Goal: Task Accomplishment & Management: Manage account settings

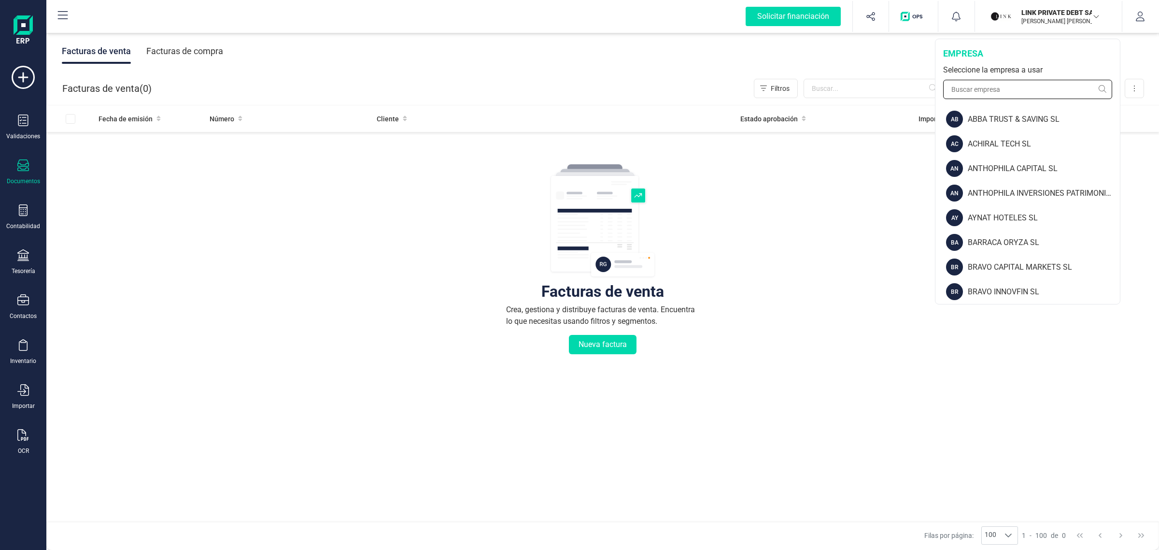
click at [967, 81] on input "text" at bounding box center [1027, 89] width 169 height 19
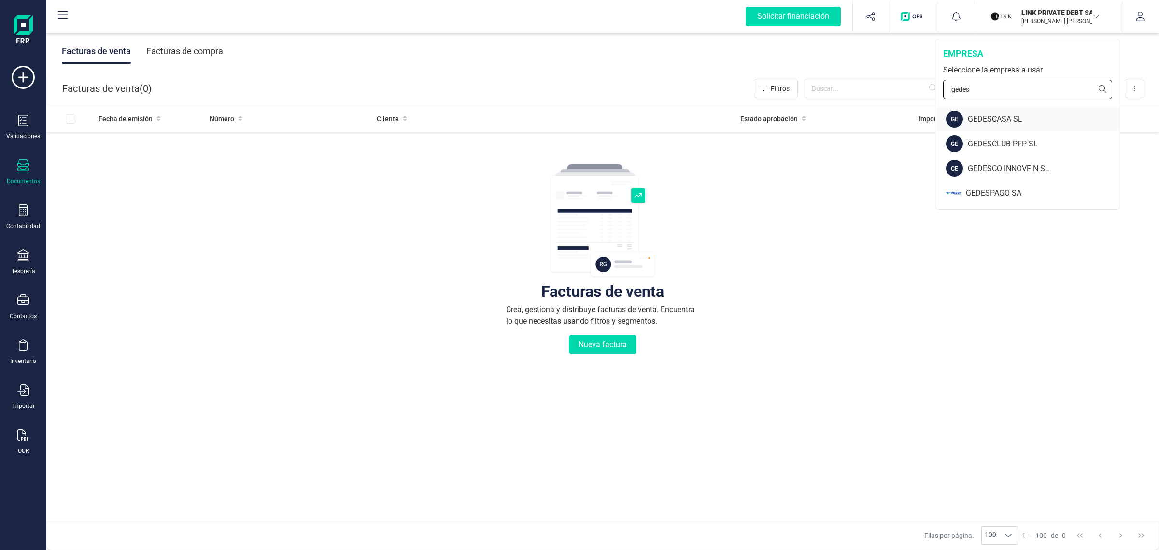
type input "gedes"
click at [995, 116] on div "GEDESCASA SL" at bounding box center [1044, 119] width 152 height 12
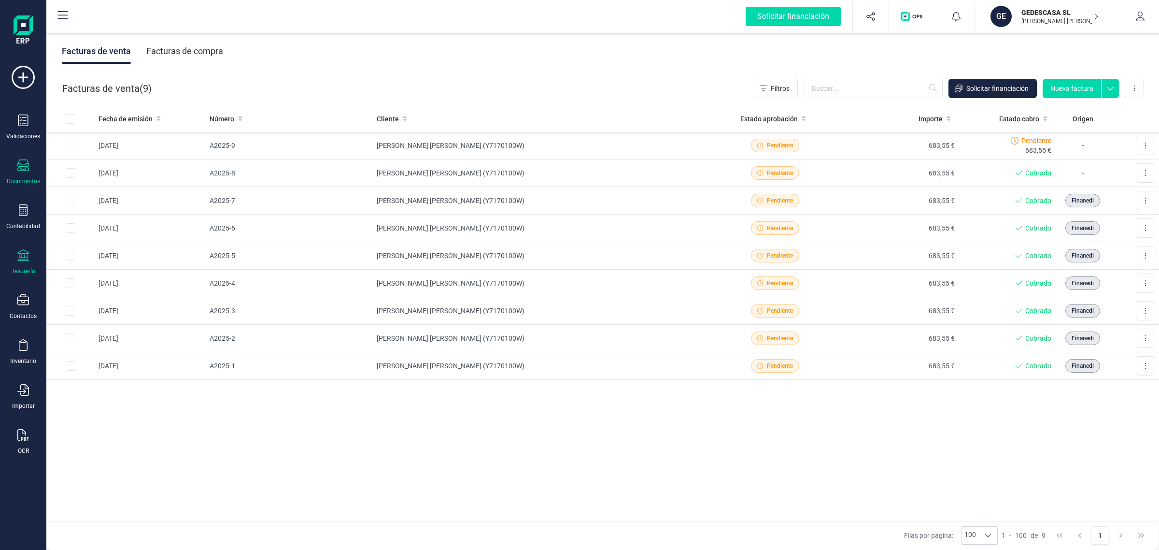
click at [36, 255] on div "Tesorería" at bounding box center [23, 262] width 39 height 26
click at [121, 165] on span "Cuentas bancarias" at bounding box center [117, 165] width 85 height 12
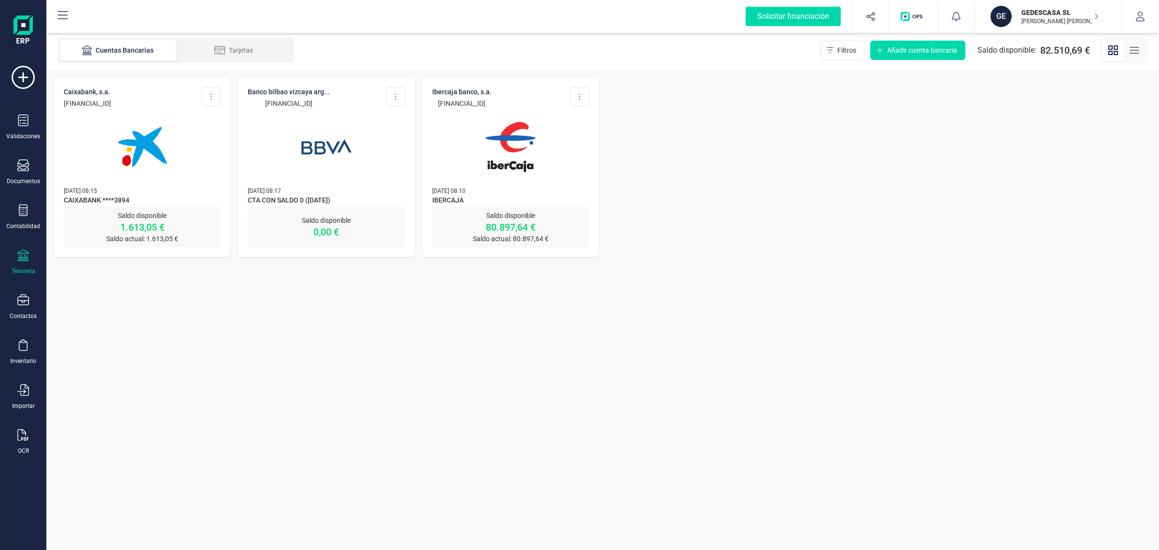
click at [582, 156] on div at bounding box center [510, 141] width 157 height 66
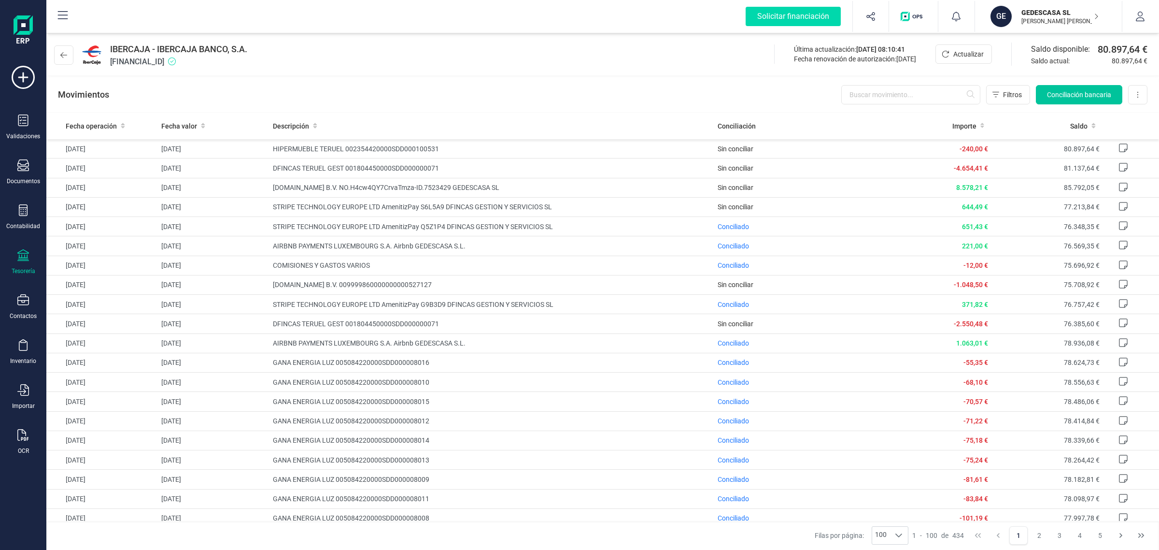
click at [1087, 95] on span "Conciliación bancaria" at bounding box center [1079, 95] width 64 height 10
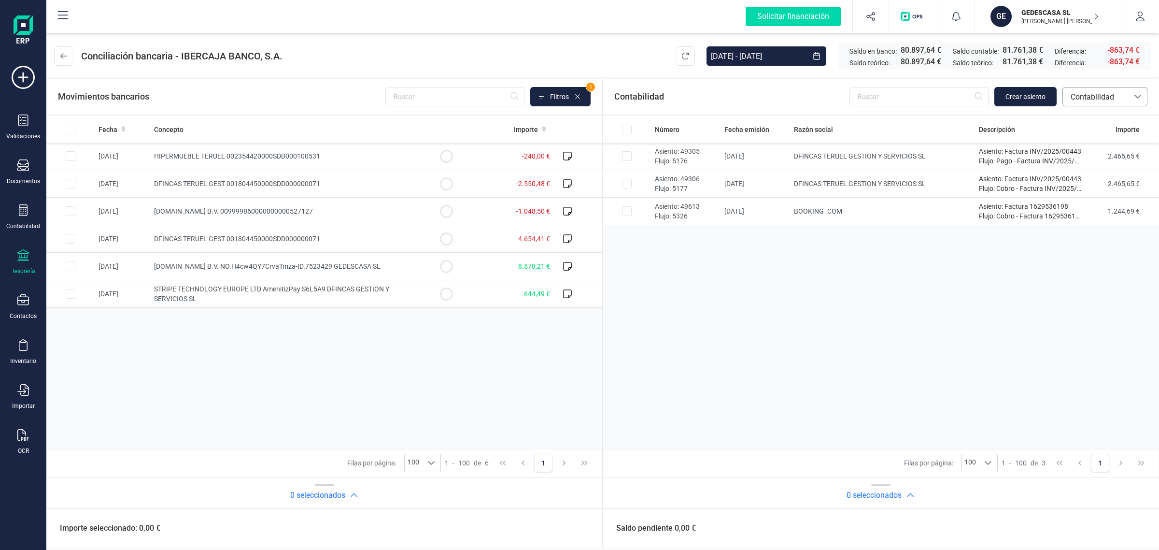
click at [1085, 92] on span "Contabilidad" at bounding box center [1096, 97] width 58 height 12
click at [1066, 163] on li "Facturas" at bounding box center [1104, 162] width 85 height 19
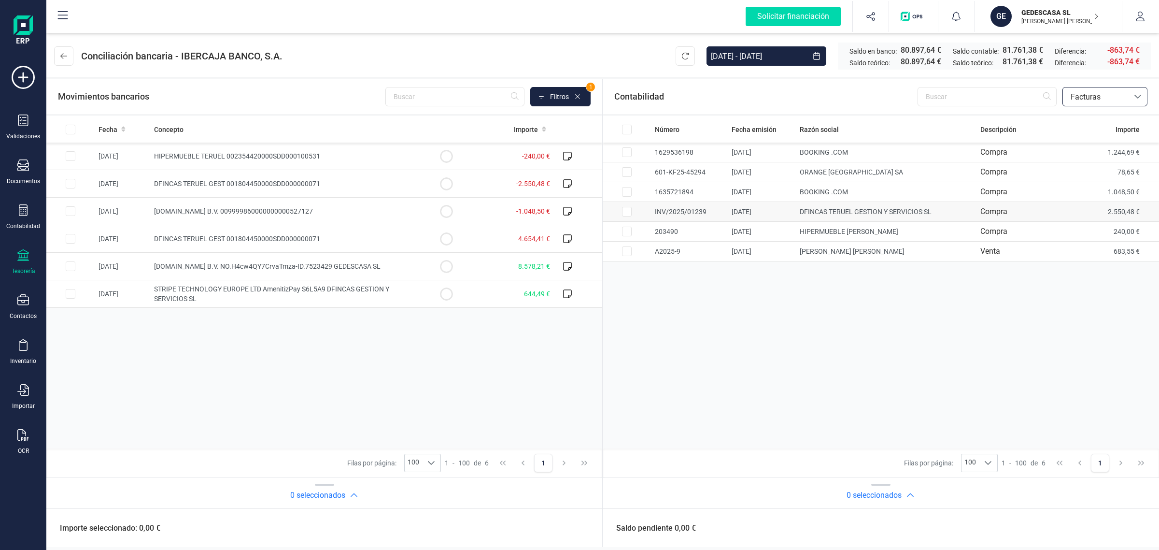
click at [1091, 209] on td "2.550,48 €" at bounding box center [1122, 212] width 71 height 20
checkbox input "true"
click at [436, 186] on td at bounding box center [446, 184] width 48 height 28
checkbox input "true"
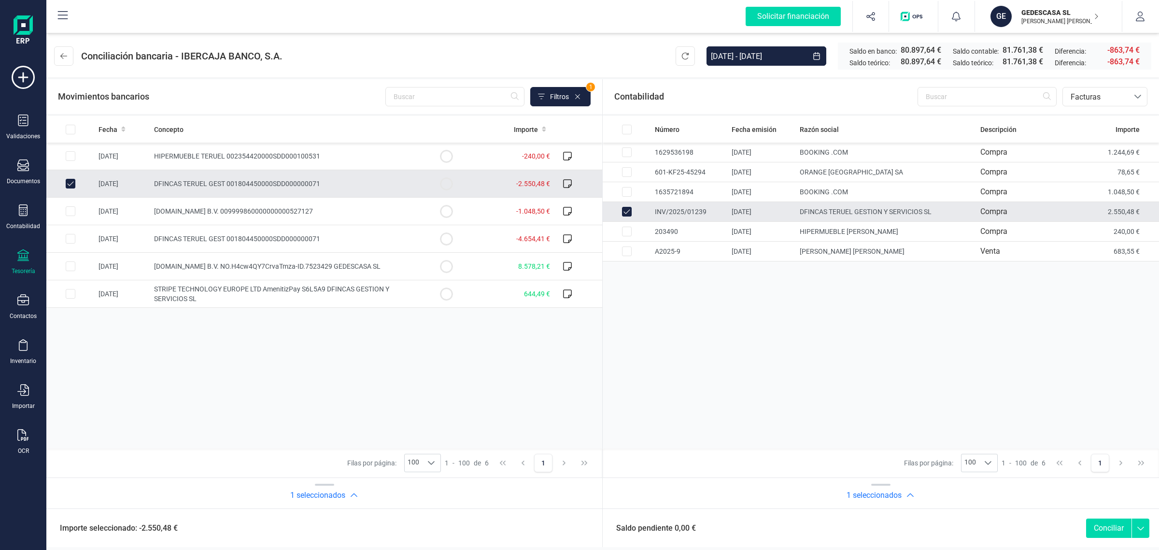
click at [1105, 527] on button "Conciliar" at bounding box center [1108, 527] width 45 height 19
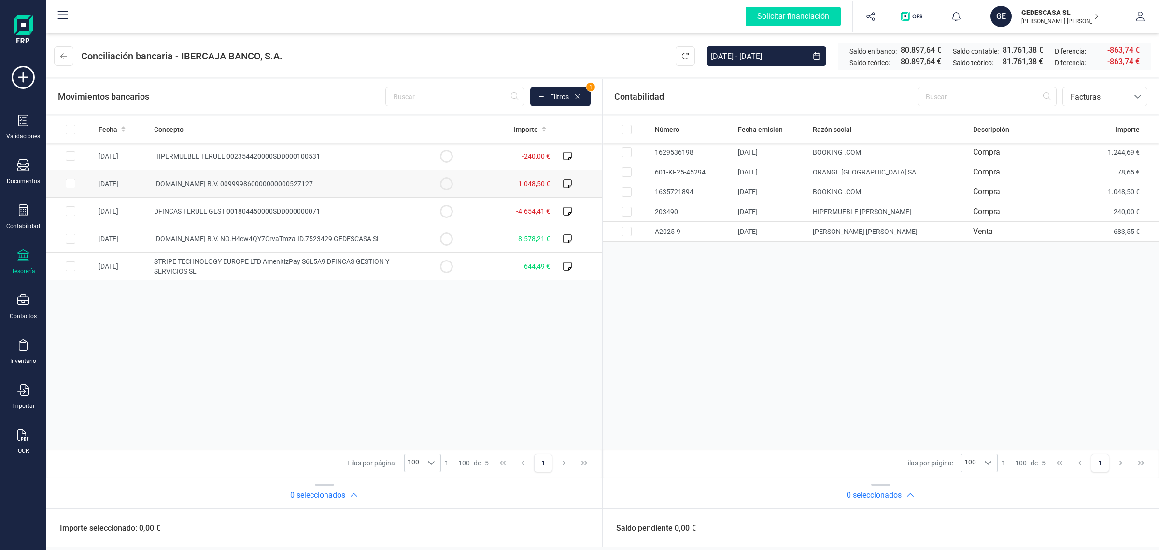
click at [488, 181] on td "-1.048,50 €" at bounding box center [512, 184] width 84 height 28
checkbox input "true"
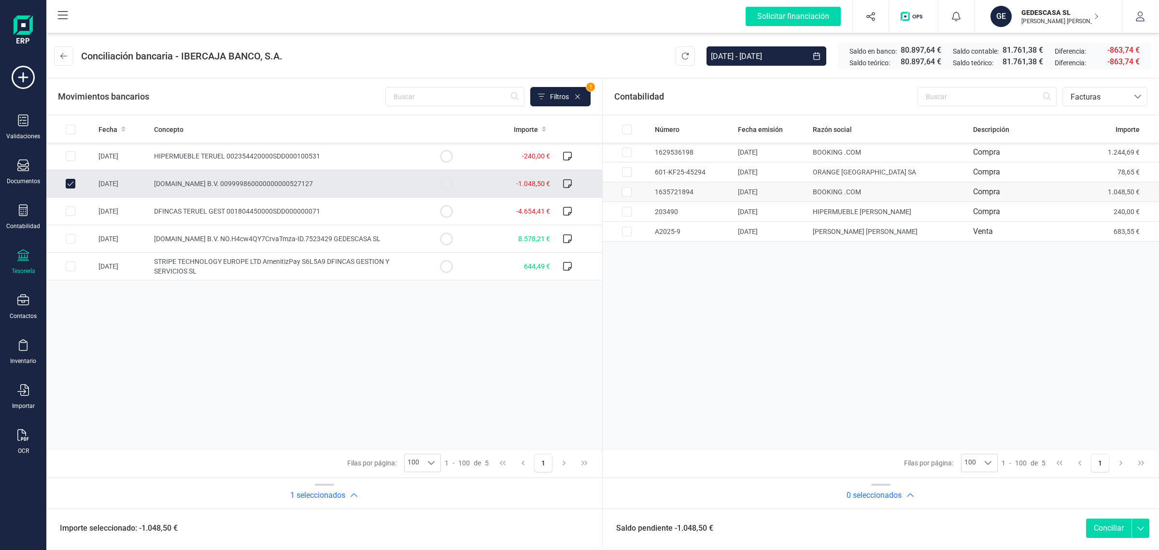
click at [1063, 194] on td "Compra" at bounding box center [1024, 192] width 111 height 20
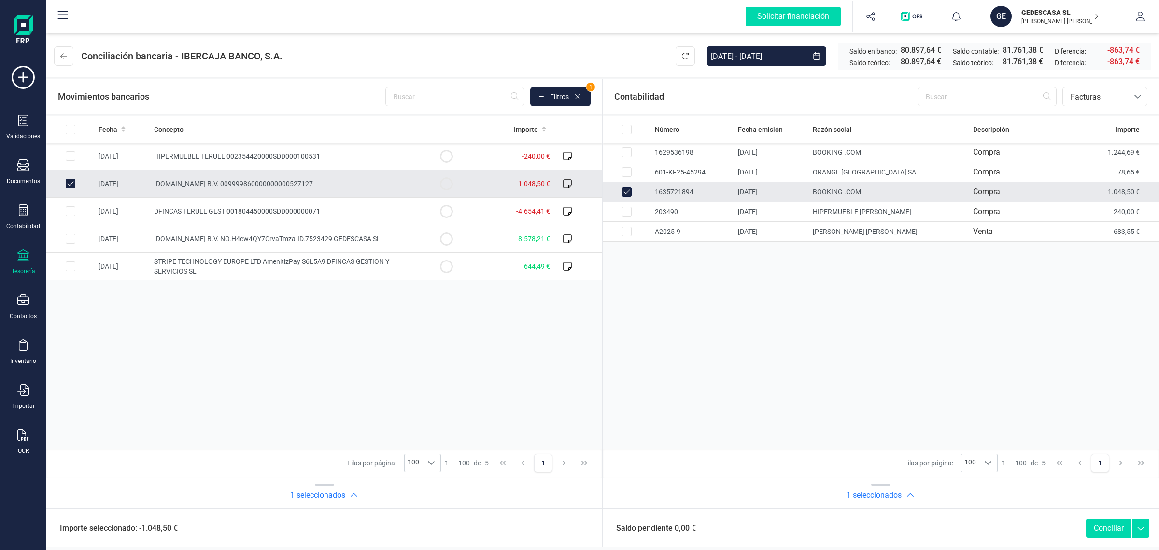
click at [1113, 528] on button "Conciliar" at bounding box center [1108, 527] width 45 height 19
checkbox input "false"
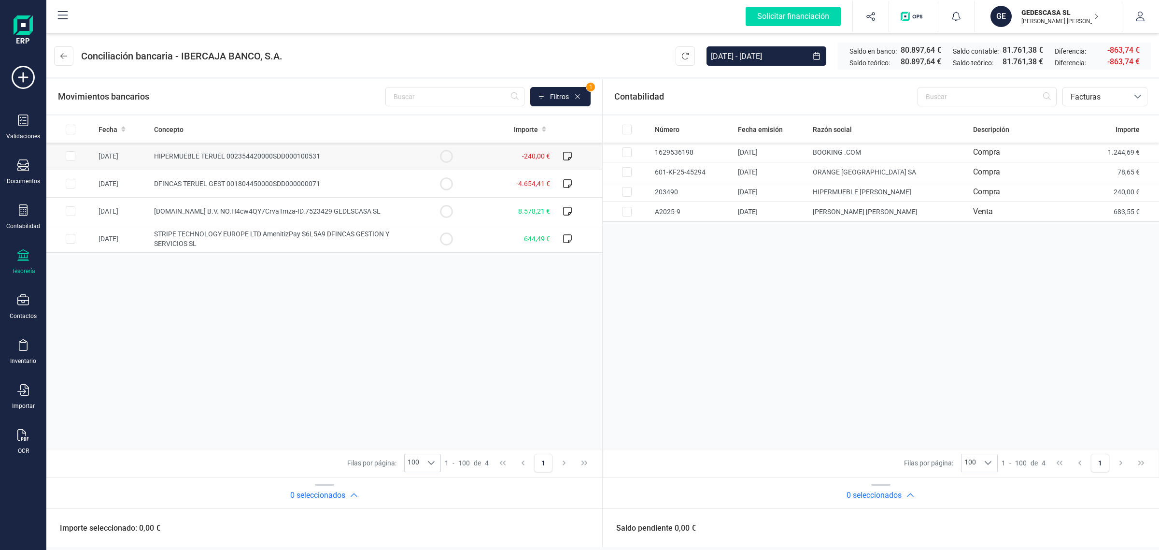
click at [372, 156] on td "HIPERMUEBLE TERUEL 002354420000SDD000100531" at bounding box center [286, 156] width 272 height 28
checkbox input "true"
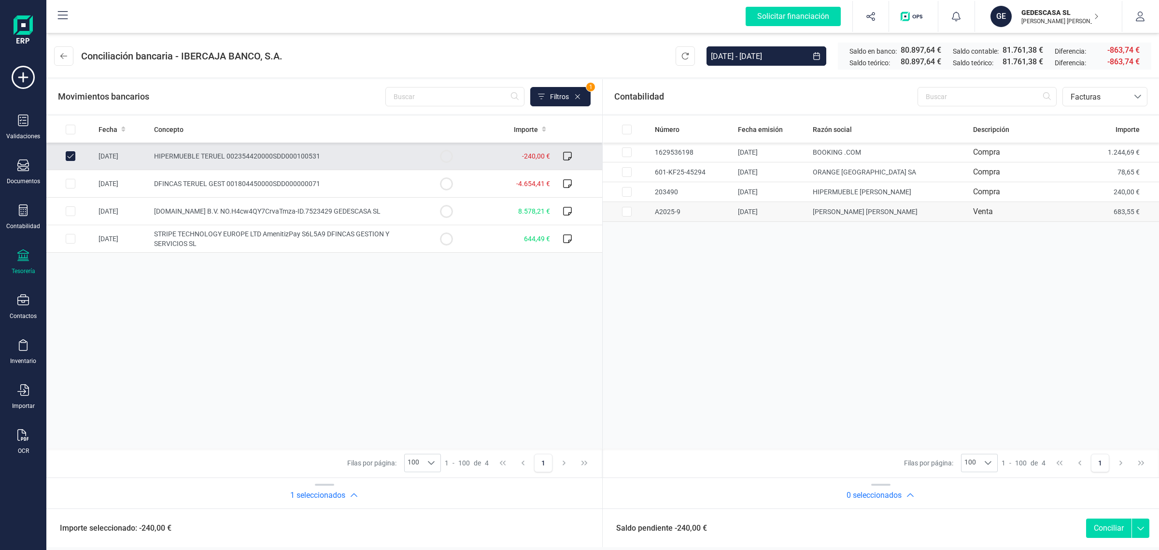
click at [942, 215] on td "VICTOR MIGUEL ROMERO MATUTE" at bounding box center [889, 212] width 160 height 20
checkbox input "false"
click at [941, 193] on td "HIPERMUEBLE TERUEL SL" at bounding box center [889, 192] width 160 height 20
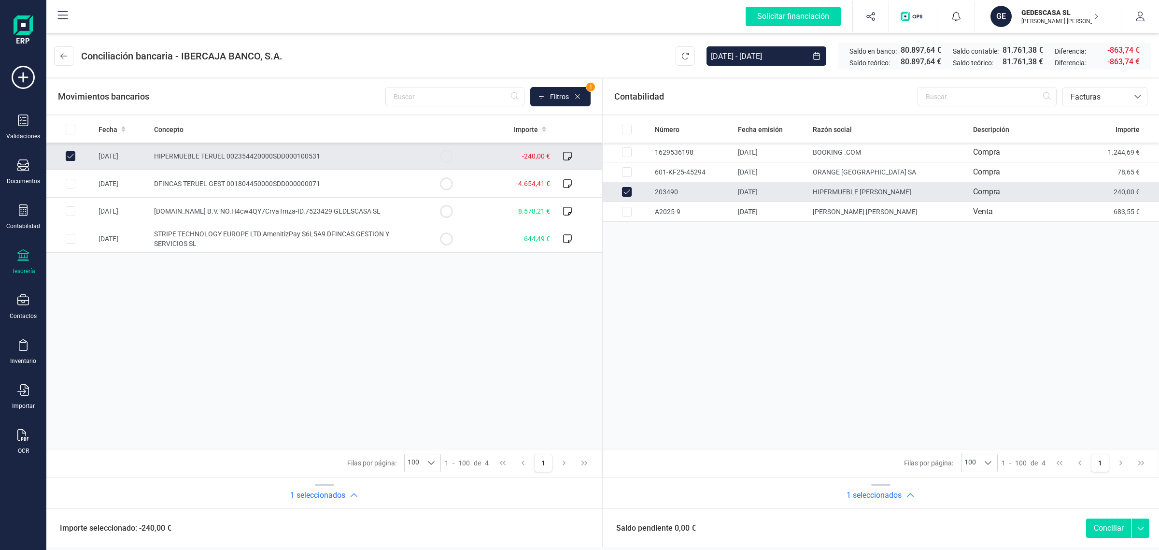
click at [1112, 527] on button "Conciliar" at bounding box center [1108, 527] width 45 height 19
checkbox input "false"
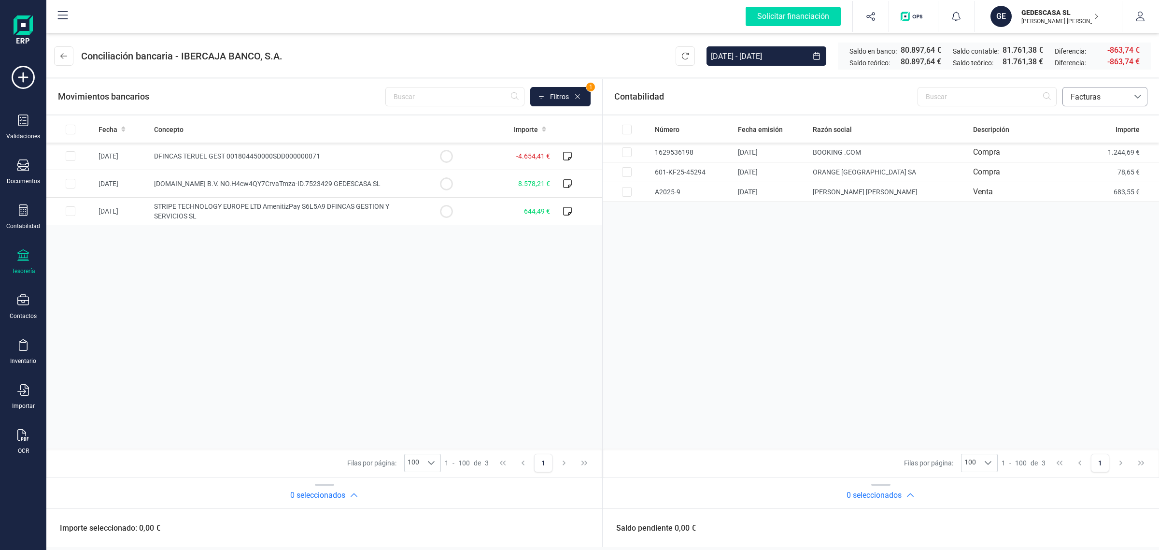
click at [1098, 100] on span "Facturas" at bounding box center [1096, 97] width 58 height 12
click at [1096, 122] on span "Contabilidad" at bounding box center [1091, 120] width 43 height 12
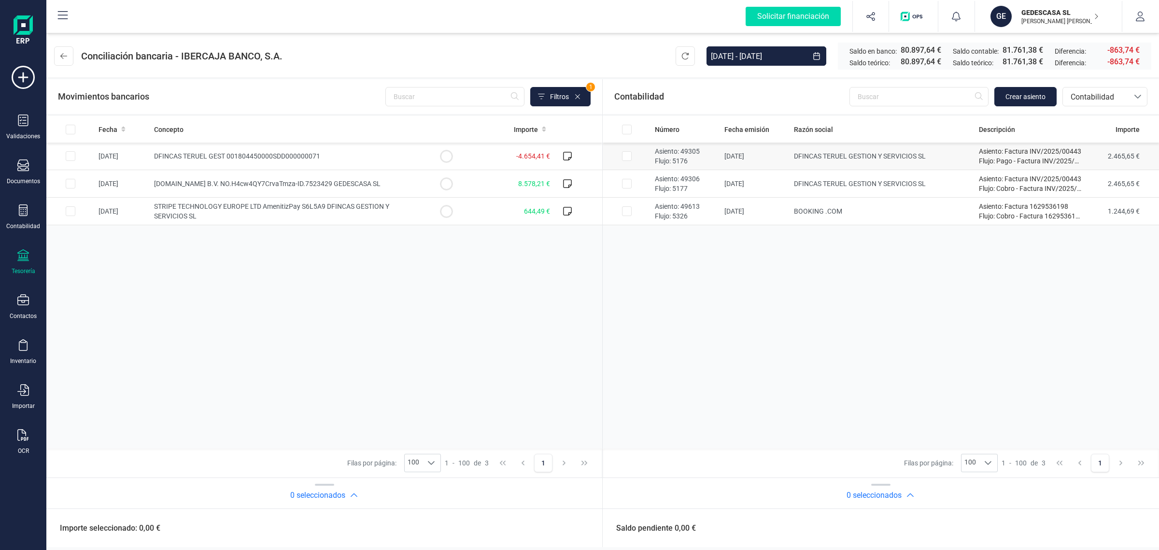
click at [627, 155] on input "Row Selected 23ce68b6-39a1-4857-b2dd-ed4b40ef1e26" at bounding box center [627, 156] width 10 height 10
checkbox input "true"
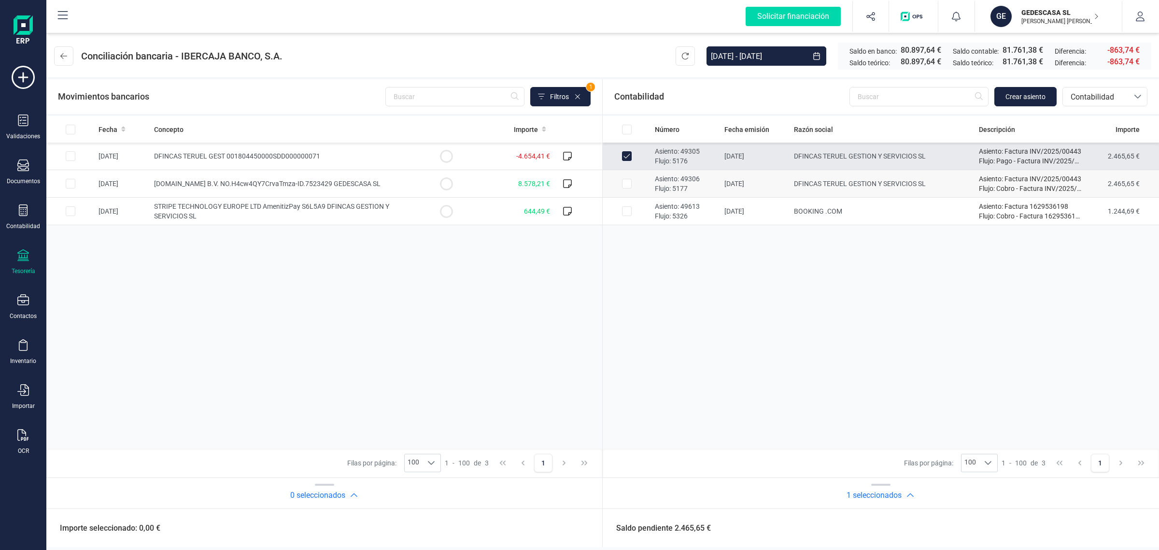
click at [627, 187] on input "Row Selected 4f094547-728d-4969-b7cf-548fd1d5e6db" at bounding box center [627, 184] width 10 height 10
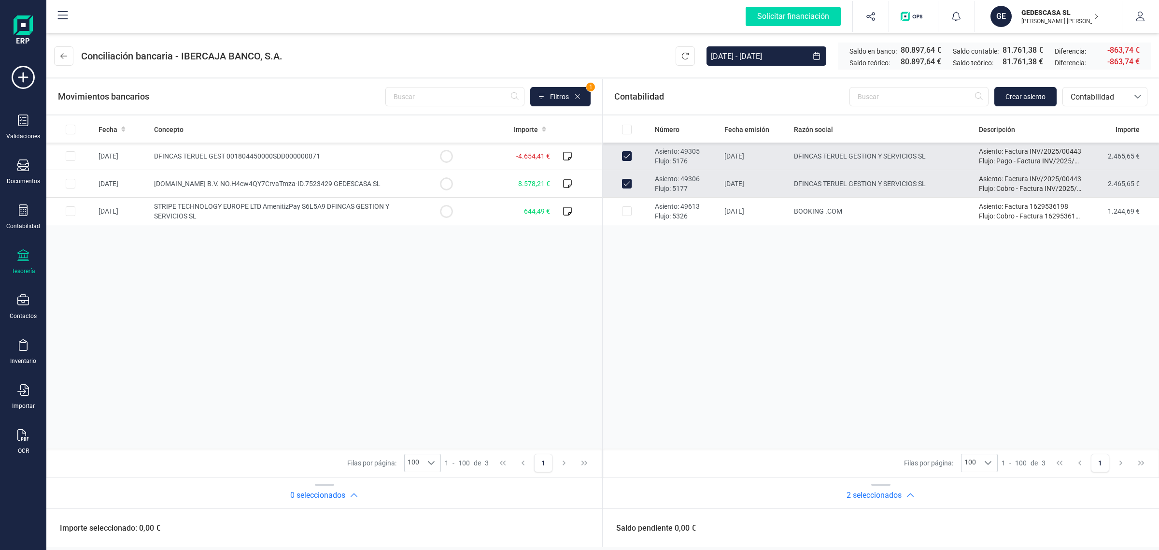
click at [627, 187] on input "Row Unselected 4f094547-728d-4969-b7cf-548fd1d5e6db" at bounding box center [627, 184] width 10 height 10
checkbox input "false"
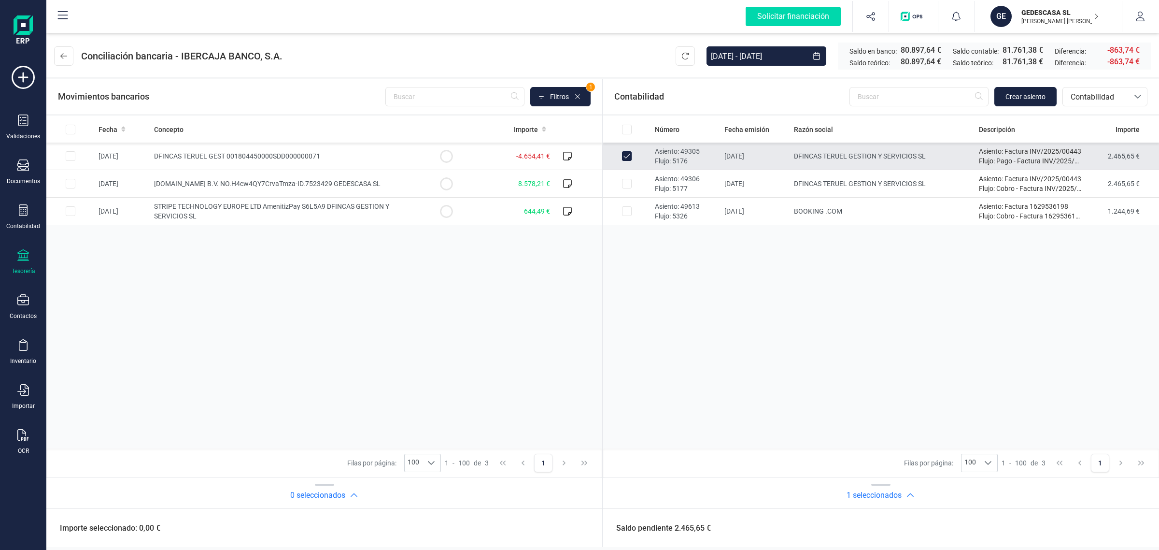
click at [628, 154] on input "Row Unselected 23ce68b6-39a1-4857-b2dd-ed4b40ef1e26" at bounding box center [627, 156] width 10 height 10
checkbox input "false"
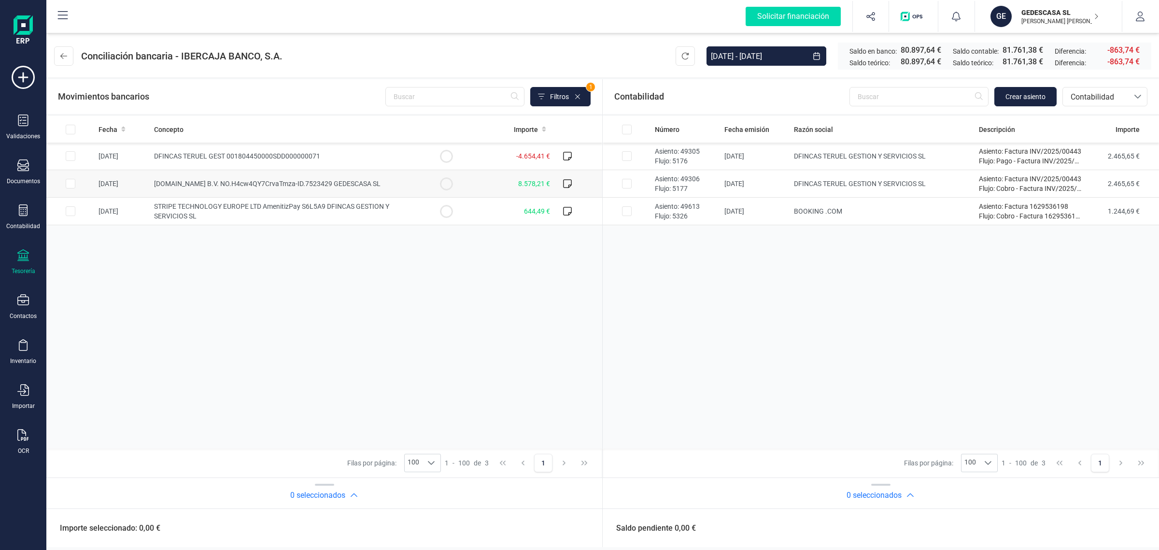
click at [484, 175] on td "8.578,21 €" at bounding box center [512, 184] width 84 height 28
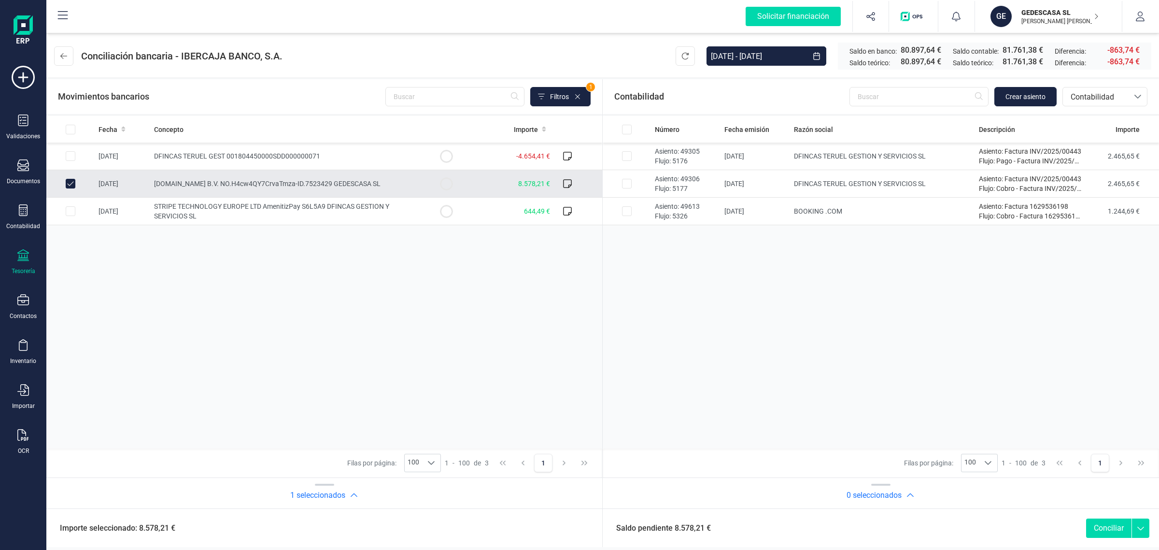
click at [71, 182] on input "Row Unselected 171ec4e6-6c40-46cc-821f-baf755f4ad50" at bounding box center [71, 184] width 10 height 10
checkbox input "false"
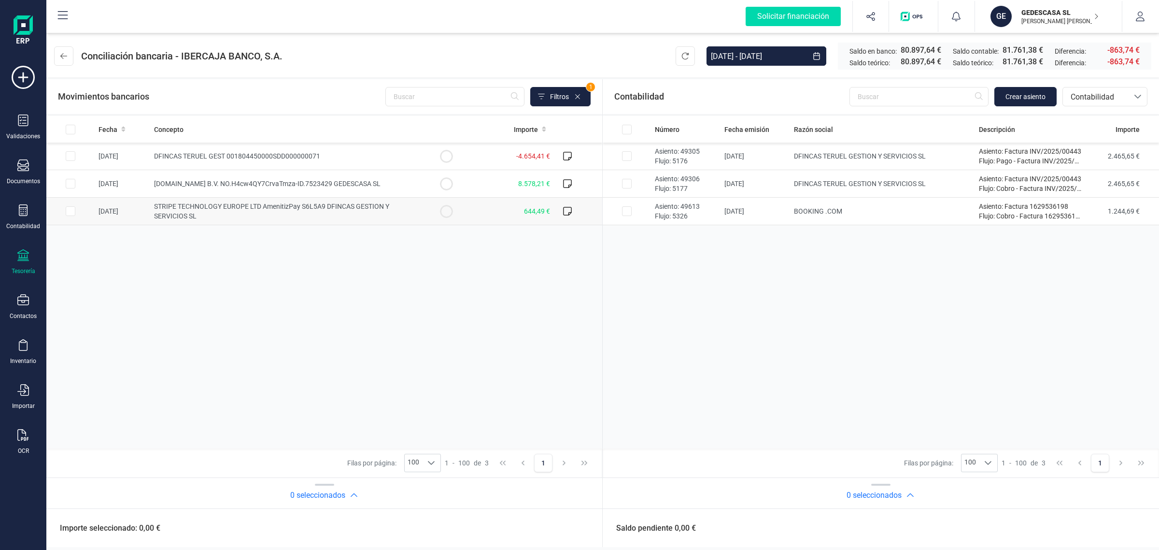
click at [73, 211] on input "Row Selected faeb06c7-bcae-401b-a9b7-ea73980c8865" at bounding box center [71, 211] width 10 height 10
checkbox input "true"
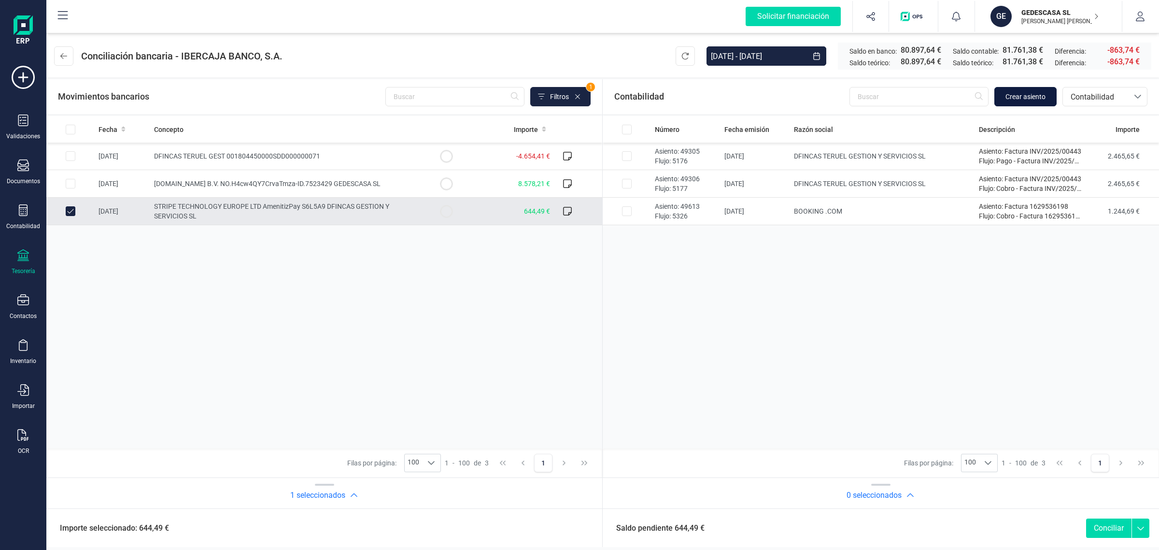
click at [1032, 87] on button "Crear asiento" at bounding box center [1025, 96] width 62 height 19
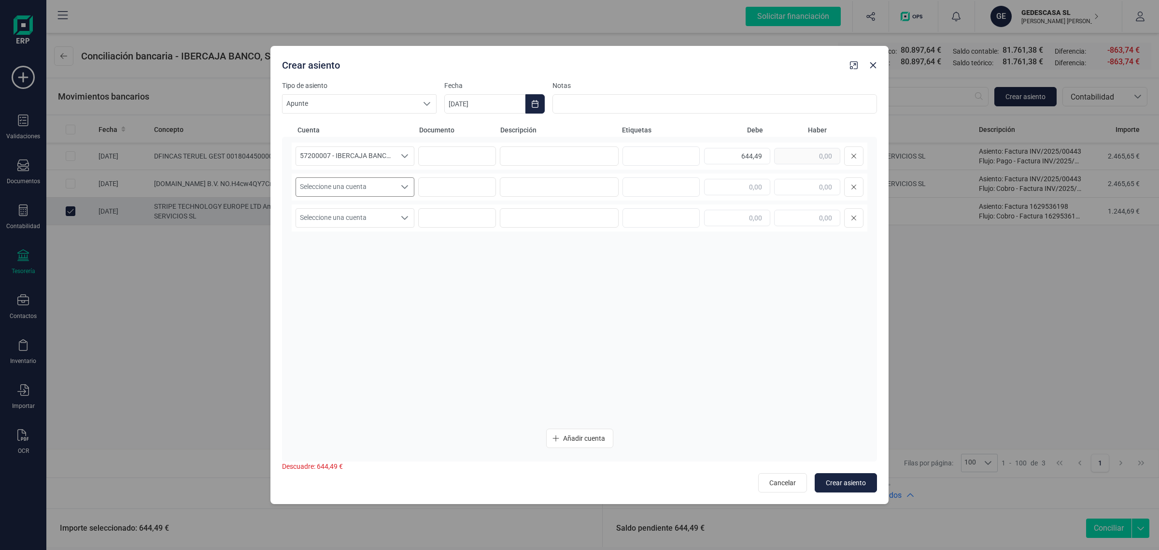
click at [378, 182] on span "Seleccione una cuenta" at bounding box center [345, 187] width 99 height 18
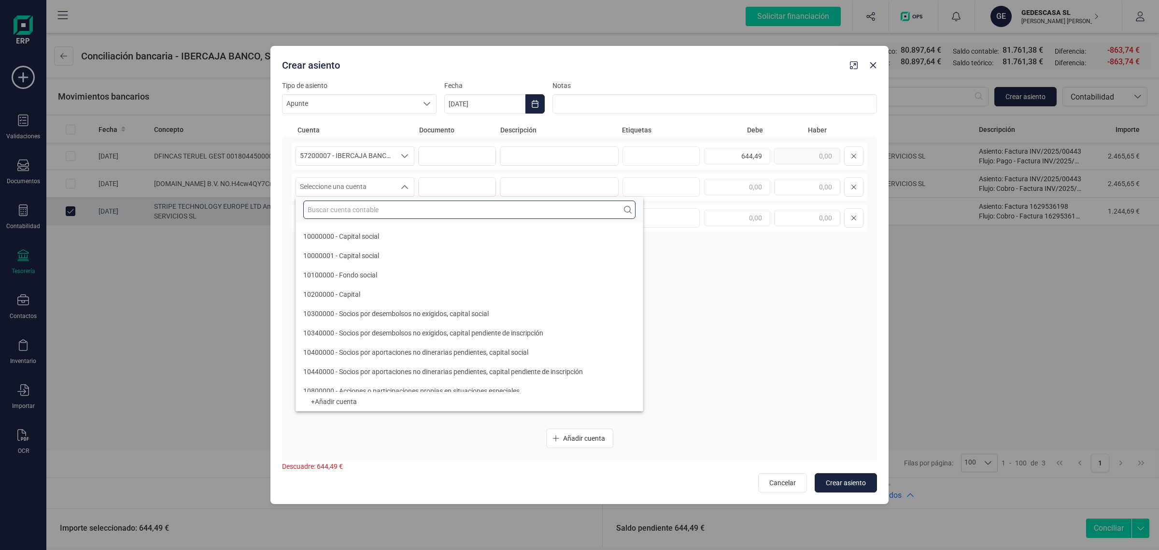
click at [332, 210] on input "text" at bounding box center [469, 209] width 332 height 18
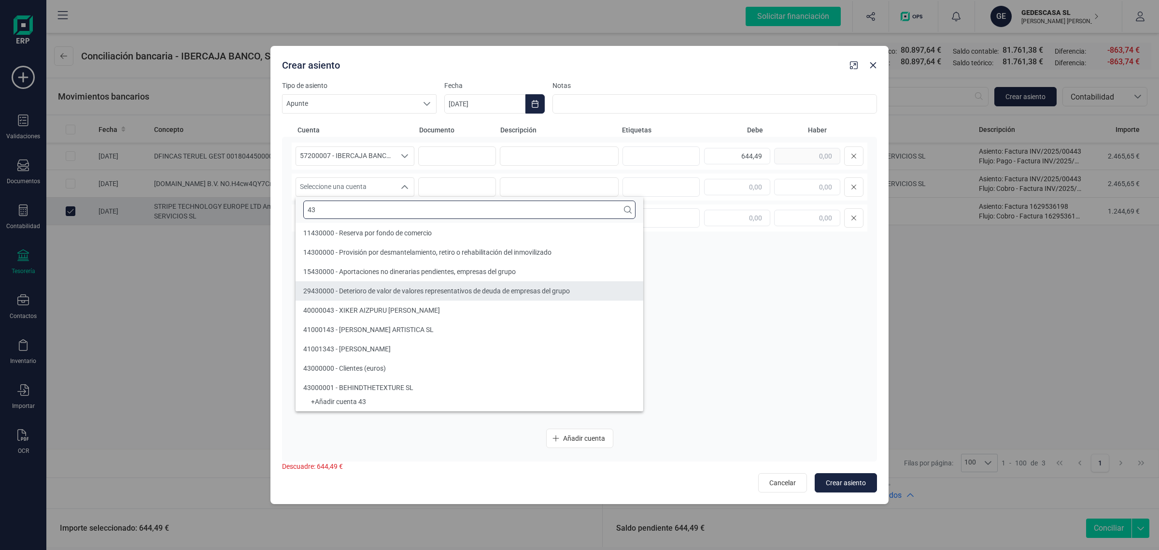
type input "43"
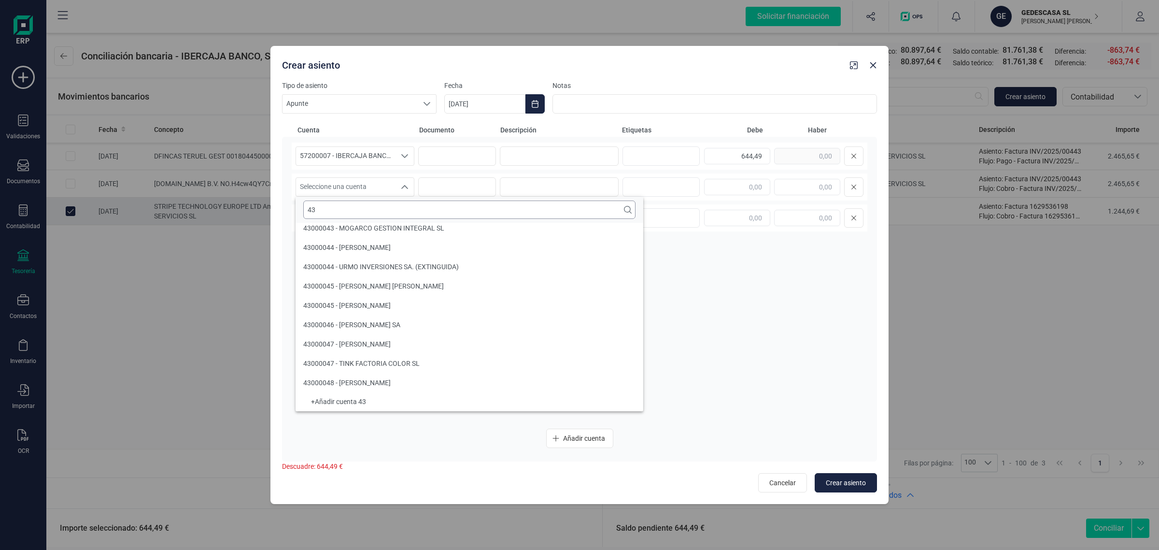
scroll to position [1742, 0]
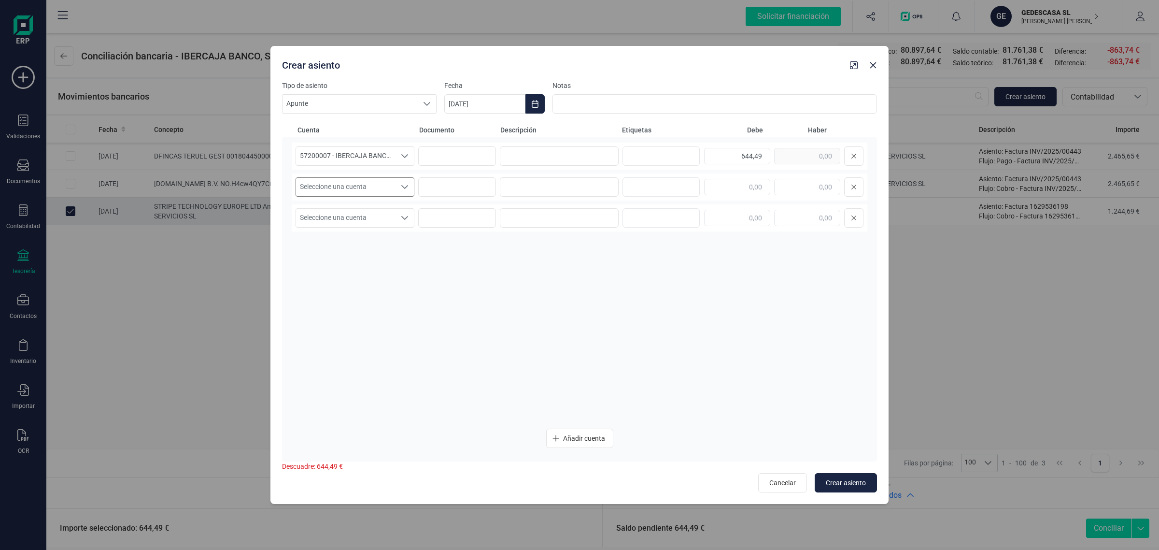
click at [372, 192] on span "Seleccione una cuenta" at bounding box center [345, 187] width 99 height 18
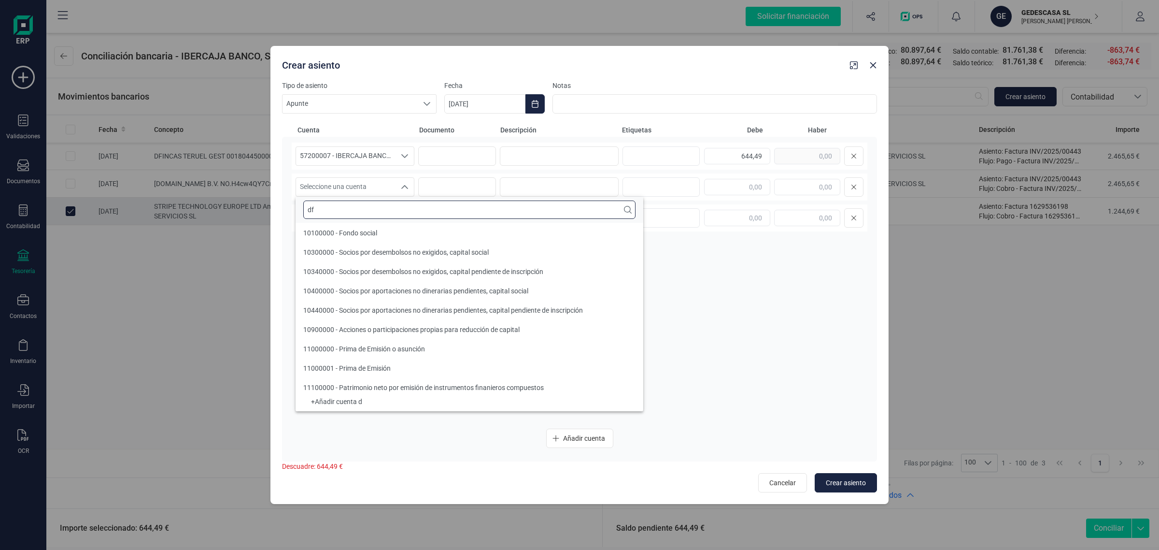
scroll to position [0, 0]
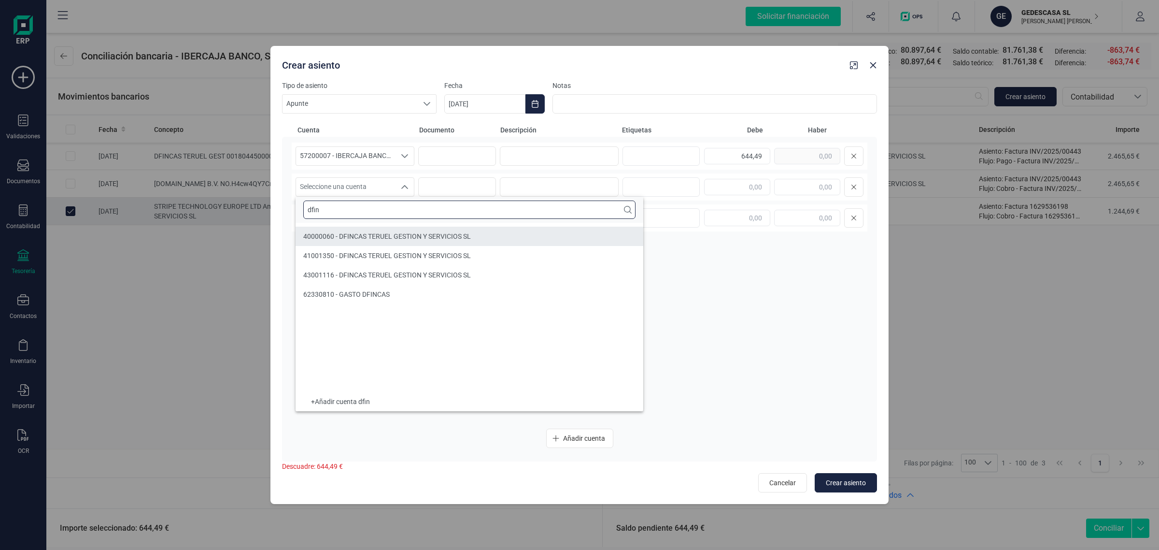
type input "dfin"
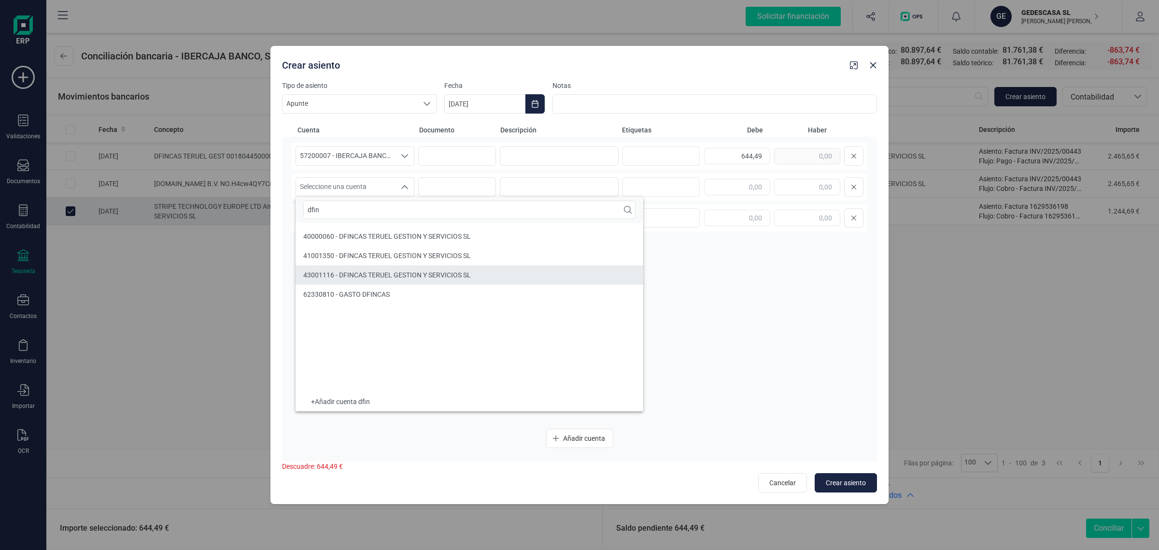
click at [364, 273] on span "43001116 - DFINCAS TERUEL GESTION Y SERVICIOS SL" at bounding box center [387, 275] width 168 height 8
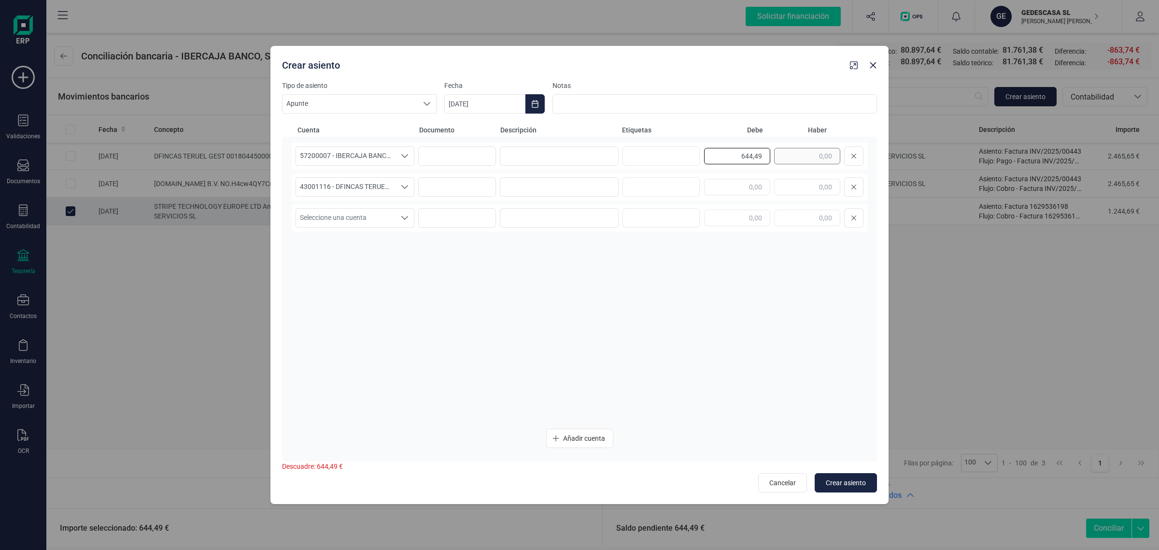
click at [798, 160] on div "644,49" at bounding box center [783, 155] width 159 height 19
click at [809, 186] on input "text" at bounding box center [807, 187] width 66 height 16
paste input "644,49"
type input "644,49"
click at [546, 158] on input at bounding box center [559, 155] width 119 height 19
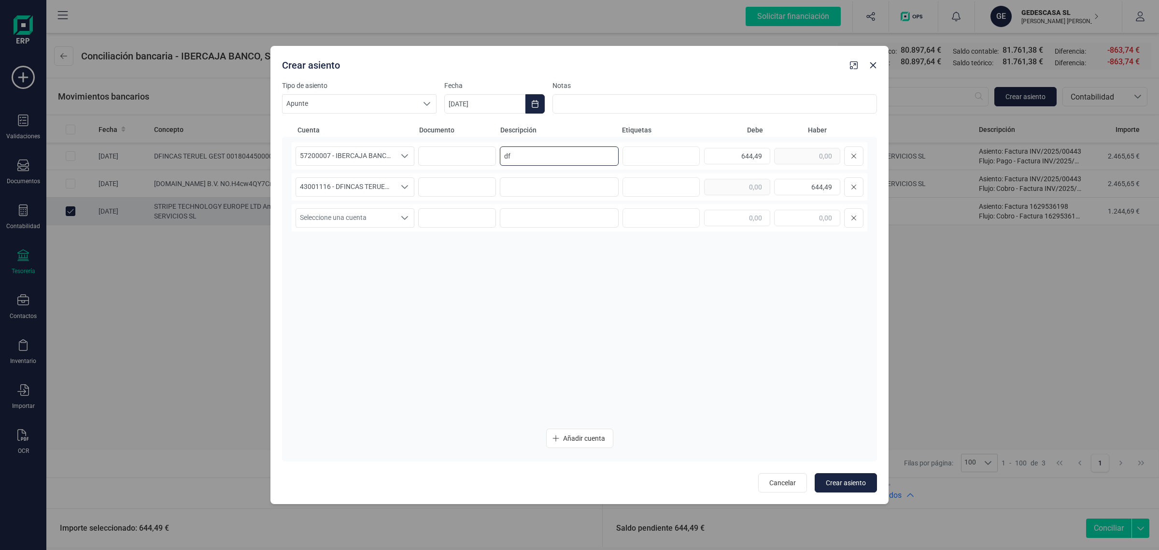
type input "d"
drag, startPoint x: 542, startPoint y: 160, endPoint x: 463, endPoint y: 158, distance: 79.7
click at [463, 158] on div "57200007 - IBERCAJA BANCO, S.A. 57200007 - IBERCAJA BANCO, S.A. 57200007 - IBER…" at bounding box center [580, 155] width 576 height 27
type input "DFINCAS"
click at [570, 182] on input at bounding box center [559, 186] width 119 height 19
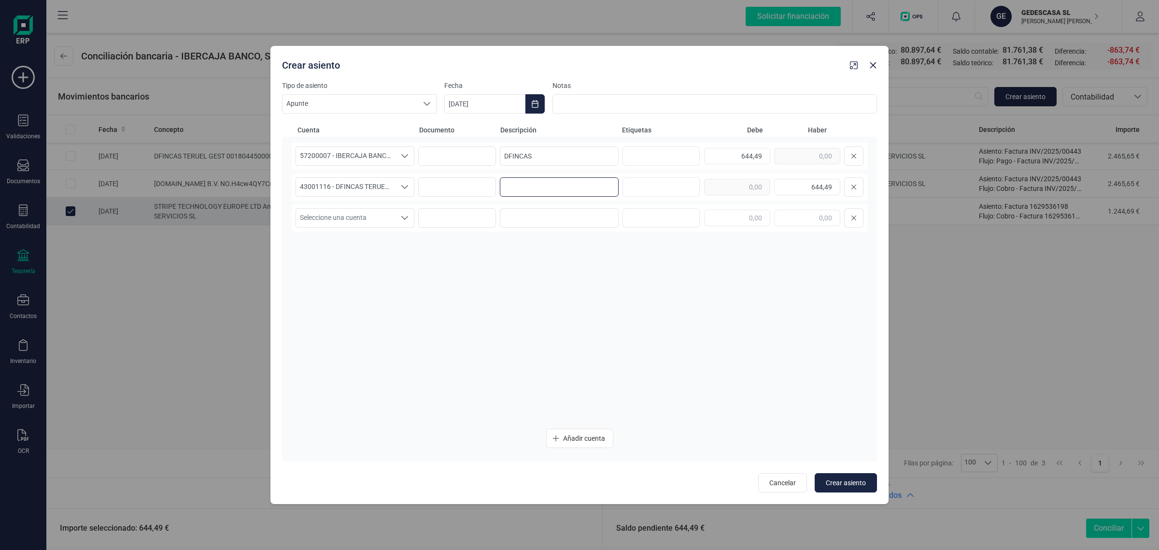
paste input "DFINCAS"
type input "DFINCAS"
click at [535, 99] on button "Choose Date" at bounding box center [534, 103] width 19 height 19
click at [460, 134] on icon "Previous Month" at bounding box center [464, 133] width 8 height 8
click at [584, 293] on span "28" at bounding box center [588, 297] width 19 height 19
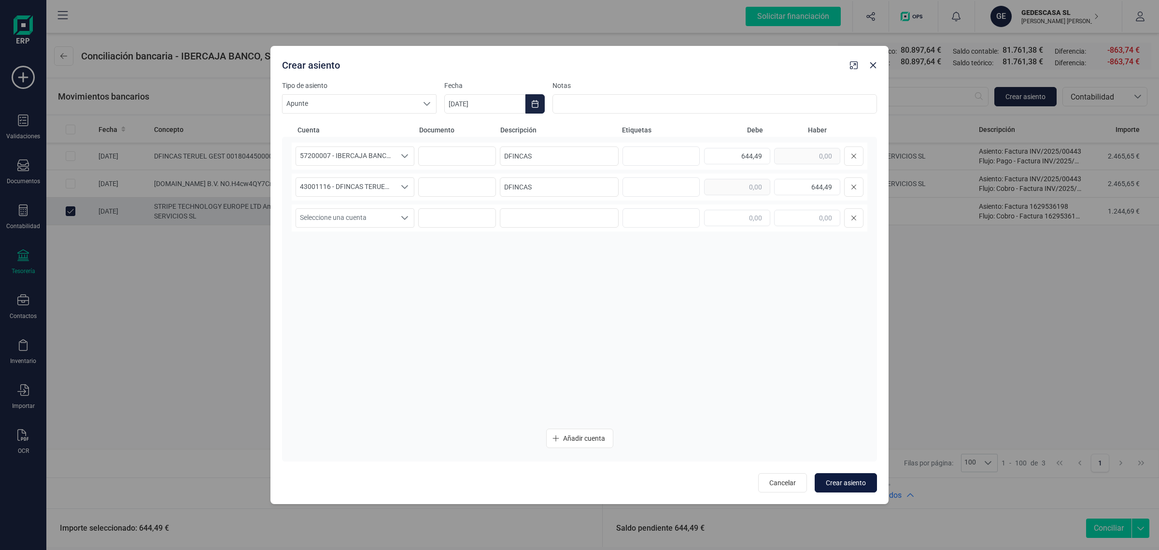
click at [853, 483] on span "Crear asiento" at bounding box center [846, 483] width 40 height 10
type input "[DATE]"
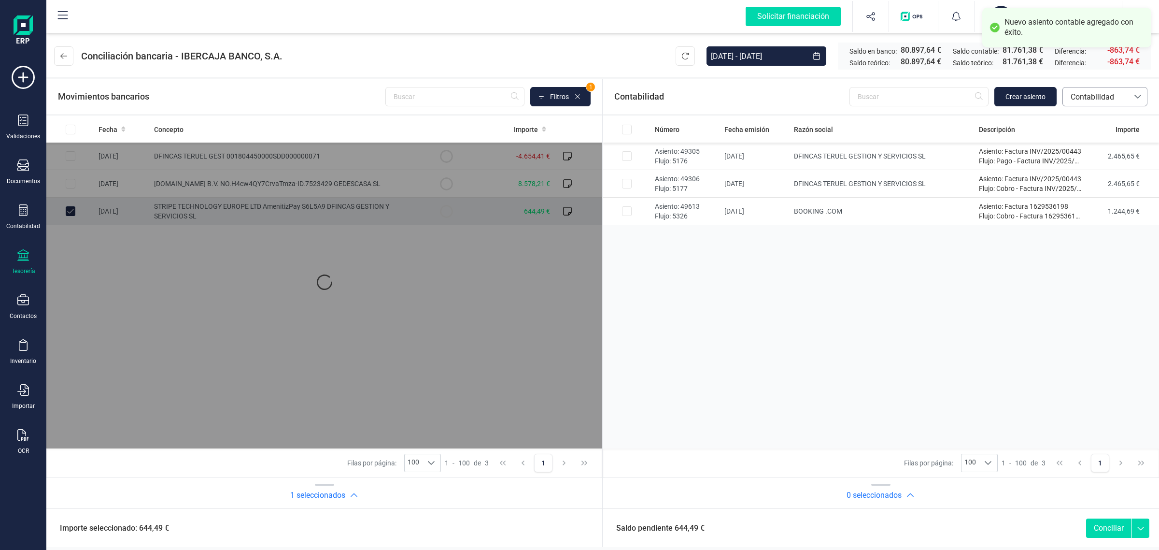
click at [1101, 99] on span "Contabilidad" at bounding box center [1096, 97] width 58 height 12
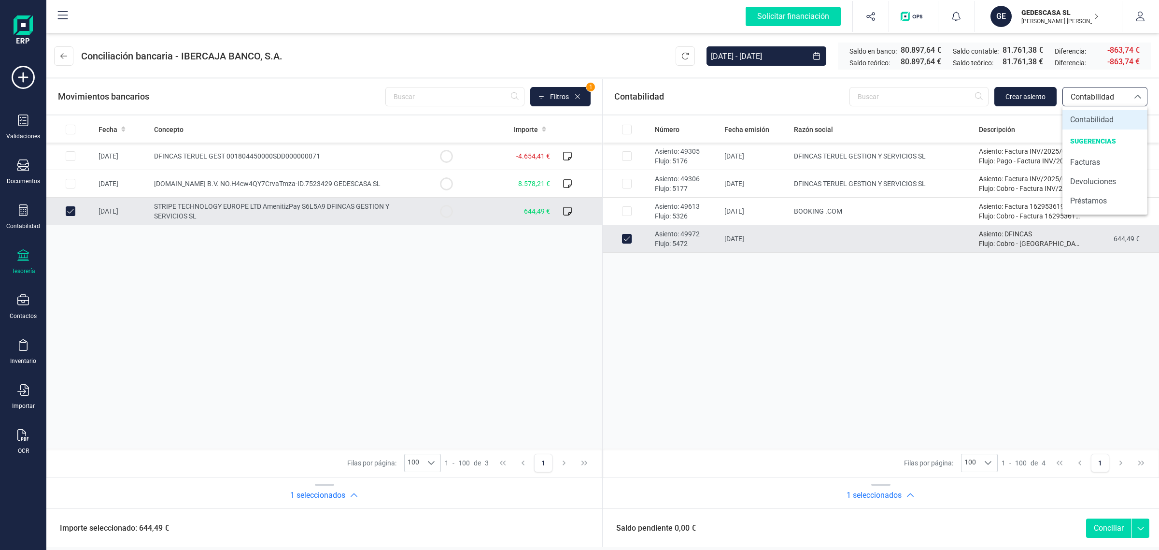
click at [824, 316] on div "Número Fecha emisión Razón social Descripción Importe Asiento: 49305 Flujo: 517…" at bounding box center [881, 282] width 556 height 332
click at [1103, 534] on button "Conciliar" at bounding box center [1108, 527] width 45 height 19
checkbox input "false"
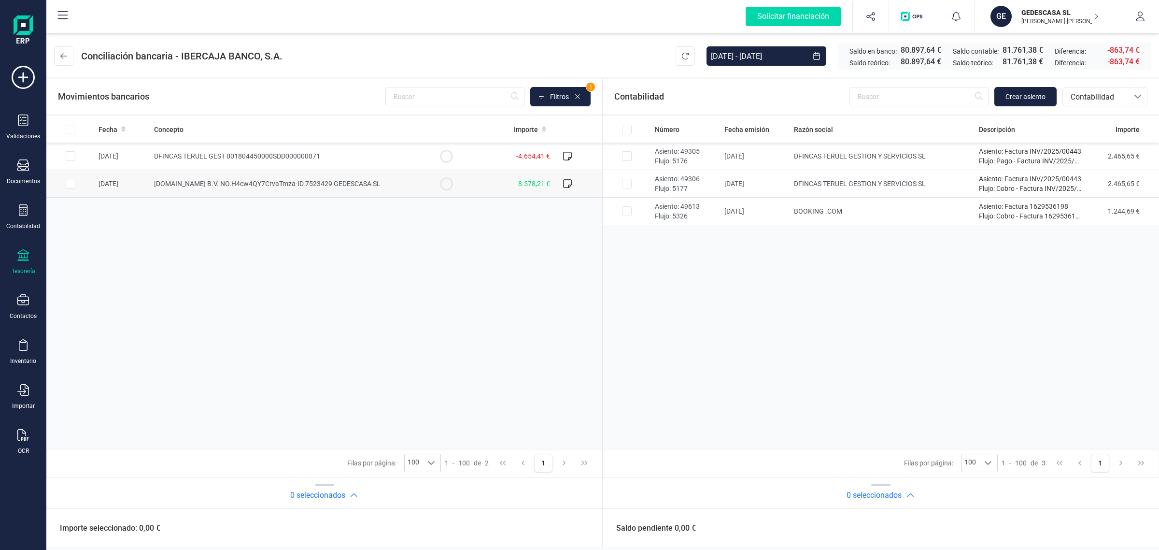
click at [406, 186] on td "BOOKING.COM B.V. NO.H4cw4QY7CrvaTmza-ID.7523429 GEDESCASA SL" at bounding box center [286, 184] width 272 height 28
checkbox input "true"
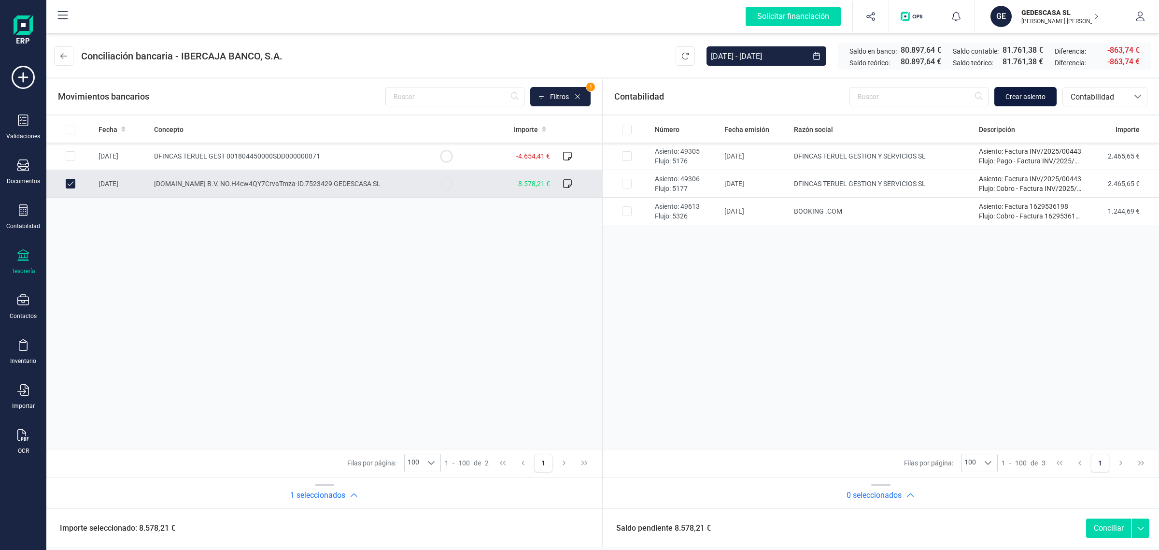
click at [1032, 95] on span "Crear asiento" at bounding box center [1025, 97] width 40 height 10
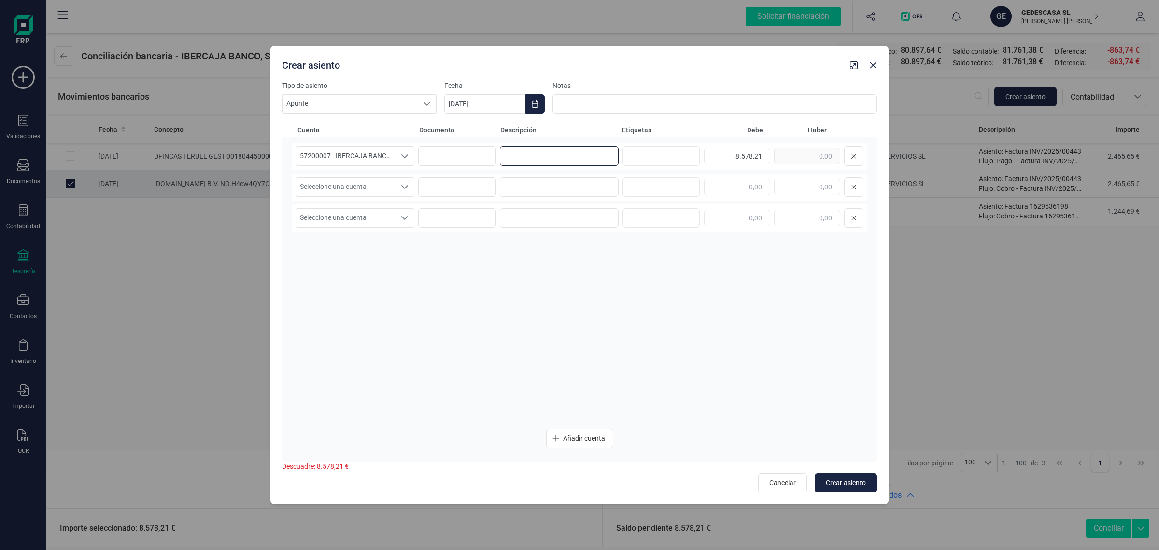
click at [562, 157] on input at bounding box center [559, 155] width 119 height 19
paste input "BOOKING.COM"
type input "BOOKING.COM"
click at [551, 176] on div "Seleccione una cuenta Seleccione una cuenta" at bounding box center [580, 186] width 576 height 27
click at [547, 181] on input at bounding box center [559, 186] width 119 height 19
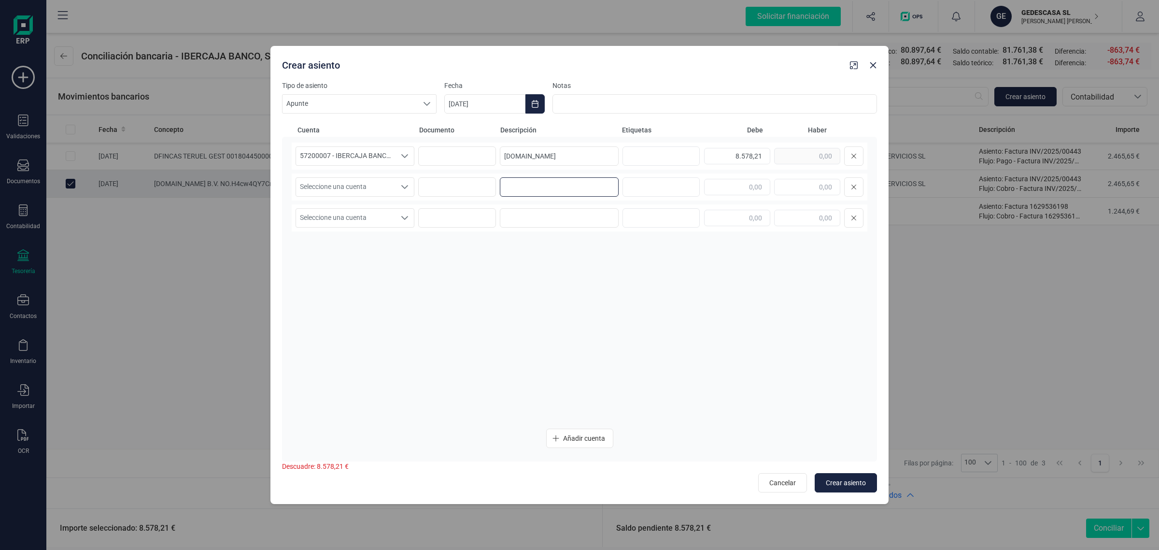
paste input "BOOKING.COM"
type input "BOOKING.COM"
click at [384, 184] on span "Seleccione una cuenta" at bounding box center [345, 187] width 99 height 18
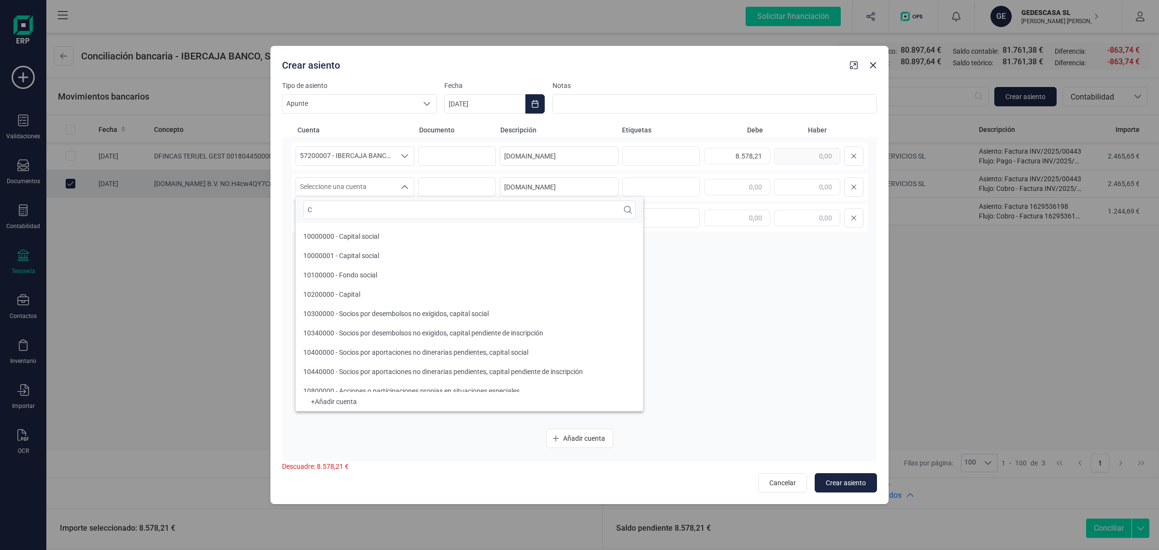
scroll to position [3, 0]
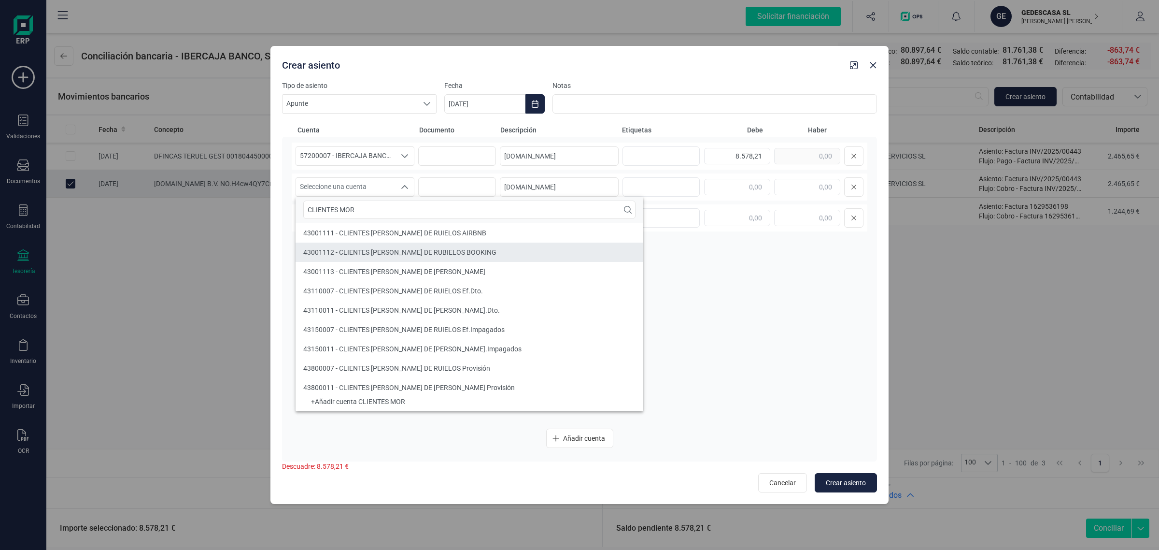
type input "CLIENTES MOR"
click at [360, 254] on span "43001112 - CLIENTES MORA DE RUBIELOS BOOKING" at bounding box center [399, 252] width 193 height 8
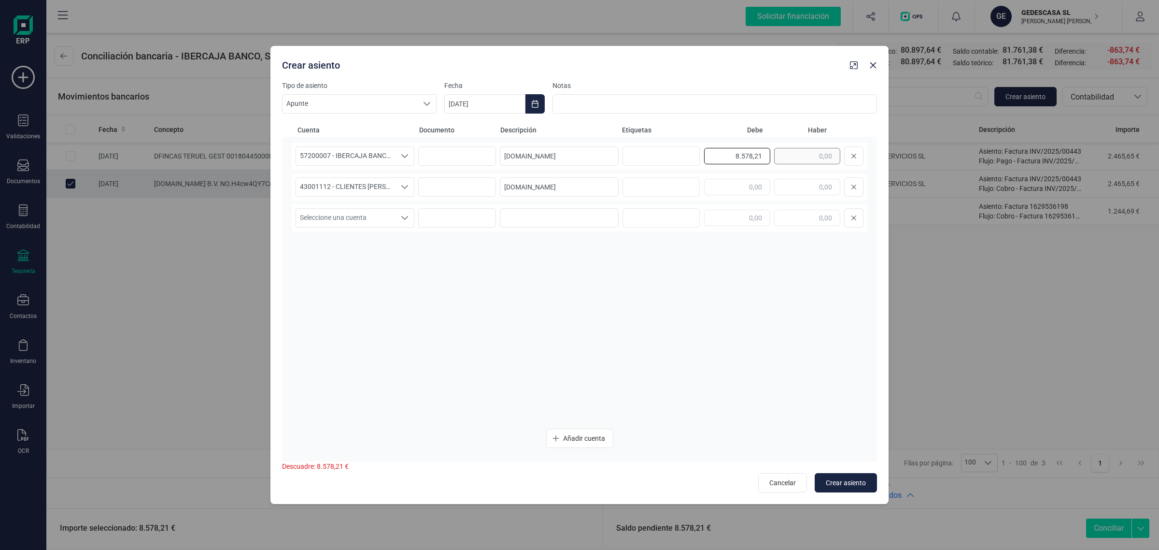
click at [788, 157] on div "8.578,21" at bounding box center [783, 155] width 159 height 19
click at [803, 185] on input "text" at bounding box center [807, 187] width 66 height 16
paste input "8.578,21"
type input "8.578,21"
click at [535, 106] on icon "Choose Date" at bounding box center [535, 104] width 8 height 8
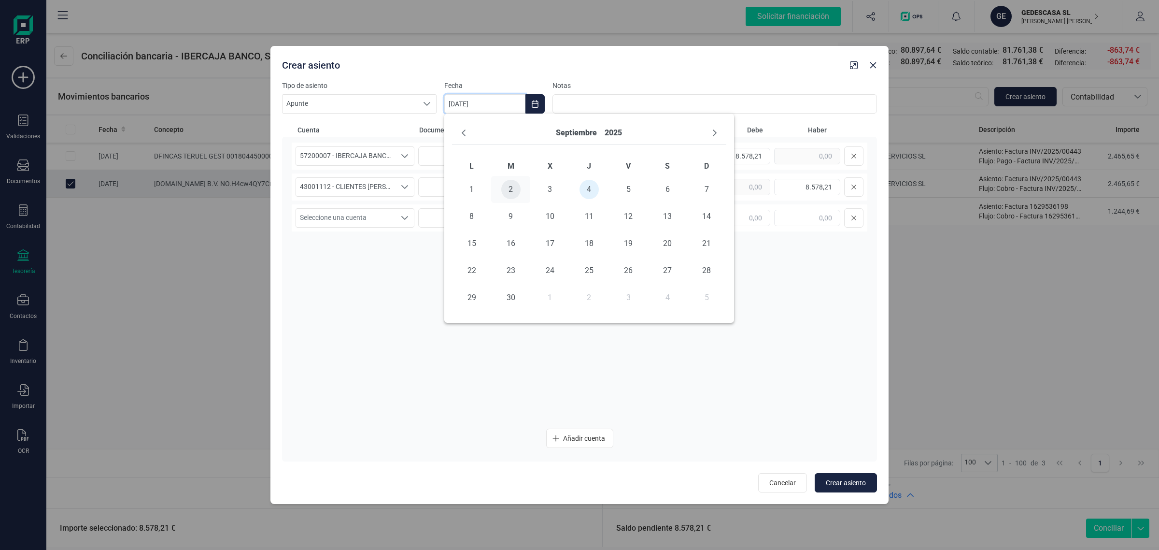
click at [515, 188] on span "2" at bounding box center [510, 189] width 19 height 19
click at [448, 271] on div "57200007 - IBERCAJA BANCO, S.A. 57200007 - IBERCAJA BANCO, S.A. 57200007 - IBER…" at bounding box center [580, 281] width 576 height 278
click at [850, 482] on span "Crear asiento" at bounding box center [846, 483] width 40 height 10
type input "[DATE]"
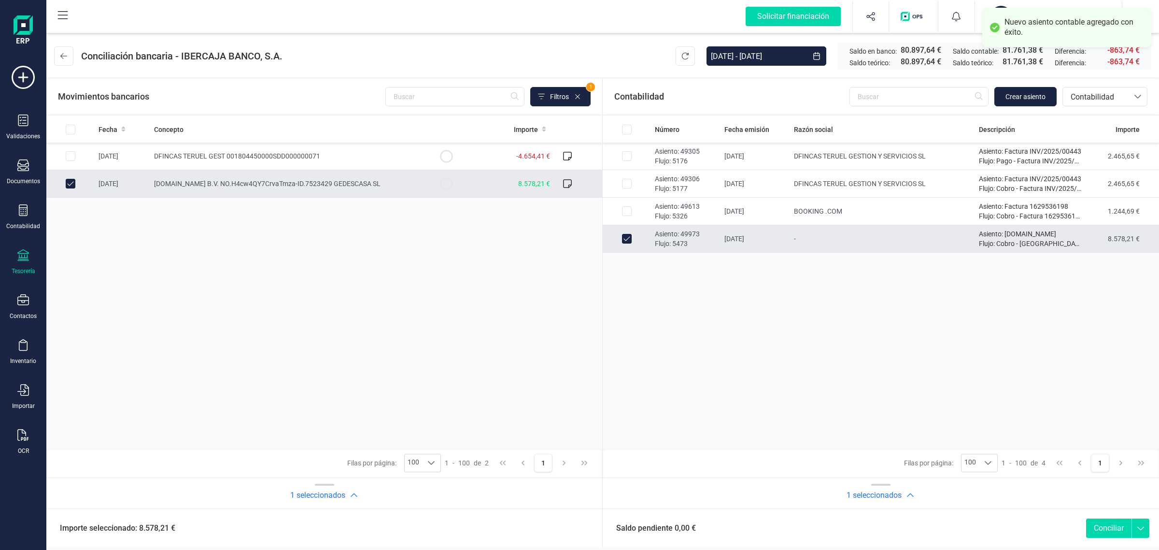
click at [1113, 526] on button "Conciliar" at bounding box center [1108, 527] width 45 height 19
checkbox input "false"
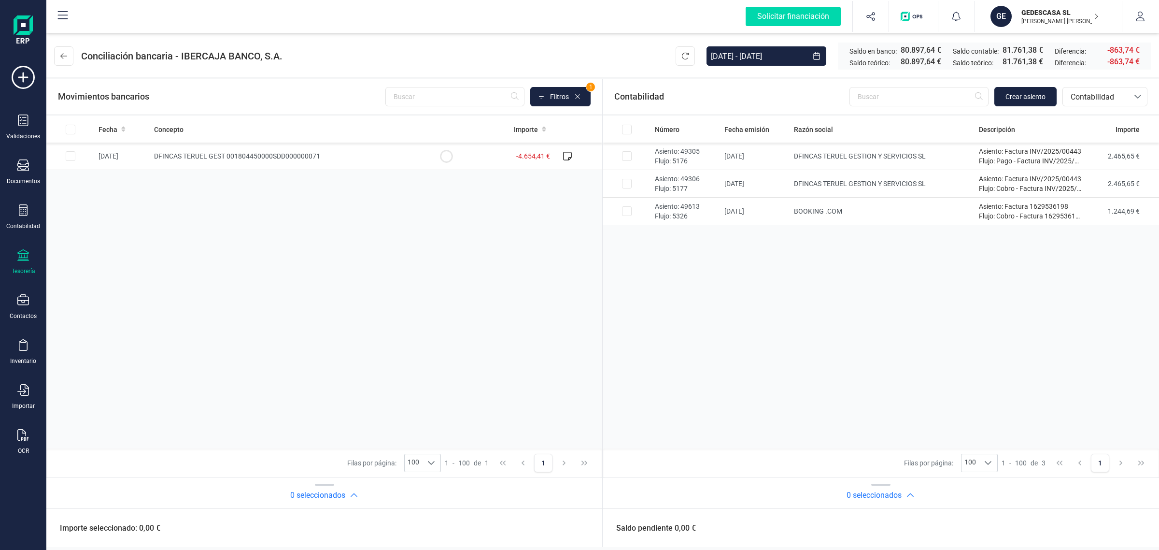
click at [459, 333] on div "Fecha Concepto Importe 03/09/2025 DFINCAS TERUEL GEST 001804450000SDD000000071 …" at bounding box center [324, 282] width 556 height 332
click at [61, 58] on icon at bounding box center [63, 56] width 7 height 8
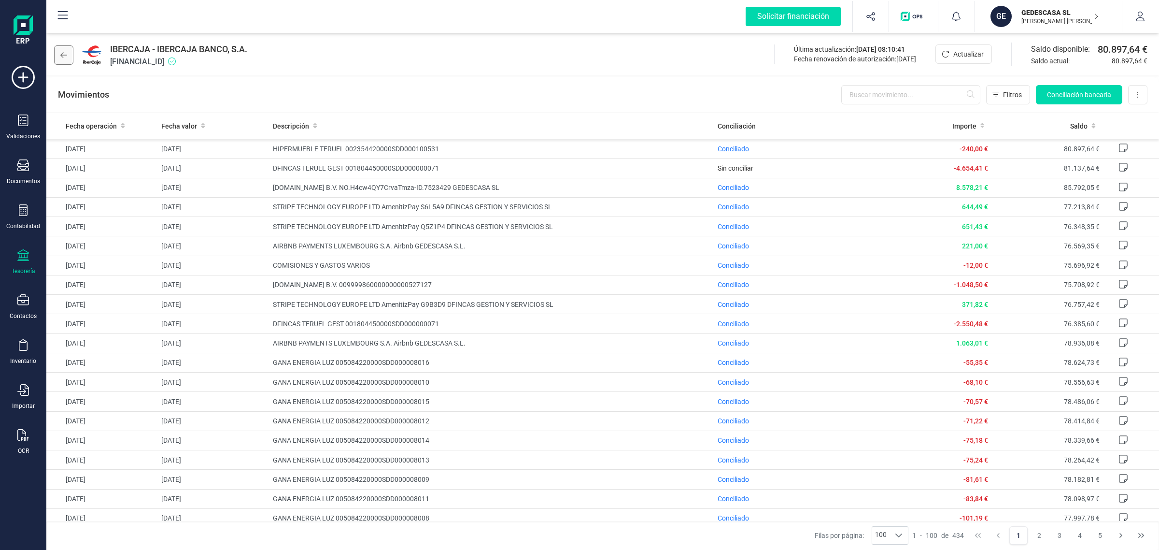
click at [61, 54] on icon at bounding box center [63, 55] width 7 height 6
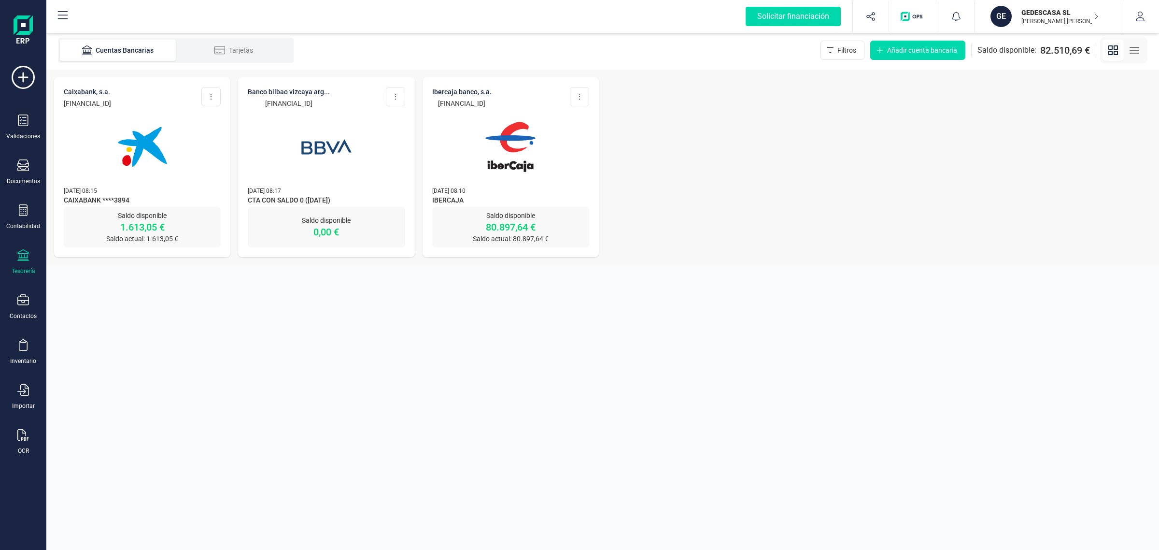
click at [117, 180] on img at bounding box center [142, 146] width 81 height 81
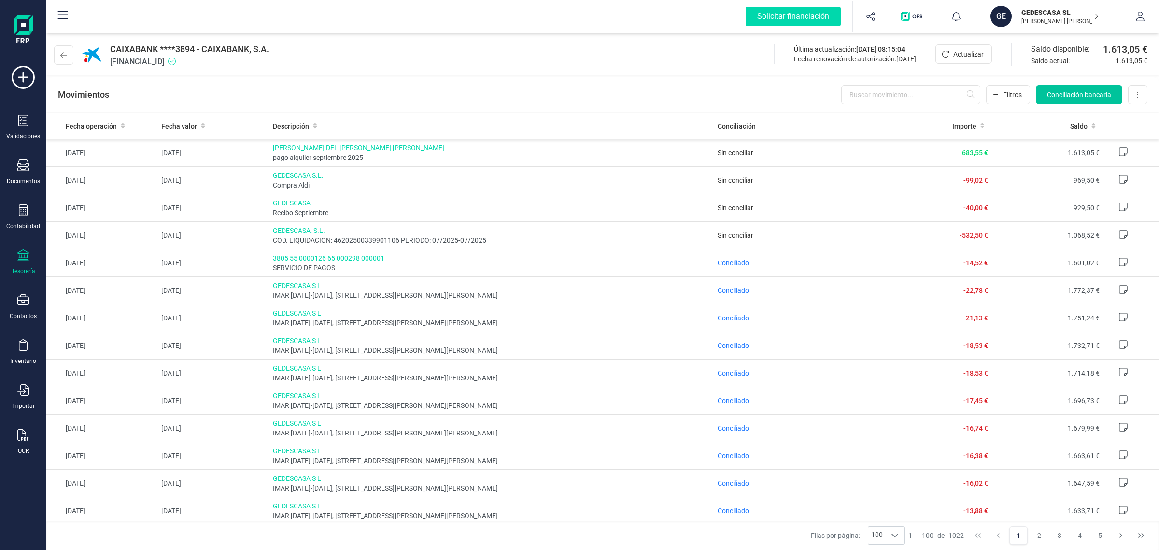
click at [1089, 90] on span "Conciliación bancaria" at bounding box center [1079, 95] width 64 height 10
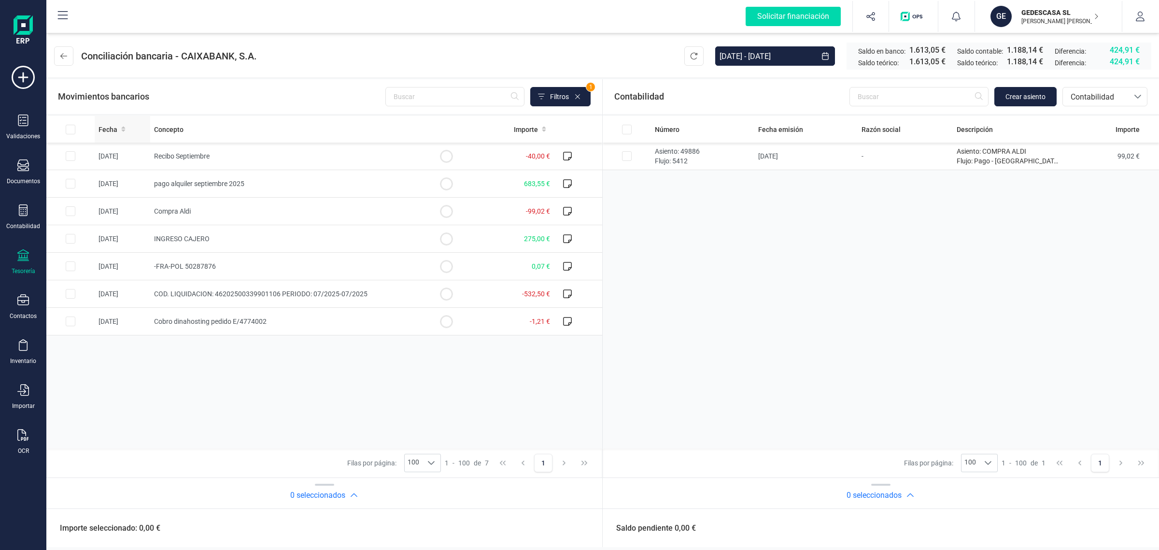
click at [112, 133] on span "Fecha" at bounding box center [108, 130] width 19 height 10
click at [1109, 105] on div "bancos.conciliacion.modal.headerAccounting bancos.conciliacion.modal.headerAcco…" at bounding box center [1104, 96] width 85 height 19
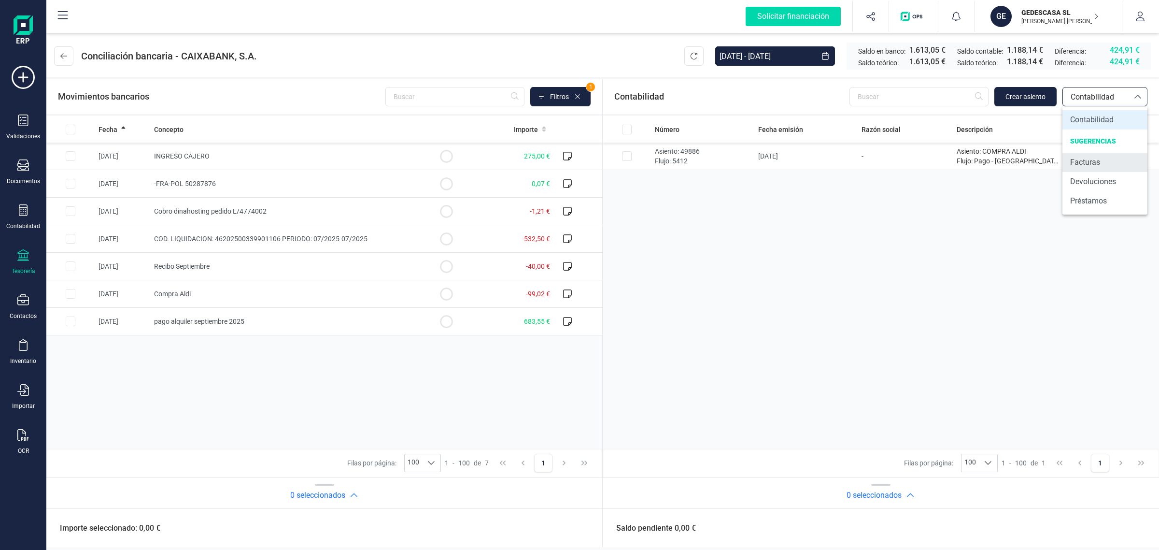
click at [1087, 168] on span "Facturas" at bounding box center [1085, 162] width 30 height 12
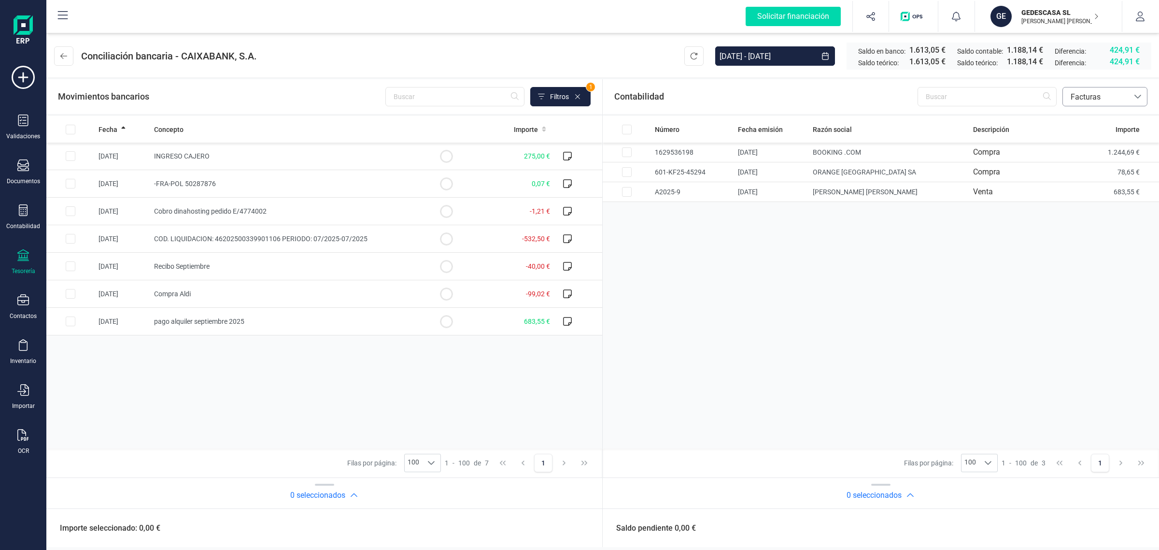
click at [1110, 98] on span "Facturas" at bounding box center [1096, 97] width 58 height 12
click at [1108, 119] on span "Contabilidad" at bounding box center [1091, 120] width 43 height 12
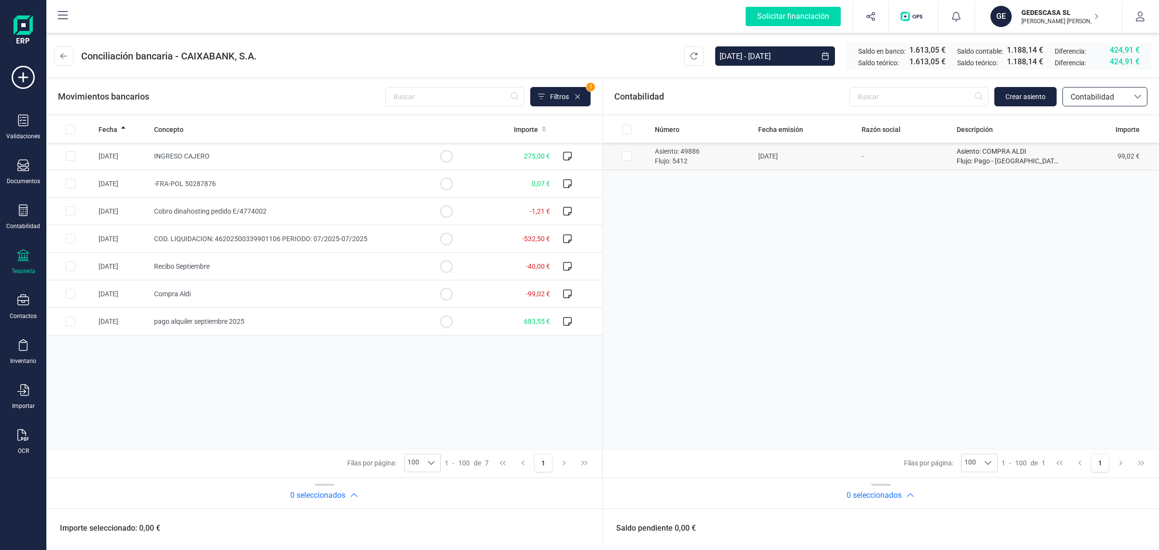
click at [1104, 155] on td "99,02 €" at bounding box center [1111, 156] width 95 height 28
checkbox input "true"
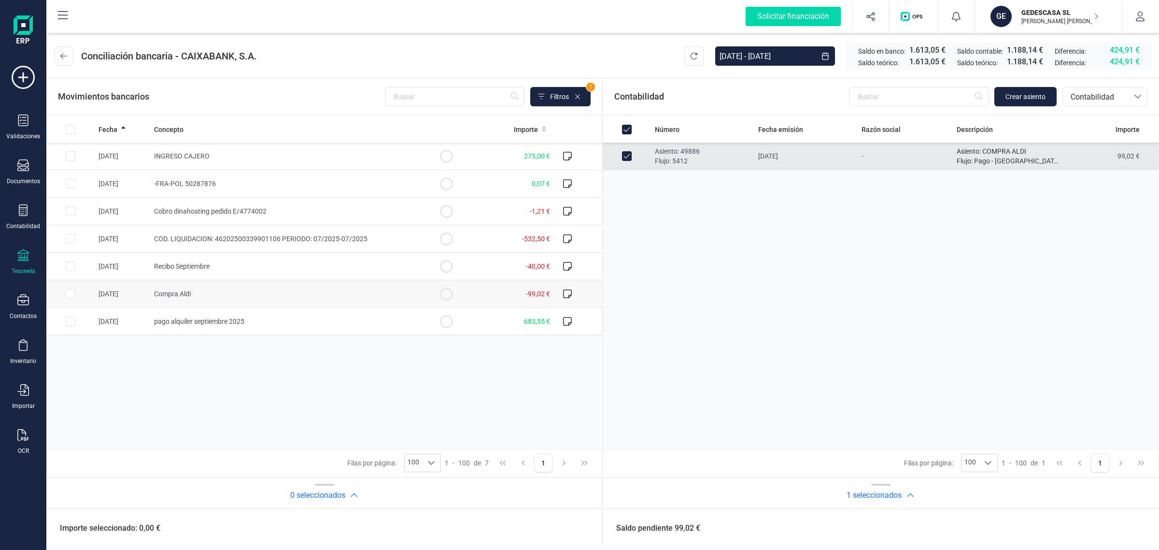
click at [454, 292] on td at bounding box center [446, 294] width 48 height 28
checkbox input "true"
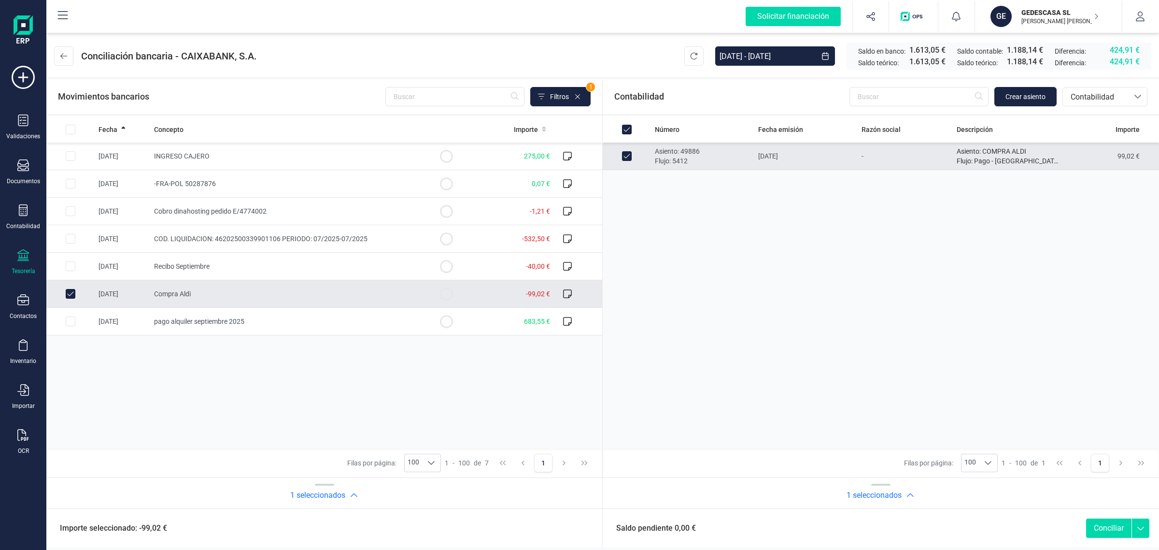
click at [1109, 529] on button "Conciliar" at bounding box center [1108, 527] width 45 height 19
checkbox input "false"
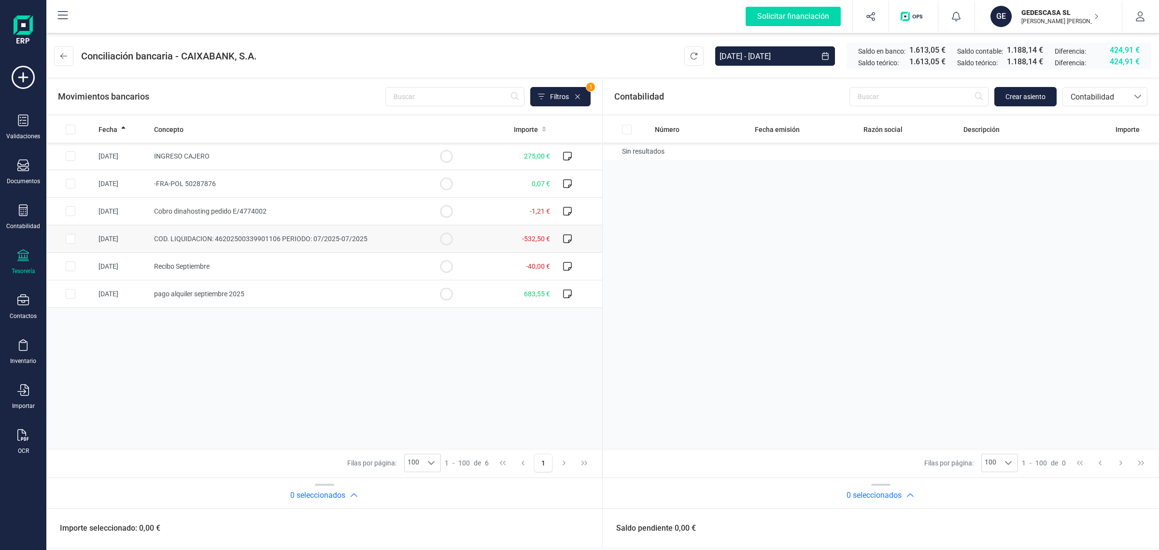
click at [536, 232] on td "-532,50 €" at bounding box center [512, 239] width 84 height 28
checkbox input "true"
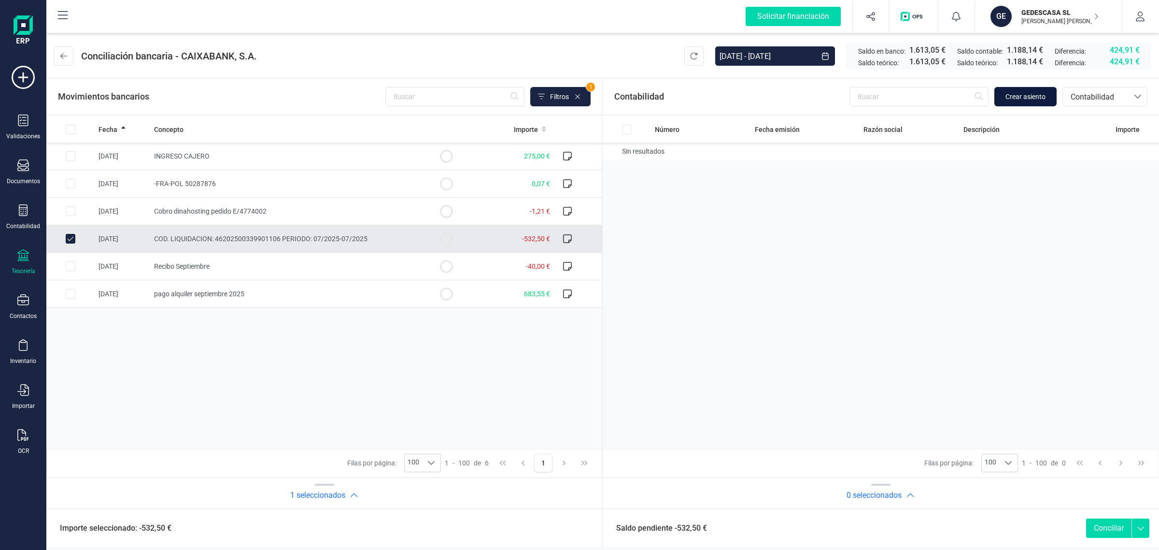
click at [1047, 94] on button "Crear asiento" at bounding box center [1025, 96] width 62 height 19
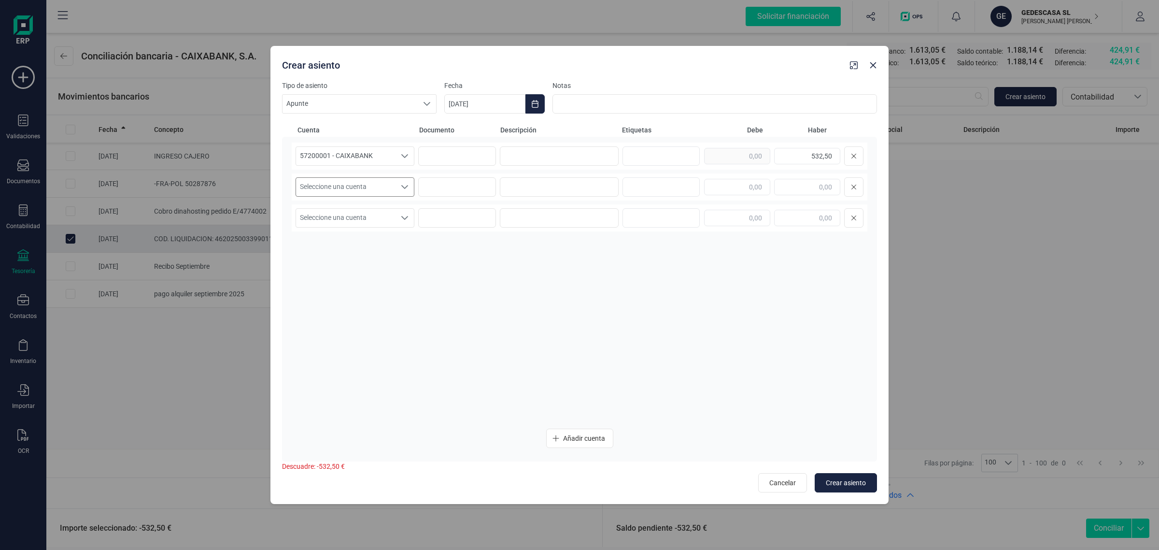
click at [356, 191] on span "Seleccione una cuenta" at bounding box center [345, 187] width 99 height 18
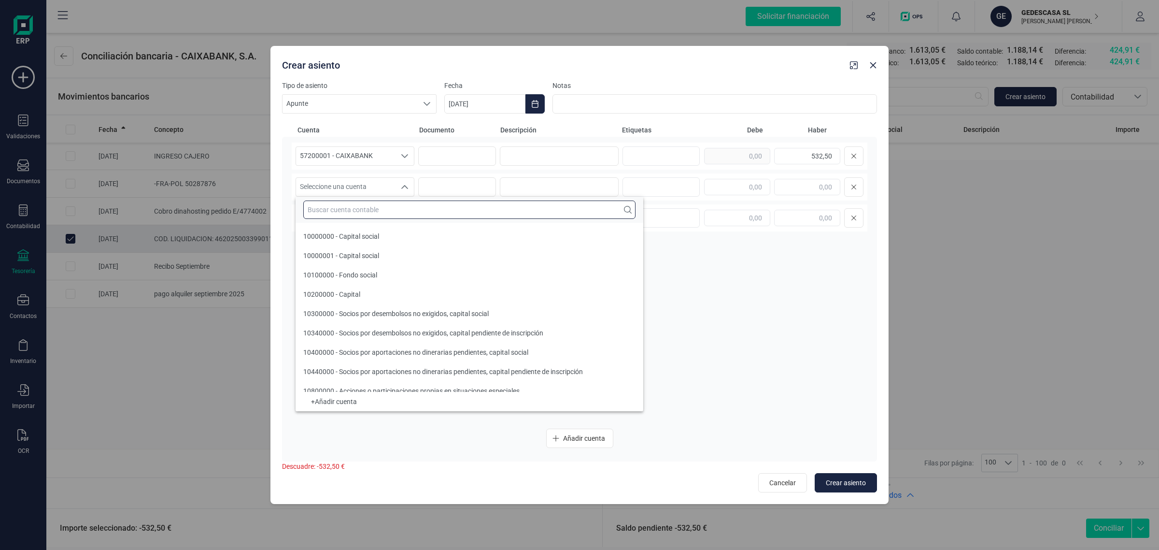
click at [321, 209] on input "text" at bounding box center [469, 209] width 332 height 18
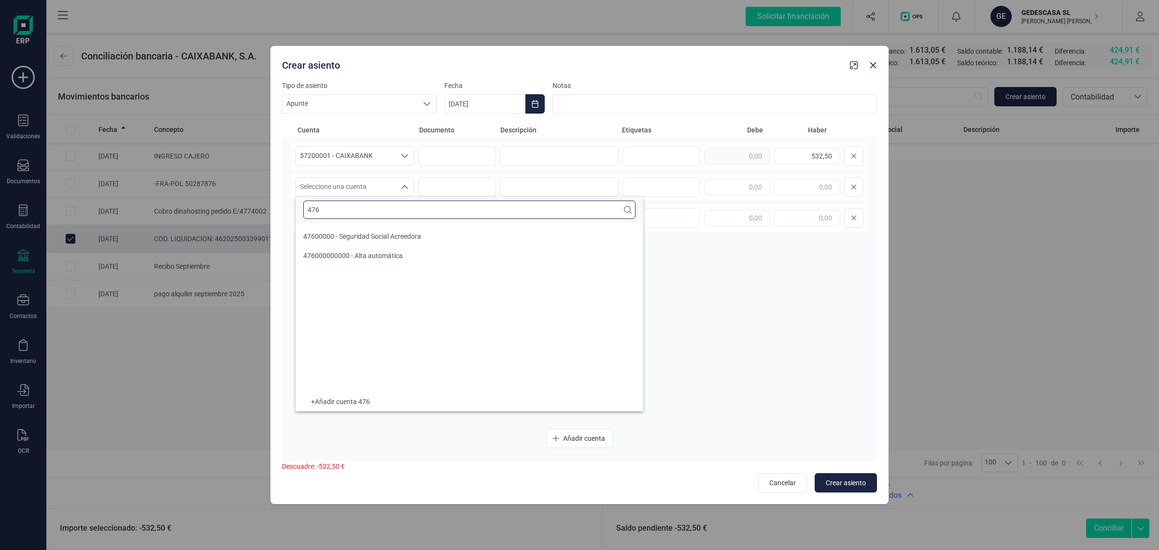
type input "476"
click at [355, 231] on div "47600000 - Seguridad Social Acreedora" at bounding box center [362, 236] width 118 height 10
click at [534, 155] on input at bounding box center [559, 155] width 119 height 19
drag, startPoint x: 534, startPoint y: 154, endPoint x: 481, endPoint y: 163, distance: 53.0
click at [481, 163] on div "57200001 - CAIXABANK 57200001 - CAIXABANK 57200001 - CAIXABANK TGSS 532,50" at bounding box center [580, 155] width 576 height 27
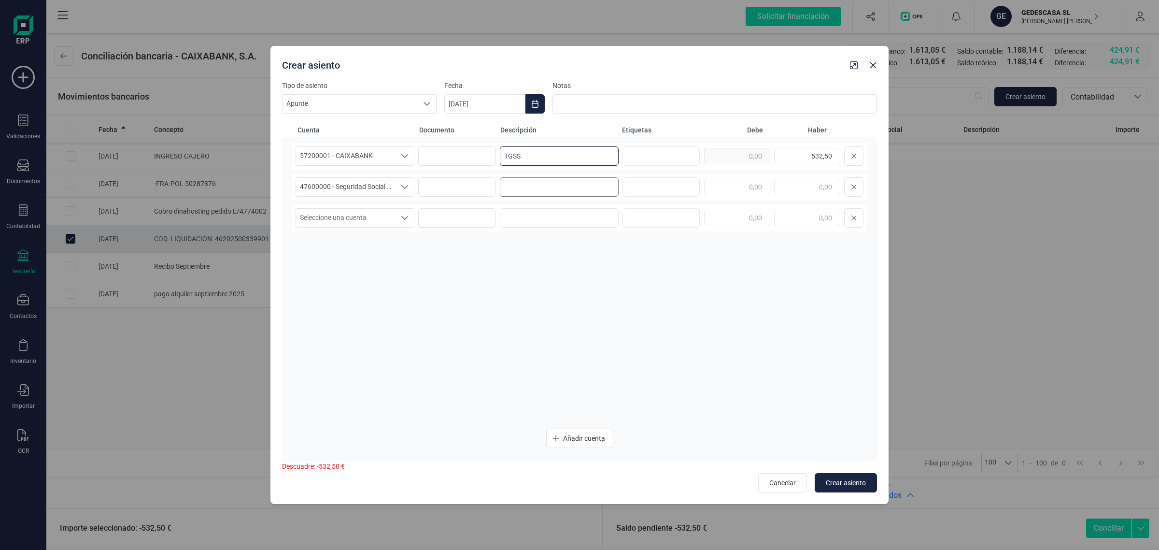
type input "TGSS"
click at [524, 192] on input at bounding box center [559, 186] width 119 height 19
paste input "TGSS"
type input "TGSS"
drag, startPoint x: 812, startPoint y: 155, endPoint x: 874, endPoint y: 155, distance: 61.8
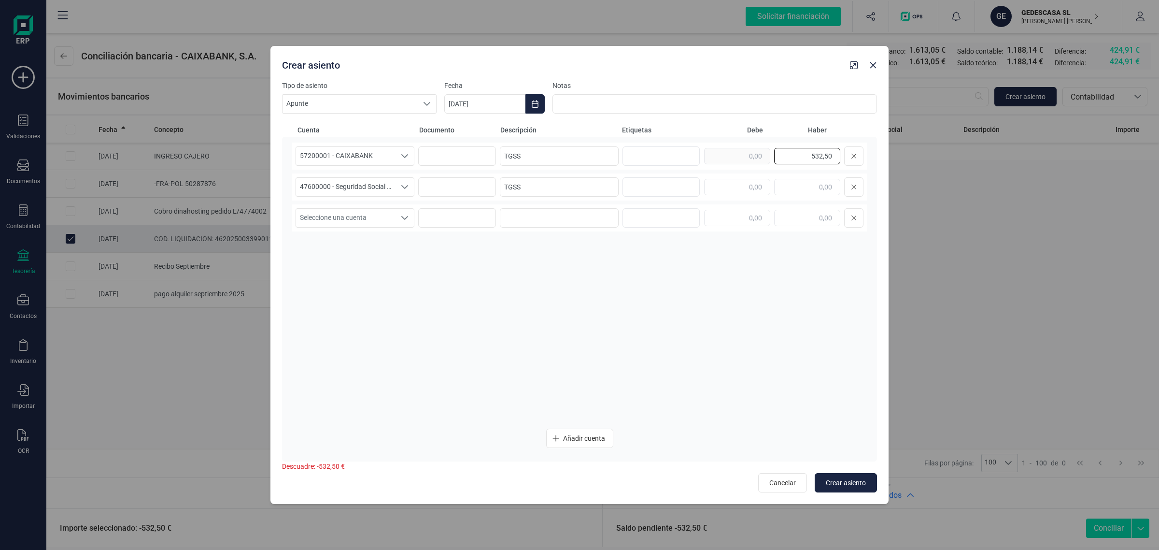
click at [874, 155] on div "57200001 - CAIXABANK 57200001 - CAIXABANK 57200001 - CAIXABANK TGSS 532,50 4760…" at bounding box center [579, 299] width 595 height 325
click at [727, 188] on input "text" at bounding box center [737, 187] width 66 height 16
paste input "532,50"
type input "532,50"
click at [532, 104] on icon "Choose Date" at bounding box center [535, 104] width 8 height 8
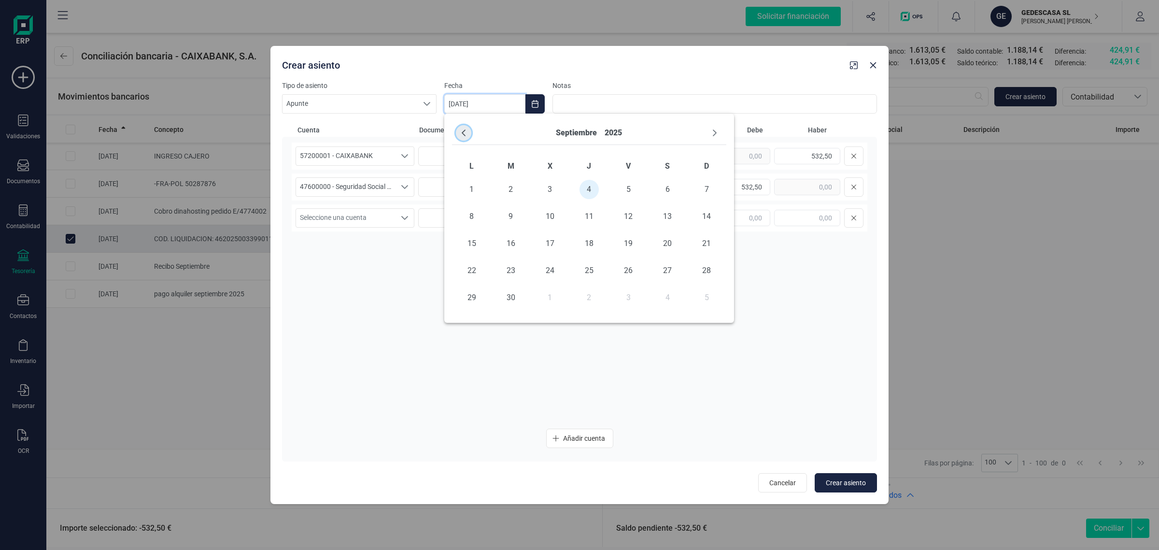
click at [463, 133] on icon "Previous Month" at bounding box center [464, 133] width 8 height 8
click at [628, 296] on span "29" at bounding box center [628, 297] width 19 height 19
click at [452, 310] on div "57200001 - CAIXABANK 57200001 - CAIXABANK 57200001 - CAIXABANK TGSS 532,50 4760…" at bounding box center [580, 281] width 576 height 278
click at [848, 479] on span "Crear asiento" at bounding box center [846, 483] width 40 height 10
type input "[DATE]"
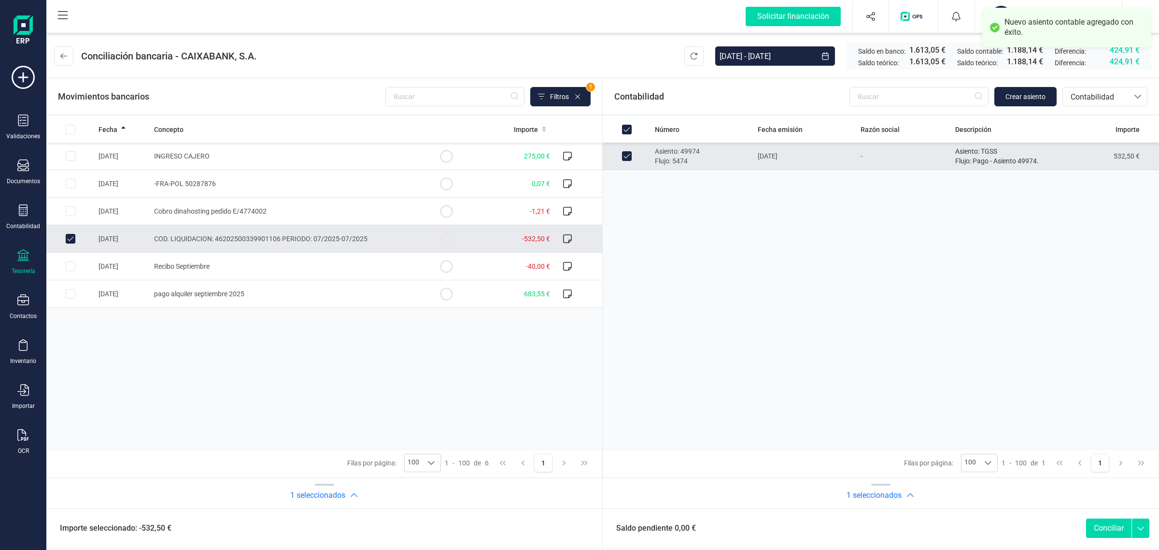
click at [1110, 525] on button "Conciliar" at bounding box center [1108, 527] width 45 height 19
checkbox input "false"
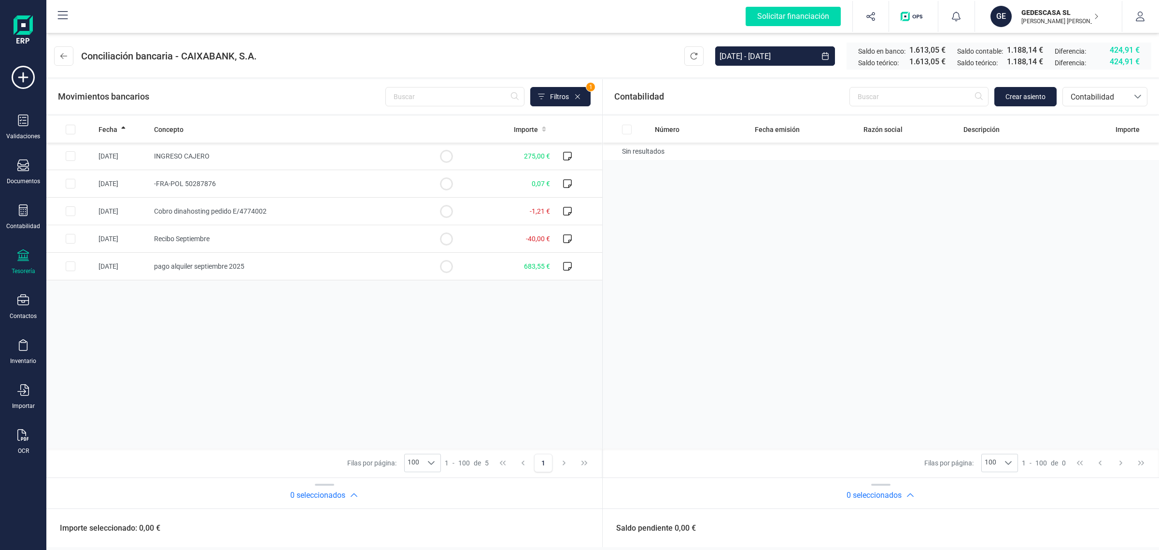
click at [21, 252] on icon at bounding box center [23, 255] width 12 height 12
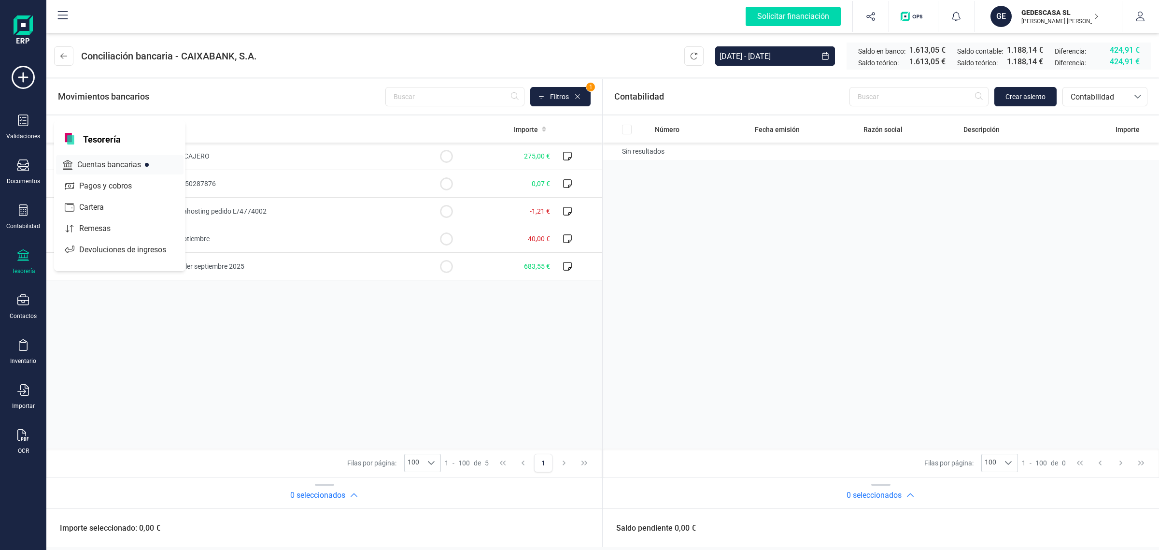
click at [104, 167] on span "Cuentas bancarias" at bounding box center [115, 165] width 85 height 12
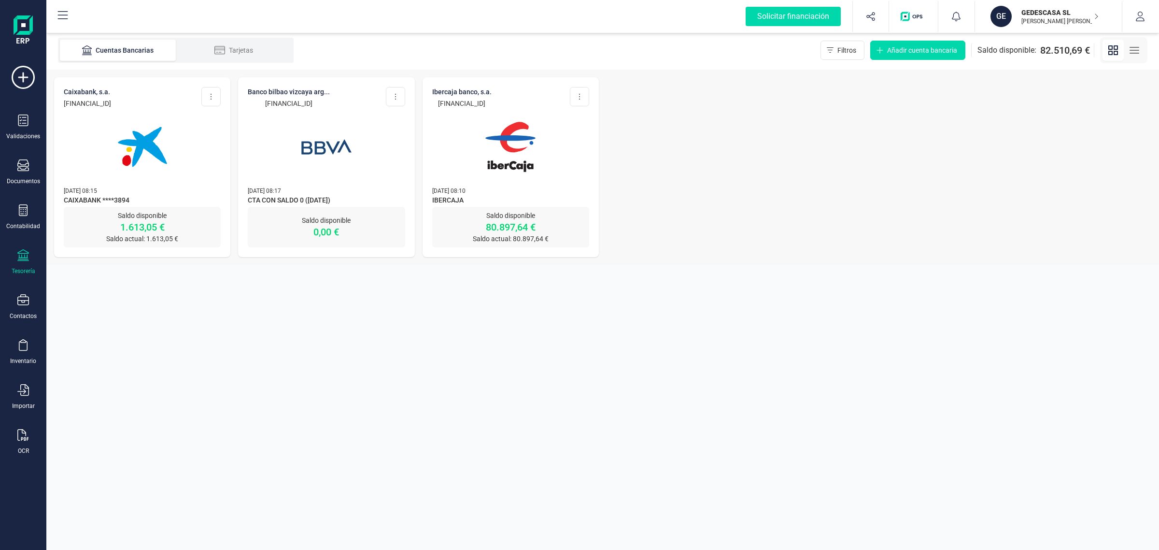
click at [118, 139] on img at bounding box center [142, 146] width 81 height 81
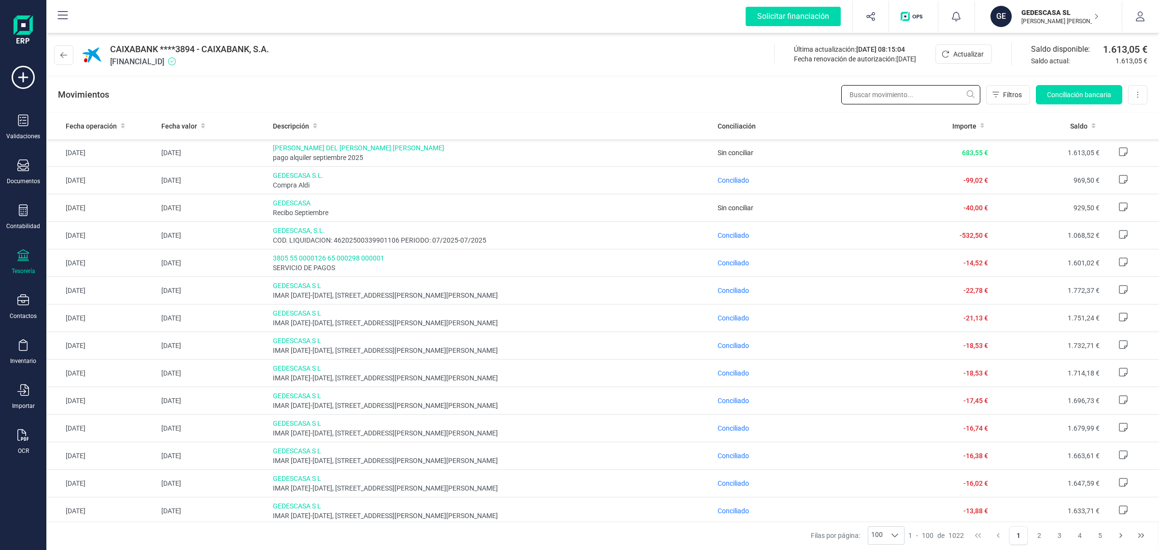
click at [873, 97] on input "text" at bounding box center [910, 94] width 139 height 19
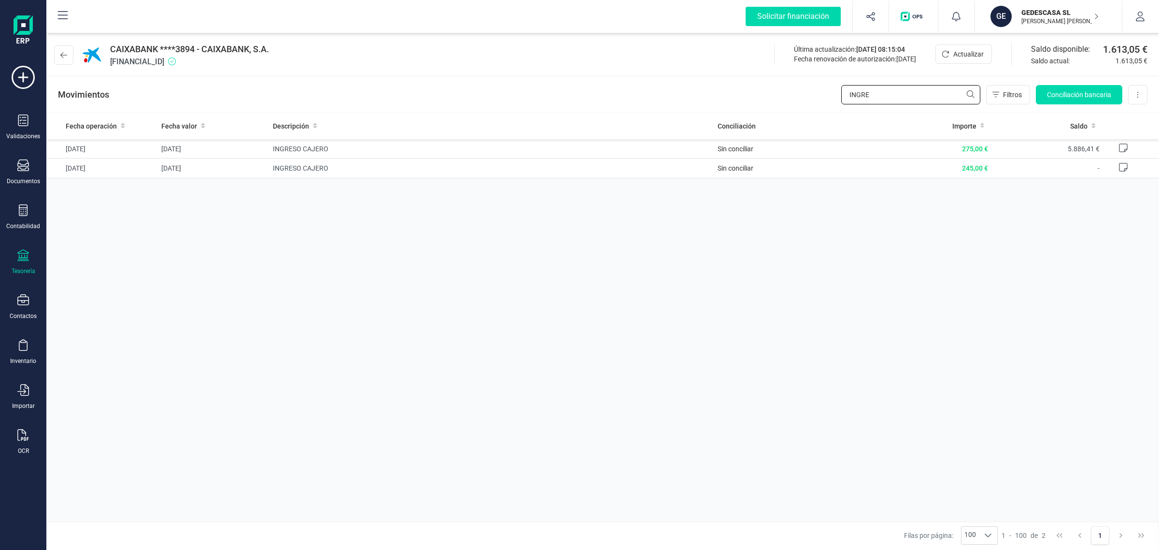
type input "INGRE"
click at [23, 268] on div "Tesorería" at bounding box center [24, 271] width 24 height 8
click at [101, 163] on span "Cuentas bancarias" at bounding box center [115, 165] width 85 height 12
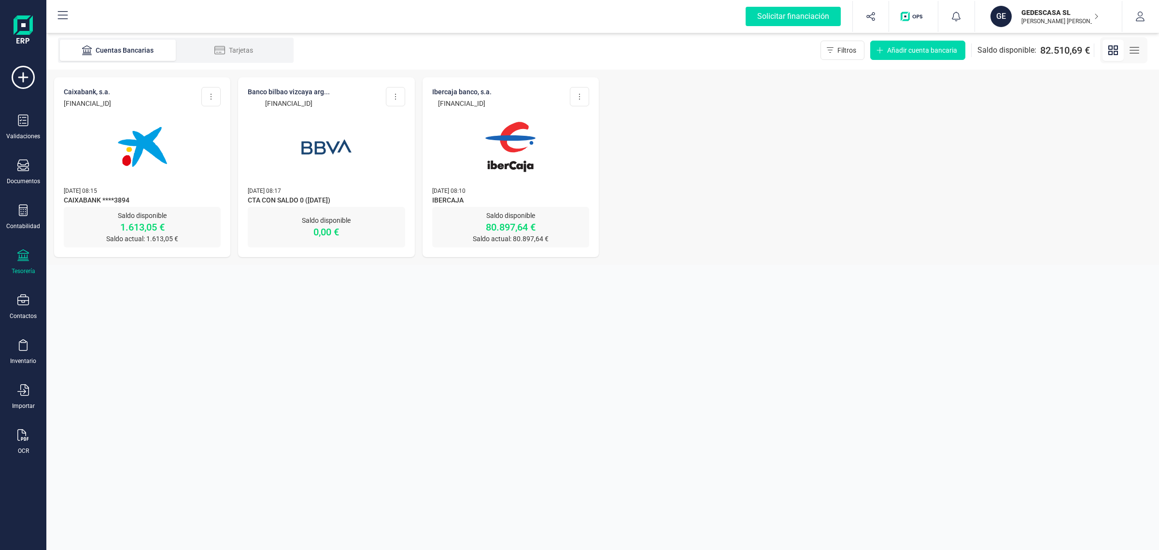
click at [25, 195] on div "Validaciones Documentos Documentos Presupuestos Pedidos Albaranes Facturas Fact…" at bounding box center [23, 264] width 39 height 396
click at [29, 218] on div "Contabilidad" at bounding box center [23, 217] width 39 height 26
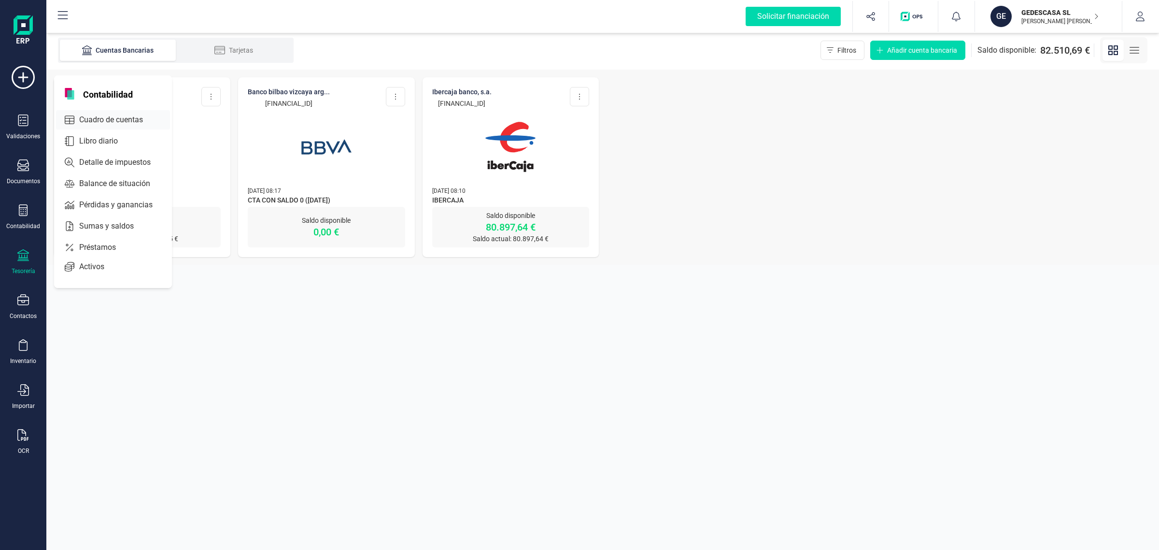
click at [114, 117] on span "Cuadro de cuentas" at bounding box center [117, 120] width 85 height 12
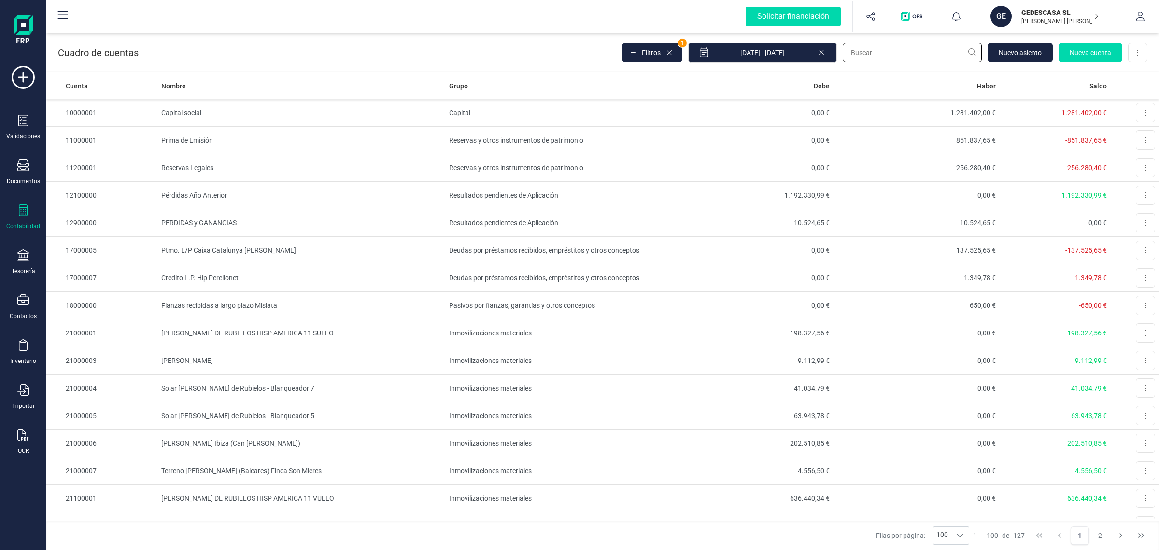
click at [869, 54] on input "text" at bounding box center [912, 52] width 139 height 19
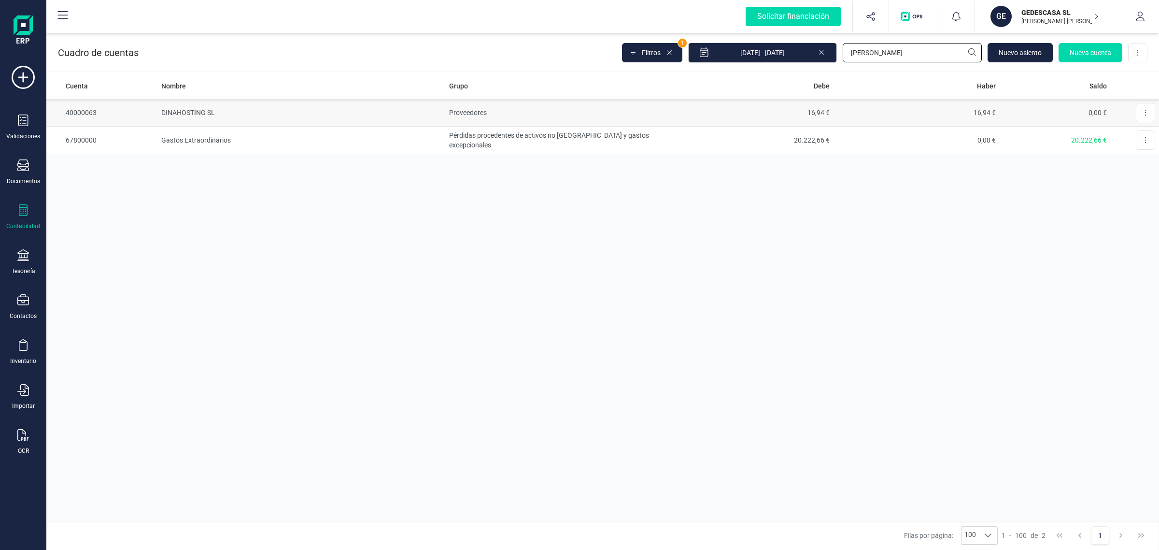
type input "DINA"
click at [259, 113] on td "DINAHOSTING SL" at bounding box center [301, 113] width 288 height 28
click at [821, 54] on icon at bounding box center [822, 51] width 8 height 10
click at [894, 51] on input "DINA" at bounding box center [912, 52] width 139 height 19
click at [649, 49] on span "Filtros" at bounding box center [641, 53] width 19 height 10
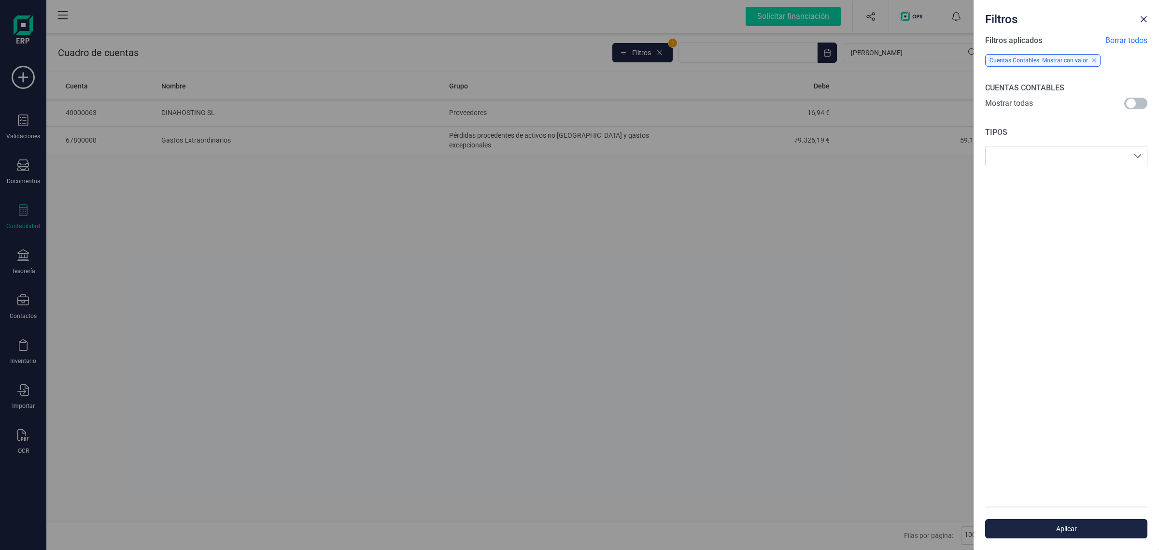
click at [1136, 102] on span at bounding box center [1135, 104] width 23 height 12
click at [1085, 532] on span "Aplicar" at bounding box center [1066, 528] width 140 height 10
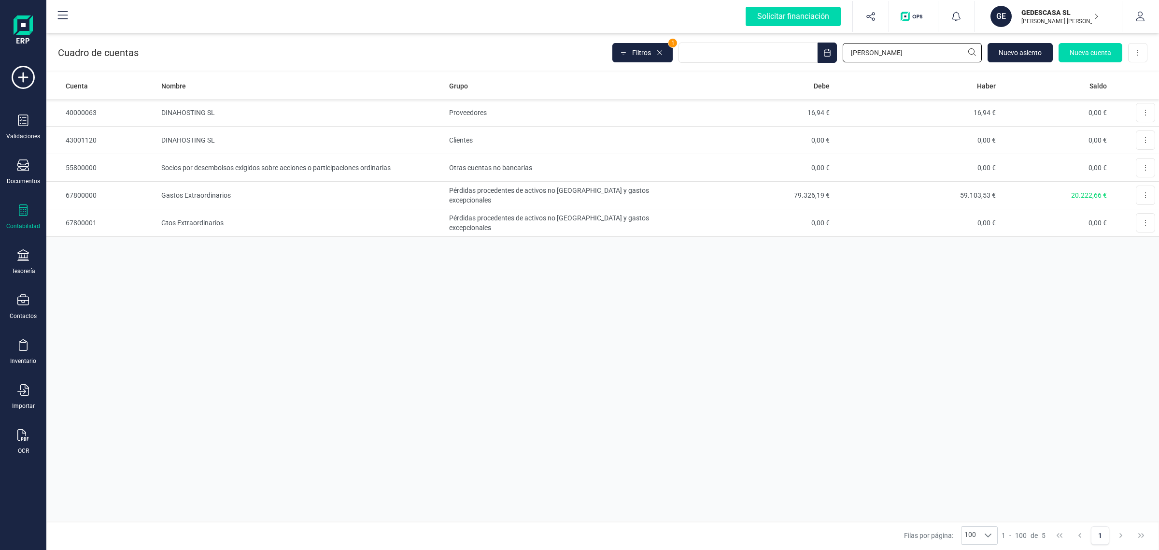
drag, startPoint x: 908, startPoint y: 50, endPoint x: 840, endPoint y: 59, distance: 68.7
click at [840, 59] on div "Filtros 1 DINA Nuevo asiento Nueva cuenta Descargar Excel" at bounding box center [879, 52] width 535 height 20
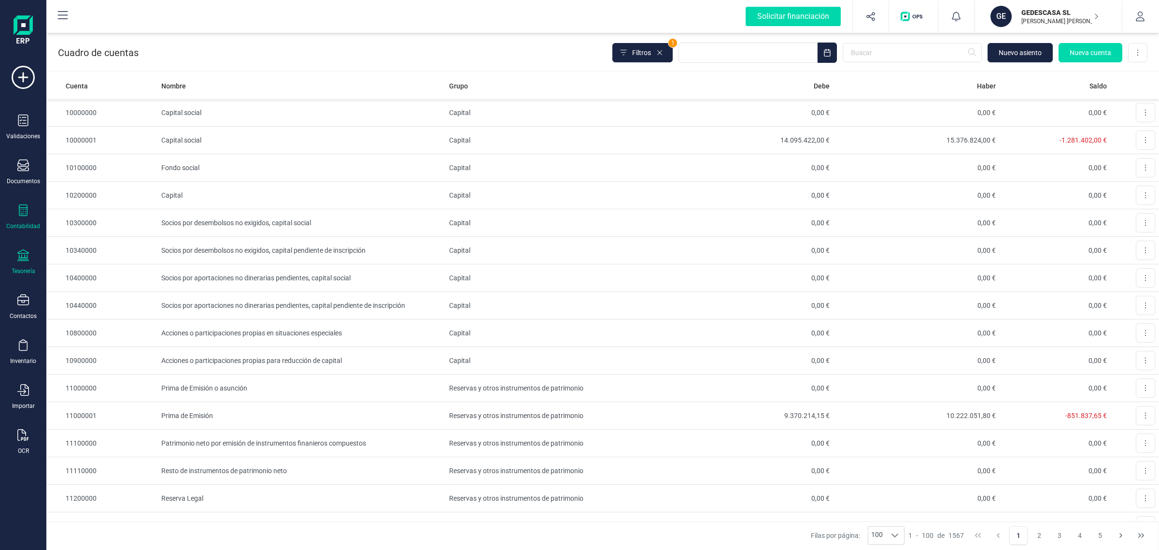
click at [40, 266] on div "Tesorería" at bounding box center [23, 262] width 39 height 26
click at [129, 160] on span "Cuentas bancarias" at bounding box center [117, 165] width 85 height 12
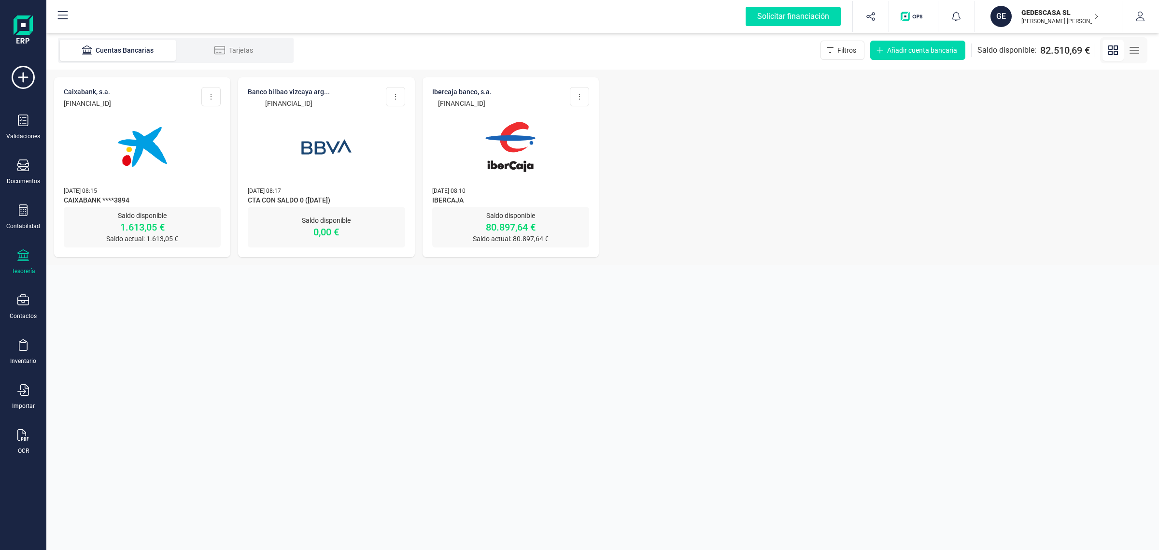
click at [151, 181] on img at bounding box center [142, 146] width 81 height 81
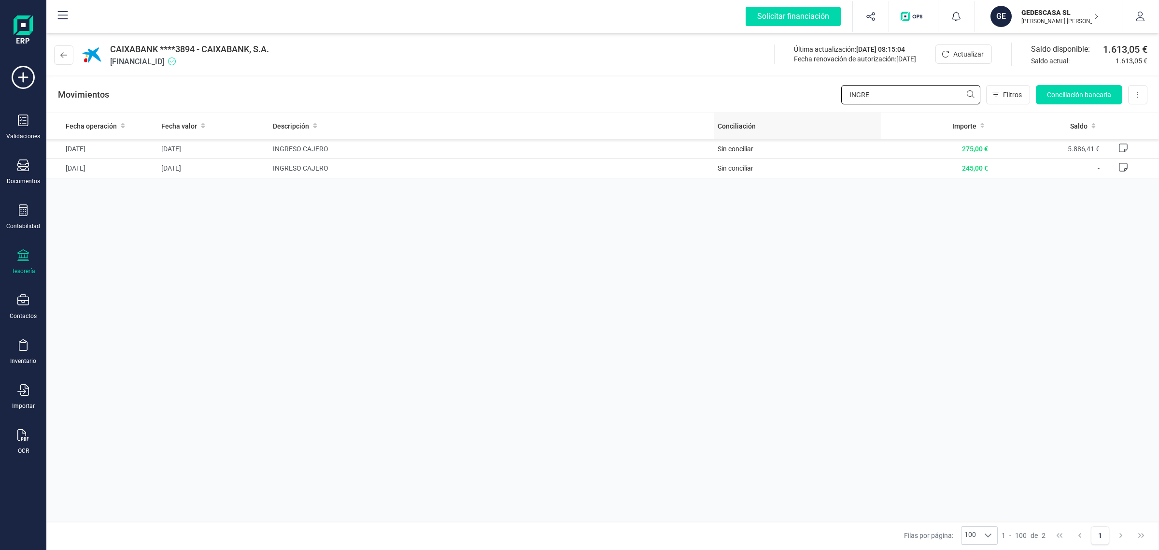
drag, startPoint x: 920, startPoint y: 93, endPoint x: 730, endPoint y: 114, distance: 191.0
click at [730, 114] on div "CAIXABANK ****3894 - CAIXABANK, S.A. ES8821005266332200003894 Última actualizac…" at bounding box center [602, 290] width 1113 height 519
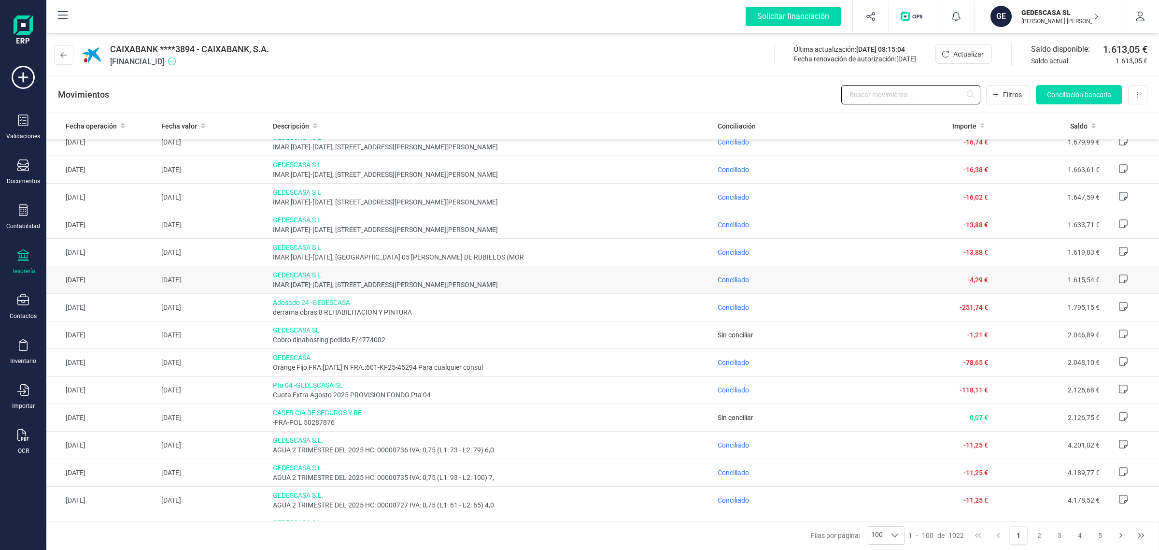
scroll to position [362, 0]
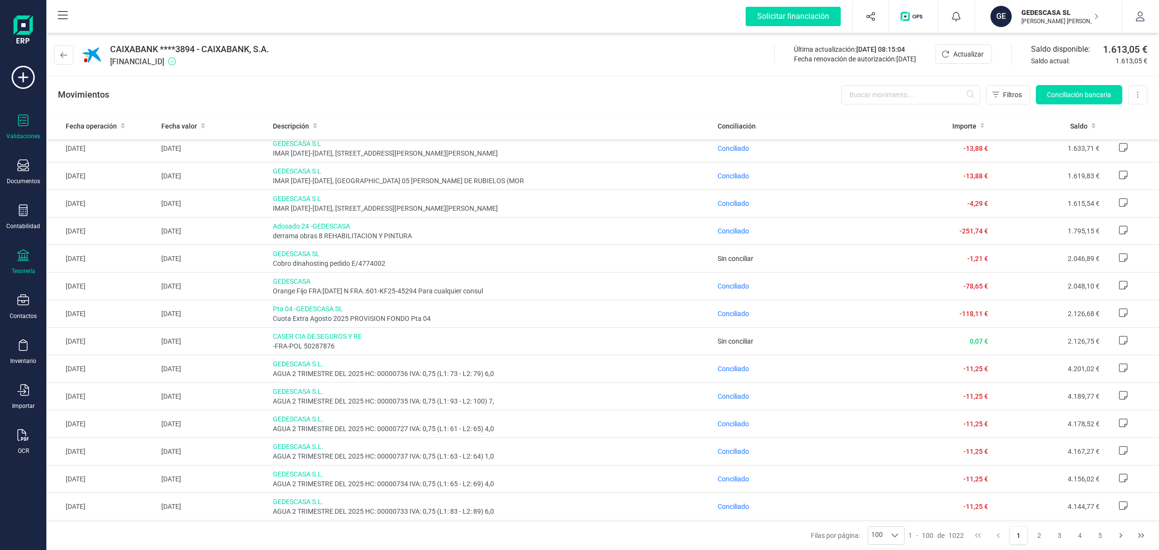
click at [21, 126] on icon at bounding box center [23, 120] width 10 height 12
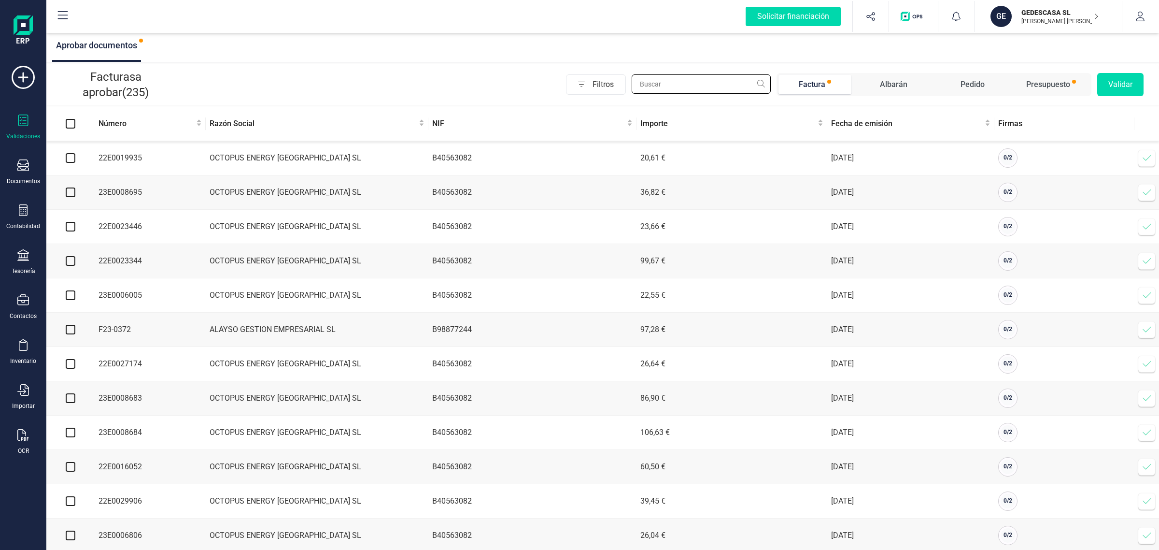
click at [674, 86] on input "text" at bounding box center [701, 83] width 139 height 19
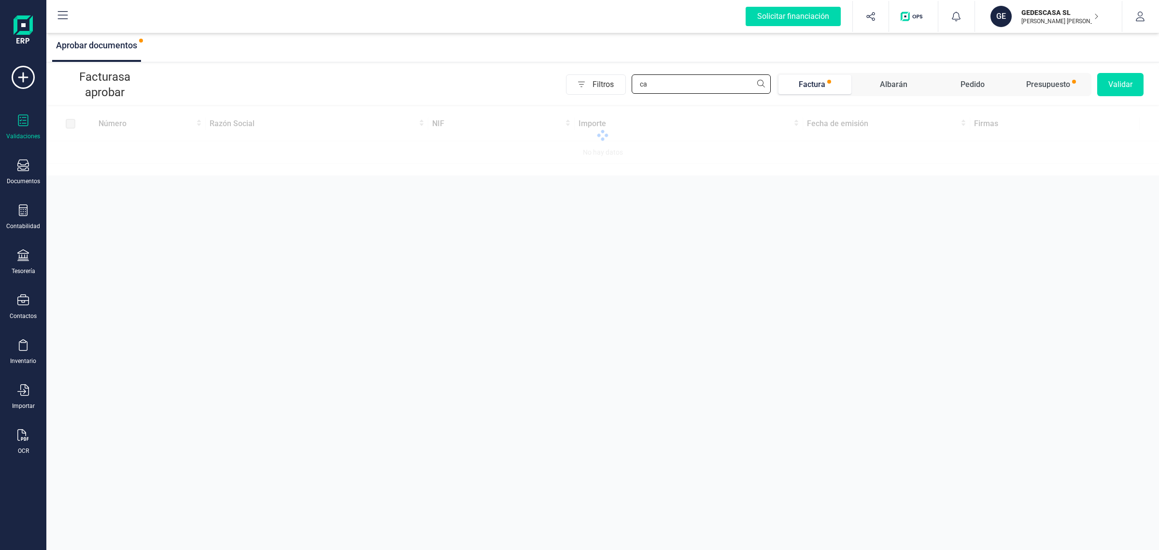
type input "c"
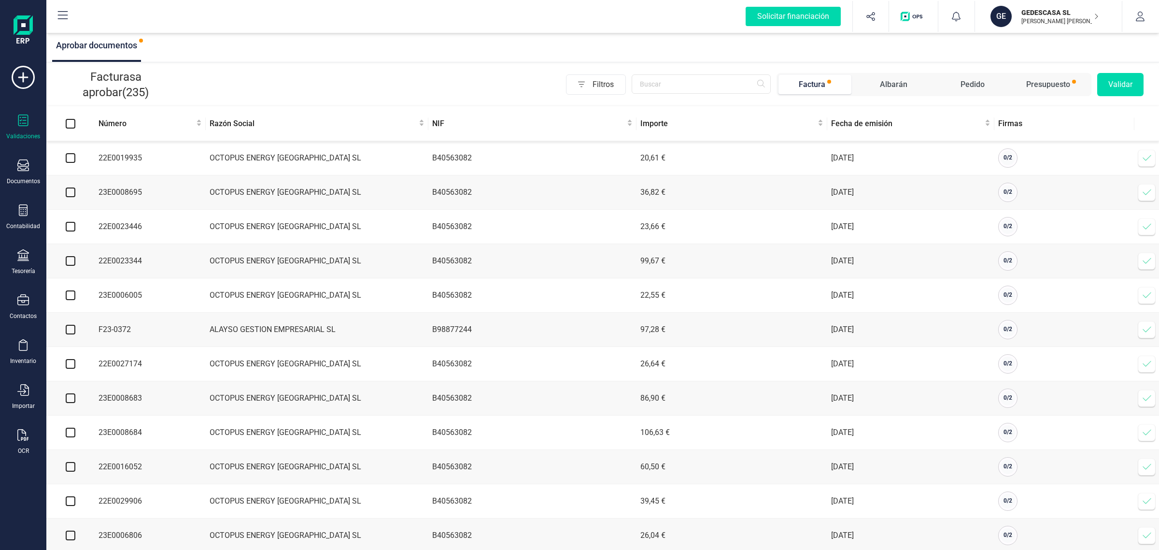
drag, startPoint x: 15, startPoint y: 215, endPoint x: 85, endPoint y: 150, distance: 95.3
click at [15, 214] on div "Contabilidad" at bounding box center [23, 217] width 39 height 26
click at [106, 116] on span "Cuadro de cuentas" at bounding box center [117, 120] width 85 height 12
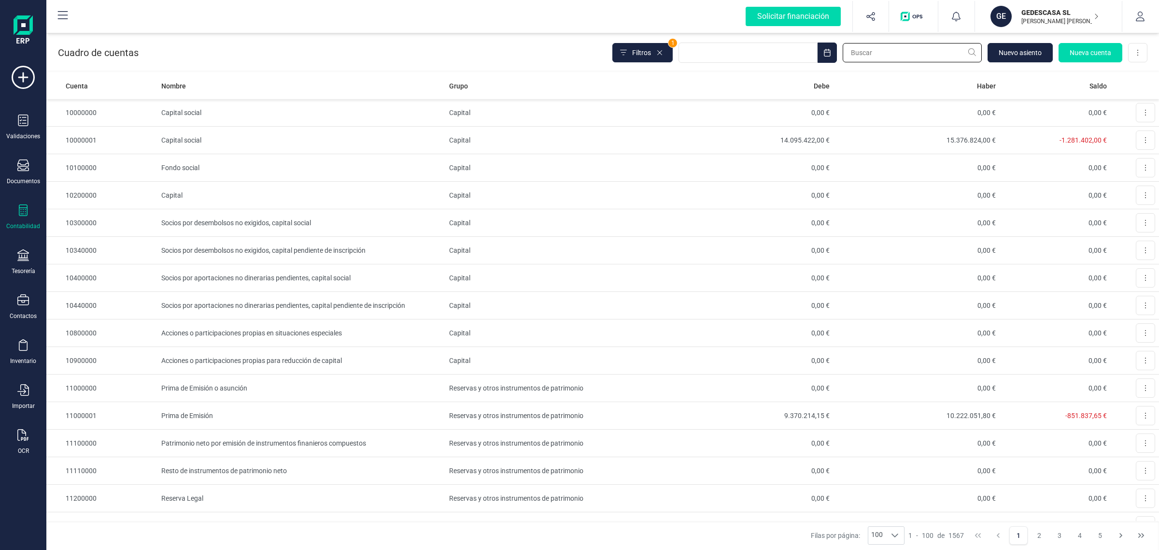
click at [877, 55] on input "text" at bounding box center [912, 52] width 139 height 19
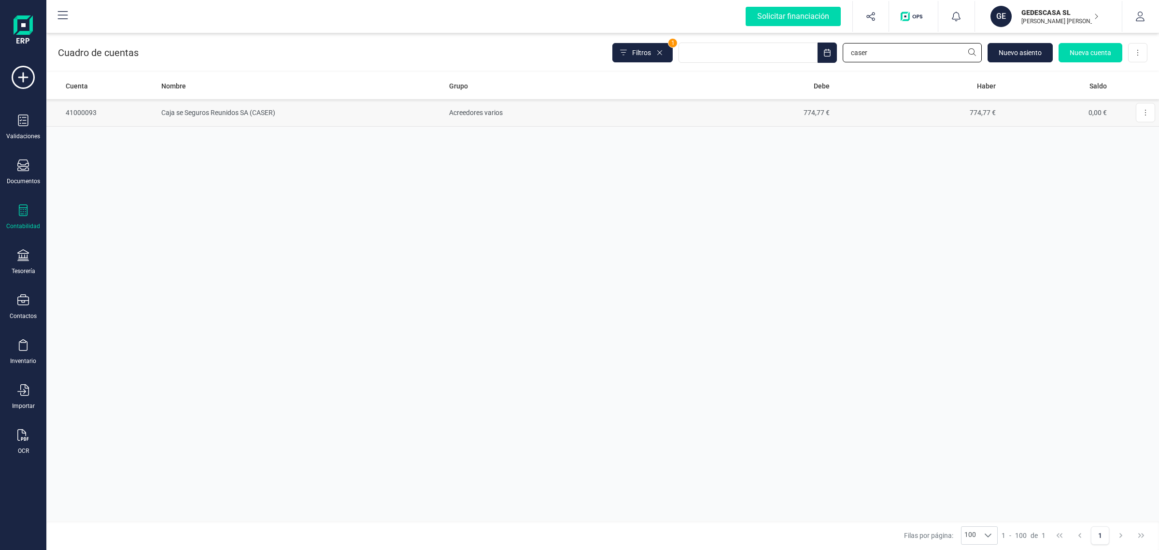
type input "caser"
click at [683, 113] on td "774,77 €" at bounding box center [750, 113] width 166 height 28
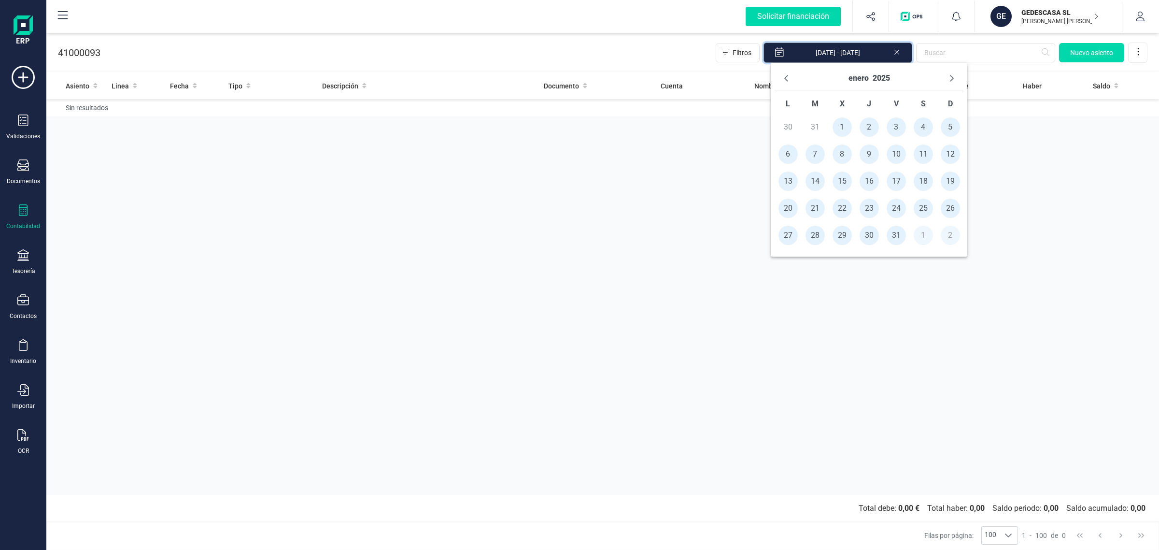
click at [901, 54] on input "[DATE] - [DATE]" at bounding box center [837, 52] width 149 height 20
click at [894, 51] on icon at bounding box center [897, 51] width 8 height 10
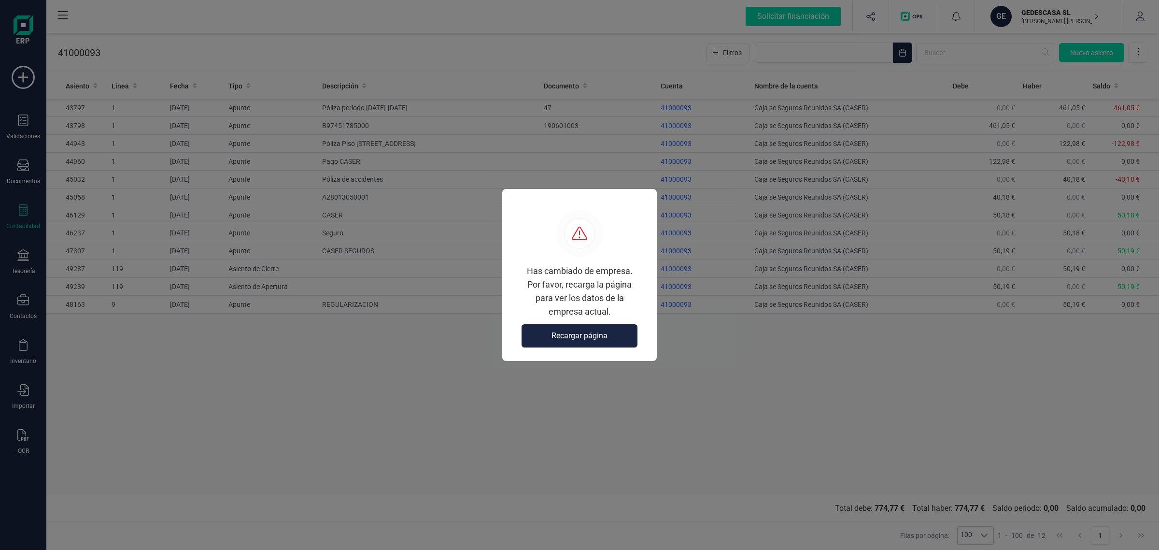
click at [566, 327] on button "Recargar página" at bounding box center [580, 335] width 116 height 23
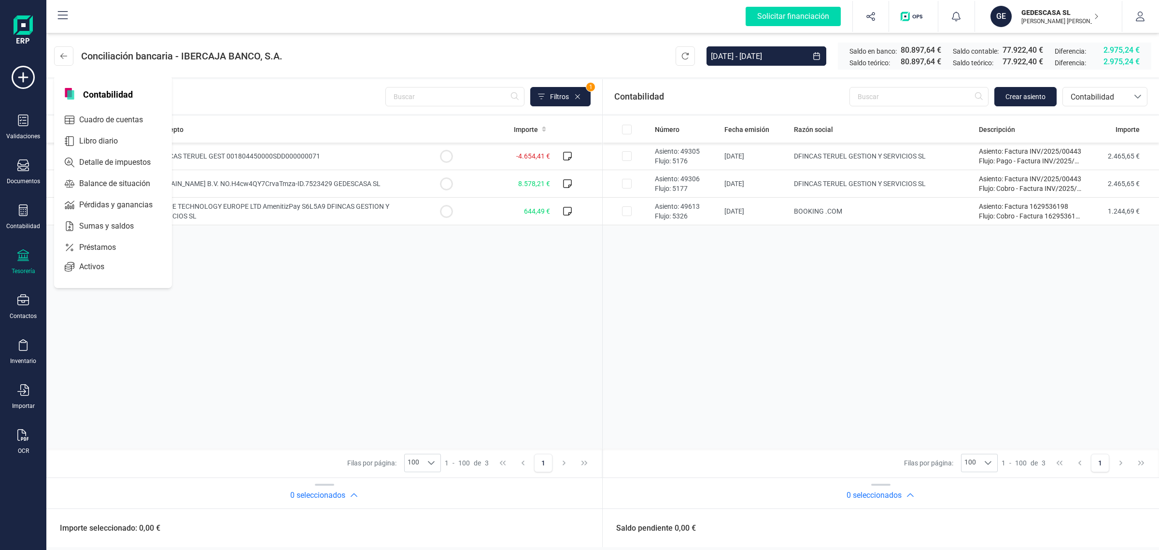
click at [24, 256] on icon at bounding box center [23, 255] width 12 height 12
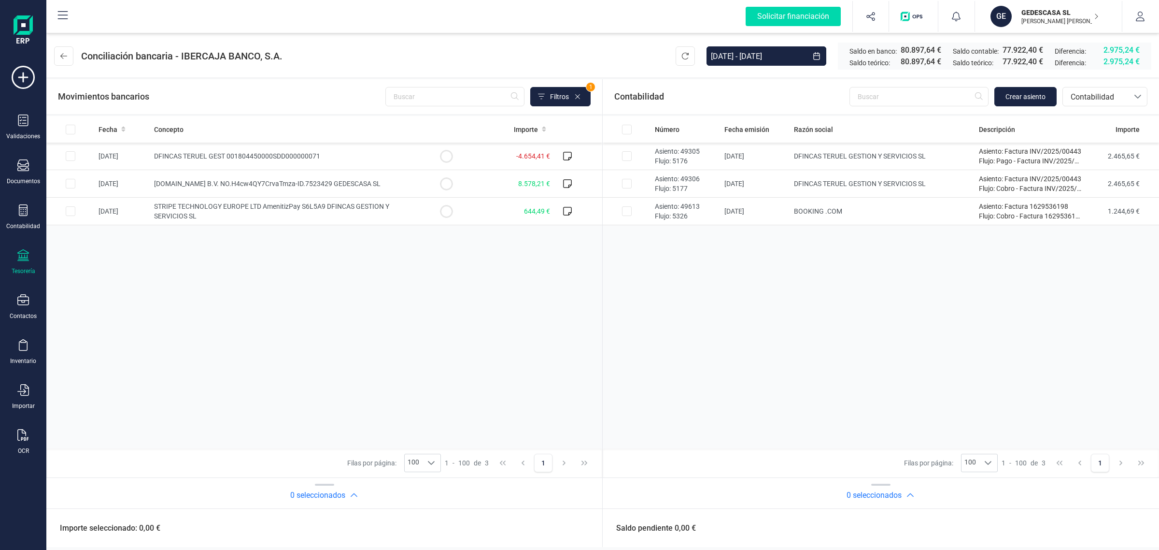
click at [20, 257] on icon at bounding box center [23, 255] width 12 height 12
click at [94, 160] on span "Cuentas bancarias" at bounding box center [115, 165] width 85 height 12
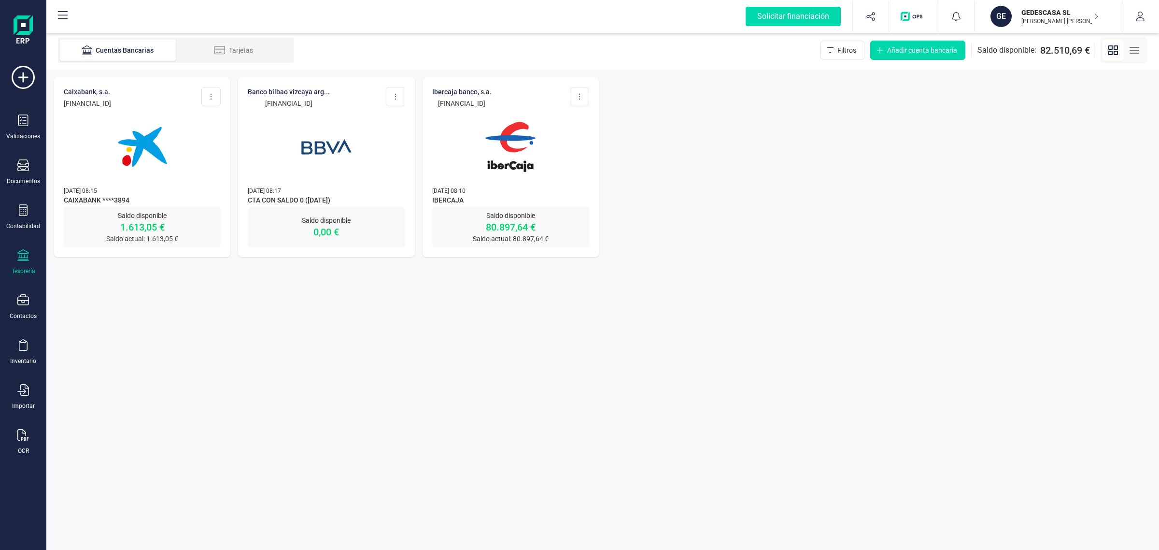
click at [542, 165] on img at bounding box center [510, 146] width 81 height 81
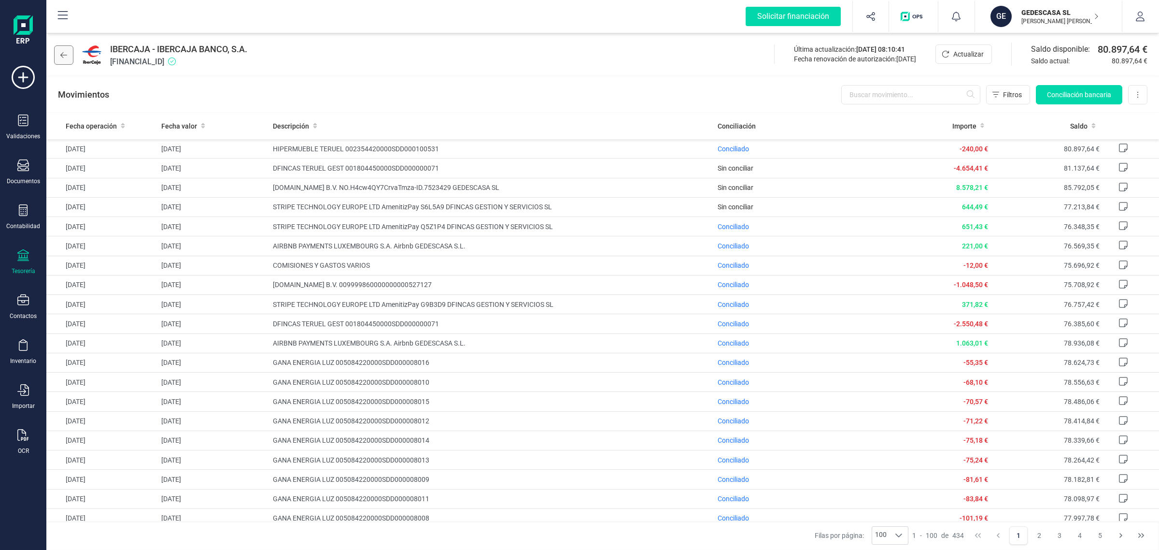
click at [61, 55] on icon at bounding box center [63, 55] width 7 height 6
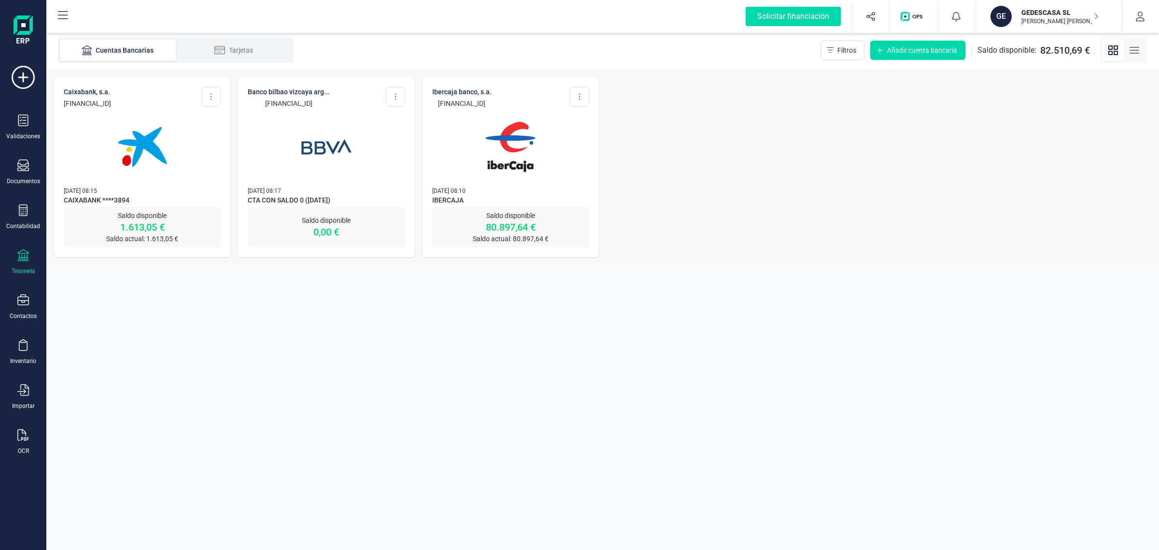
click at [166, 184] on img at bounding box center [142, 146] width 81 height 81
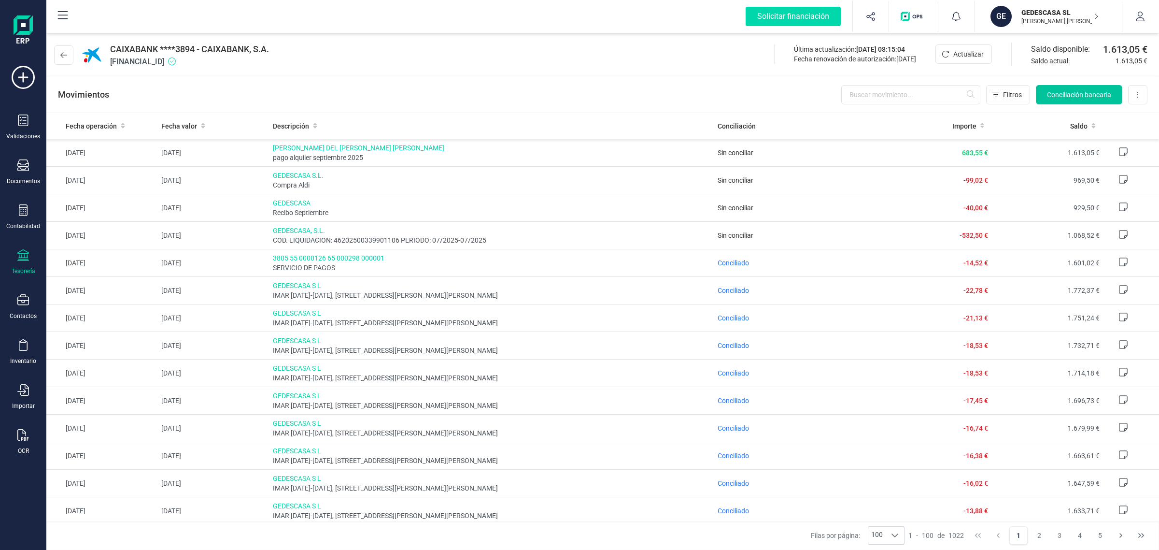
click at [1058, 92] on span "Conciliación bancaria" at bounding box center [1079, 95] width 64 height 10
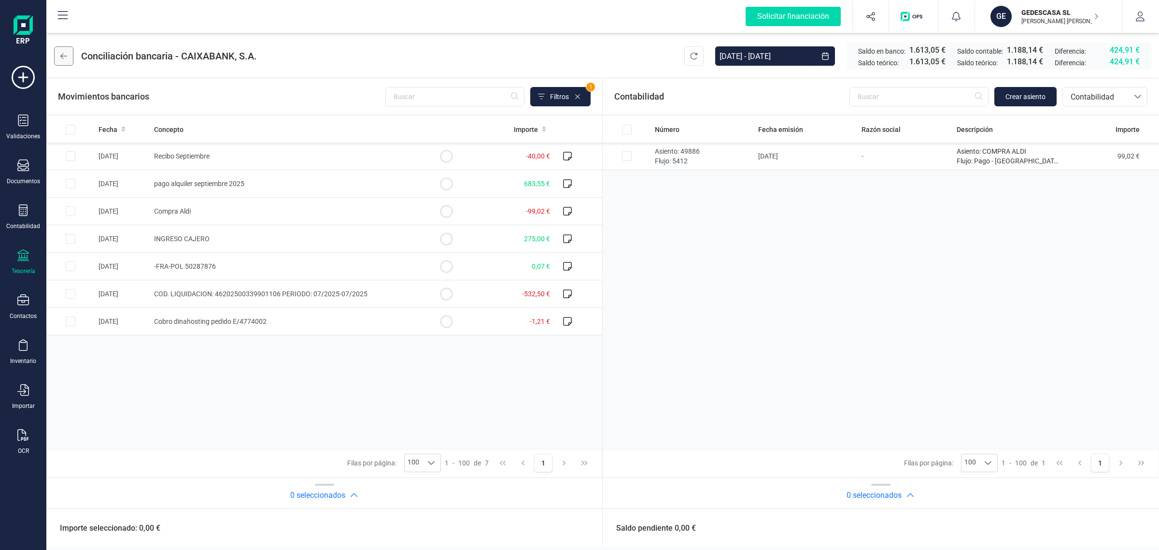
click at [67, 59] on icon at bounding box center [63, 56] width 7 height 8
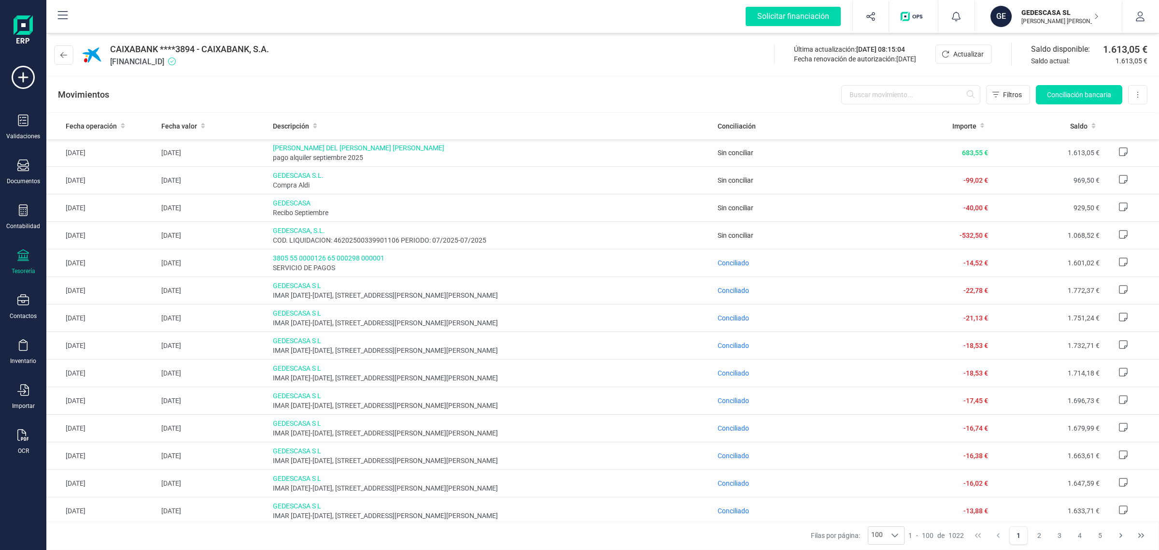
click at [67, 59] on button at bounding box center [63, 54] width 19 height 19
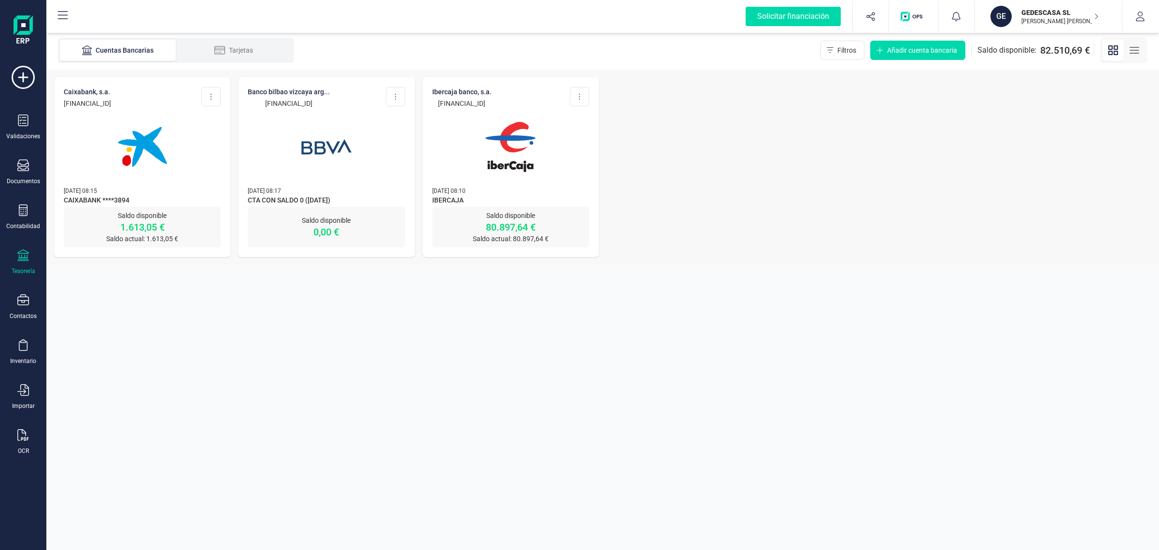
click at [471, 166] on img at bounding box center [510, 146] width 81 height 81
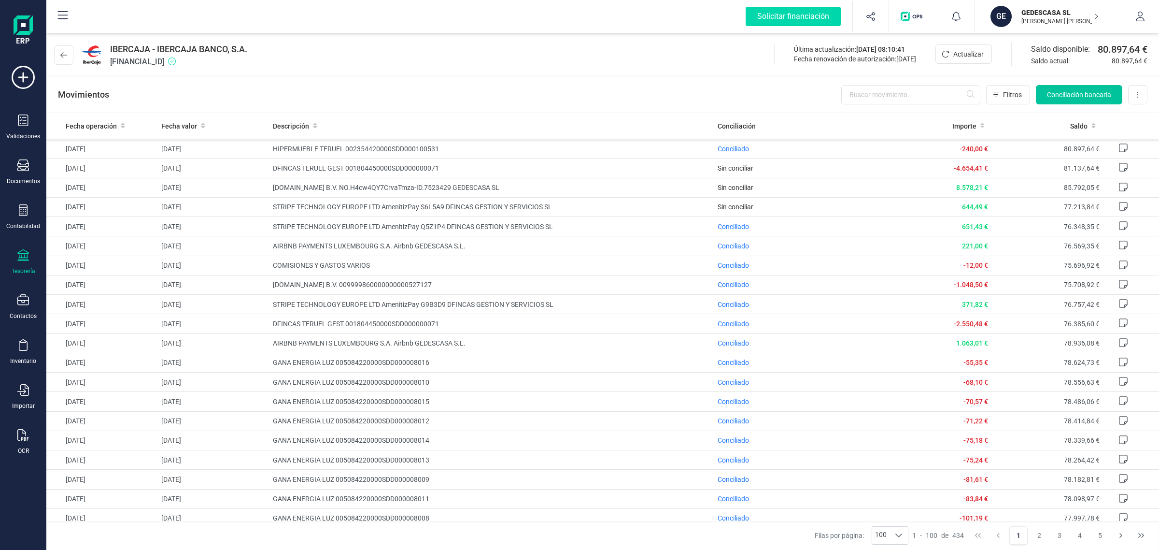
click at [1090, 92] on span "Conciliación bancaria" at bounding box center [1079, 95] width 64 height 10
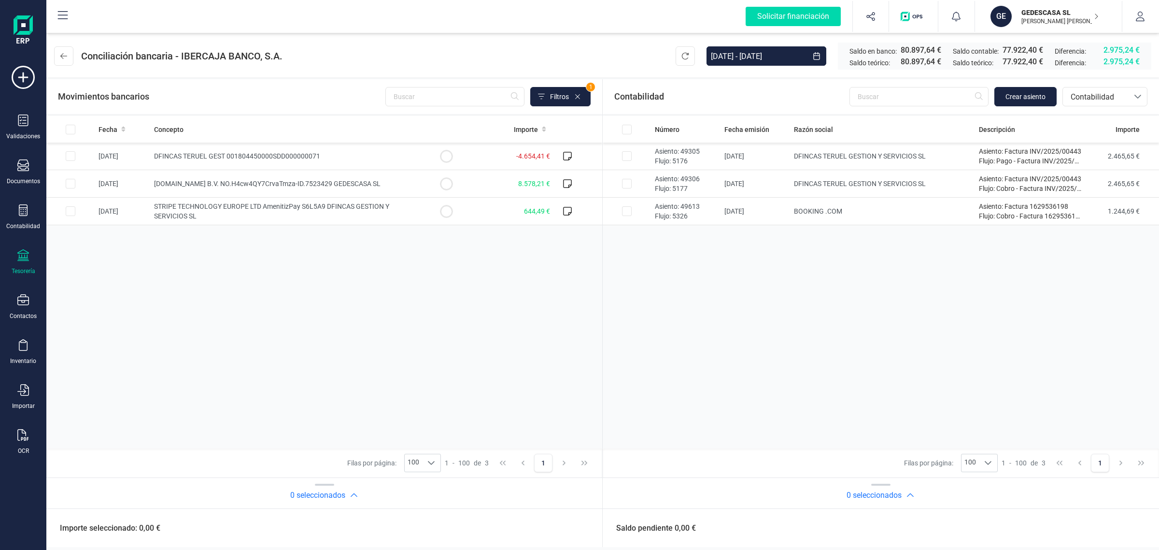
click at [23, 254] on icon at bounding box center [23, 255] width 12 height 12
click at [101, 159] on span "Cuentas bancarias" at bounding box center [115, 165] width 85 height 12
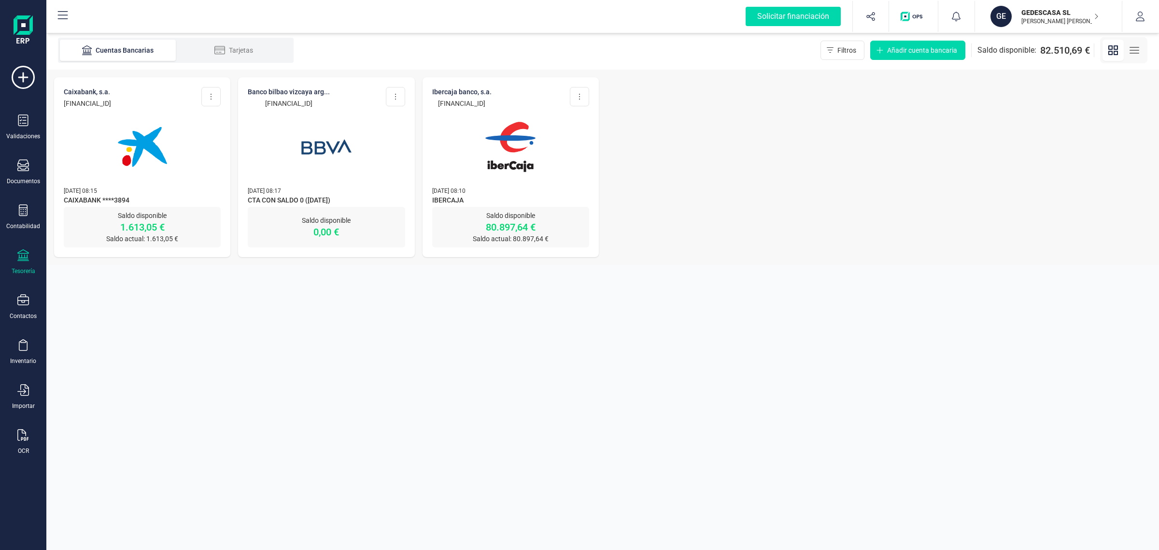
click at [418, 175] on div "CAIXABANK, S.A. ES88 2100 5266 3322 0000 3894 Editar cuenta Actualizar Desconec…" at bounding box center [602, 167] width 1113 height 195
click at [434, 170] on div at bounding box center [510, 141] width 157 height 66
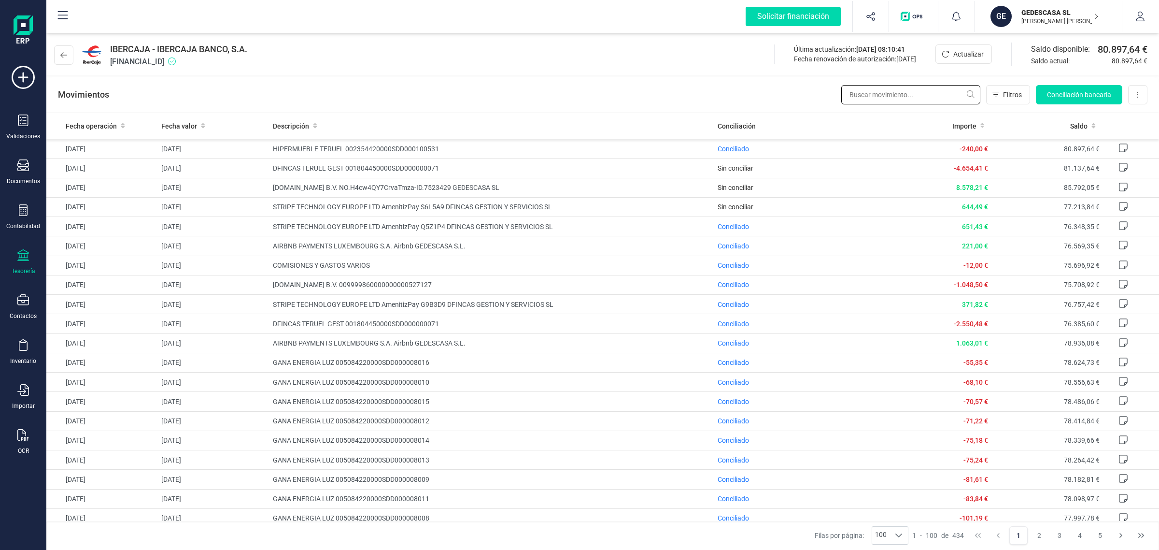
click at [888, 92] on input "text" at bounding box center [910, 94] width 139 height 19
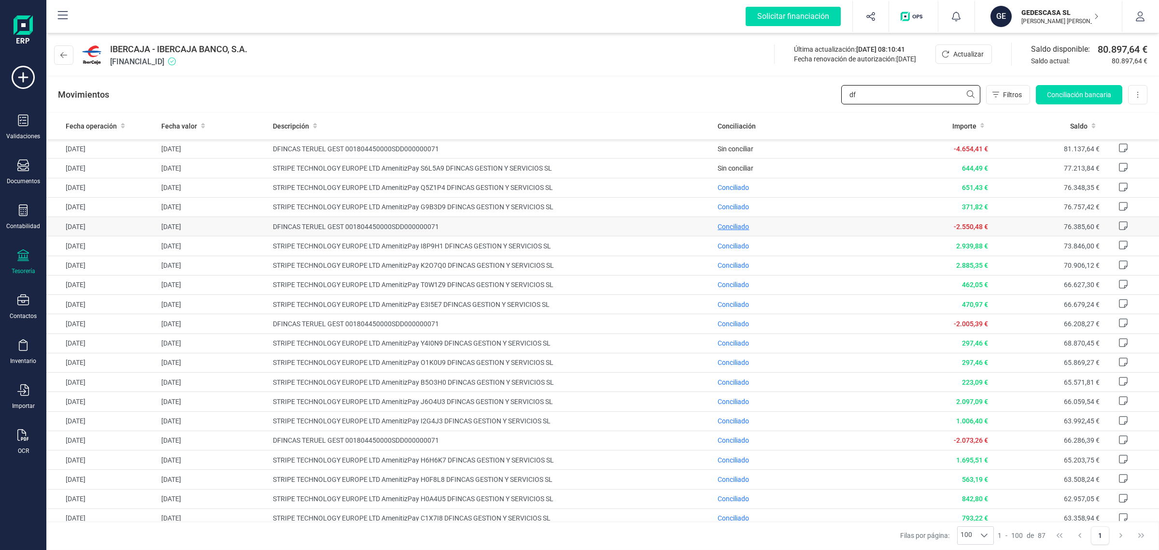
type input "df"
click at [718, 228] on span "Conciliado" at bounding box center [733, 227] width 31 height 8
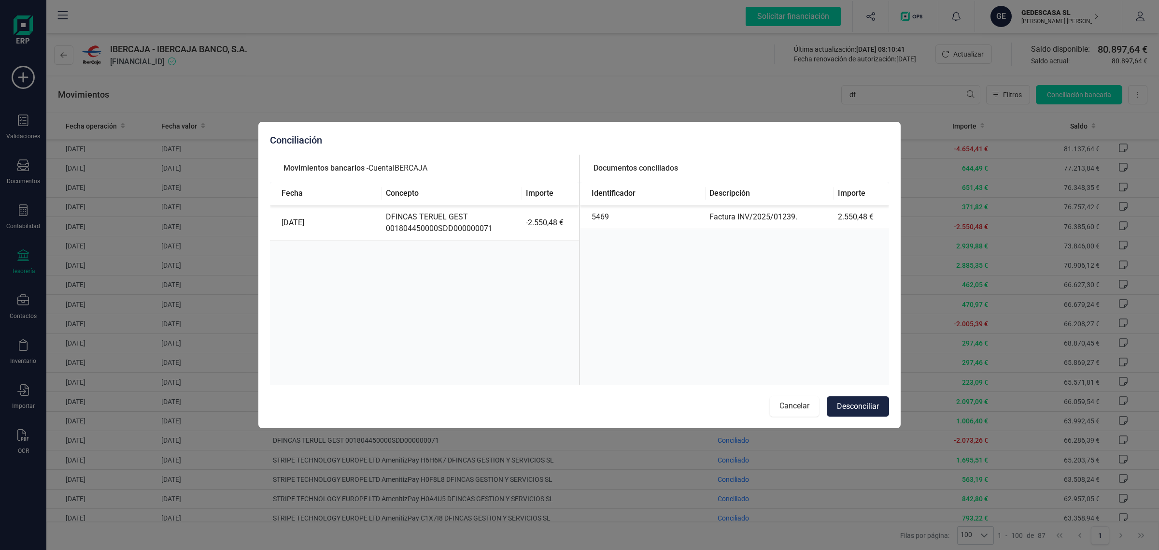
click at [795, 407] on button "Cancelar" at bounding box center [794, 406] width 49 height 20
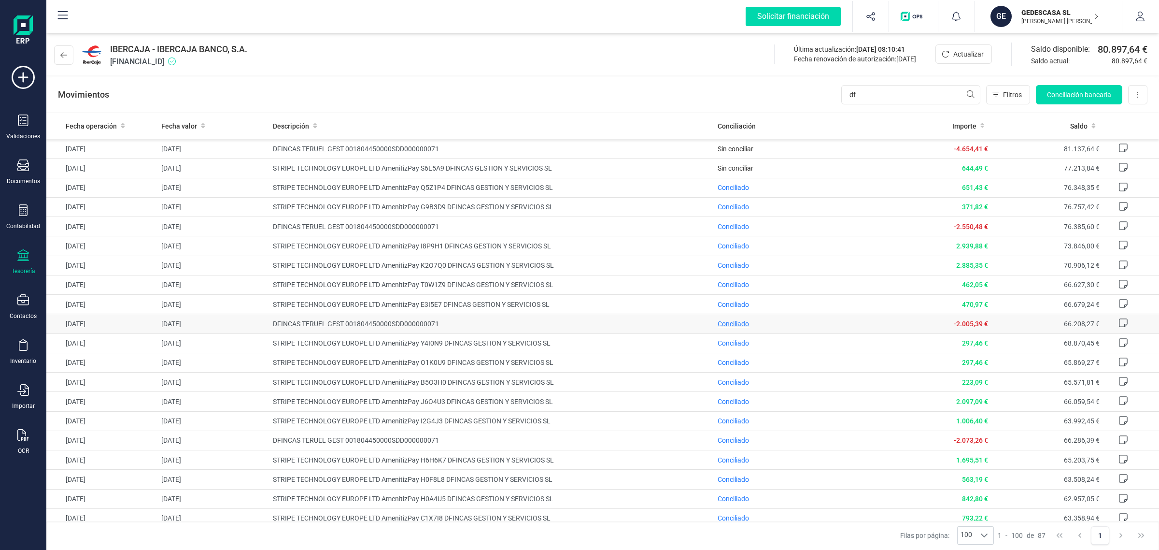
click at [725, 325] on span "Conciliado" at bounding box center [733, 324] width 31 height 8
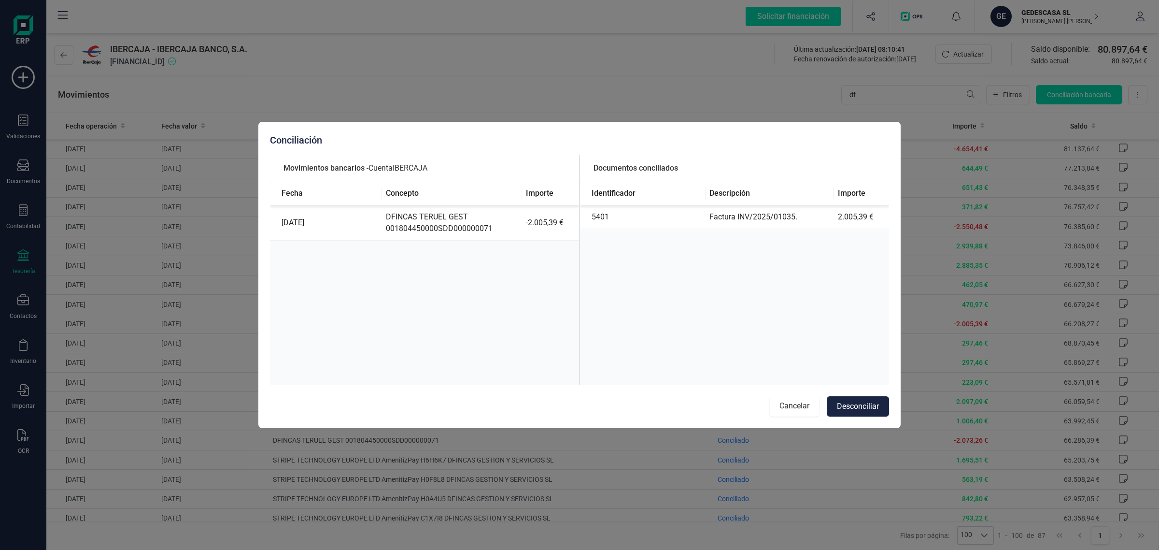
click at [784, 409] on button "Cancelar" at bounding box center [794, 406] width 49 height 20
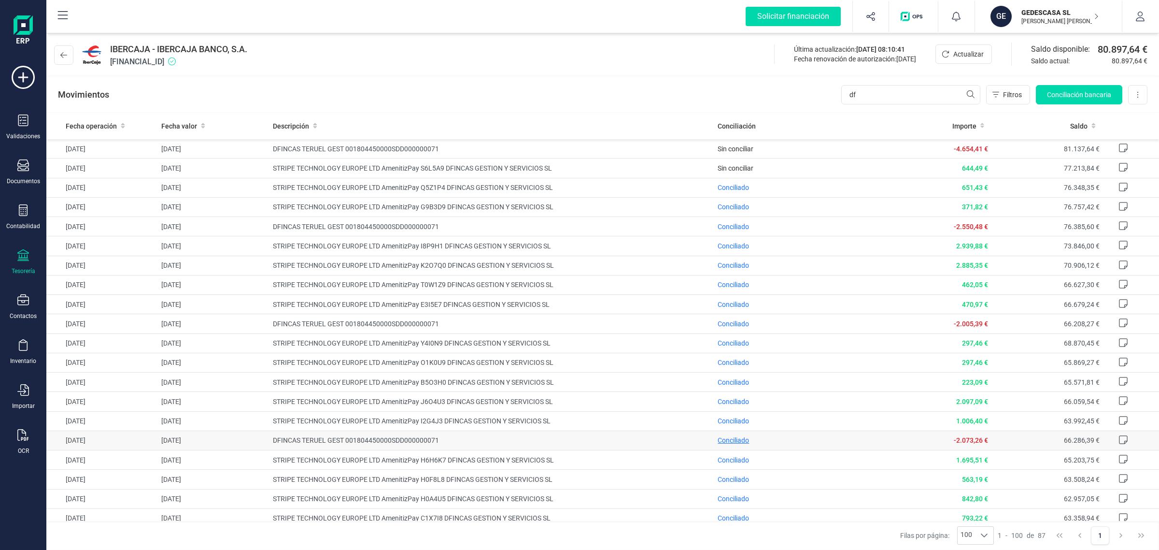
click at [728, 442] on span "Conciliado" at bounding box center [733, 440] width 31 height 8
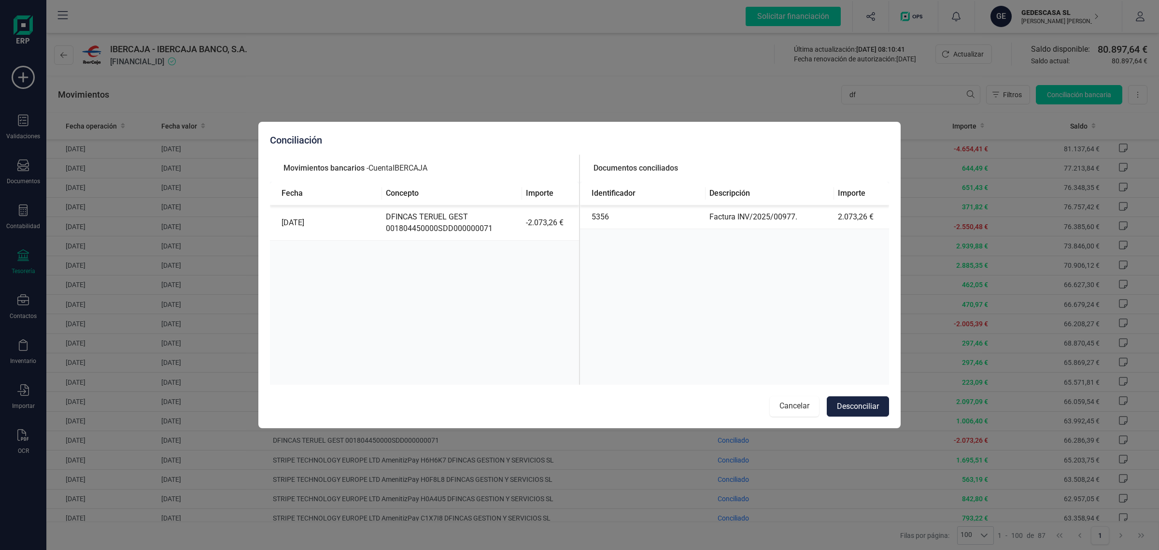
click at [793, 409] on button "Cancelar" at bounding box center [794, 406] width 49 height 20
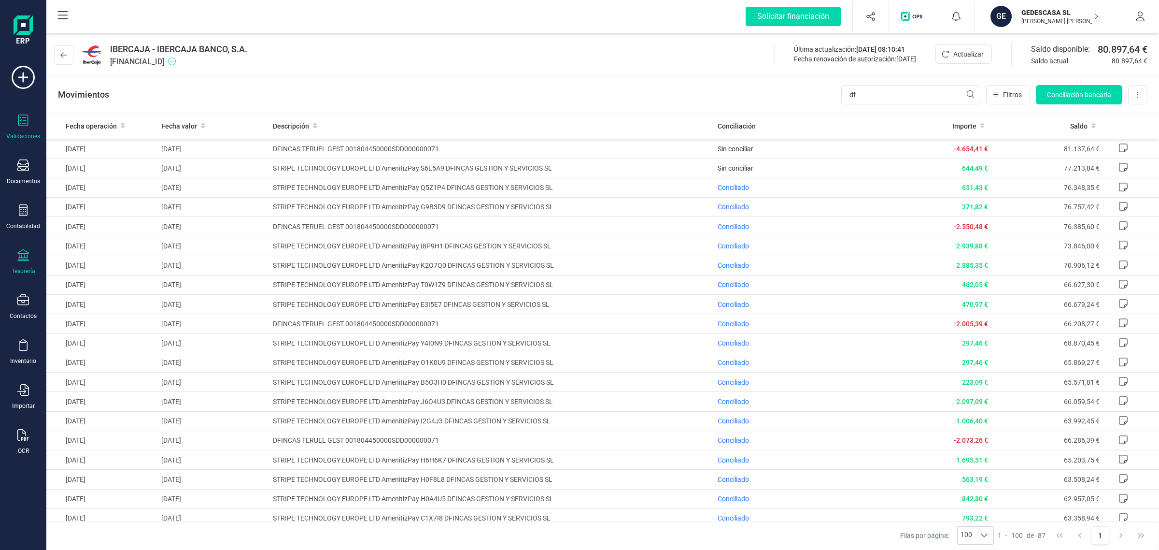
click at [29, 121] on div "Validaciones" at bounding box center [23, 127] width 39 height 26
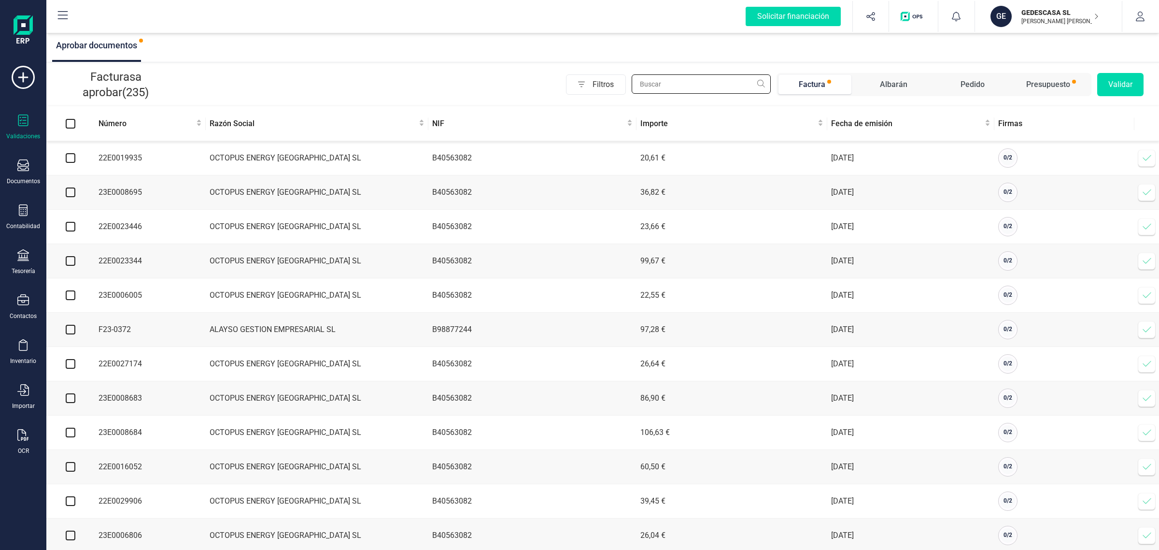
click at [689, 92] on input "text" at bounding box center [701, 83] width 139 height 19
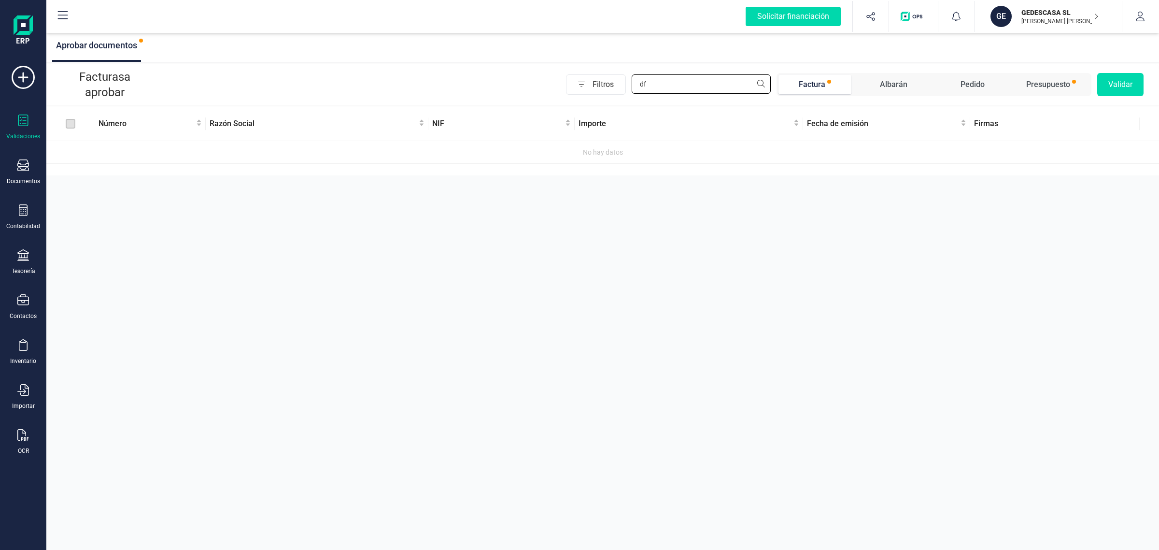
type input "d"
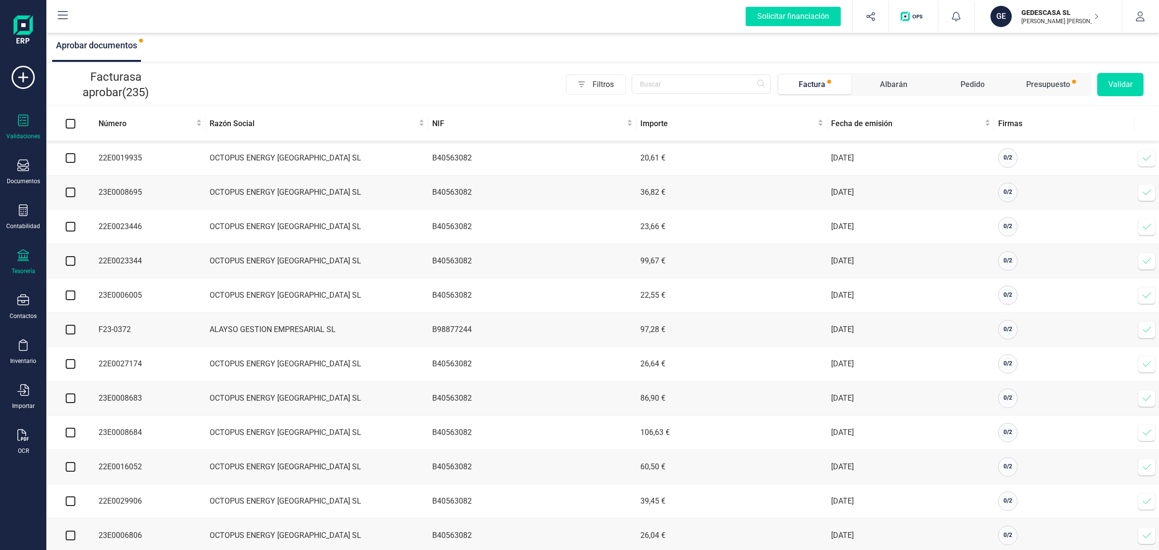
click at [23, 262] on div "Tesorería" at bounding box center [23, 262] width 39 height 26
click at [109, 165] on span "Cuentas bancarias" at bounding box center [117, 165] width 85 height 12
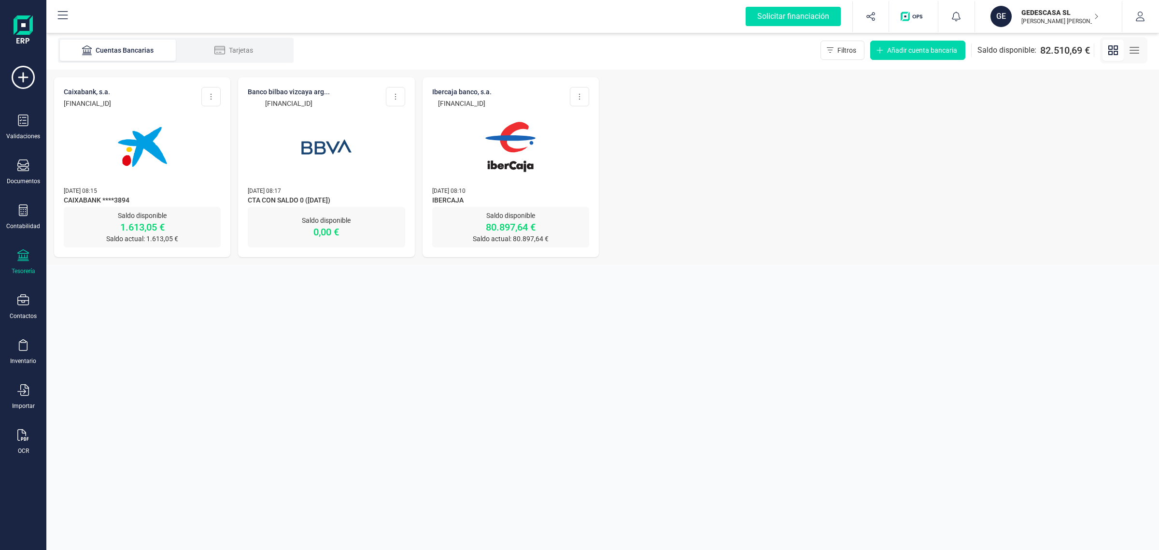
click at [466, 184] on div "IBERCAJA BANCO, S.A. ES92 2085 8429 6403 3003 2246 Editar cuenta Actualizar Des…" at bounding box center [511, 141] width 176 height 129
click at [486, 137] on img at bounding box center [510, 146] width 81 height 81
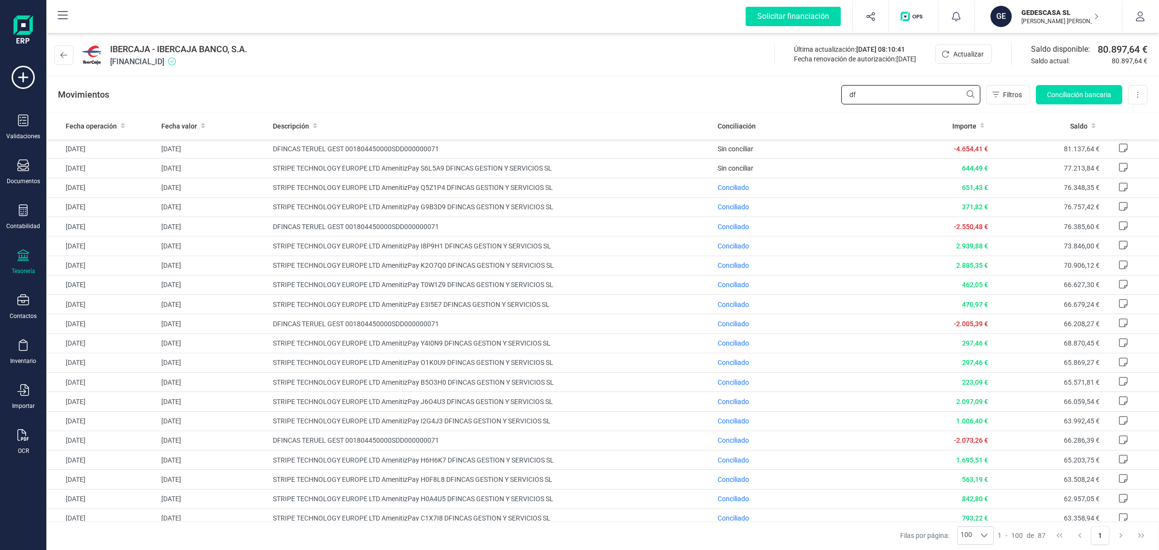
click at [884, 93] on input "df" at bounding box center [910, 94] width 139 height 19
drag, startPoint x: 884, startPoint y: 93, endPoint x: 783, endPoint y: 98, distance: 101.0
click at [783, 98] on div "Movimientos df Filtros Conciliación bancaria Descargar Excel Eliminar cuenta" at bounding box center [602, 94] width 1113 height 35
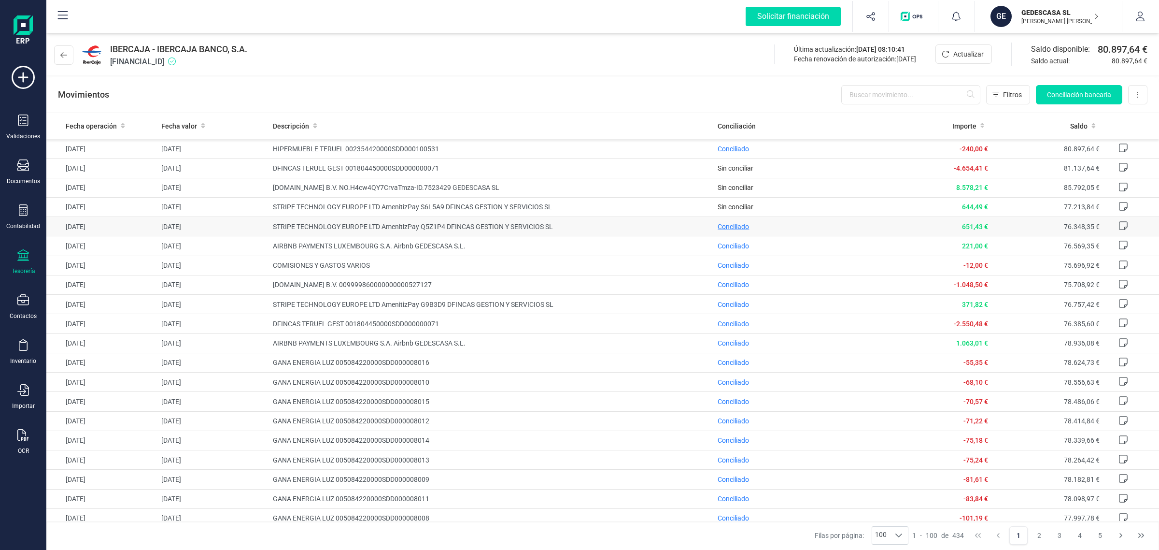
click at [722, 226] on span "Conciliado" at bounding box center [733, 227] width 31 height 8
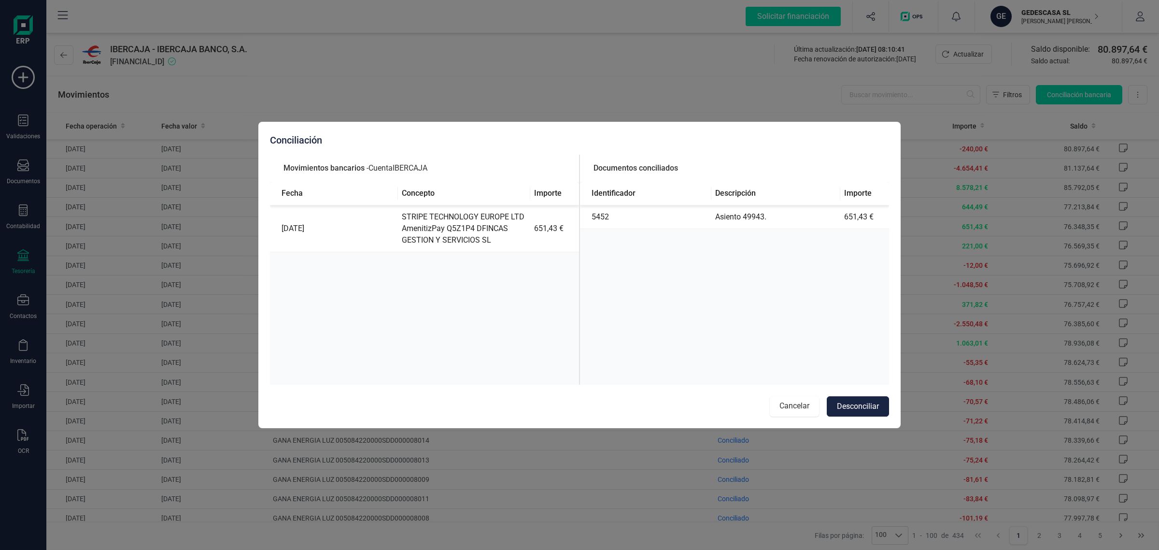
click at [793, 406] on button "Cancelar" at bounding box center [794, 406] width 49 height 20
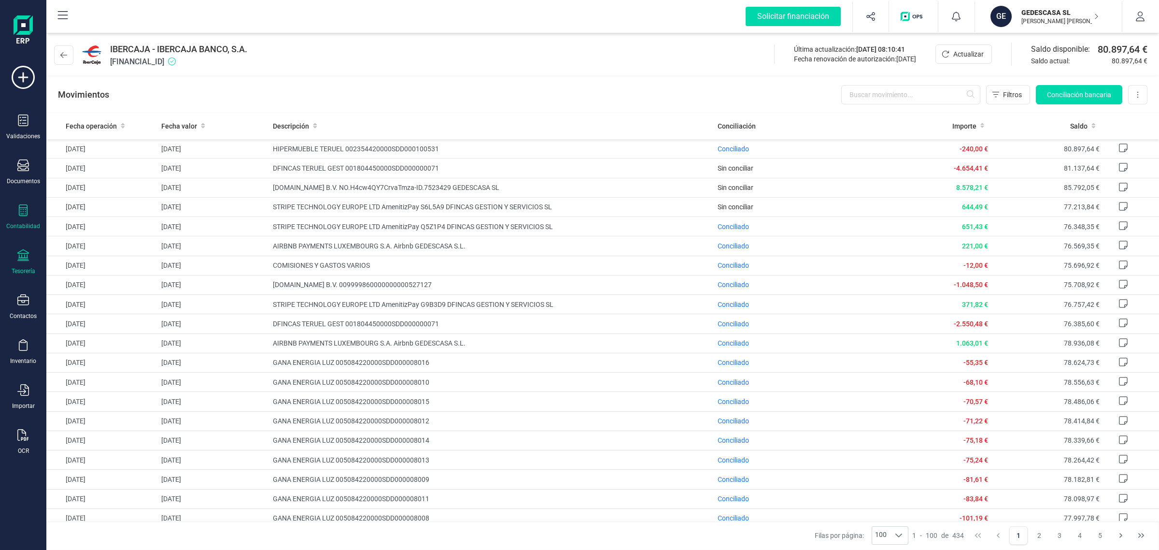
click at [22, 210] on icon at bounding box center [23, 210] width 12 height 12
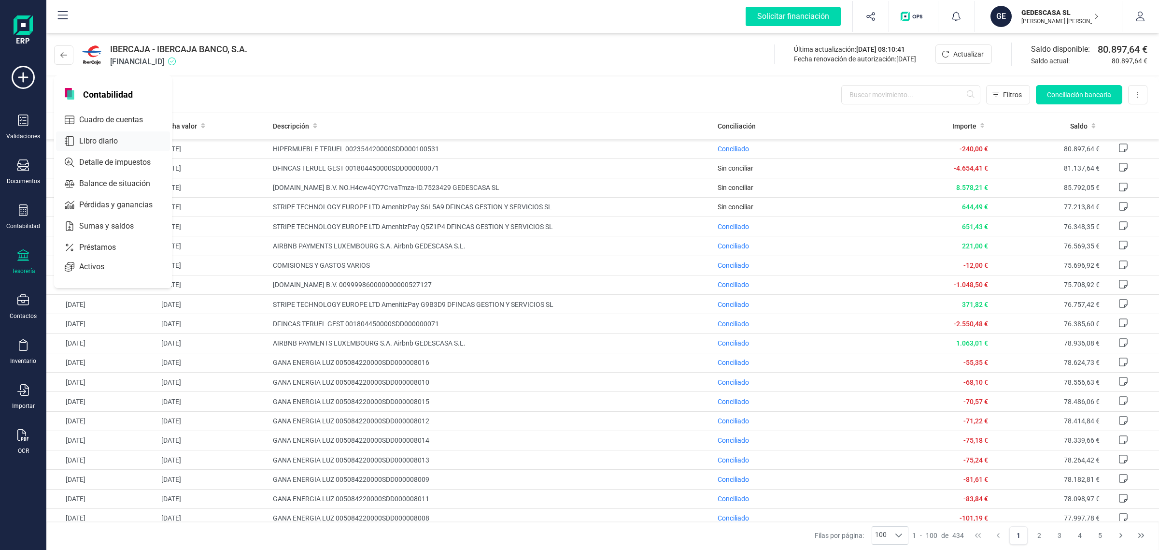
click at [118, 144] on span "Libro diario" at bounding box center [105, 141] width 60 height 12
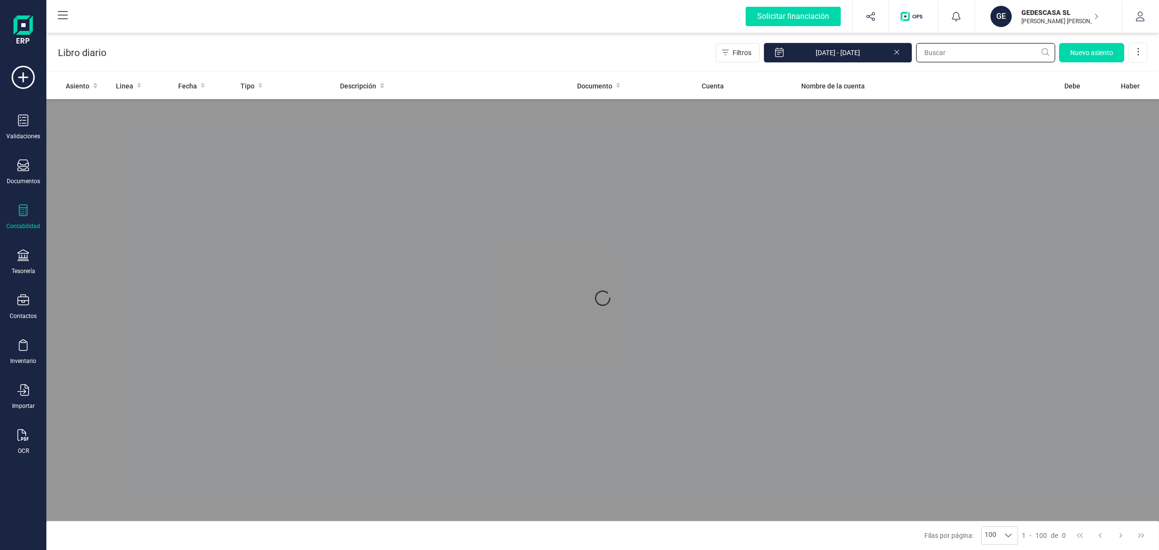
click at [936, 54] on input "text" at bounding box center [985, 52] width 139 height 19
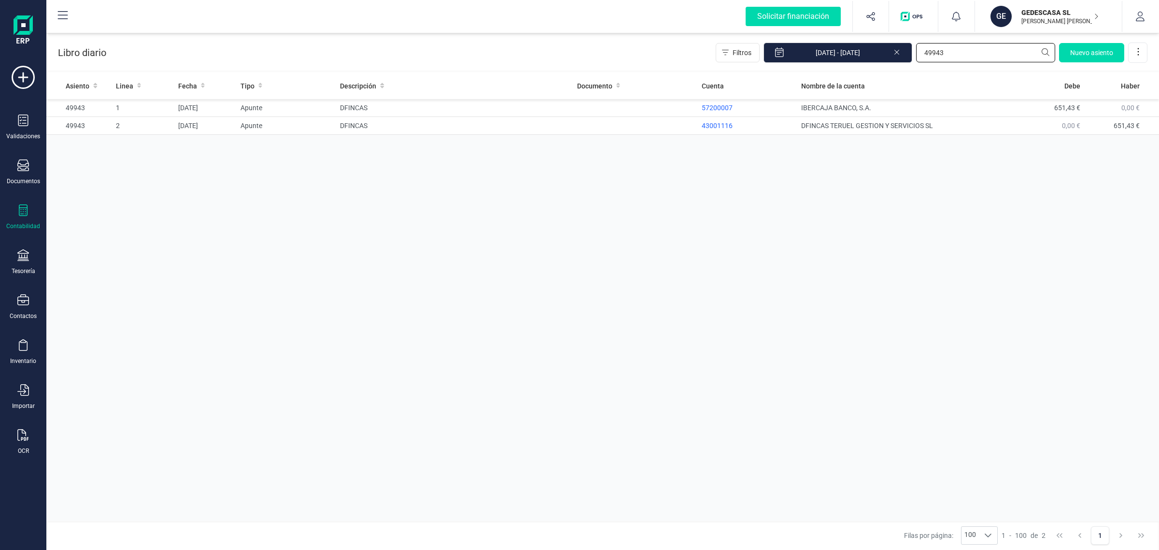
type input "49943"
click at [22, 214] on icon at bounding box center [23, 210] width 12 height 12
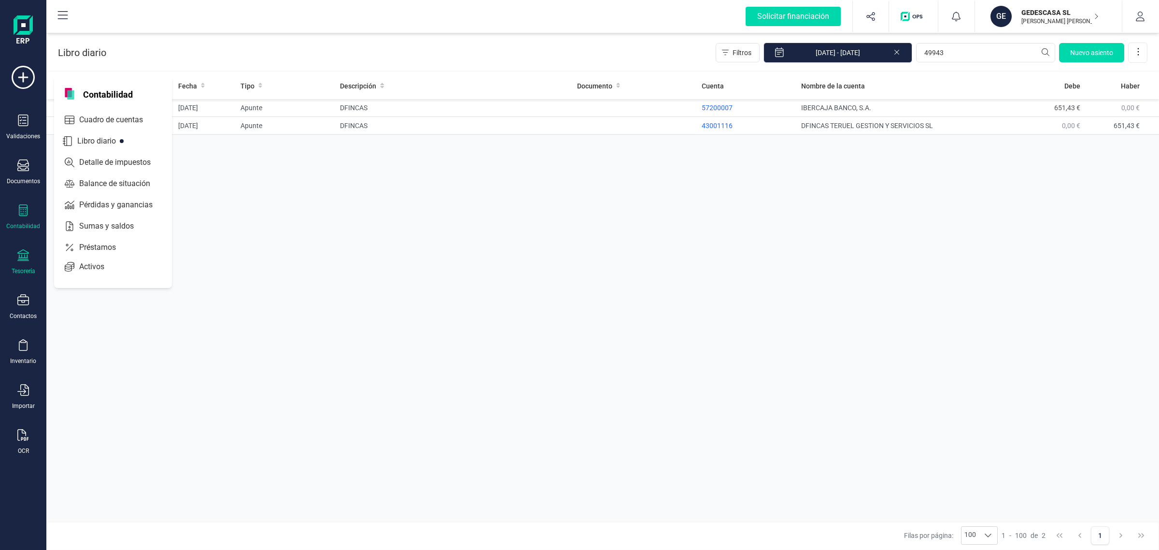
click at [13, 268] on div "Tesorería" at bounding box center [24, 271] width 24 height 8
click at [112, 163] on span "Cuentas bancarias" at bounding box center [117, 165] width 85 height 12
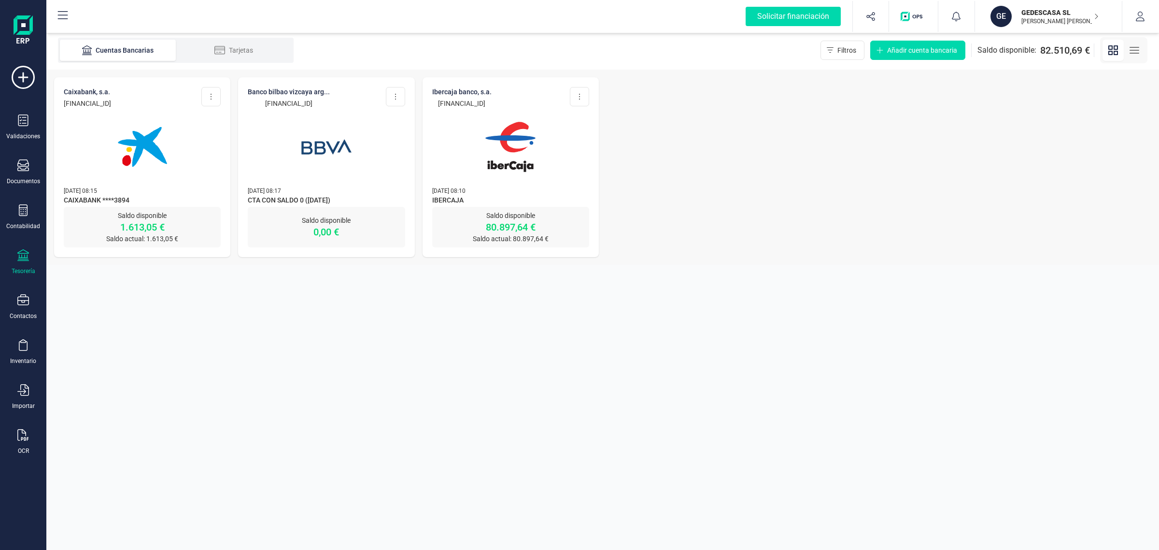
click at [543, 157] on img at bounding box center [510, 146] width 81 height 81
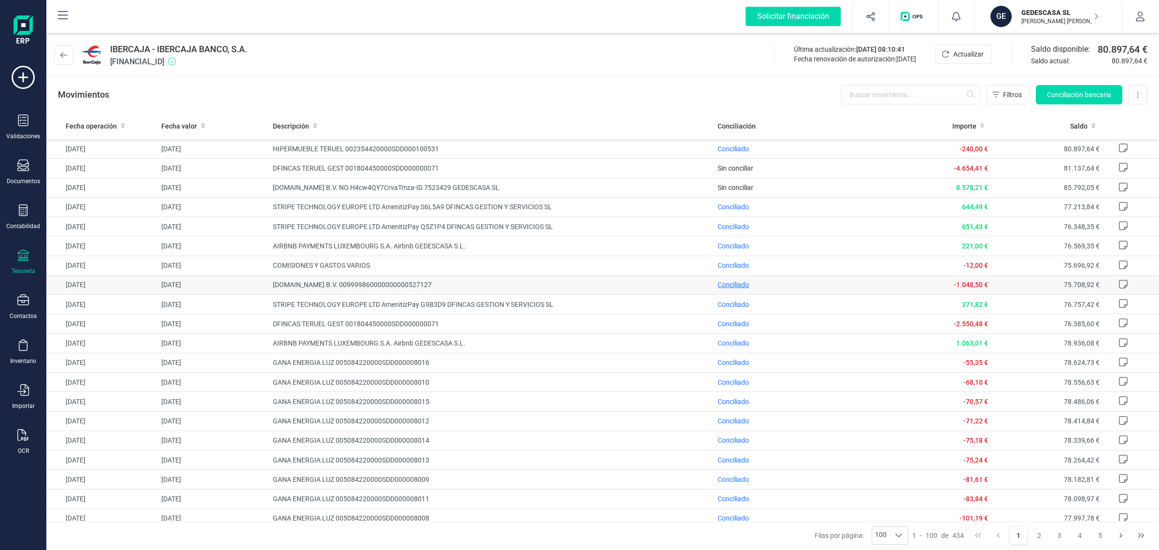
click at [730, 284] on span "Conciliado" at bounding box center [733, 285] width 31 height 8
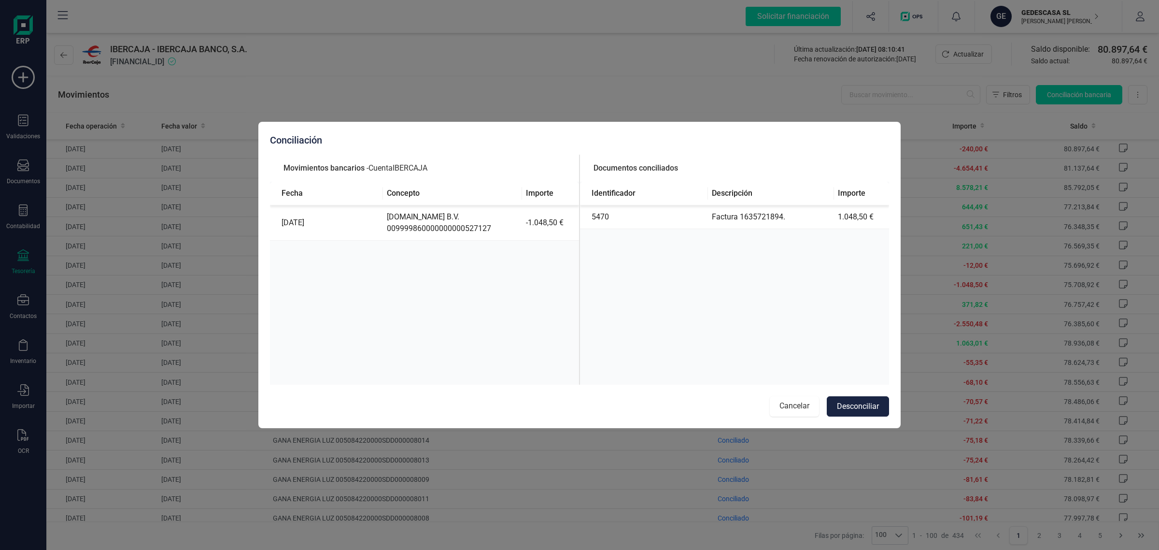
click at [793, 409] on button "Cancelar" at bounding box center [794, 406] width 49 height 20
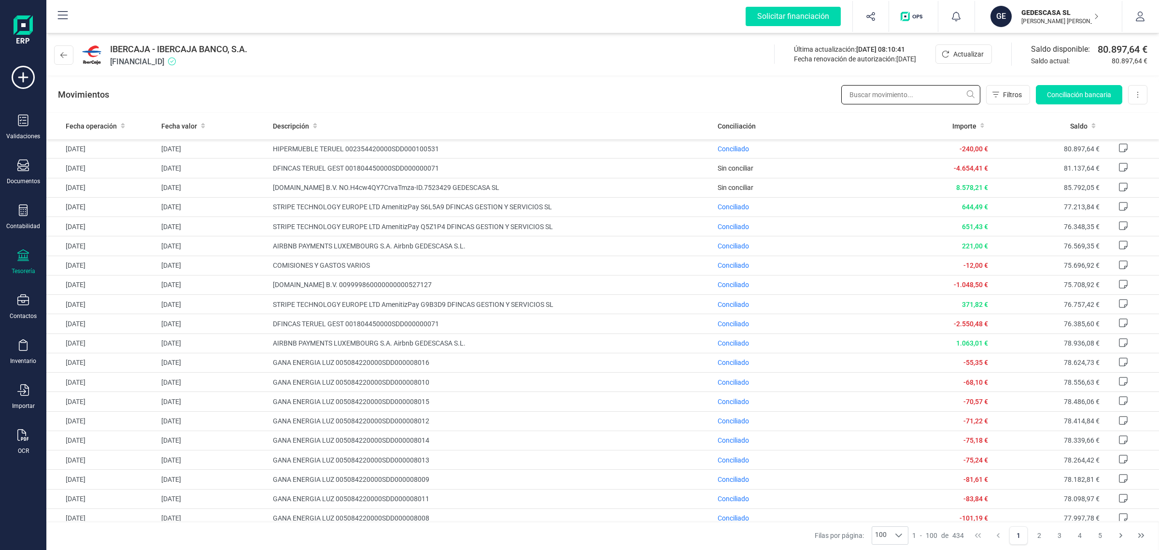
click at [879, 90] on input "text" at bounding box center [910, 94] width 139 height 19
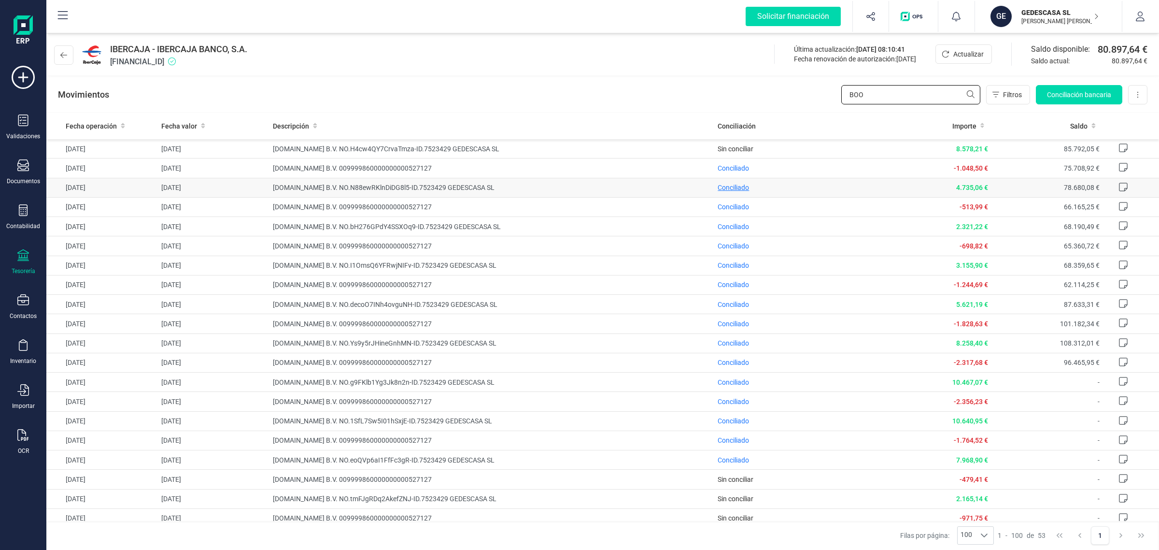
type input "BOO"
click at [718, 187] on span "Conciliado" at bounding box center [733, 188] width 31 height 8
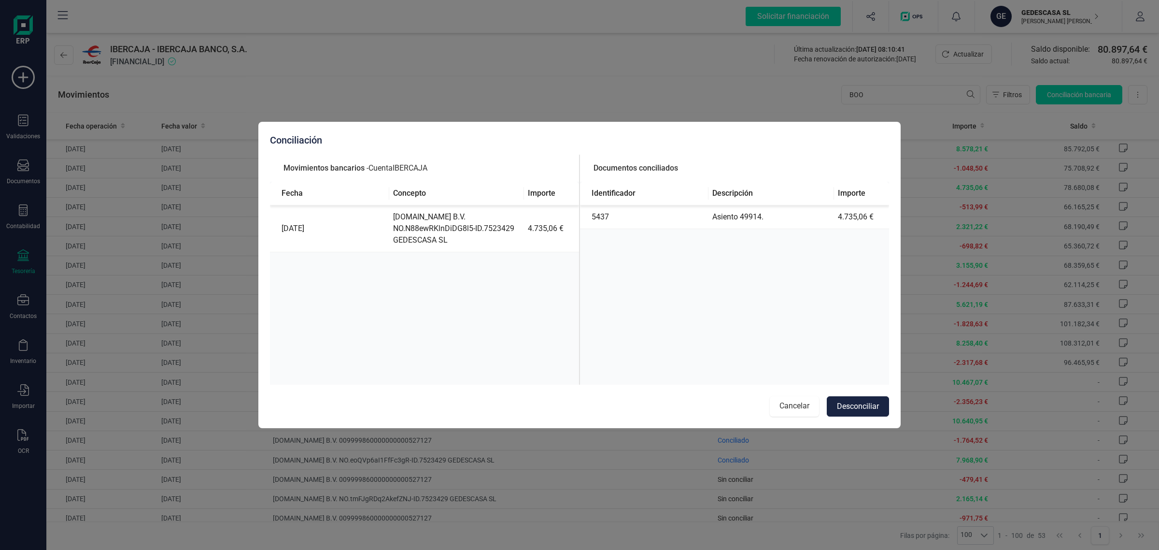
click at [786, 404] on button "Cancelar" at bounding box center [794, 406] width 49 height 20
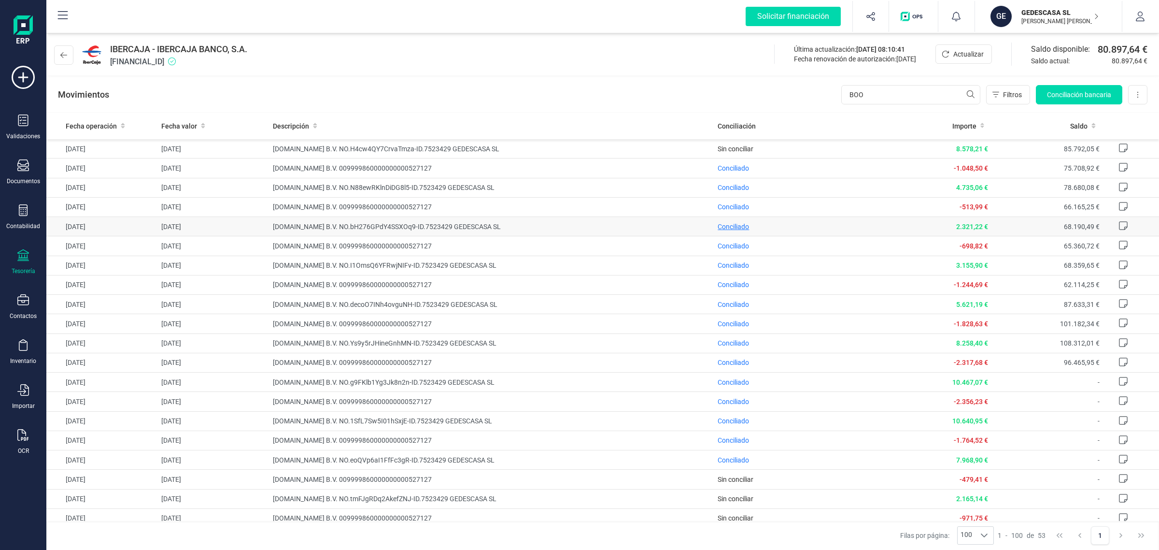
click at [728, 228] on span "Conciliado" at bounding box center [733, 227] width 31 height 8
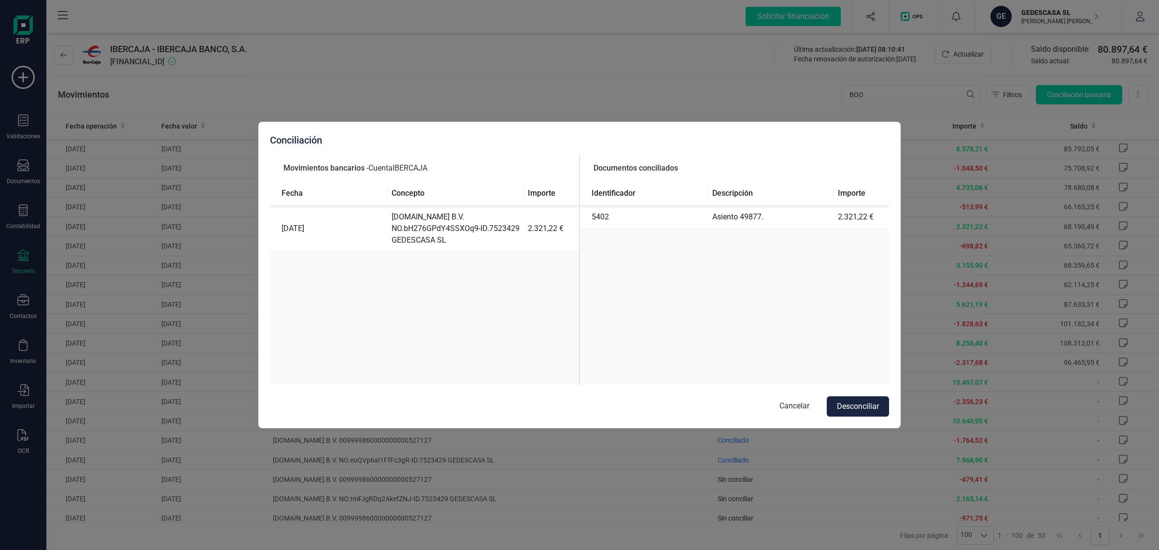
drag, startPoint x: 795, startPoint y: 402, endPoint x: 134, endPoint y: 334, distance: 664.6
click at [797, 402] on button "Cancelar" at bounding box center [794, 406] width 49 height 20
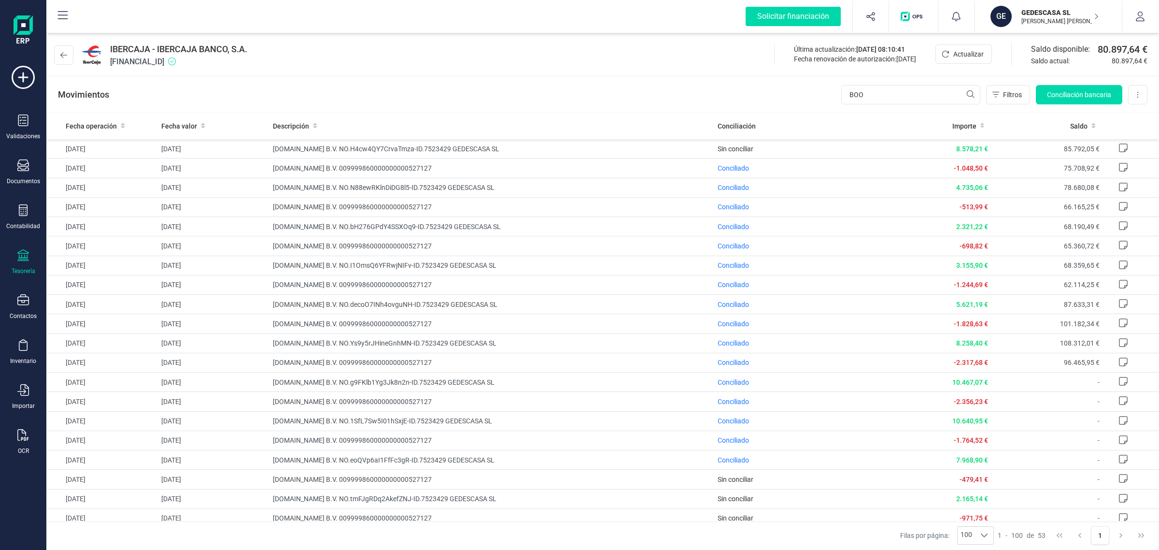
click at [32, 261] on div "Tesorería" at bounding box center [23, 262] width 39 height 26
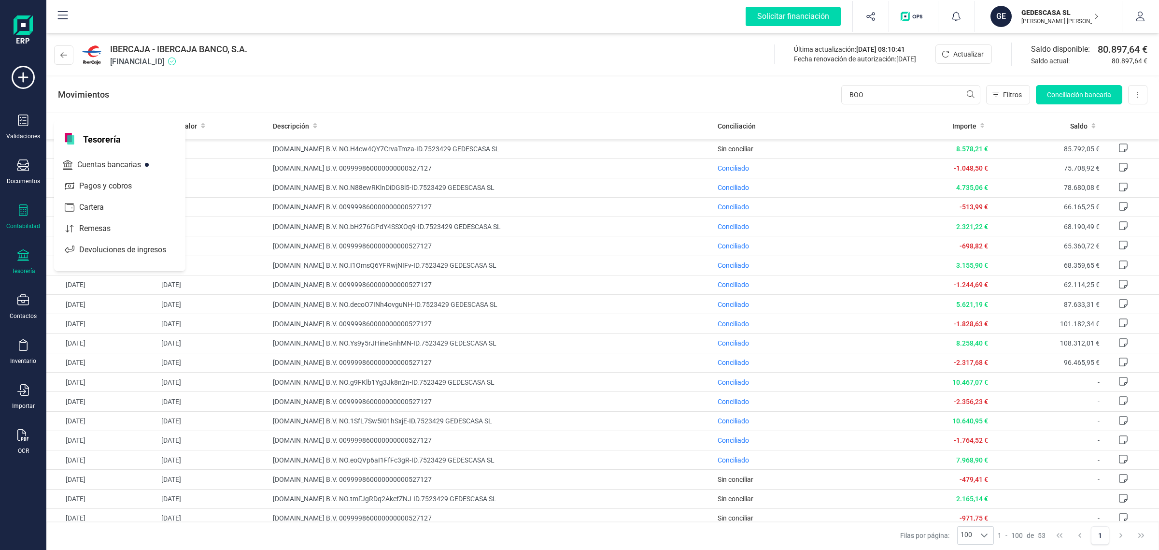
click at [11, 223] on div "Contabilidad" at bounding box center [23, 226] width 34 height 8
click at [114, 145] on span "Libro diario" at bounding box center [105, 141] width 60 height 12
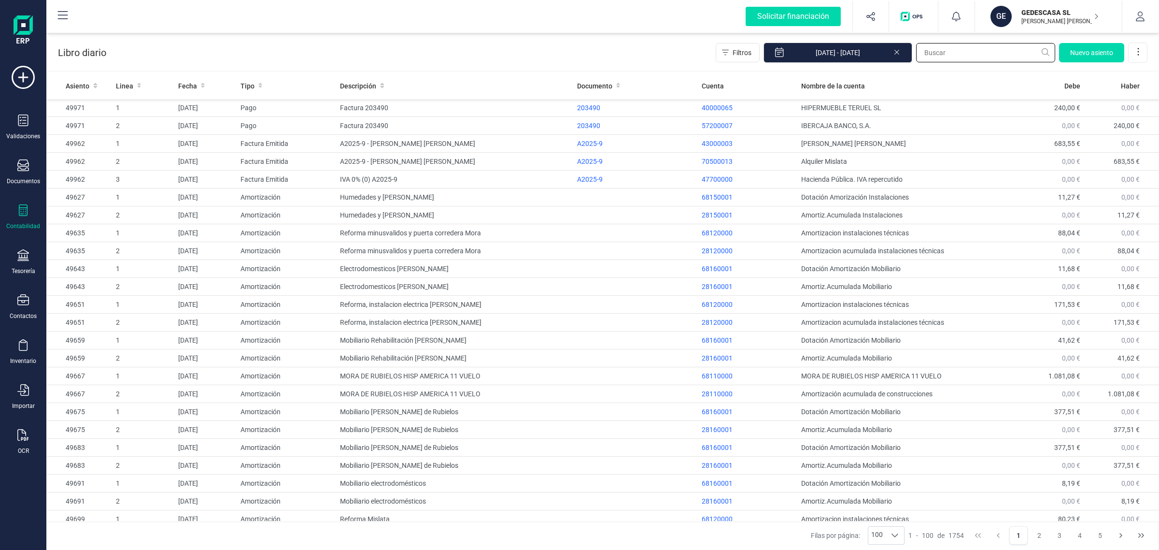
click at [938, 56] on input "text" at bounding box center [985, 52] width 139 height 19
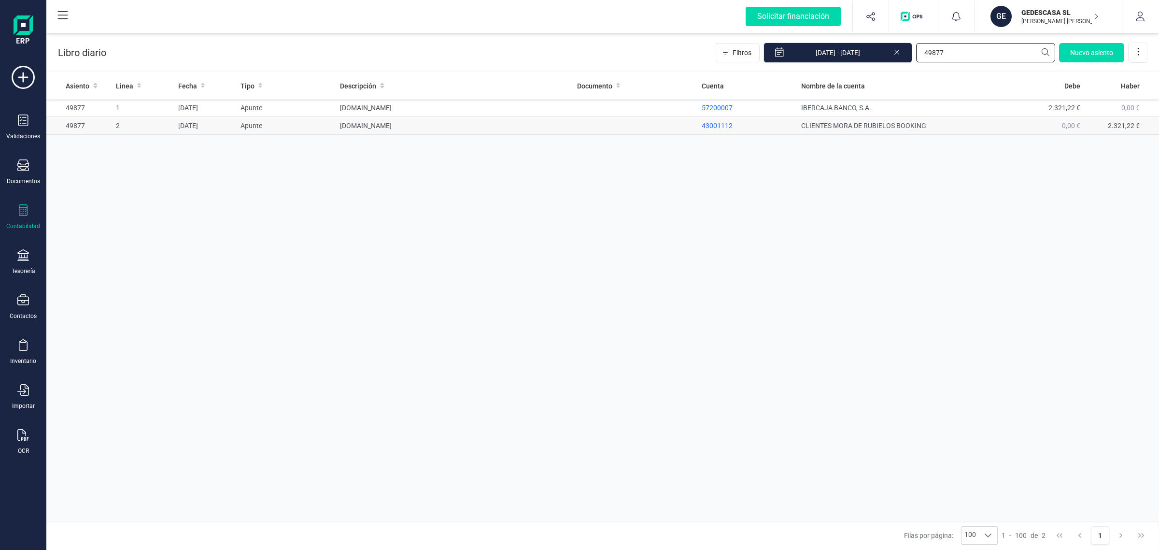
type input "49877"
click at [548, 125] on td "BOOKING.COM" at bounding box center [454, 126] width 237 height 18
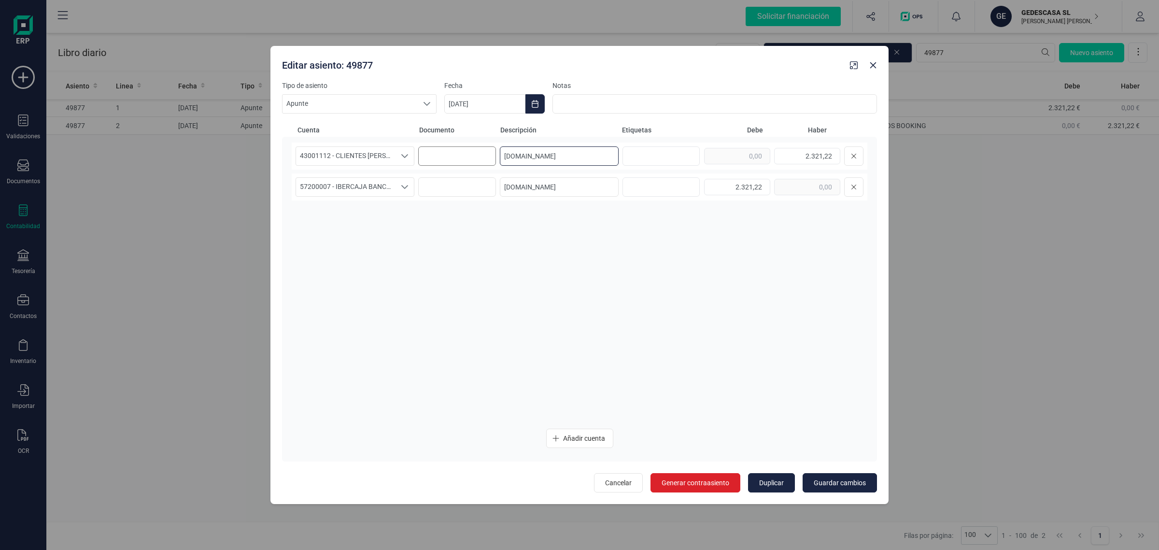
drag, startPoint x: 568, startPoint y: 152, endPoint x: 446, endPoint y: 162, distance: 123.0
click at [446, 162] on div "43001112 - CLIENTES MORA DE RUBIELOS BOOKING 43001112 - CLIENTES MORA DE RUBIEL…" at bounding box center [580, 155] width 576 height 27
click at [876, 65] on icon "button" at bounding box center [873, 65] width 8 height 8
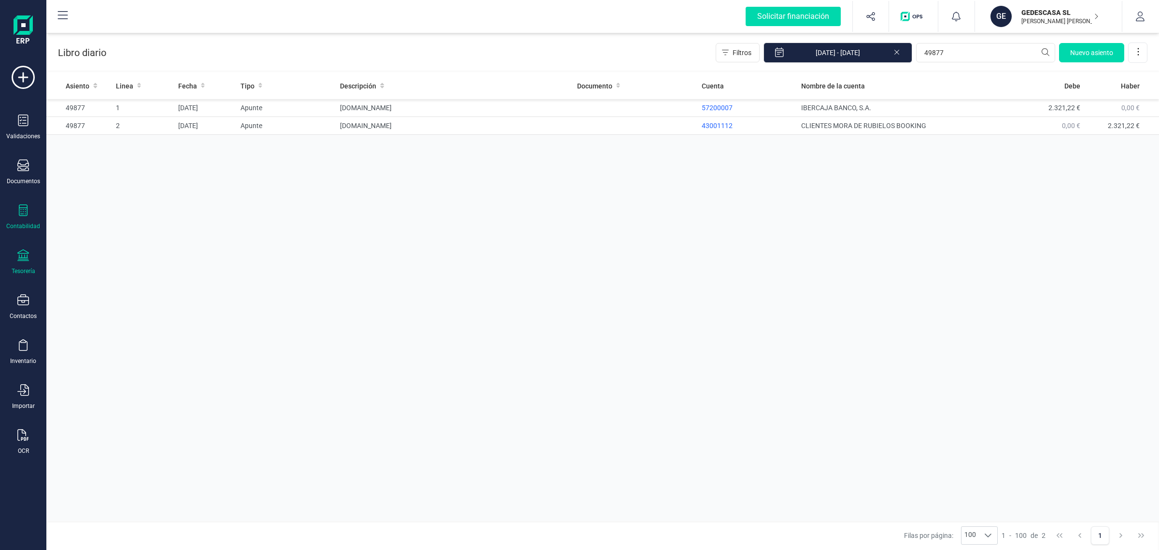
click at [29, 260] on div "Tesorería" at bounding box center [23, 262] width 39 height 26
click at [120, 167] on span "Cuentas bancarias" at bounding box center [117, 165] width 85 height 12
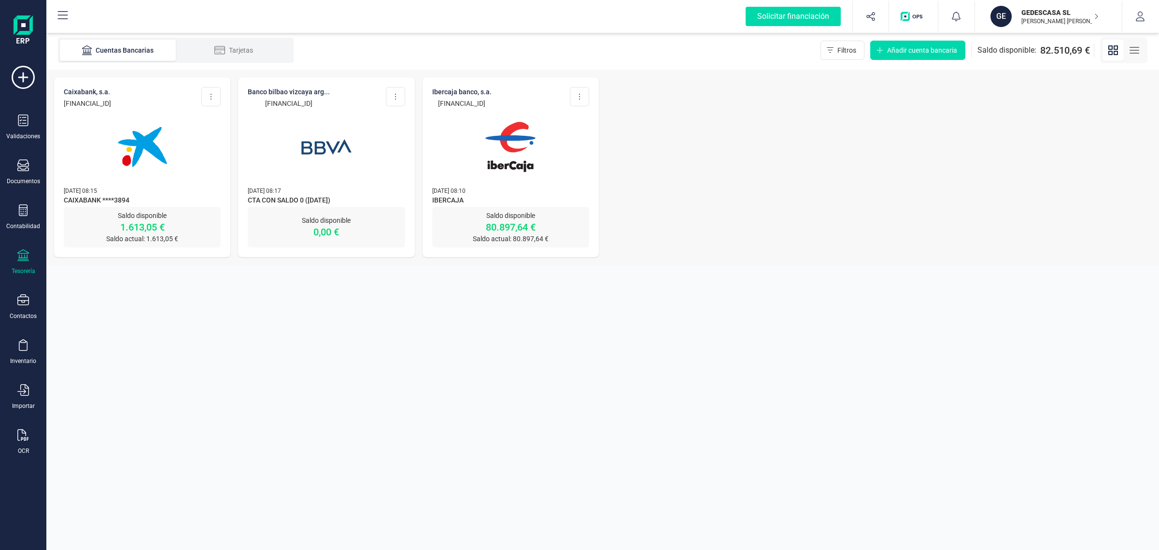
click at [113, 157] on img at bounding box center [142, 146] width 81 height 81
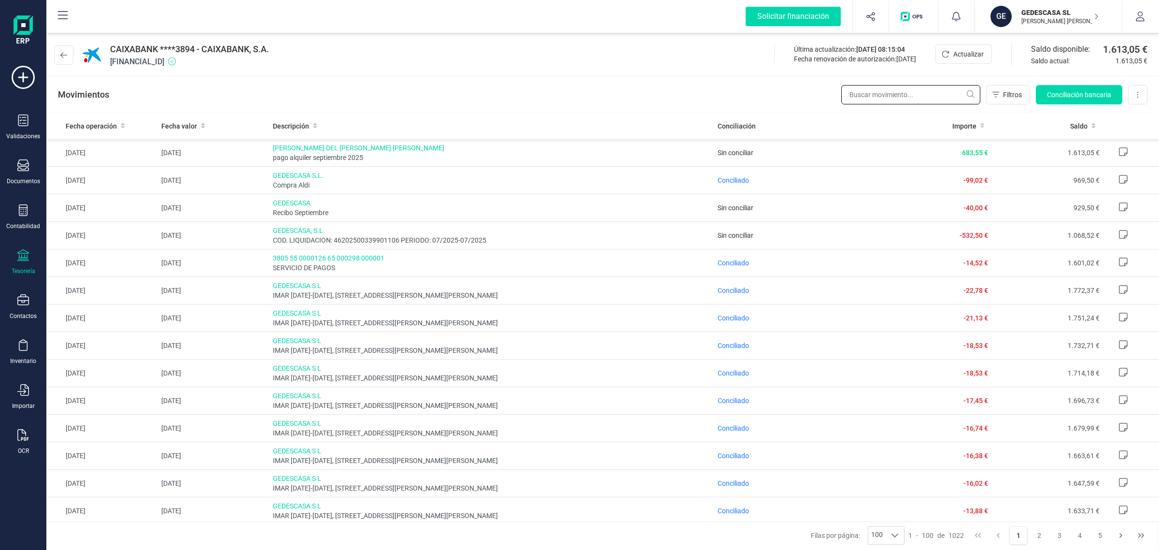
click at [873, 99] on input "text" at bounding box center [910, 94] width 139 height 19
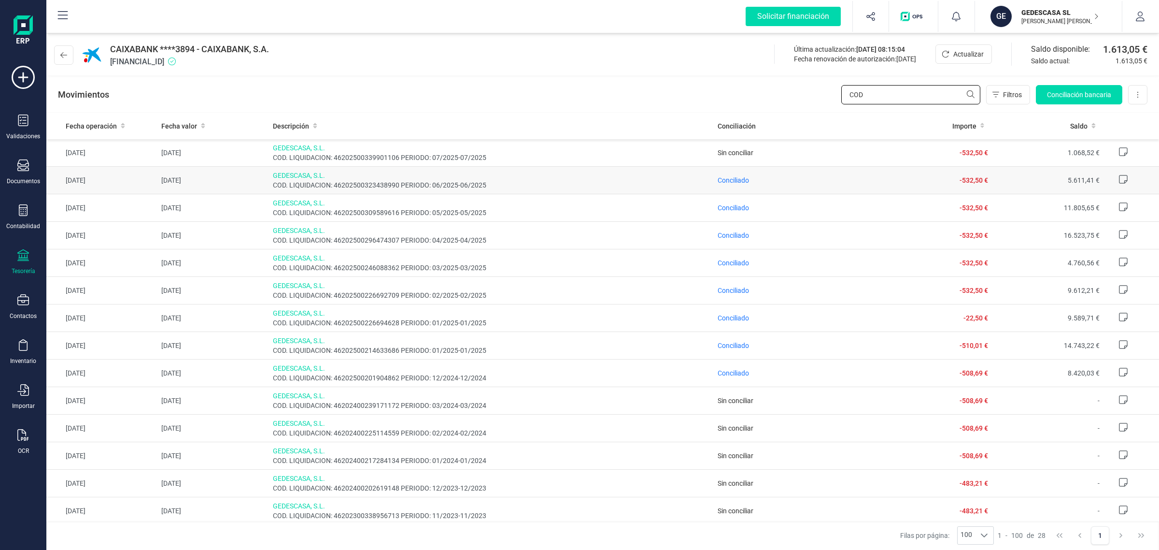
type input "COD"
click at [744, 179] on td "Conciliado" at bounding box center [797, 181] width 167 height 28
click at [737, 183] on span "Conciliado" at bounding box center [733, 180] width 31 height 8
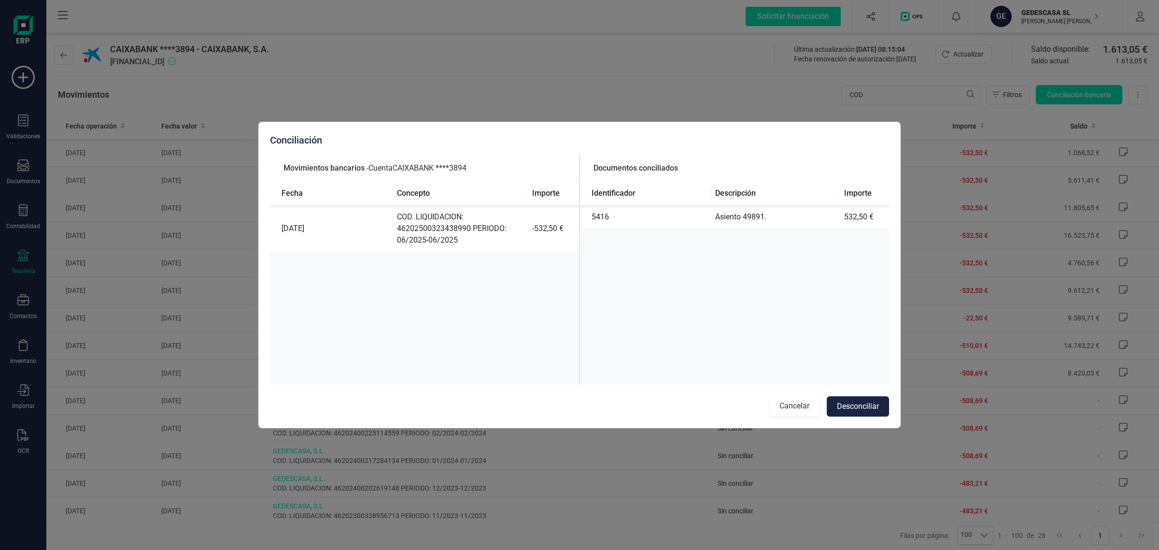
click at [791, 408] on button "Cancelar" at bounding box center [794, 406] width 49 height 20
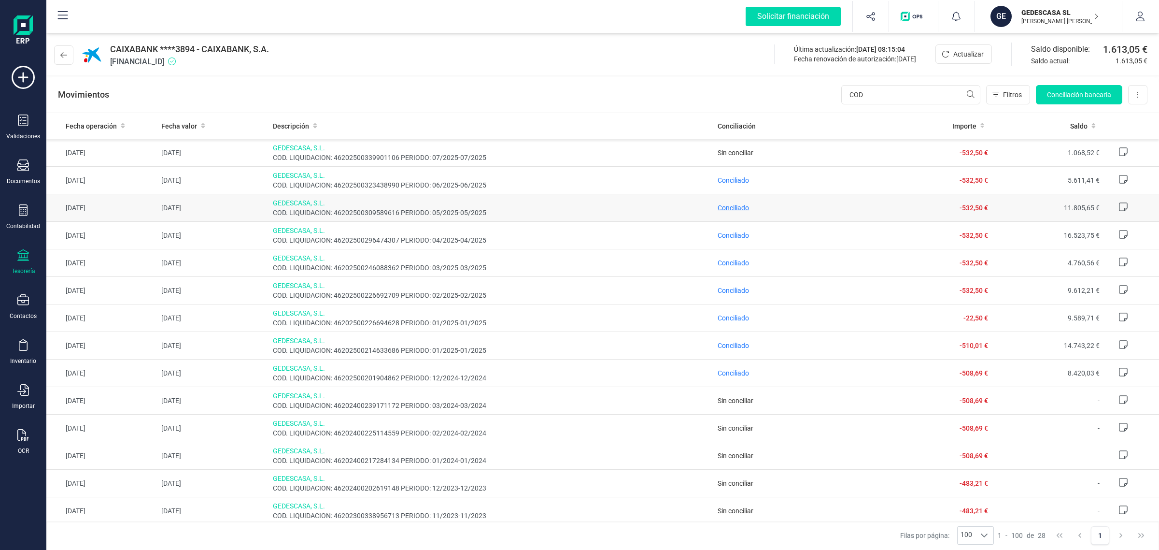
click at [723, 208] on span "Conciliado" at bounding box center [733, 208] width 31 height 8
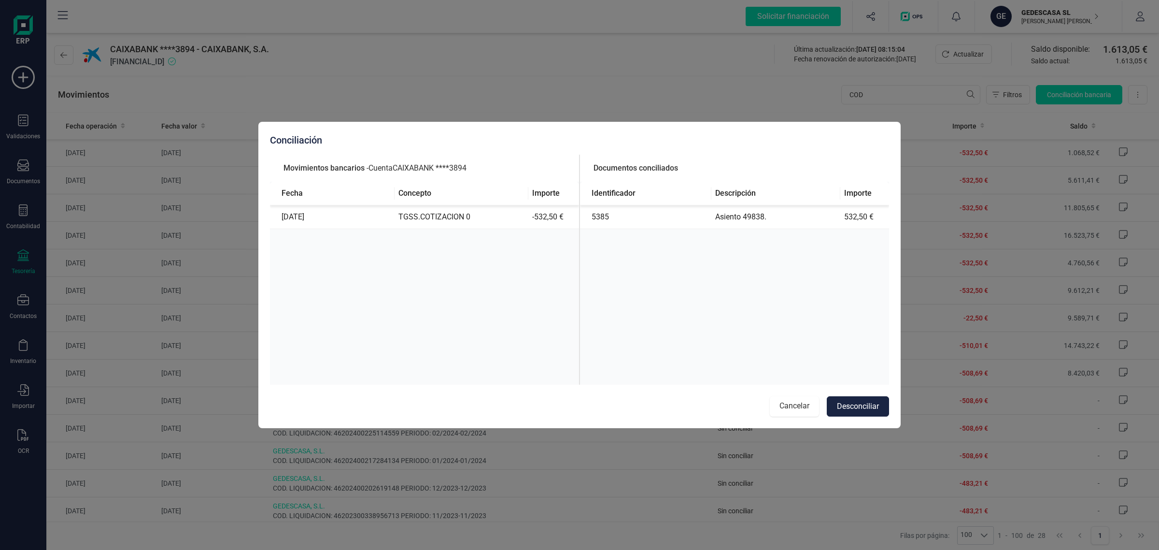
click at [790, 403] on button "Cancelar" at bounding box center [794, 406] width 49 height 20
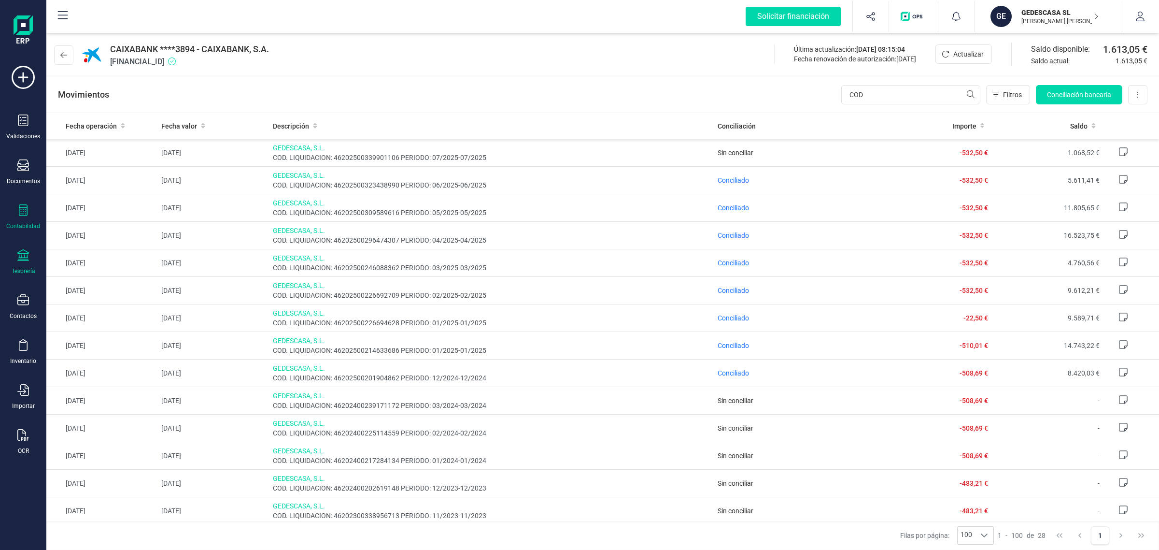
click at [18, 218] on div "Contabilidad" at bounding box center [23, 217] width 39 height 26
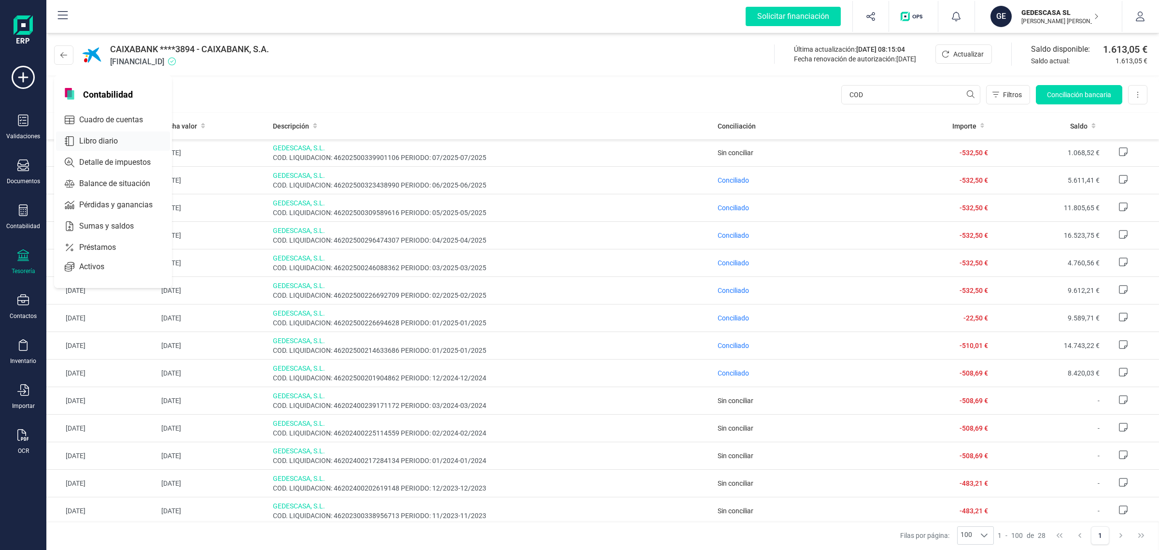
click at [121, 139] on div at bounding box center [126, 141] width 17 height 4
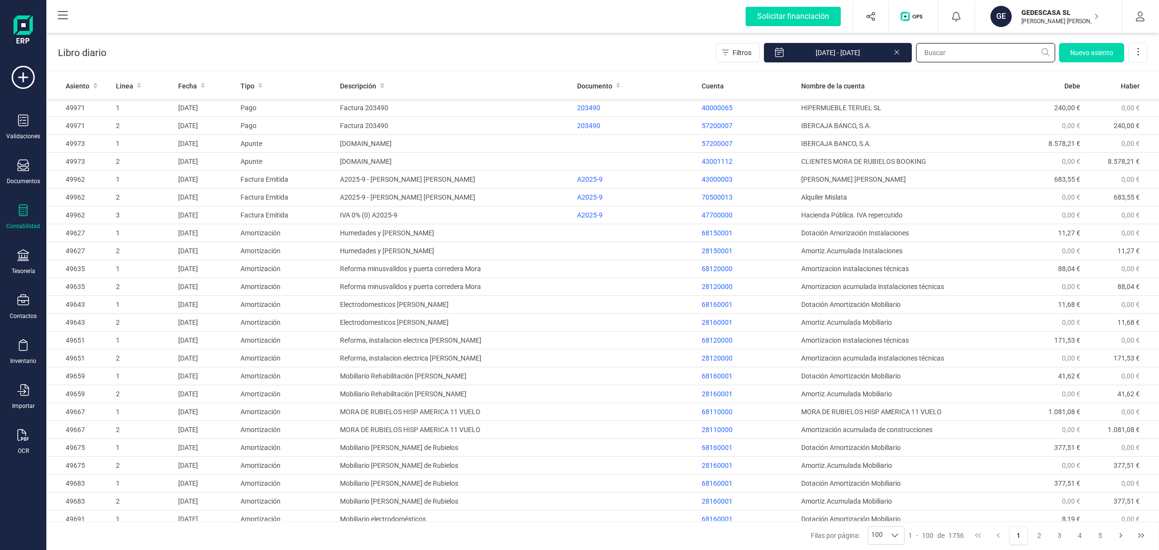
click at [947, 55] on input "text" at bounding box center [985, 52] width 139 height 19
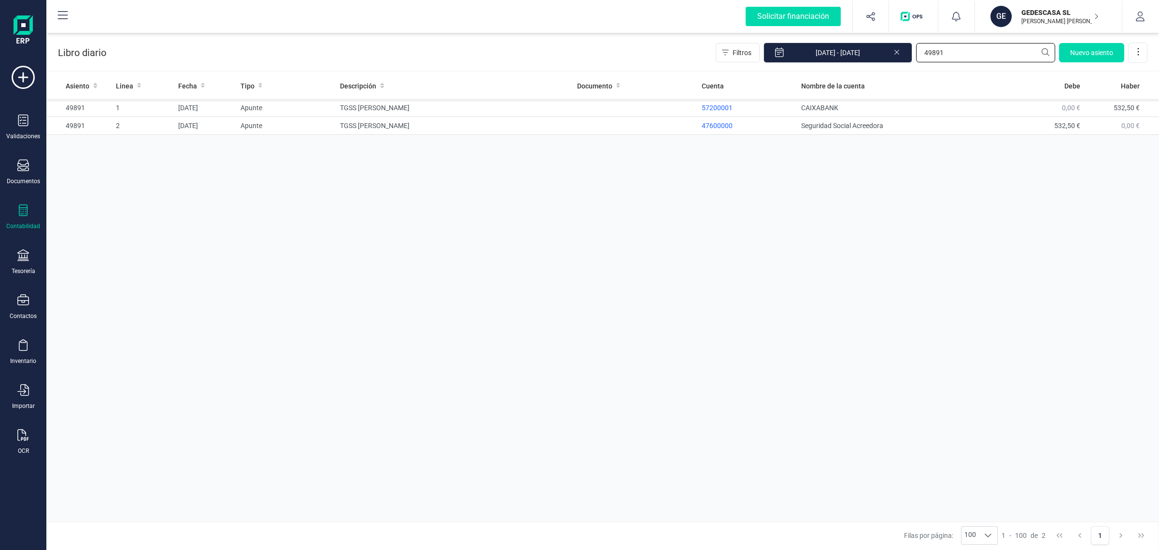
type input "49891"
click at [24, 267] on div "Tesorería" at bounding box center [24, 271] width 24 height 8
click at [105, 159] on span "Cuentas bancarias" at bounding box center [117, 165] width 85 height 12
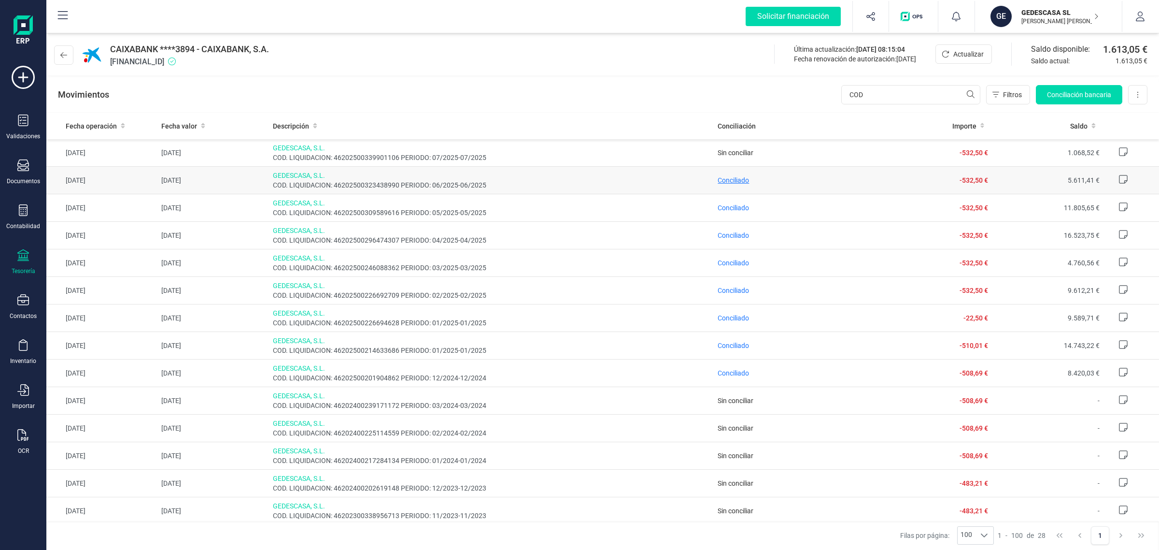
click at [727, 179] on span "Conciliado" at bounding box center [733, 180] width 31 height 8
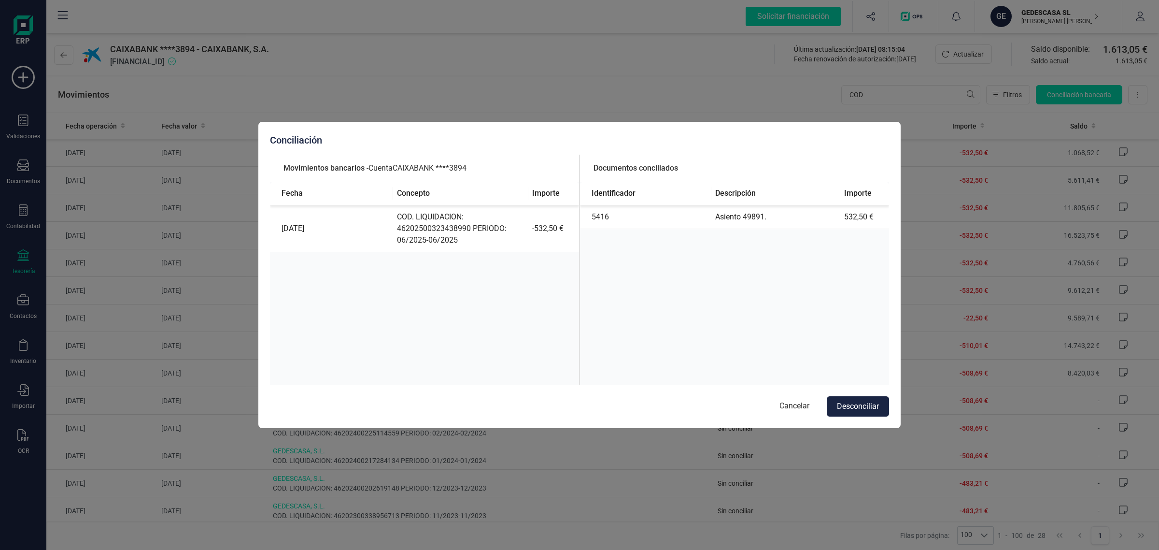
click at [795, 406] on button "Cancelar" at bounding box center [794, 406] width 49 height 20
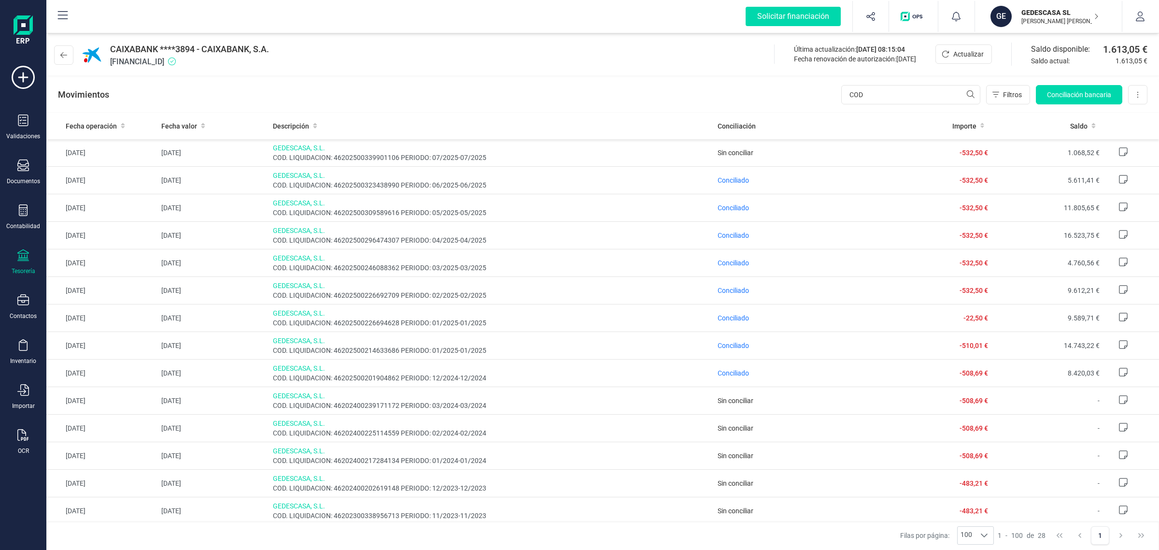
click at [22, 268] on div "Tesorería" at bounding box center [24, 271] width 24 height 8
click at [93, 162] on span "Cuentas bancarias" at bounding box center [115, 165] width 85 height 12
drag, startPoint x: 903, startPoint y: 93, endPoint x: 760, endPoint y: 100, distance: 143.6
click at [760, 100] on div "Movimientos COD Filtros Conciliación bancaria Descargar Excel Eliminar cuenta" at bounding box center [602, 94] width 1113 height 35
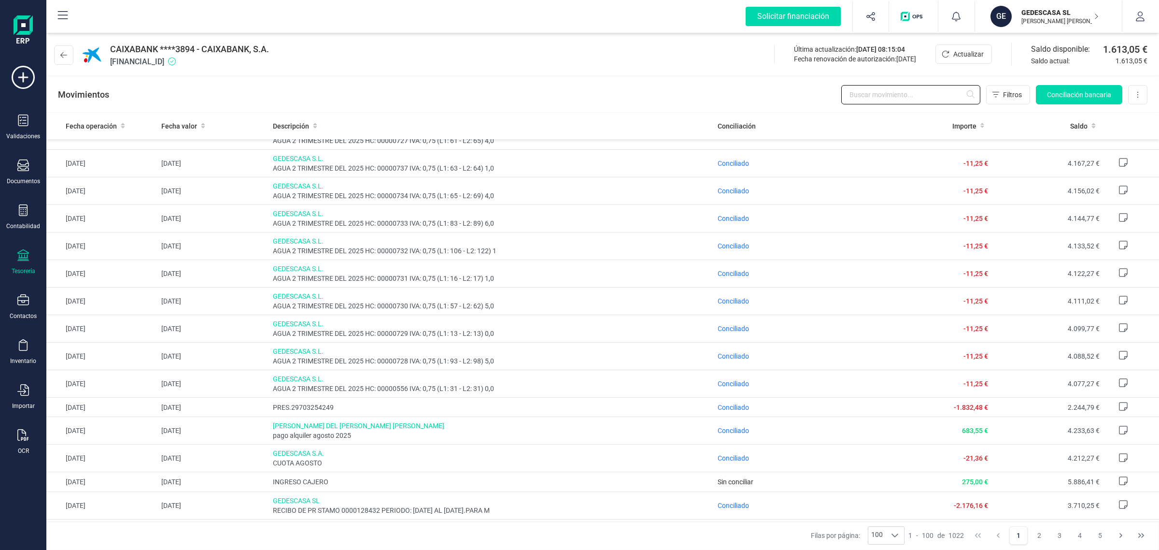
scroll to position [664, 0]
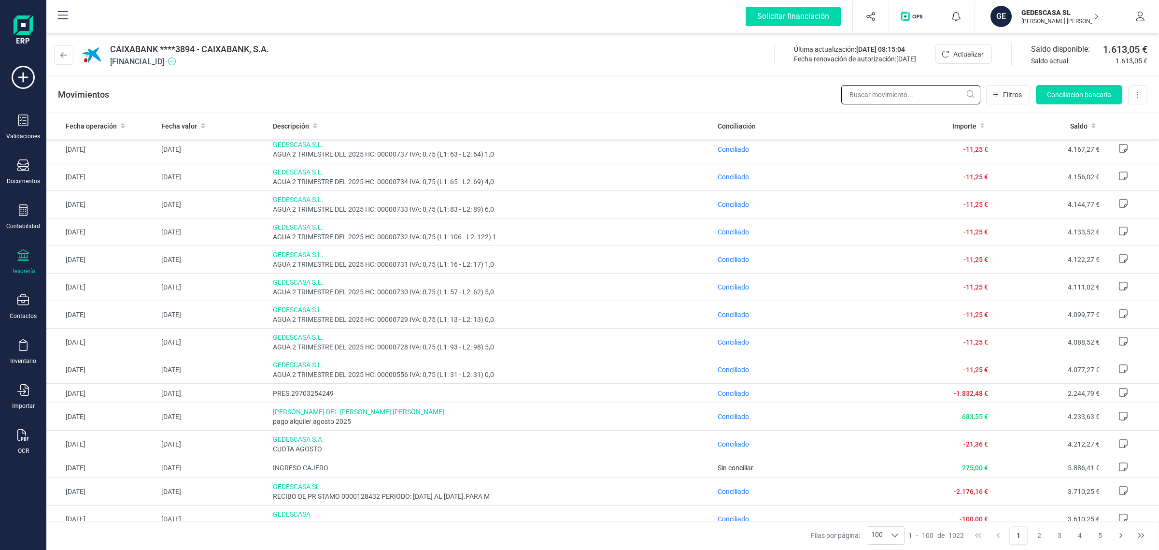
click at [930, 88] on input "text" at bounding box center [910, 94] width 139 height 19
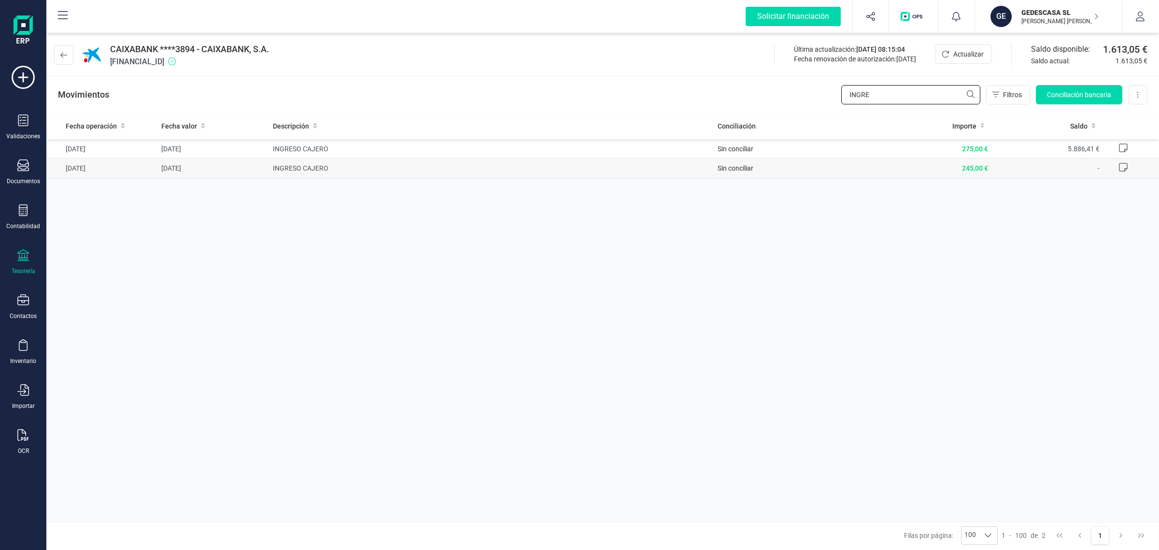
type input "INGRE"
click at [381, 172] on span "INGRESO CAJERO" at bounding box center [492, 168] width 438 height 10
click at [654, 169] on span "INGRESO CAJERO" at bounding box center [492, 168] width 438 height 10
click at [752, 169] on span "Sin conciliar" at bounding box center [736, 168] width 36 height 8
click at [29, 222] on div "Contabilidad" at bounding box center [23, 226] width 34 height 8
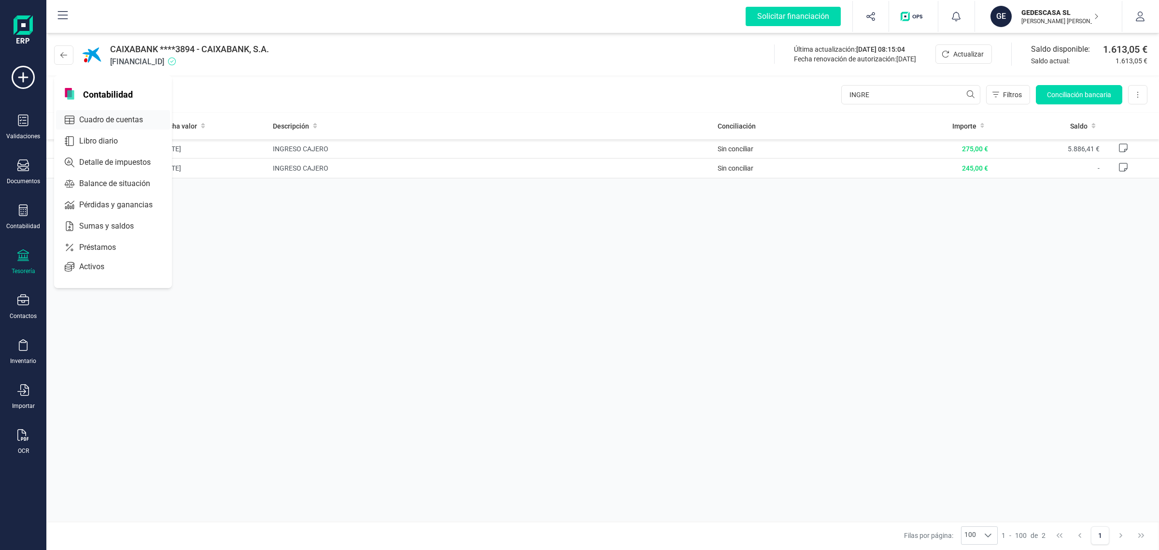
click at [134, 116] on span "Cuadro de cuentas" at bounding box center [117, 120] width 85 height 12
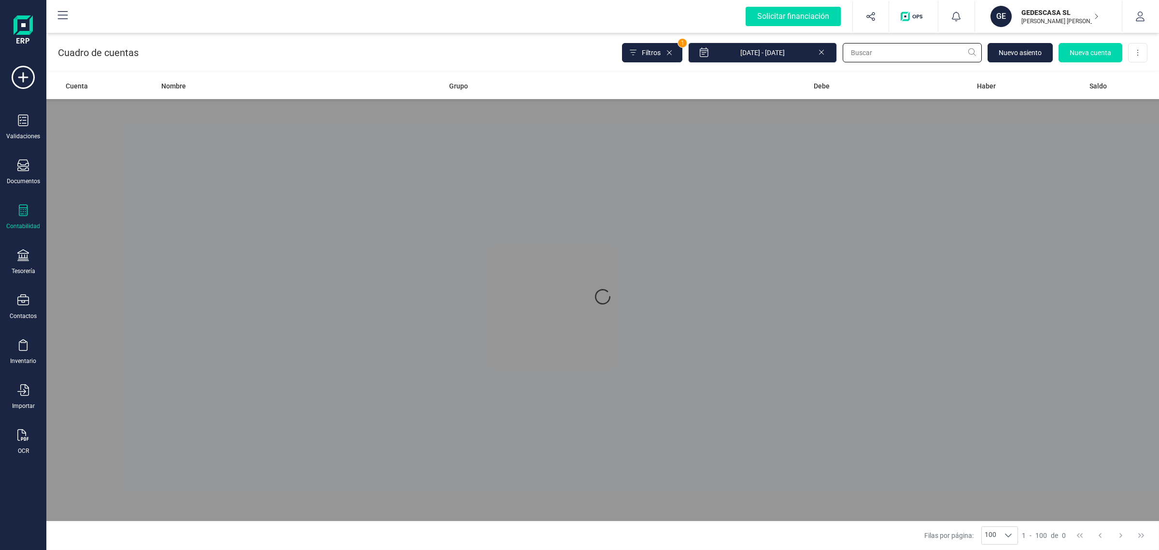
click at [869, 59] on input "text" at bounding box center [912, 52] width 139 height 19
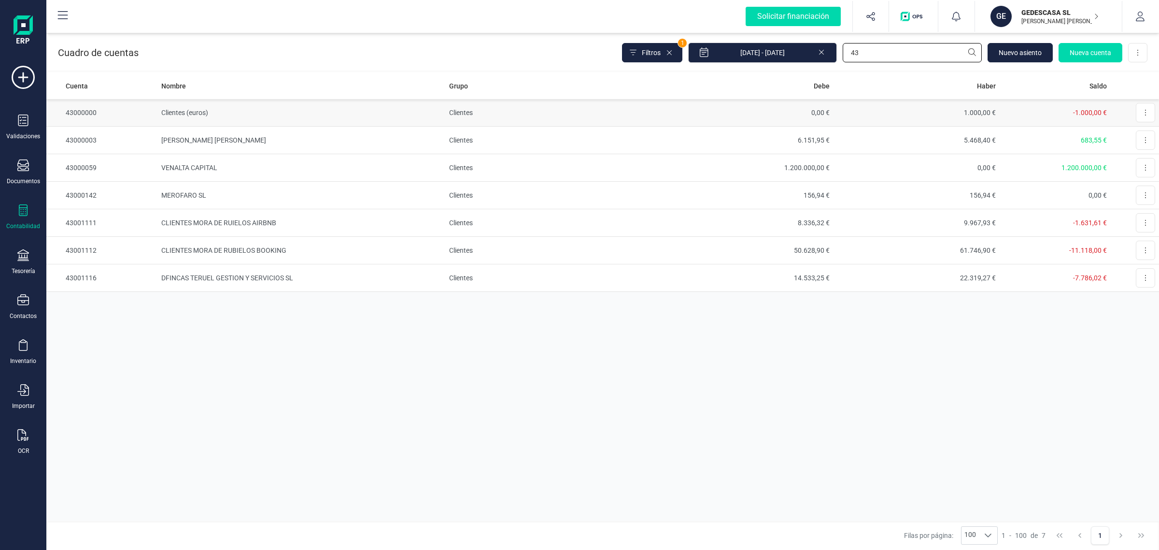
type input "43"
click at [209, 116] on td "Clientes (euros)" at bounding box center [301, 113] width 288 height 28
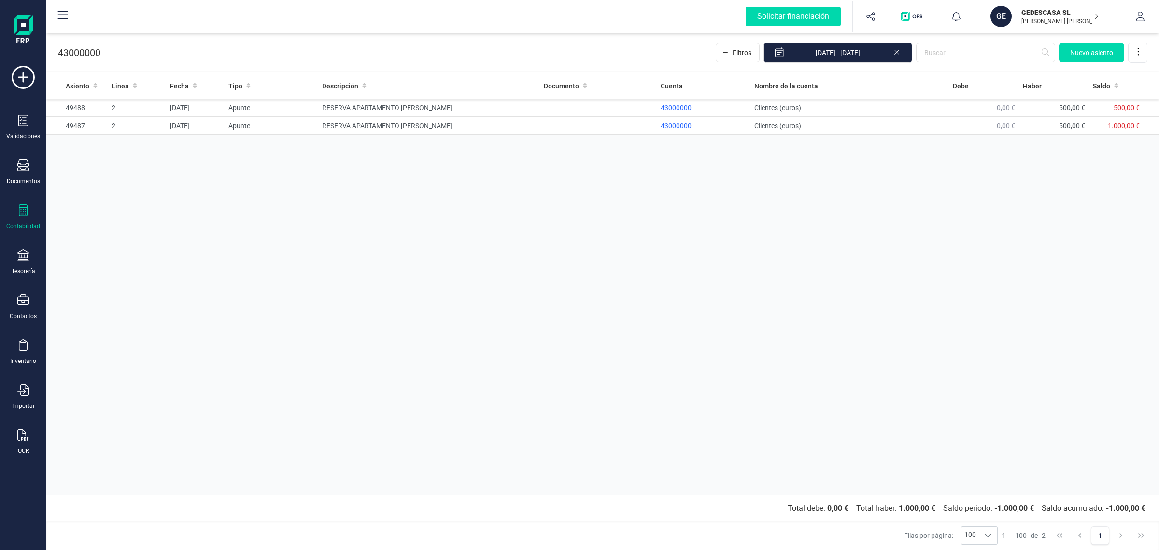
click at [895, 49] on icon at bounding box center [897, 51] width 8 height 10
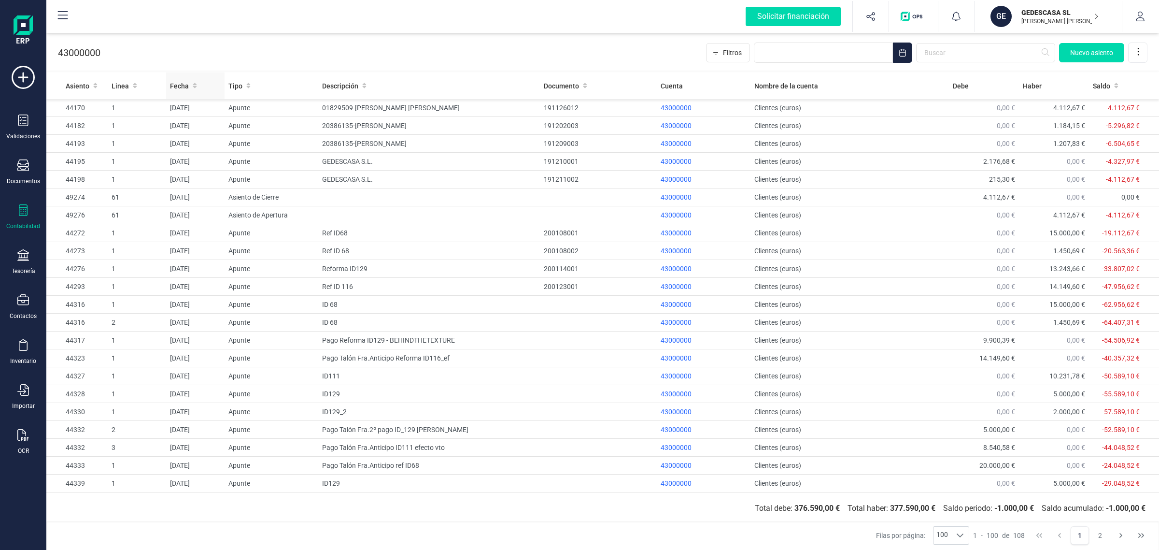
click at [181, 88] on span "Fecha" at bounding box center [179, 86] width 19 height 10
click at [180, 88] on span "Fecha" at bounding box center [179, 86] width 19 height 10
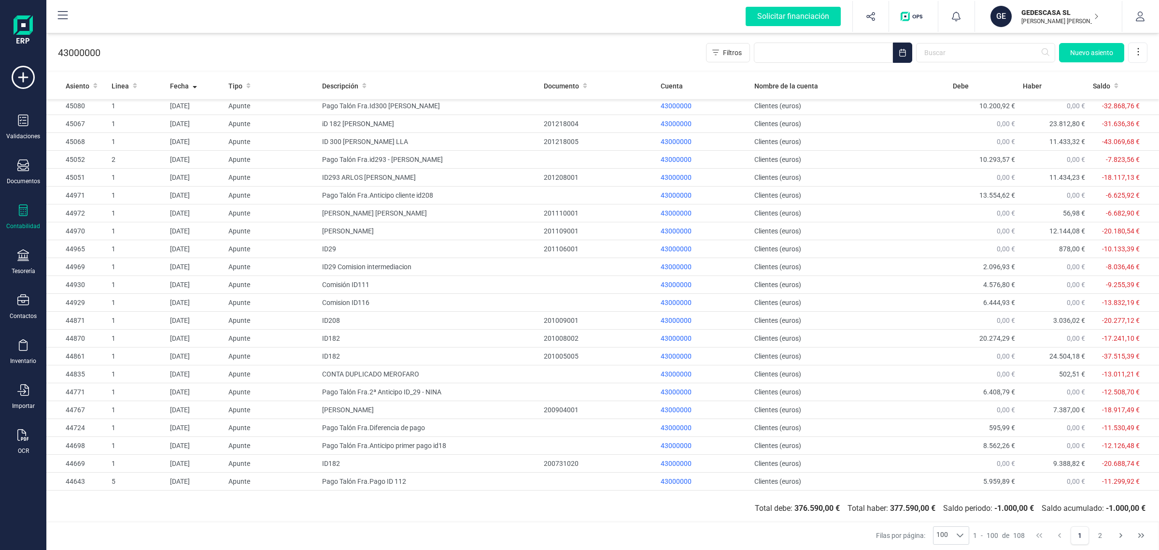
scroll to position [664, 0]
click at [22, 254] on icon at bounding box center [23, 255] width 12 height 12
click at [96, 165] on span "Cuentas bancarias" at bounding box center [117, 165] width 85 height 12
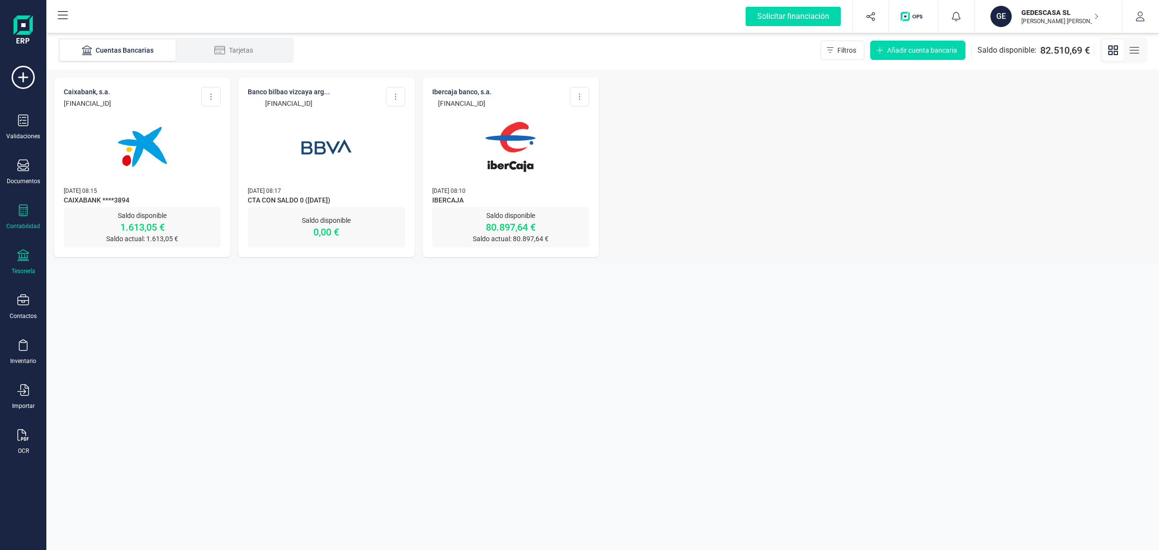
click at [34, 217] on div "Contabilidad" at bounding box center [23, 217] width 39 height 26
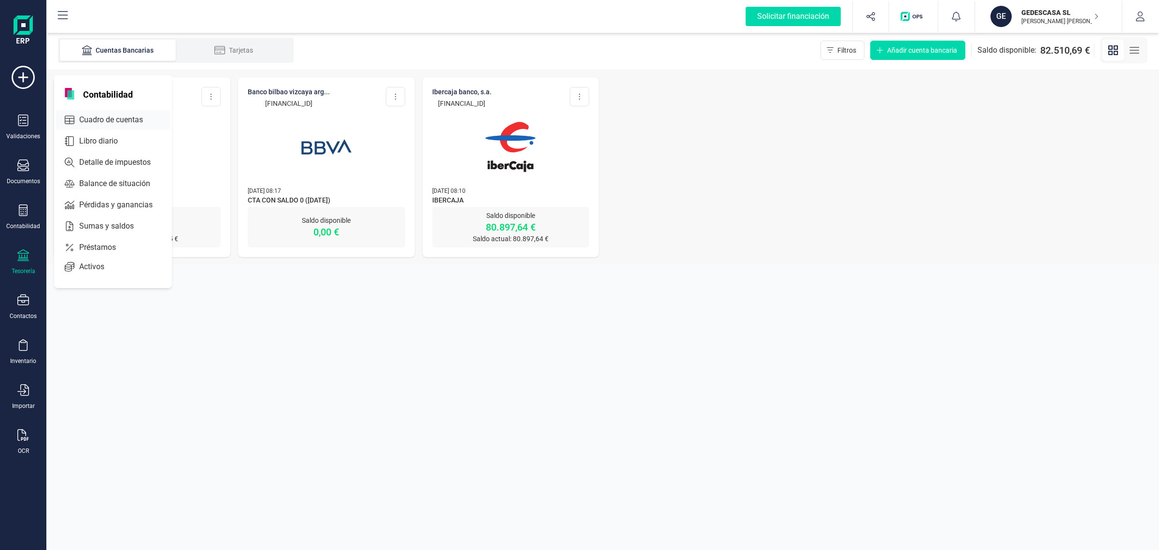
click at [136, 122] on span "Cuadro de cuentas" at bounding box center [117, 120] width 85 height 12
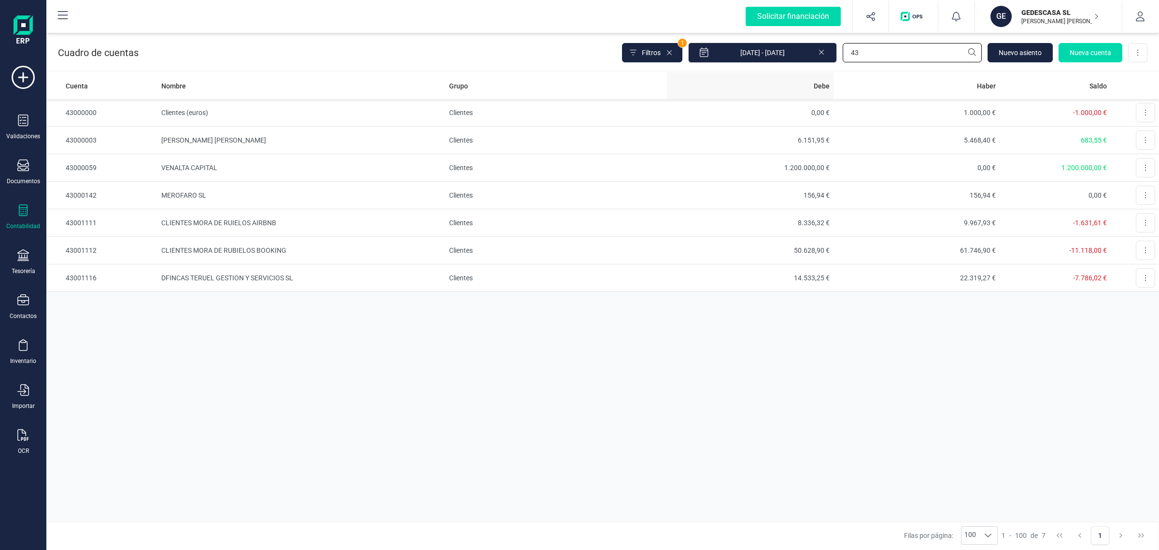
drag, startPoint x: 899, startPoint y: 61, endPoint x: 768, endPoint y: 75, distance: 131.1
click at [768, 75] on div "Cuadro de cuentas Filtros 1 01/01/2025 - 04/09/2025 43 Nuevo asiento Nueva cuen…" at bounding box center [602, 290] width 1113 height 519
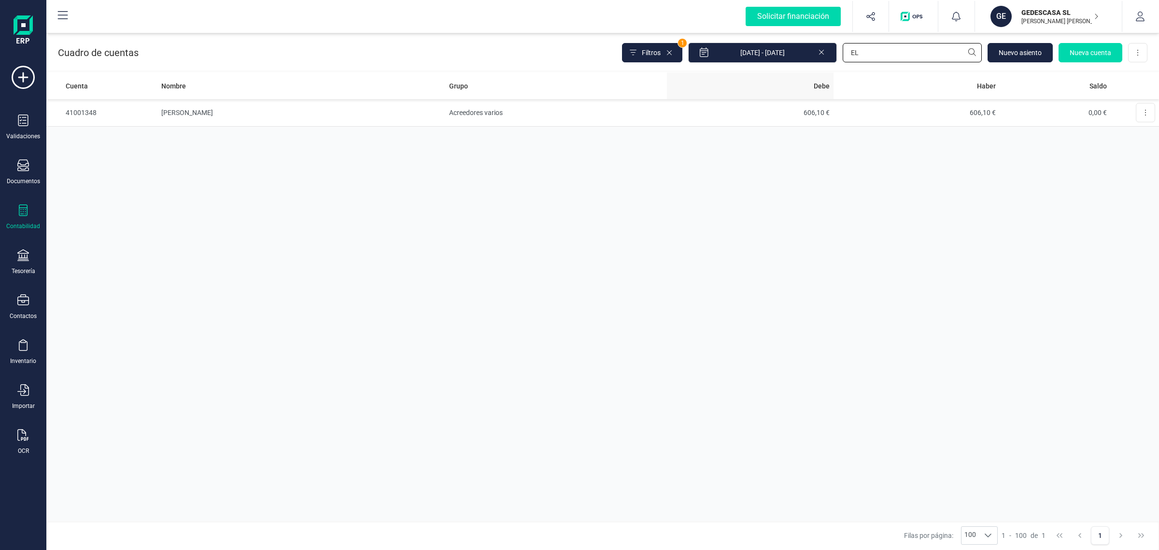
type input "E"
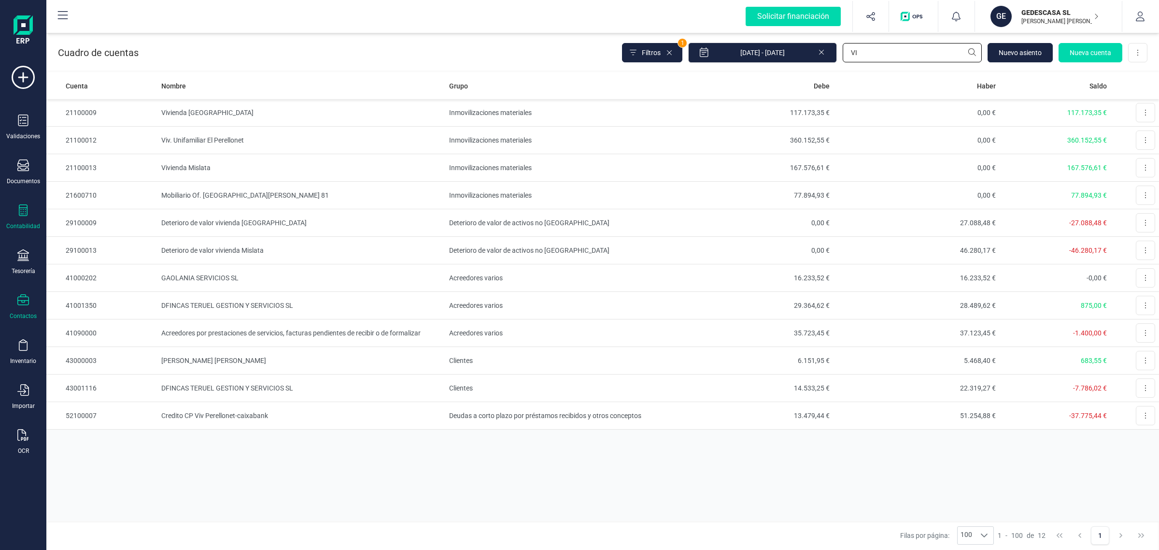
type input "VI"
drag, startPoint x: 870, startPoint y: 53, endPoint x: 809, endPoint y: 61, distance: 61.8
click at [809, 61] on div "Filtros 1 01/01/2025 - 04/09/2025 VI Nuevo asiento Nueva cuenta Descargar Excel" at bounding box center [884, 52] width 525 height 20
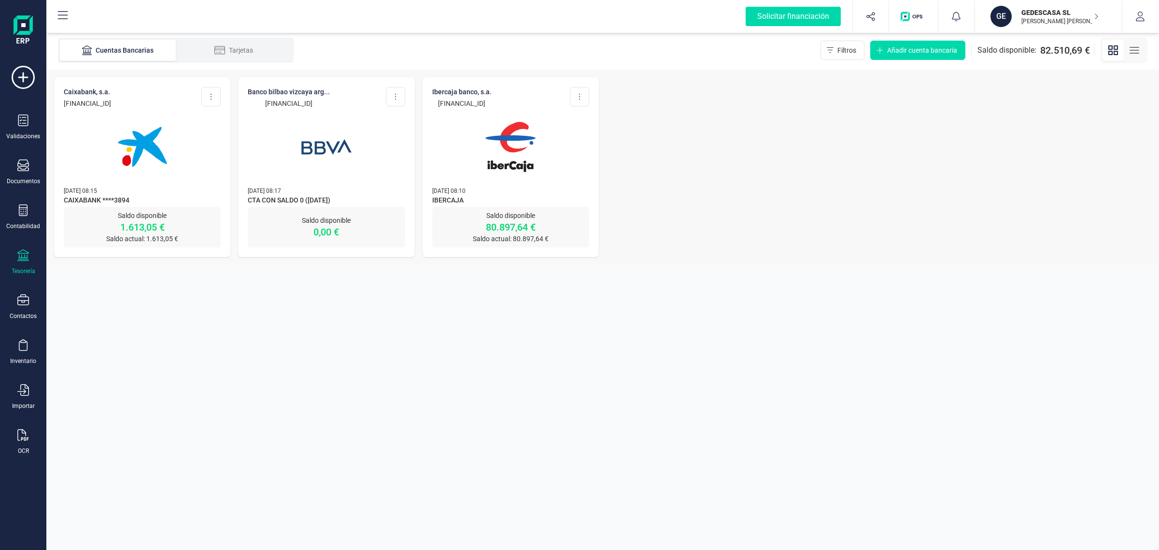
click at [165, 165] on img at bounding box center [142, 146] width 81 height 81
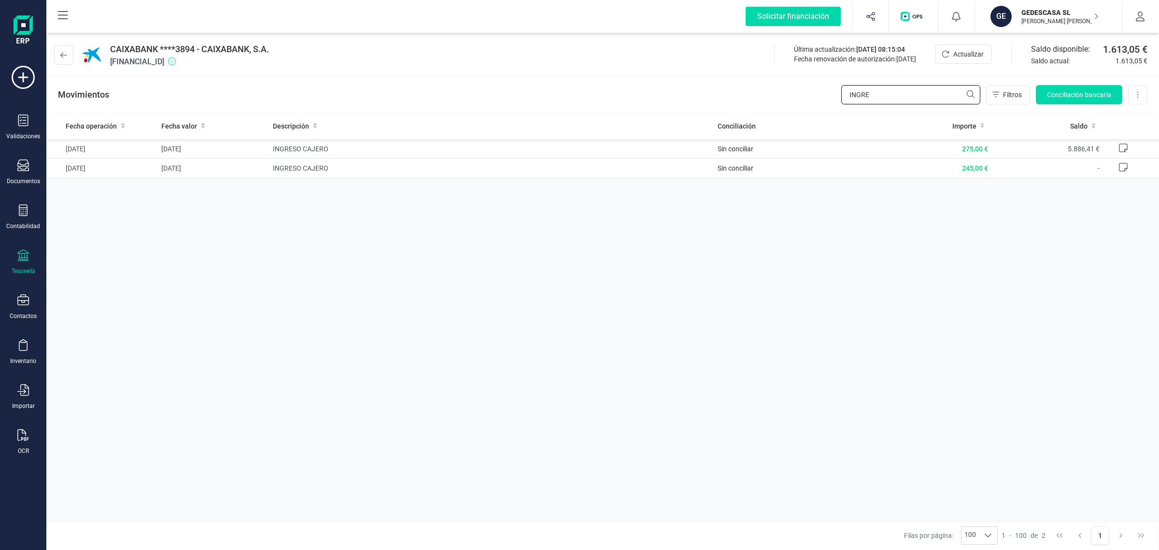
drag, startPoint x: 913, startPoint y: 90, endPoint x: 820, endPoint y: 110, distance: 95.3
click at [820, 110] on div "Movimientos INGRE Filtros Conciliación bancaria Descargar Excel Eliminar cuenta" at bounding box center [602, 94] width 1113 height 35
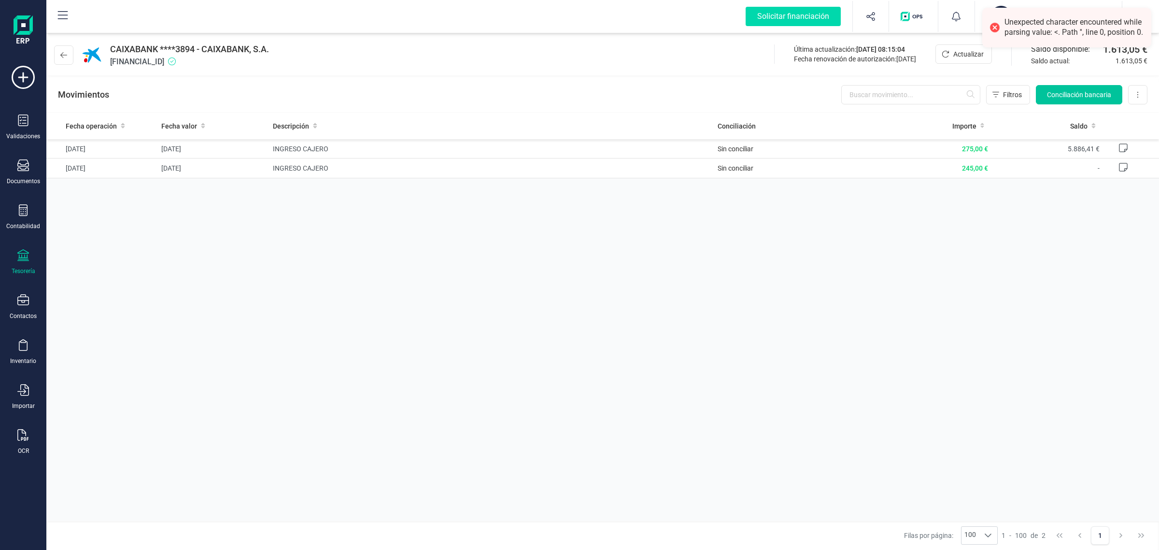
click at [1089, 91] on span "Conciliación bancaria" at bounding box center [1079, 95] width 64 height 10
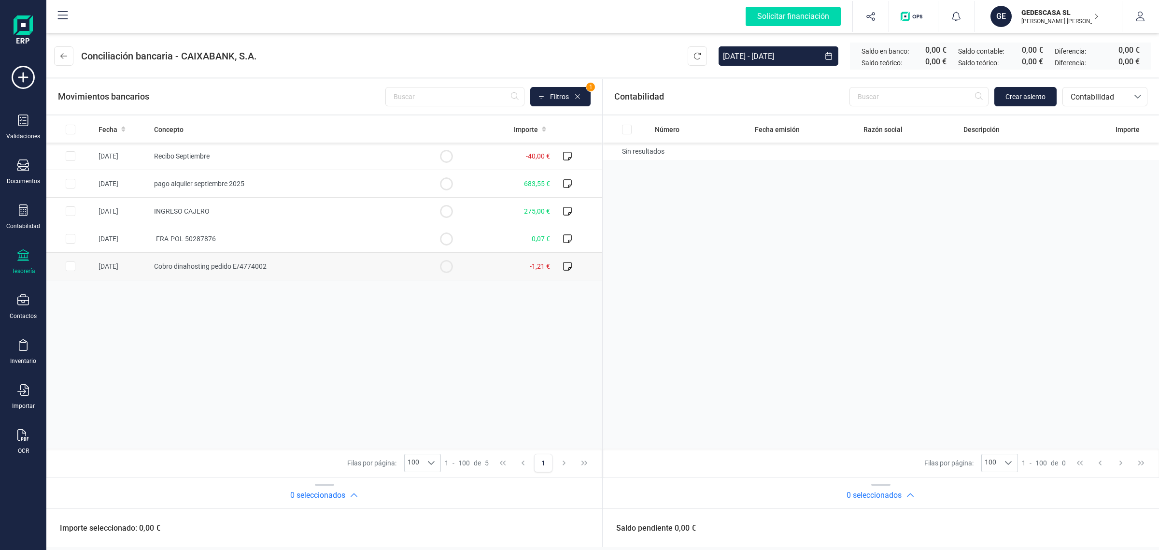
click at [315, 270] on td "Cobro dinahosting pedido E/4774002" at bounding box center [286, 267] width 272 height 28
checkbox input "true"
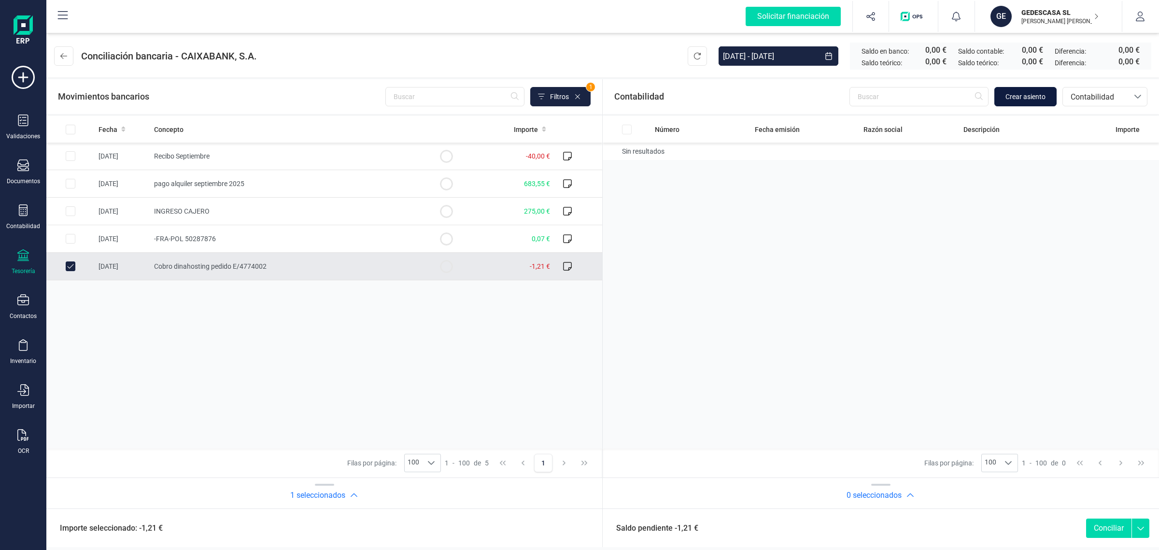
click at [1029, 97] on span "Crear asiento" at bounding box center [1025, 97] width 40 height 10
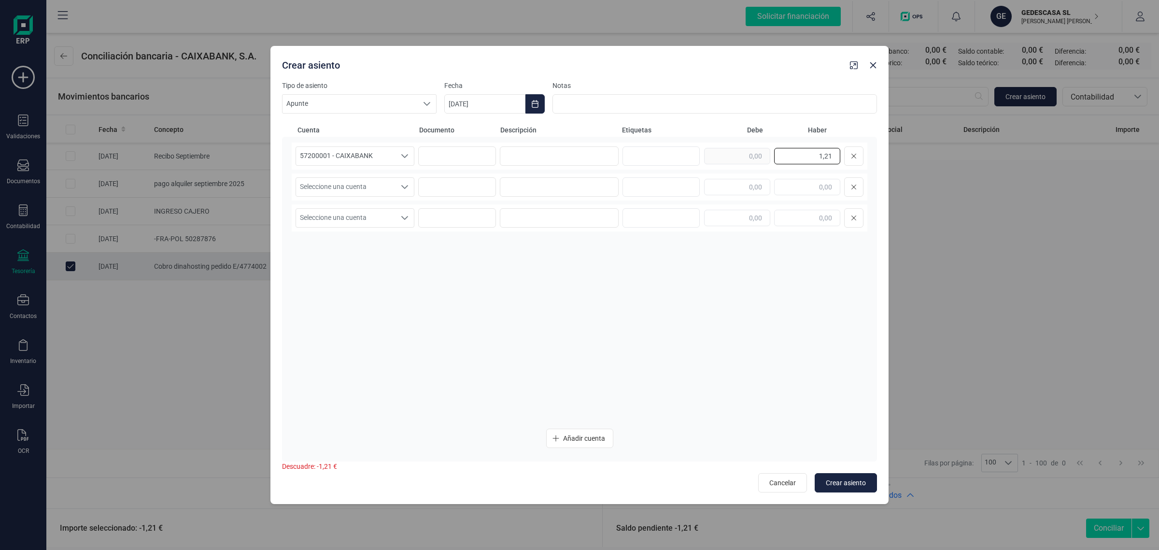
drag, startPoint x: 816, startPoint y: 157, endPoint x: 886, endPoint y: 171, distance: 71.4
click at [886, 171] on div "Tipo de asiento Apunte Apunte Apunte Fecha 04/09/2025 Notas Cuenta Documento De…" at bounding box center [579, 292] width 618 height 423
click at [756, 188] on input "text" at bounding box center [737, 187] width 66 height 16
paste input "1,21"
type input "1,21"
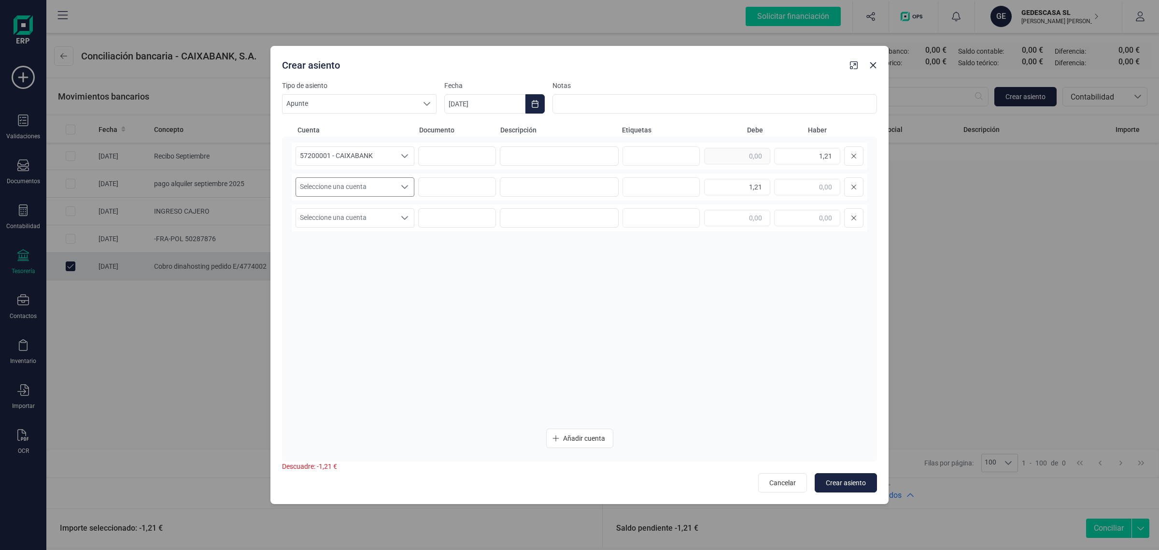
click at [329, 184] on span "Seleccione una cuenta" at bounding box center [345, 187] width 99 height 18
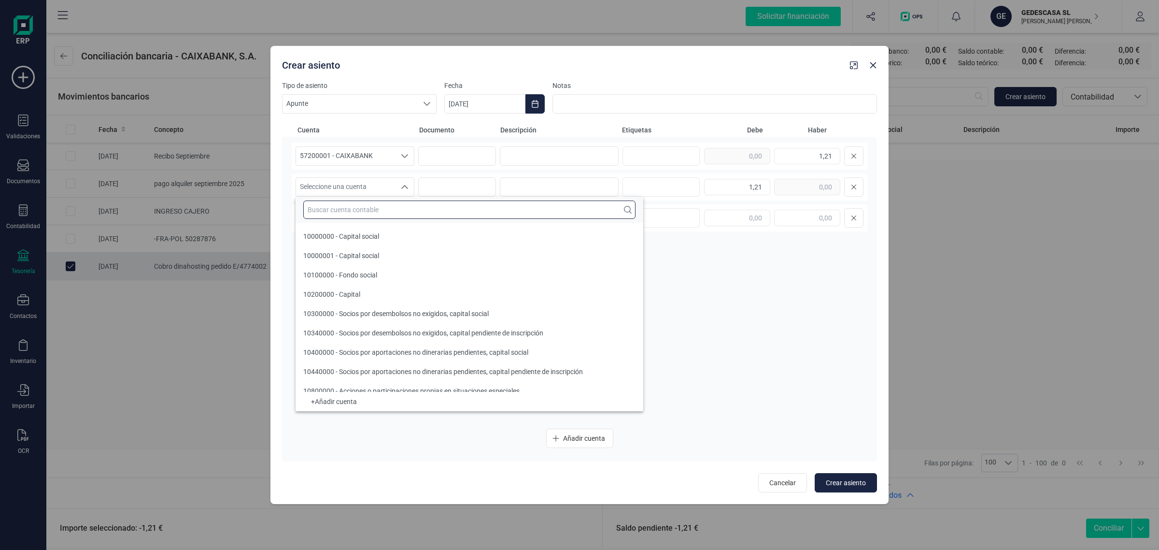
click at [325, 212] on input "text" at bounding box center [469, 209] width 332 height 18
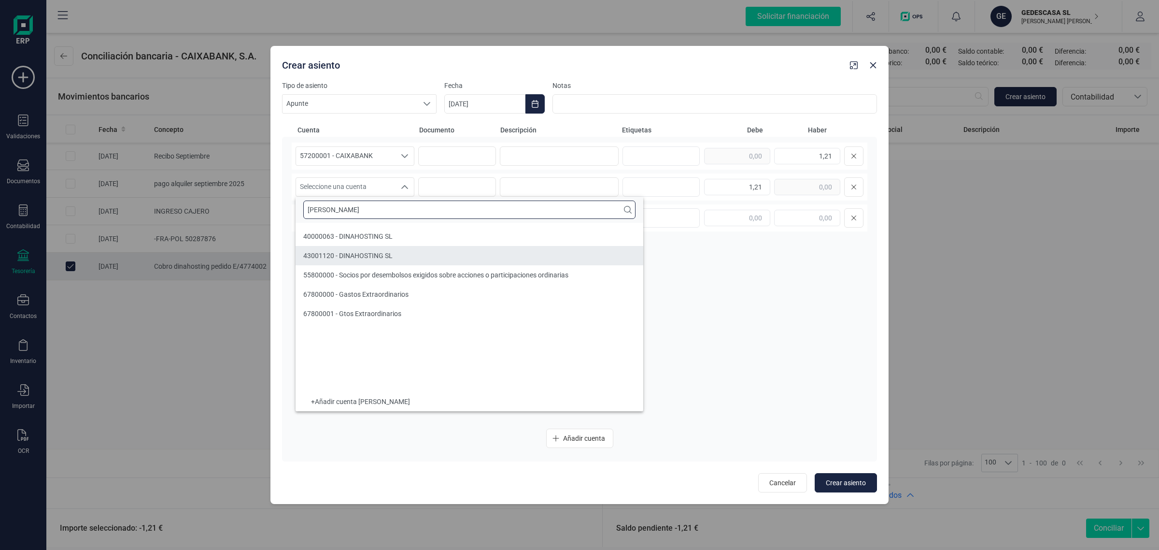
type input "DINA"
click at [343, 230] on li "40000063 - DINAHOSTING SL" at bounding box center [470, 235] width 348 height 19
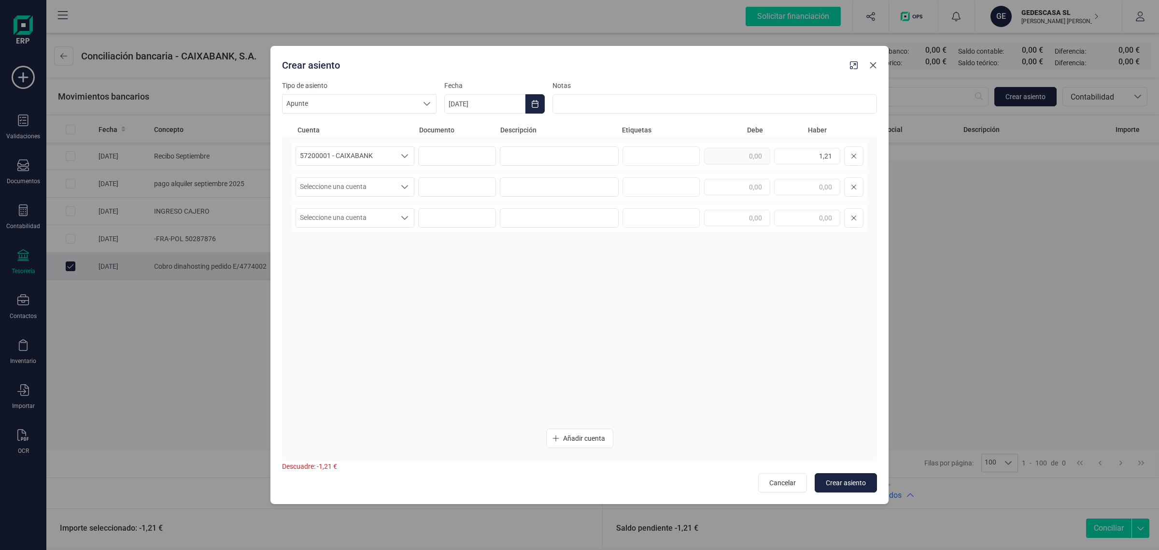
click at [871, 68] on icon "button" at bounding box center [873, 65] width 6 height 6
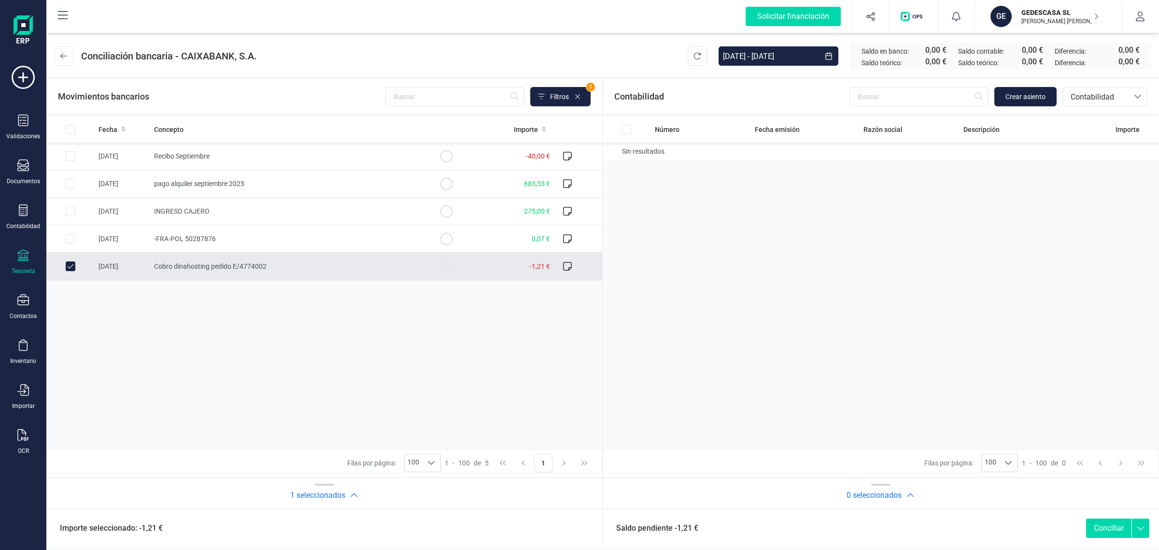
click at [72, 267] on input "Row Unselected b417da9d-c5b0-4283-b0ed-fdabeadd163c" at bounding box center [71, 266] width 10 height 10
checkbox input "false"
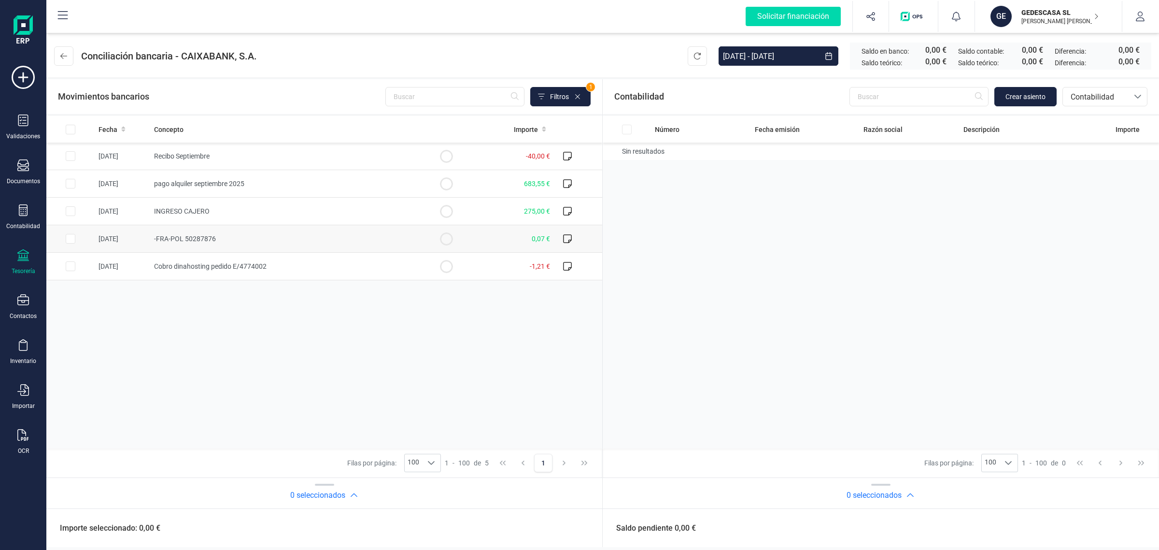
click at [490, 237] on td "0,07 €" at bounding box center [512, 239] width 84 height 28
checkbox input "true"
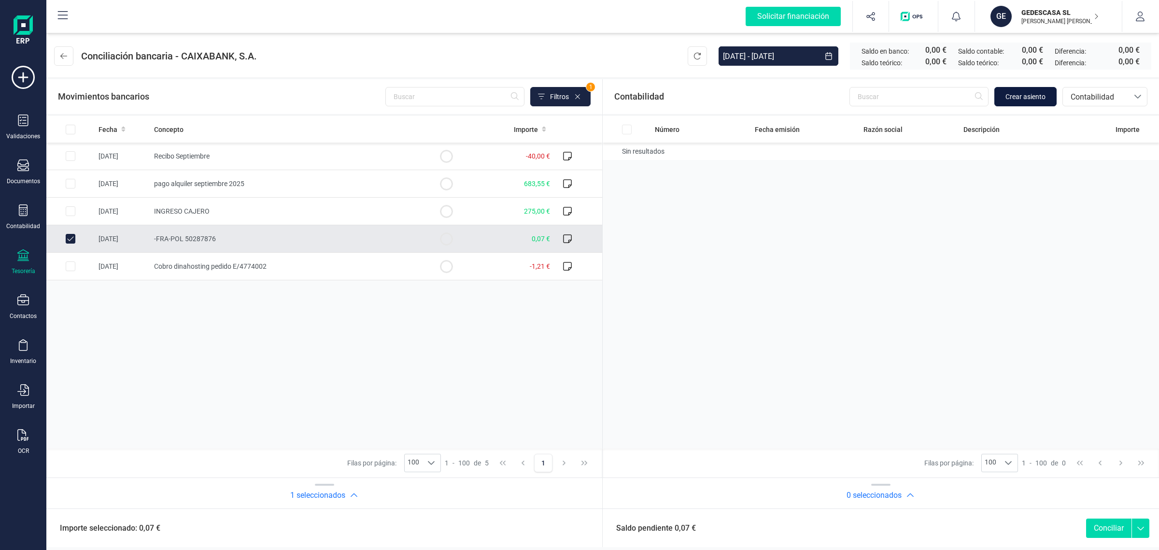
click at [998, 98] on button "Crear asiento" at bounding box center [1025, 96] width 62 height 19
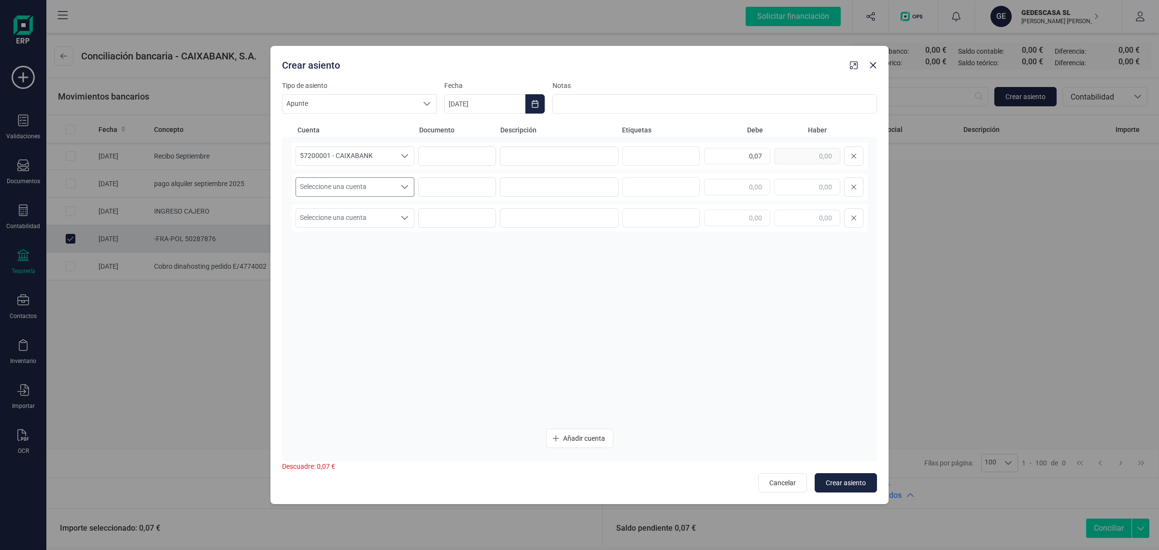
drag, startPoint x: 387, startPoint y: 186, endPoint x: 353, endPoint y: 196, distance: 35.2
click at [386, 186] on span "Seleccione una cuenta" at bounding box center [345, 187] width 99 height 18
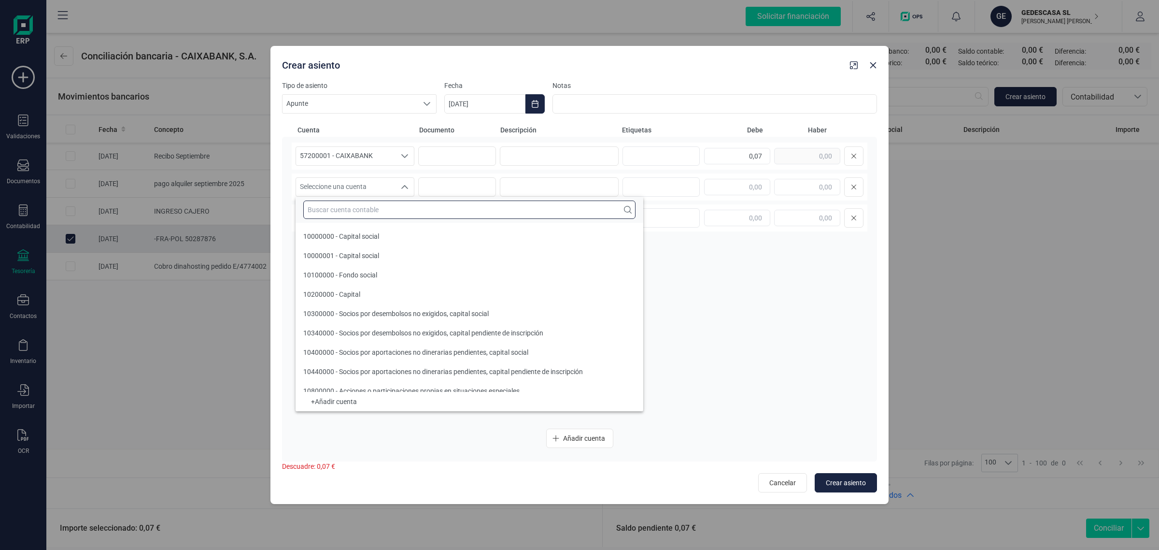
click at [354, 209] on input "text" at bounding box center [469, 209] width 332 height 18
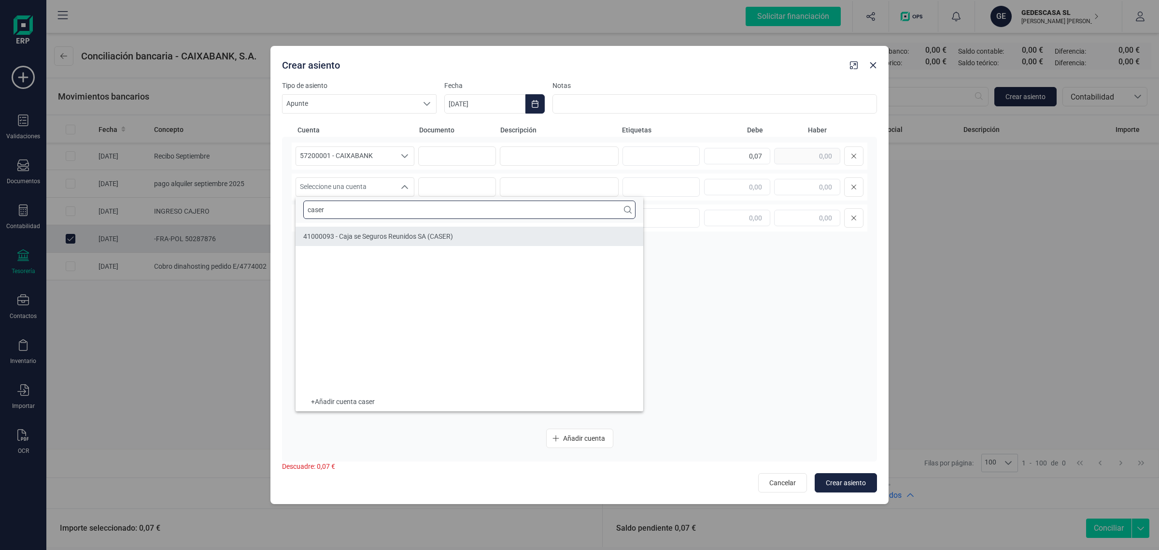
type input "caser"
click at [355, 233] on span "41000093 - Caja se Seguros Reunidos SA (CASER)" at bounding box center [378, 236] width 150 height 8
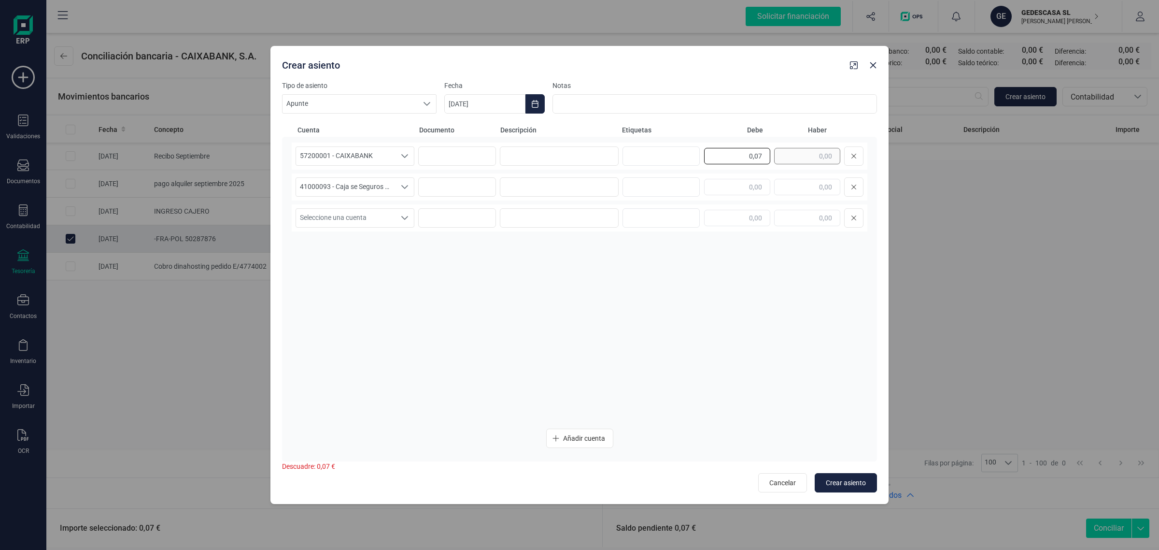
click at [806, 157] on div "0,07" at bounding box center [783, 155] width 159 height 19
click at [786, 179] on input "text" at bounding box center [807, 187] width 66 height 16
paste input "0,07"
type input "0,07"
click at [549, 158] on input at bounding box center [559, 155] width 119 height 19
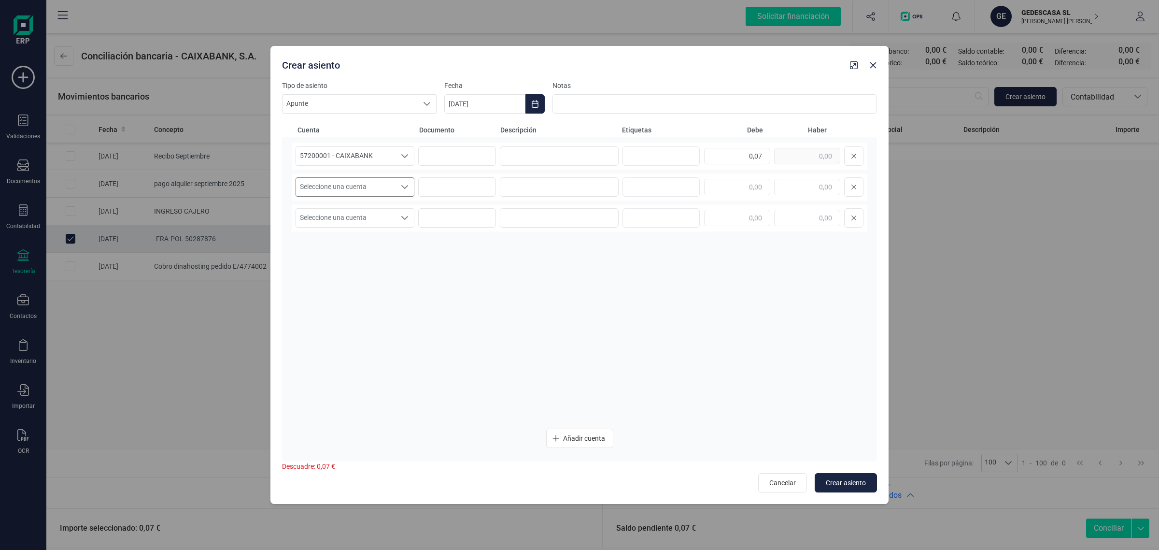
click at [358, 182] on span "Seleccione una cuenta" at bounding box center [345, 187] width 99 height 18
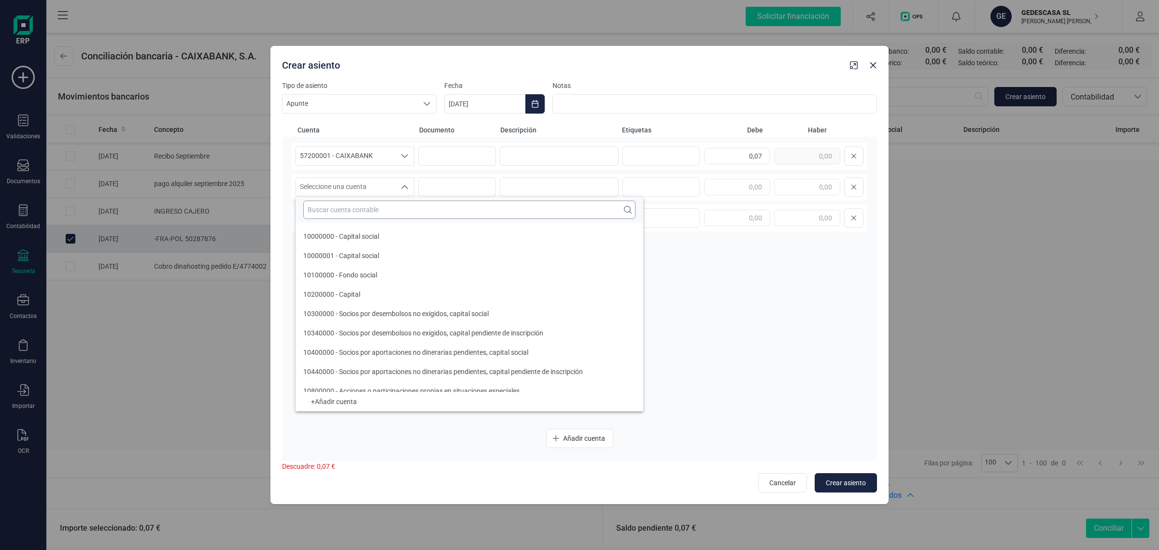
click at [315, 212] on input "text" at bounding box center [469, 209] width 332 height 18
click at [877, 71] on button "button" at bounding box center [872, 64] width 15 height 15
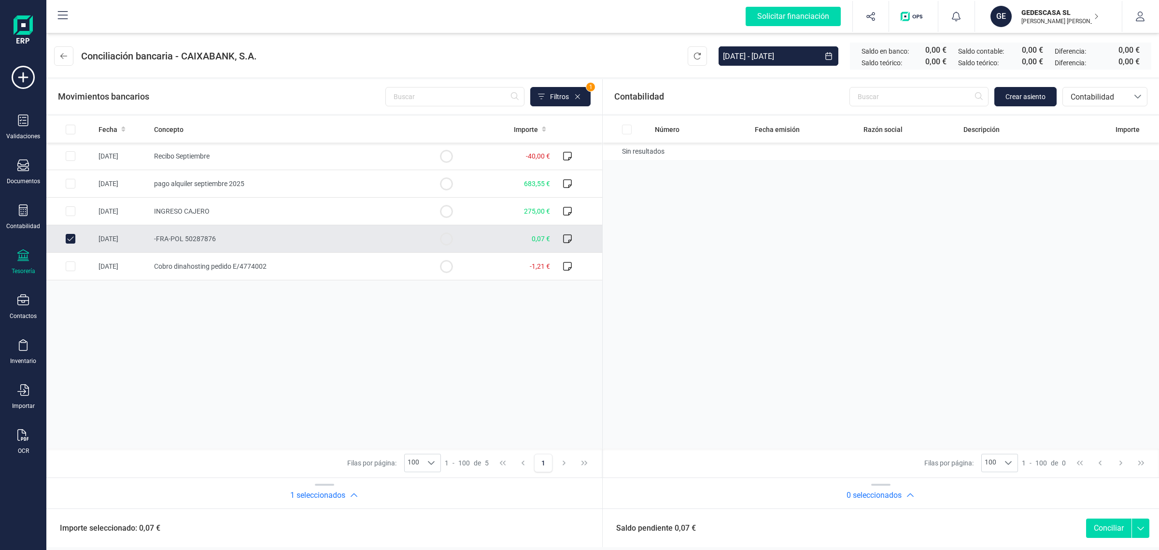
click at [69, 241] on input "Row Unselected 6c88cb6a-ec04-4690-a1cd-c94e6b895bd6" at bounding box center [71, 239] width 10 height 10
checkbox input "false"
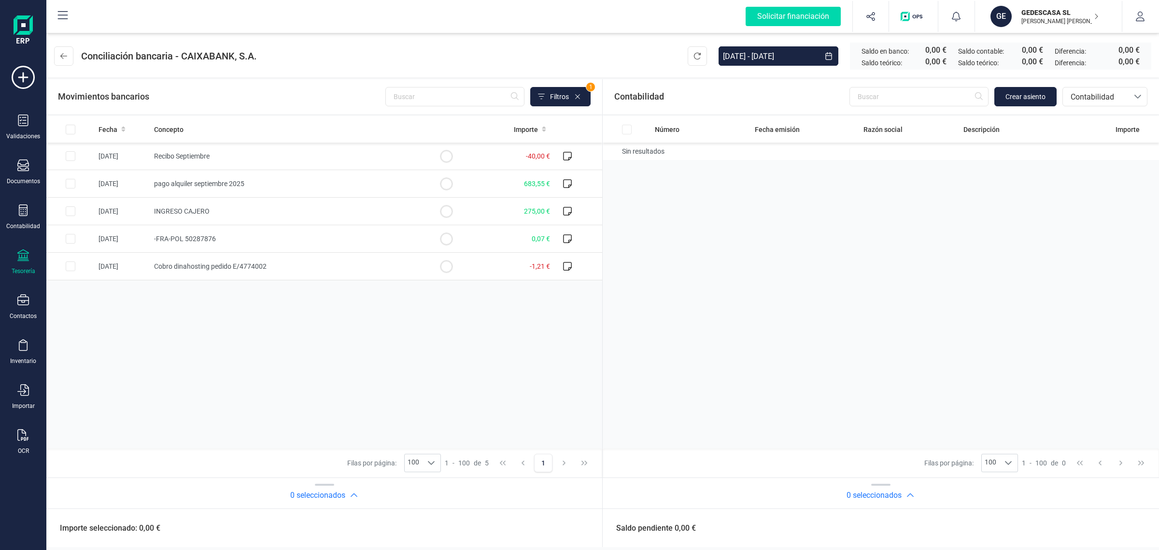
click at [25, 258] on icon at bounding box center [23, 255] width 12 height 12
click at [1050, 19] on p "[PERSON_NAME]" at bounding box center [1059, 21] width 77 height 8
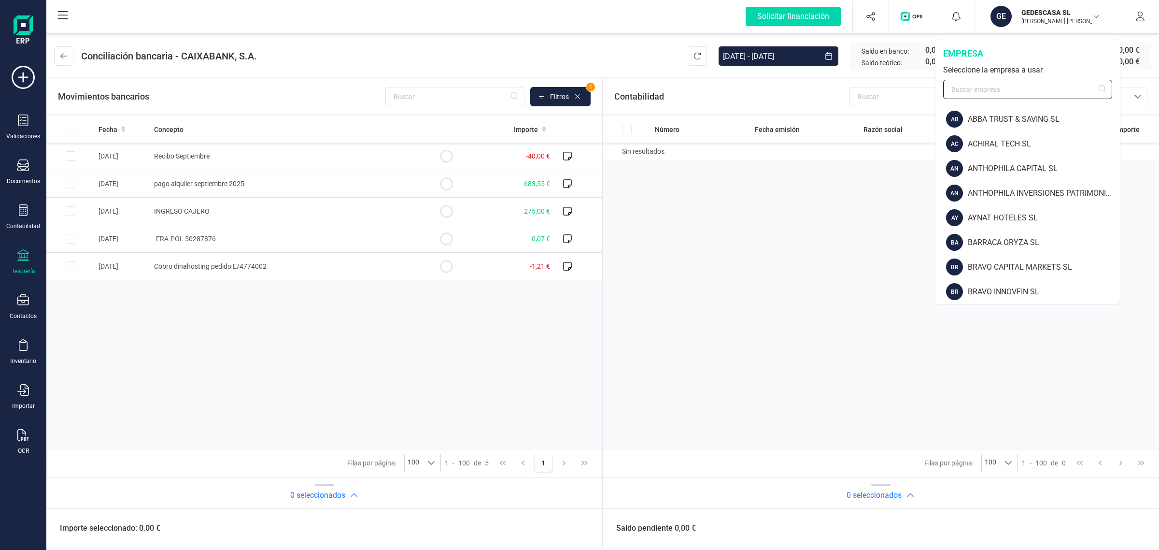
drag, startPoint x: 993, startPoint y: 88, endPoint x: 1131, endPoint y: 44, distance: 144.9
click at [993, 88] on input "text" at bounding box center [1027, 89] width 169 height 19
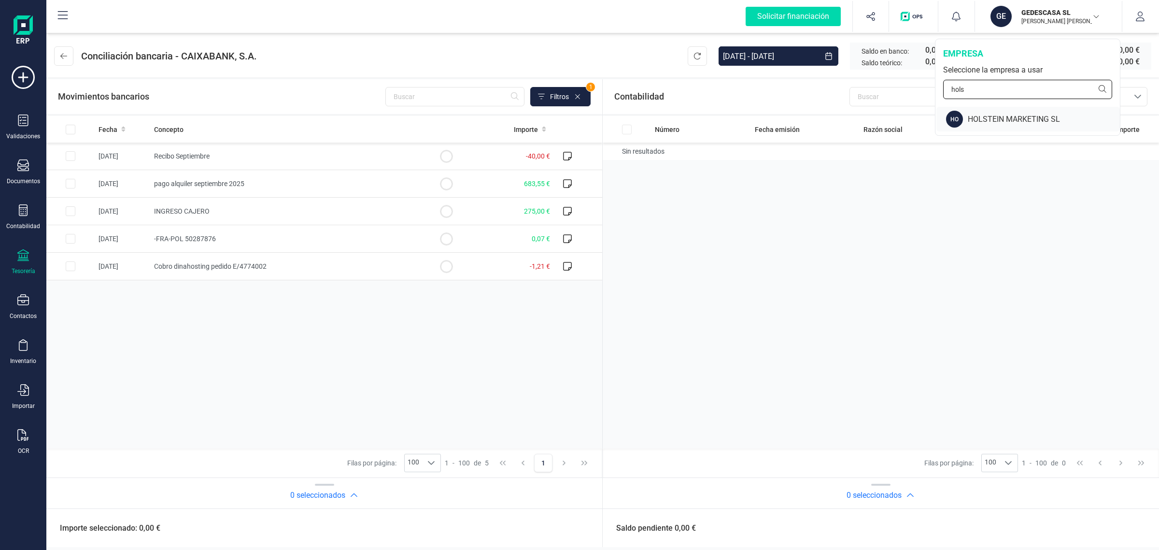
type input "hols"
click at [1004, 129] on div "HO HOLSTEIN MARKETING SL" at bounding box center [1028, 119] width 184 height 25
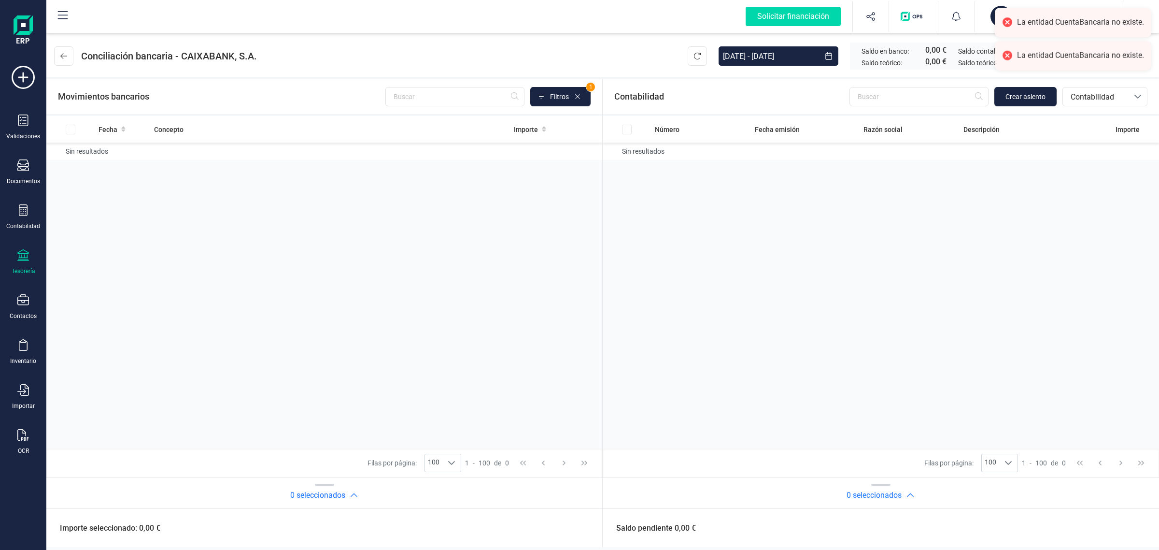
click at [28, 268] on div "Tesorería" at bounding box center [24, 271] width 24 height 8
click at [96, 162] on span "Cuentas bancarias" at bounding box center [115, 165] width 85 height 12
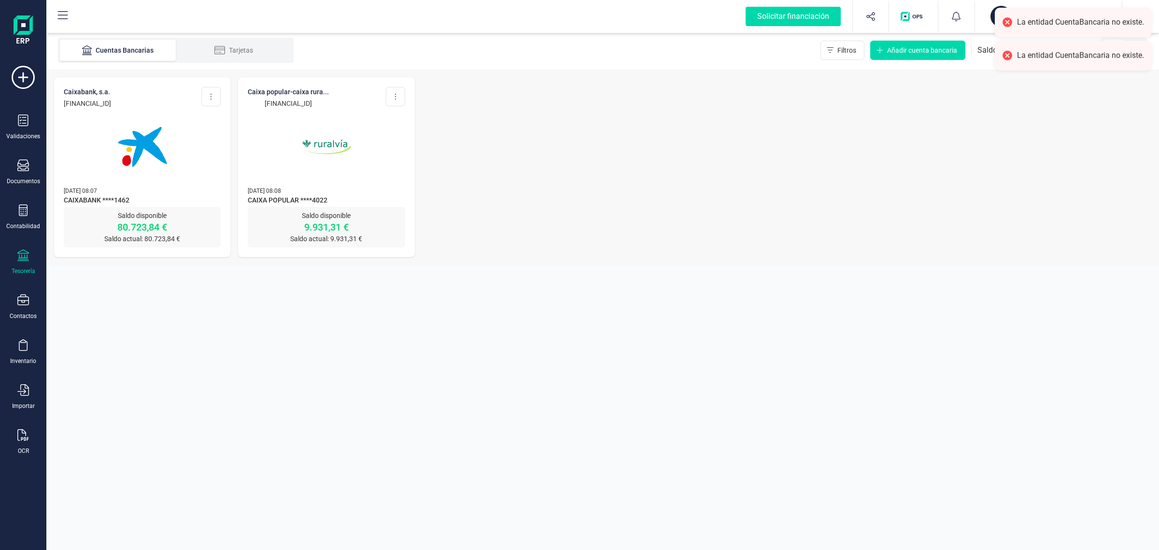
click at [296, 169] on img at bounding box center [326, 146] width 81 height 81
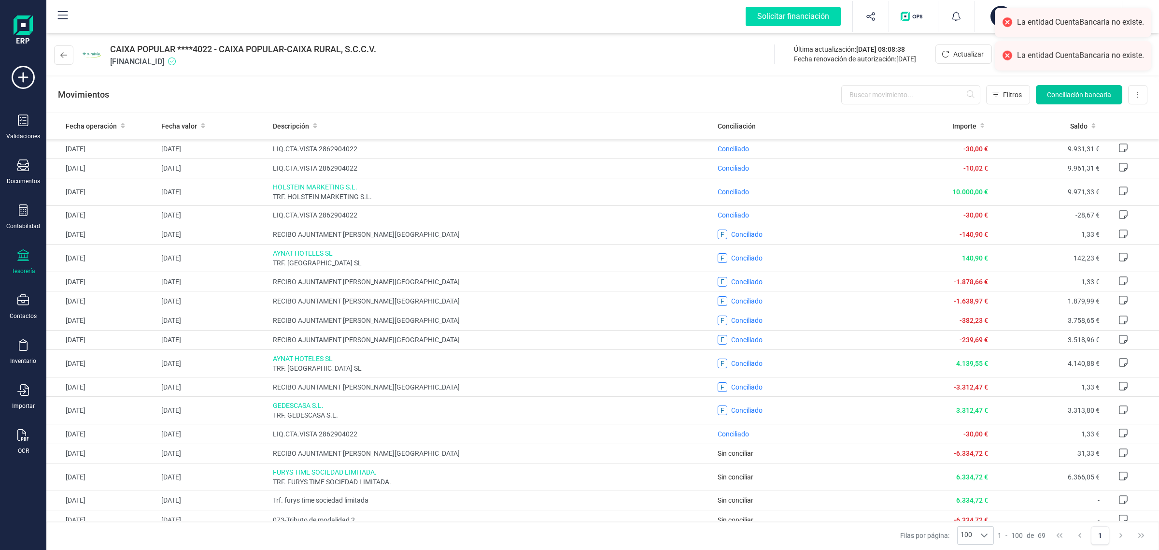
click at [1066, 90] on span "Conciliación bancaria" at bounding box center [1079, 95] width 64 height 10
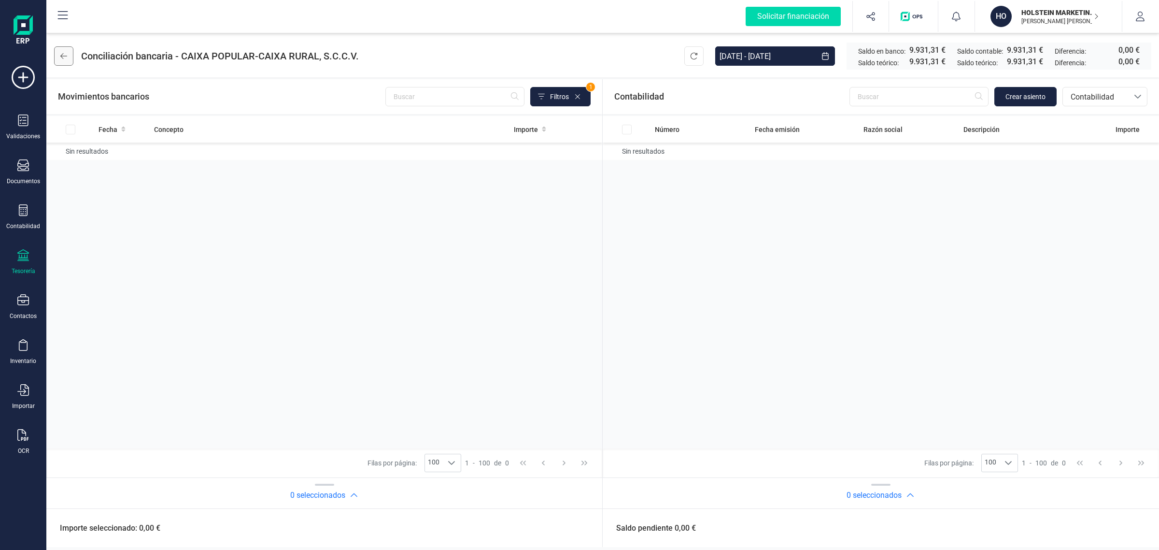
click at [67, 54] on icon at bounding box center [63, 56] width 7 height 8
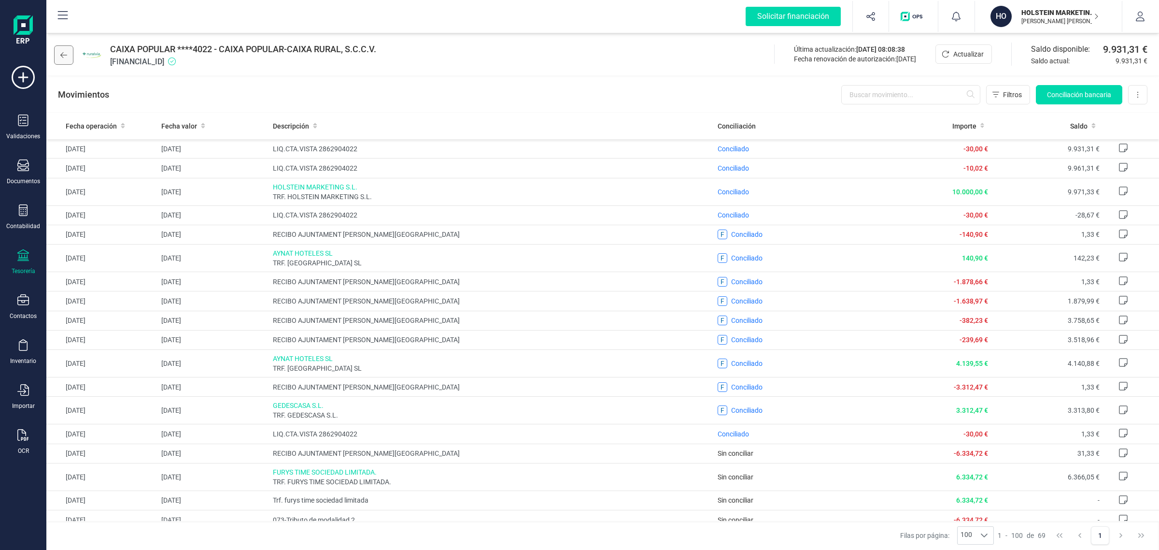
click at [57, 51] on button at bounding box center [63, 54] width 19 height 19
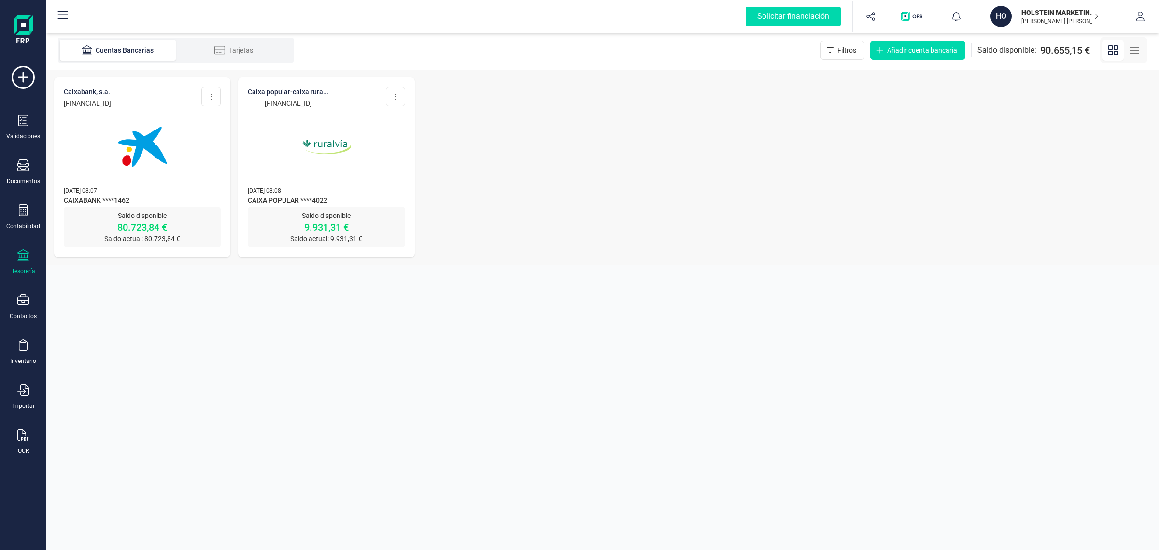
click at [156, 174] on img at bounding box center [142, 146] width 81 height 81
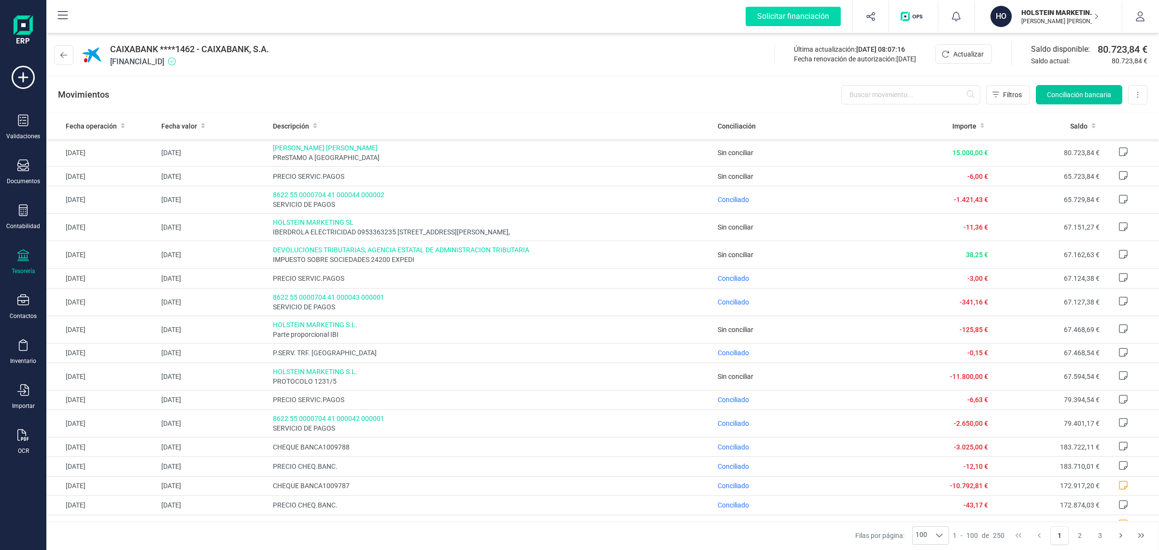
click at [1074, 92] on span "Conciliación bancaria" at bounding box center [1079, 95] width 64 height 10
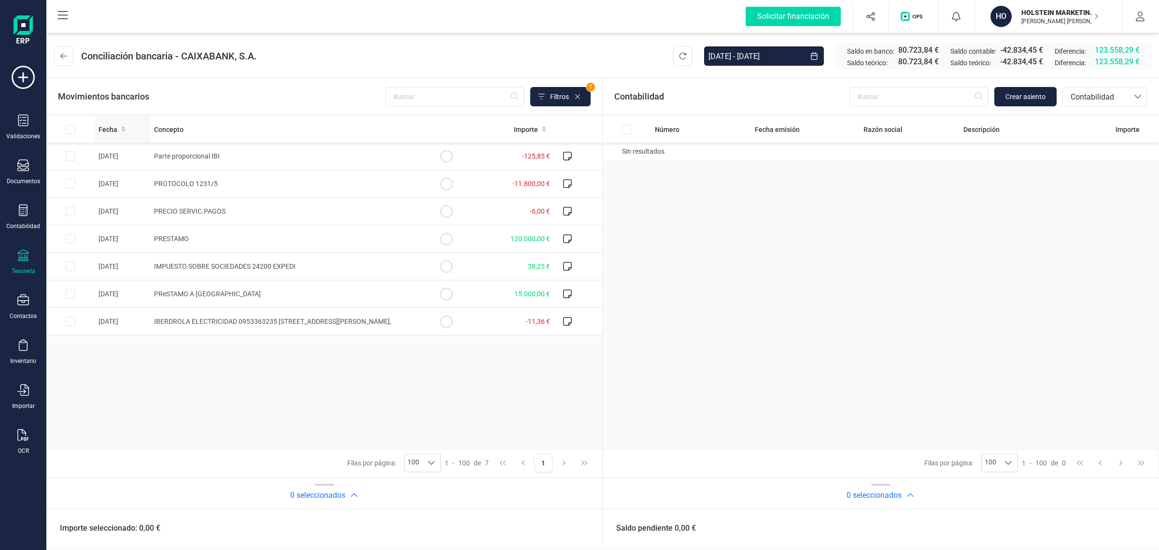
click at [118, 125] on div "Fecha" at bounding box center [123, 130] width 48 height 10
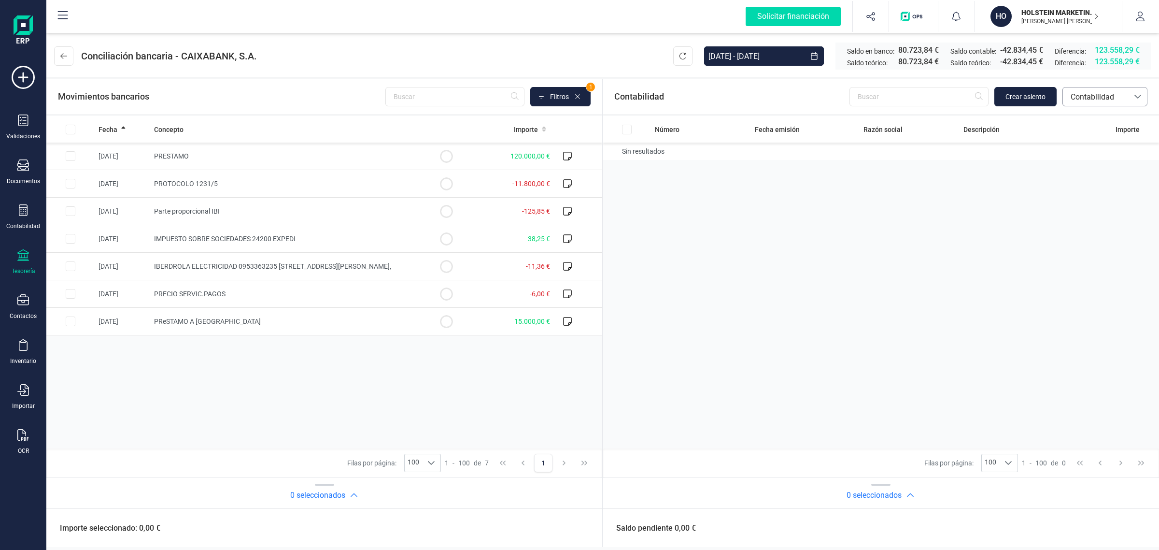
click at [1095, 99] on span "Contabilidad" at bounding box center [1096, 97] width 58 height 12
click at [1101, 157] on li "Facturas" at bounding box center [1104, 162] width 85 height 19
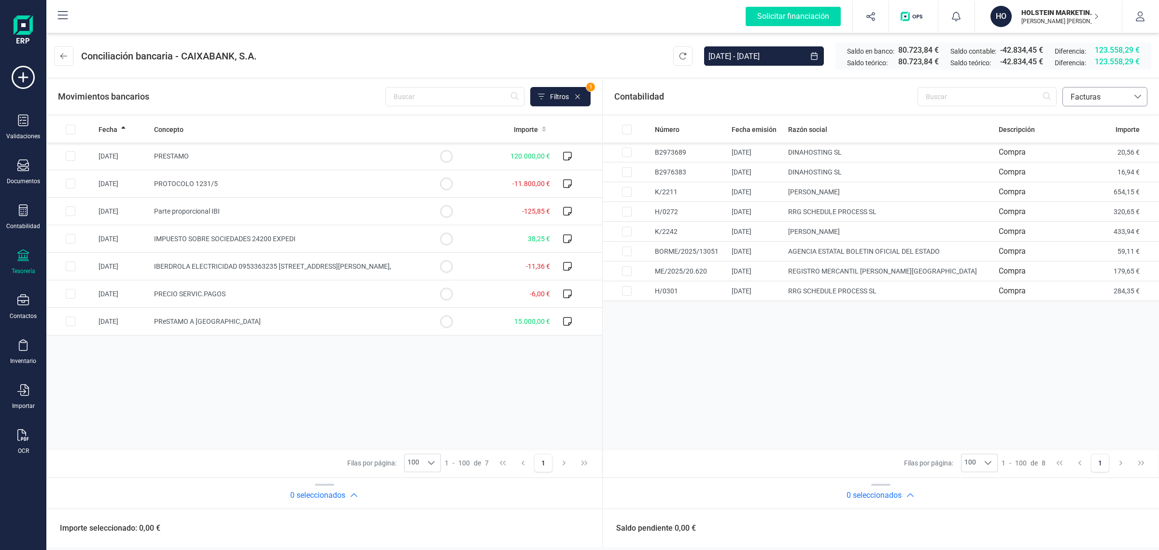
click at [1106, 98] on span "Facturas" at bounding box center [1096, 97] width 58 height 12
click at [1101, 123] on span "Contabilidad" at bounding box center [1091, 120] width 43 height 12
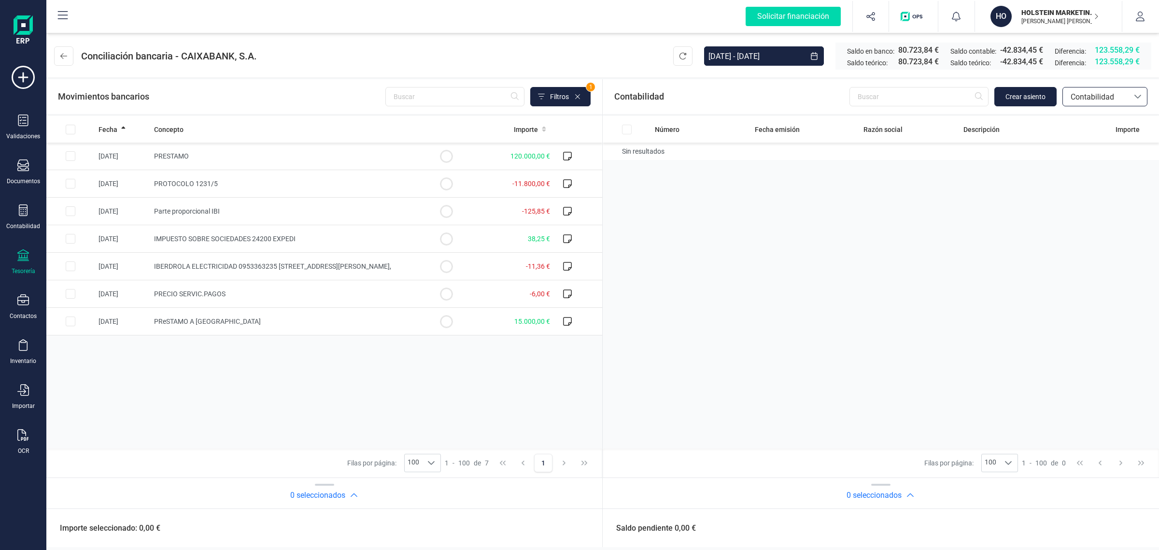
click at [1095, 92] on span "Contabilidad" at bounding box center [1096, 97] width 58 height 12
click at [1090, 160] on span "Facturas" at bounding box center [1085, 162] width 30 height 12
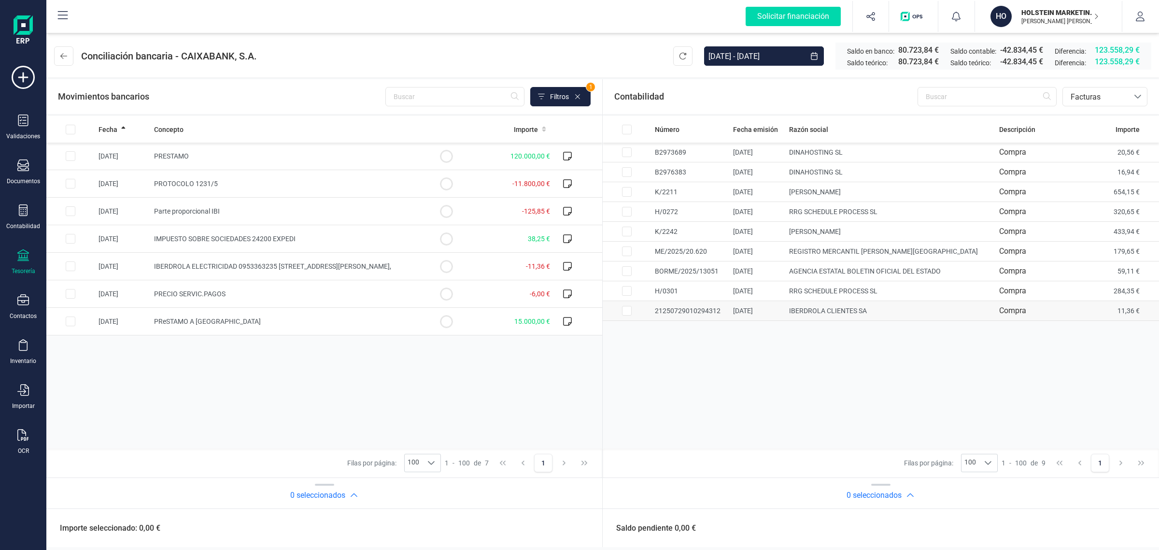
click at [1081, 310] on td "Compra" at bounding box center [1050, 311] width 111 height 20
checkbox input "true"
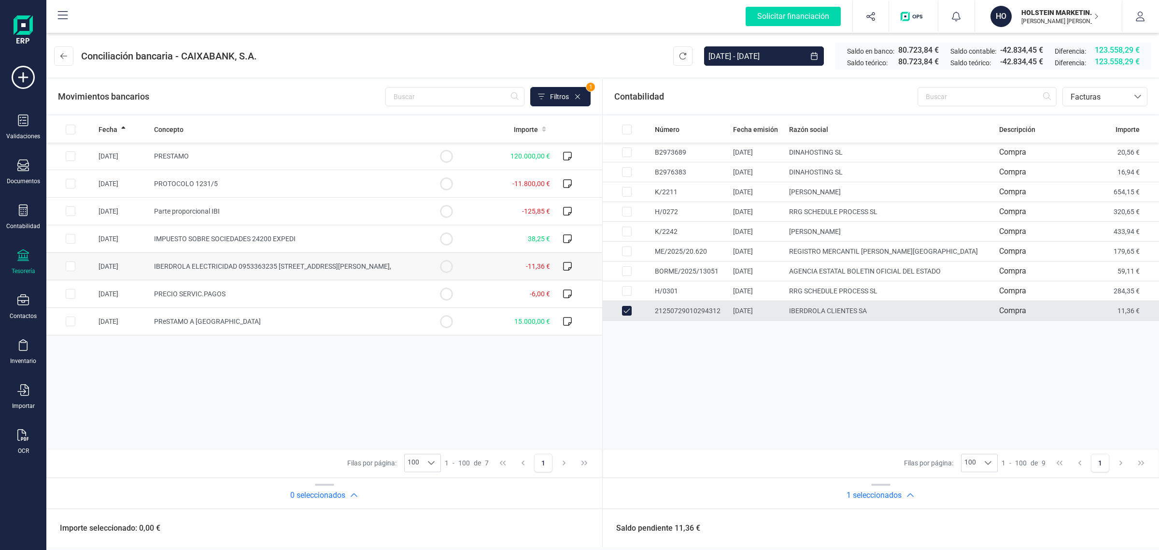
click at [500, 267] on td "-11,36 €" at bounding box center [512, 267] width 84 height 28
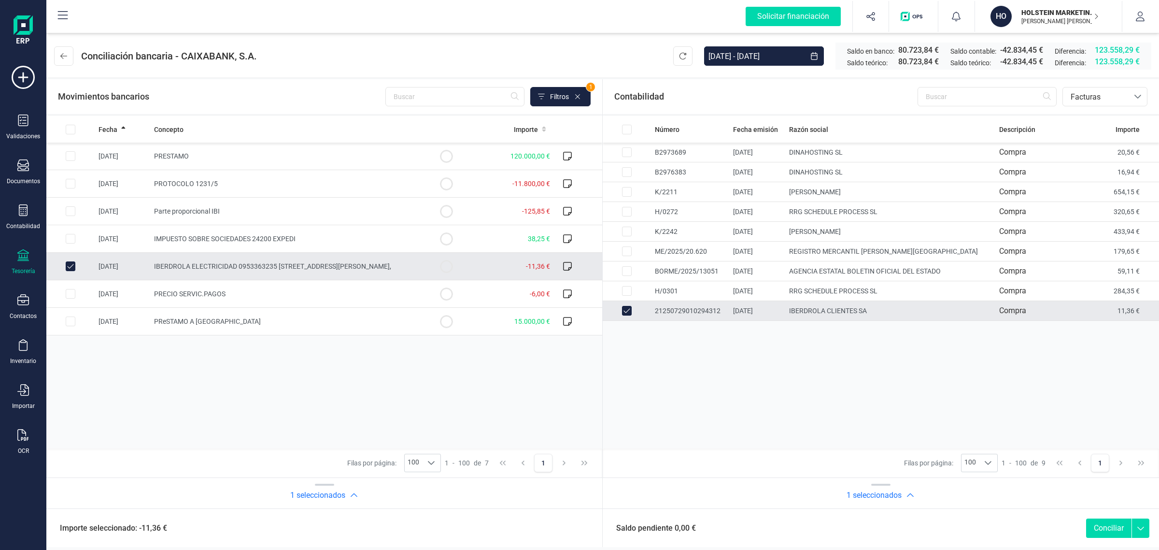
click at [1099, 529] on button "Conciliar" at bounding box center [1108, 527] width 45 height 19
checkbox input "false"
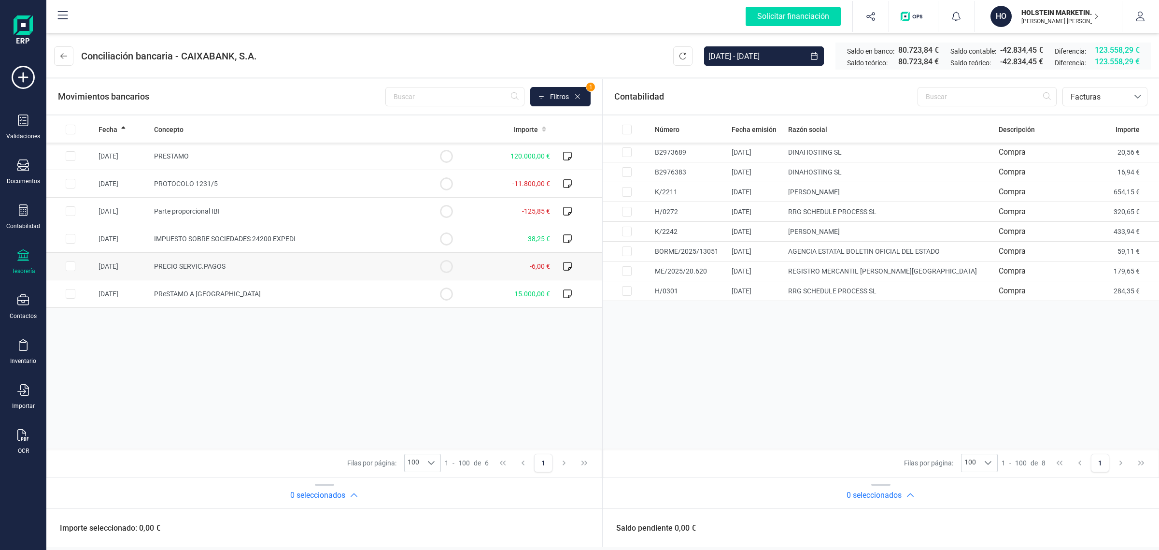
click at [331, 266] on td "PRECIO SERVIC.PAGOS" at bounding box center [286, 267] width 272 height 28
checkbox input "true"
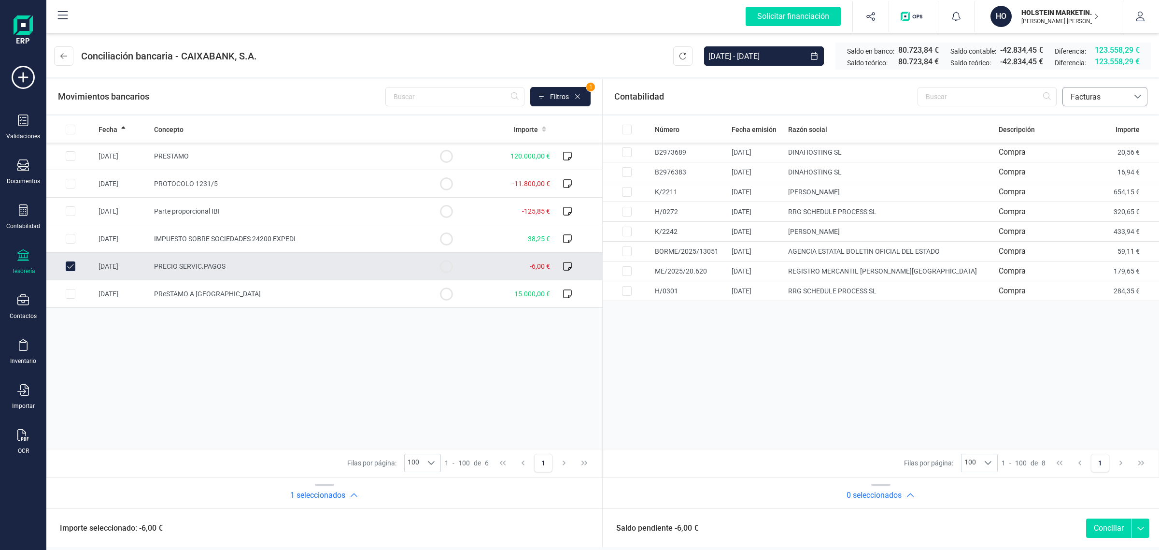
click at [1111, 99] on span "Facturas" at bounding box center [1096, 97] width 58 height 12
click at [1085, 120] on span "Contabilidad" at bounding box center [1091, 120] width 43 height 12
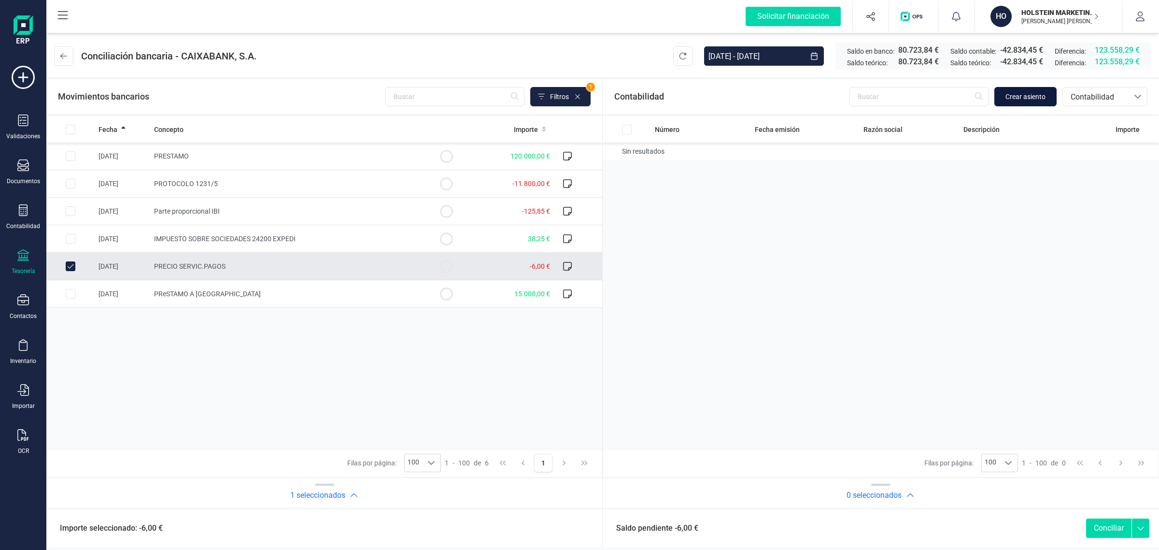
click at [1014, 95] on span "Crear asiento" at bounding box center [1025, 97] width 40 height 10
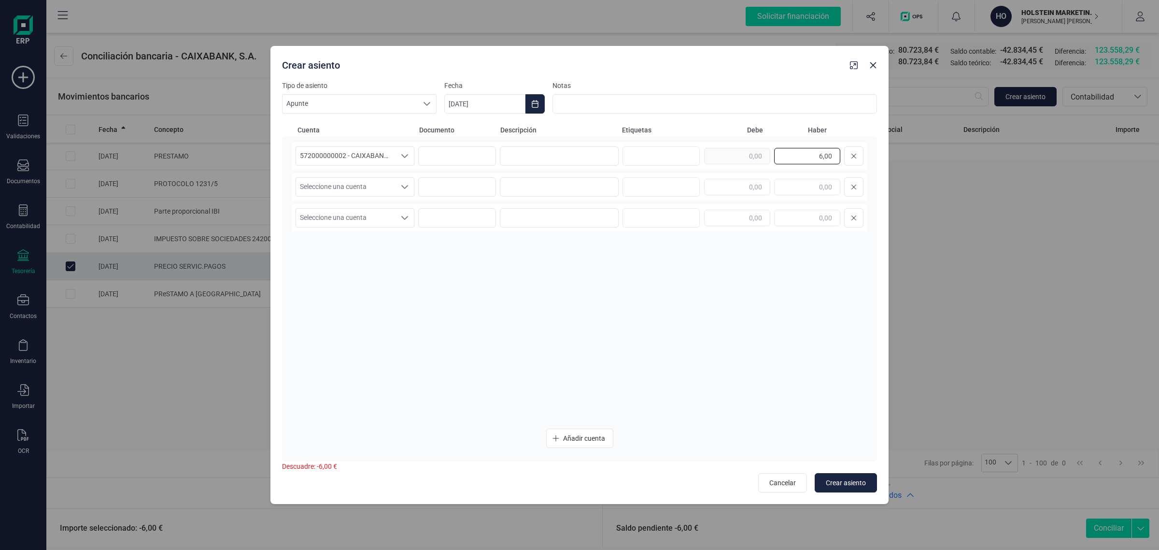
drag, startPoint x: 790, startPoint y: 159, endPoint x: 899, endPoint y: 159, distance: 108.2
click at [899, 159] on div "Crear asiento Tipo de asiento Apunte Apunte Apunte Fecha 04/09/2025 Notas Cuent…" at bounding box center [579, 275] width 1159 height 550
click at [758, 190] on input "text" at bounding box center [737, 187] width 66 height 16
paste input "6,00"
type input "6,00"
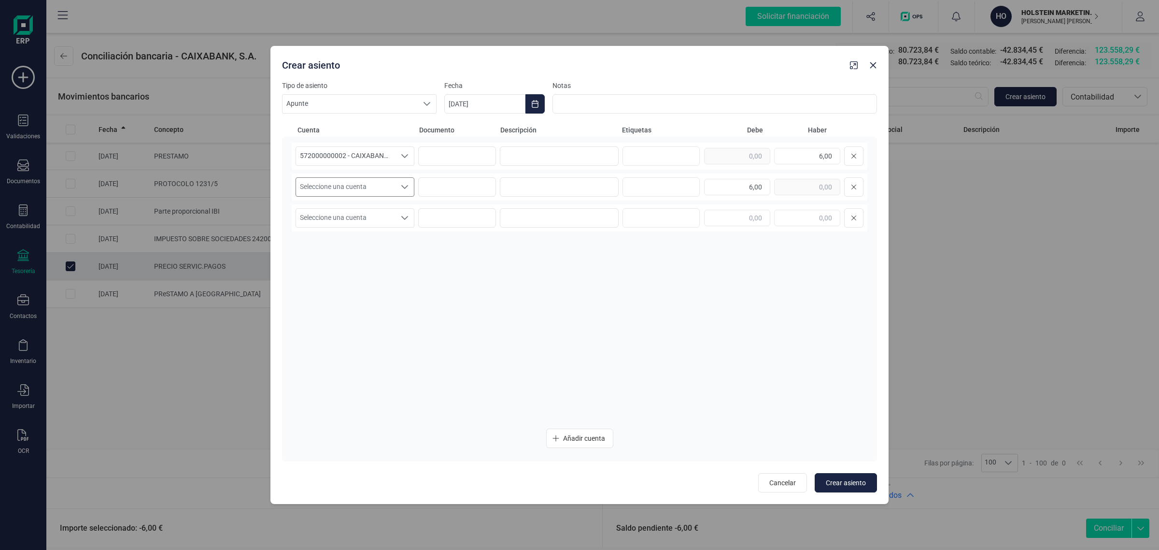
click at [372, 187] on span "Seleccione una cuenta" at bounding box center [345, 187] width 99 height 18
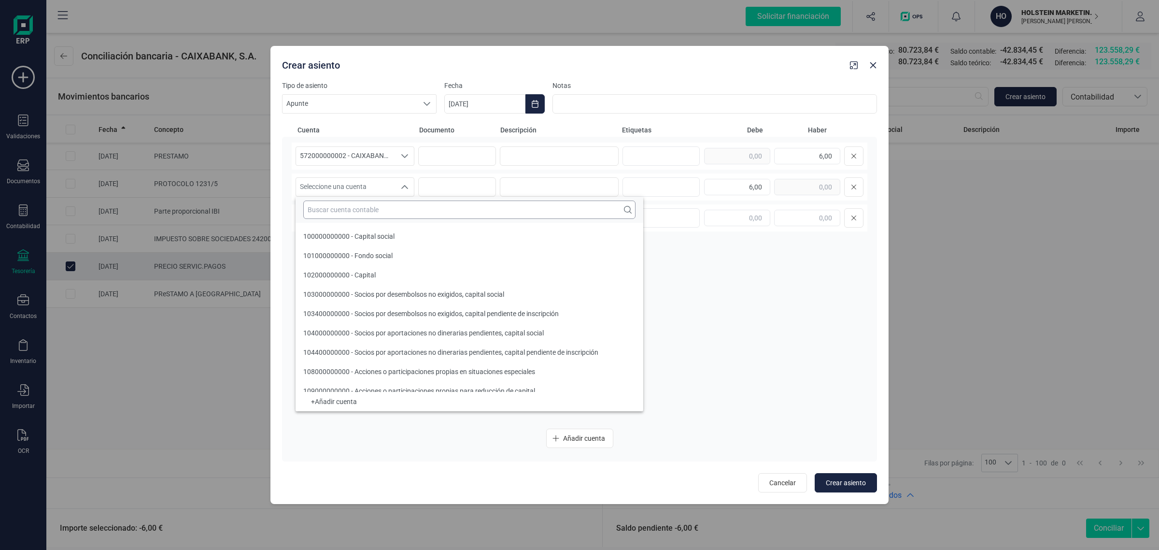
click at [335, 211] on input "text" at bounding box center [469, 209] width 332 height 18
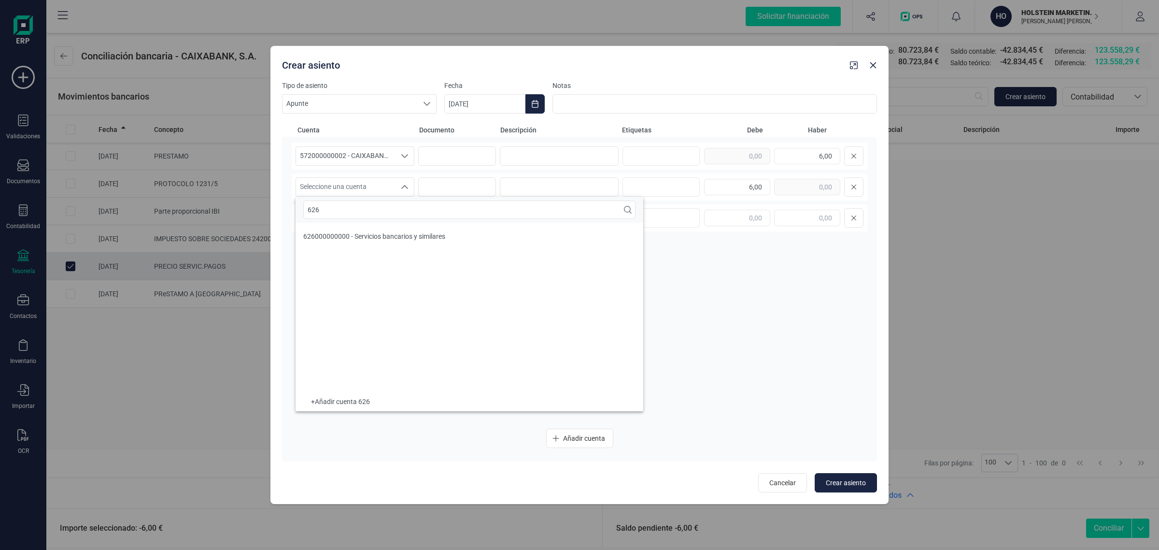
type input "626"
click at [344, 235] on span "626000000000 - Servicios bancarios y similares" at bounding box center [374, 236] width 142 height 8
click at [557, 151] on input at bounding box center [559, 155] width 119 height 19
type input "c"
drag, startPoint x: 576, startPoint y: 155, endPoint x: 450, endPoint y: 171, distance: 127.2
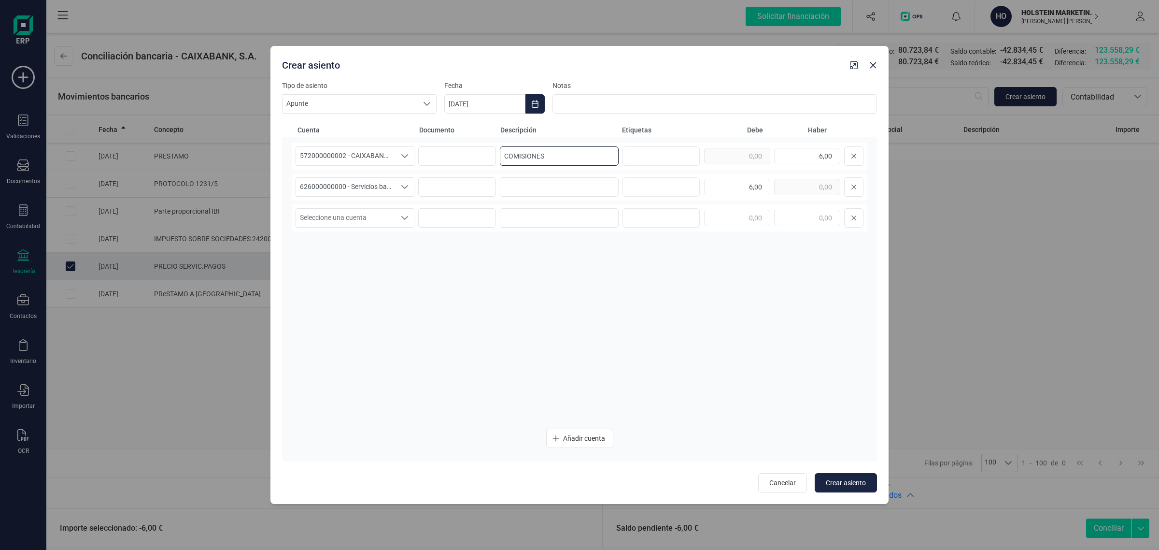
click at [450, 171] on div "572000000002 - CAIXABANK ****1462 572000000002 - CAIXABANK ****1462 COMISIONES …" at bounding box center [580, 281] width 576 height 278
type input "COMISIONES"
click at [527, 185] on input at bounding box center [559, 186] width 119 height 19
paste input "COMISIONES"
type input "COMISIONES"
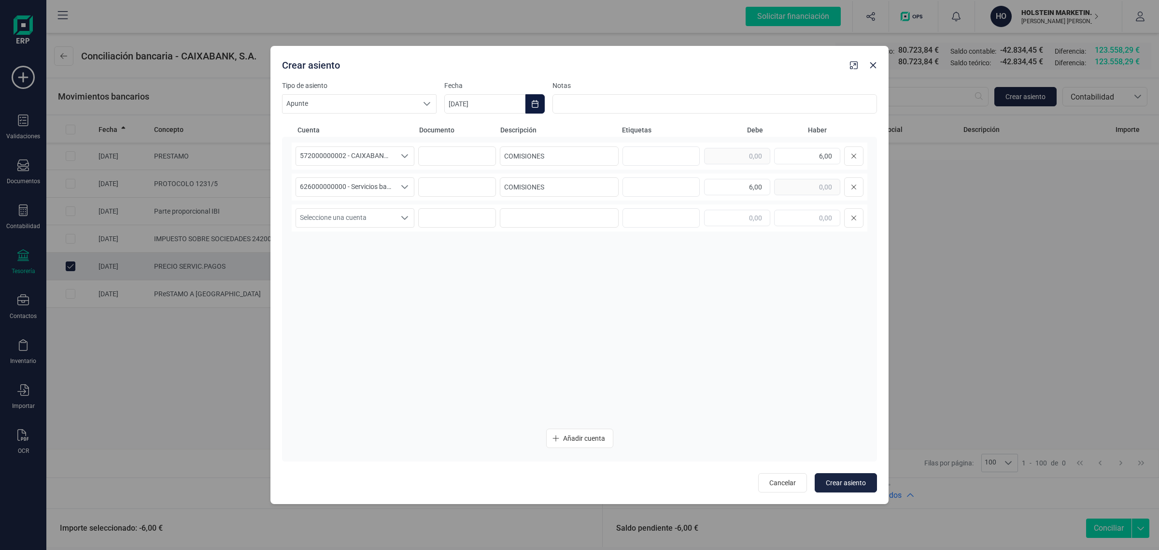
click at [534, 101] on icon "Choose Date" at bounding box center [535, 104] width 6 height 8
click at [460, 131] on icon "Previous Month" at bounding box center [464, 133] width 8 height 8
click at [508, 293] on span "26" at bounding box center [510, 297] width 19 height 19
click at [441, 341] on div "572000000002 - CAIXABANK ****1462 572000000002 - CAIXABANK ****1462 COMISIONES …" at bounding box center [580, 281] width 576 height 278
click at [855, 479] on span "Crear asiento" at bounding box center [846, 483] width 40 height 10
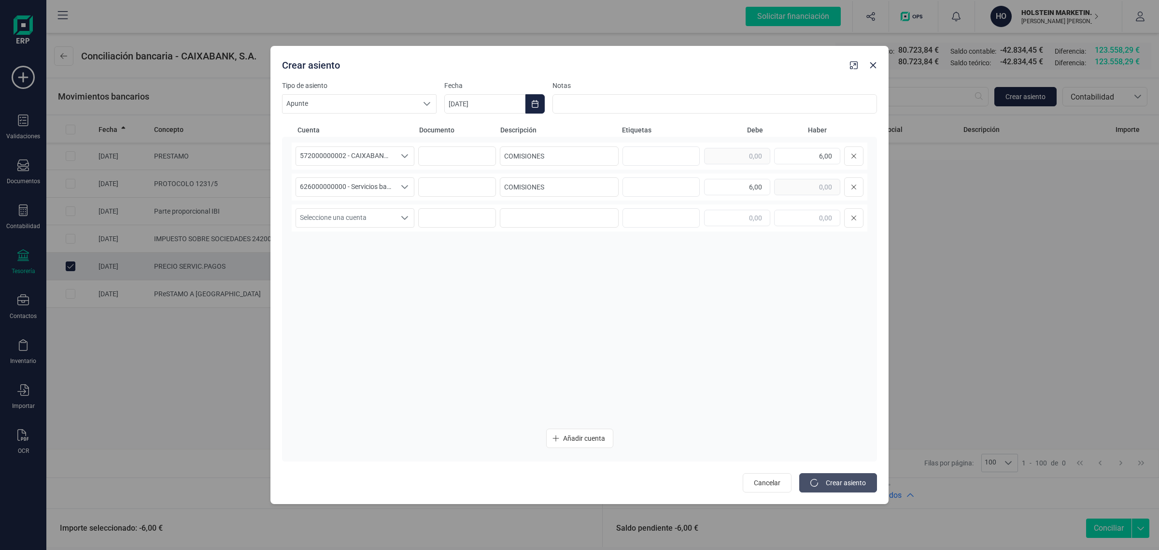
type input "[DATE]"
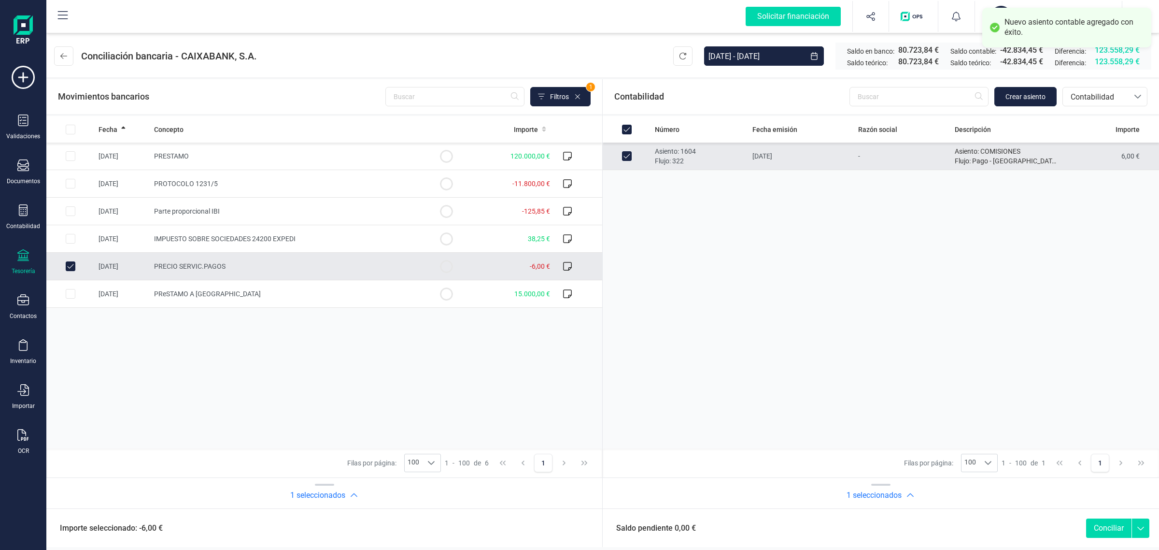
click at [1101, 525] on button "Conciliar" at bounding box center [1108, 527] width 45 height 19
checkbox input "false"
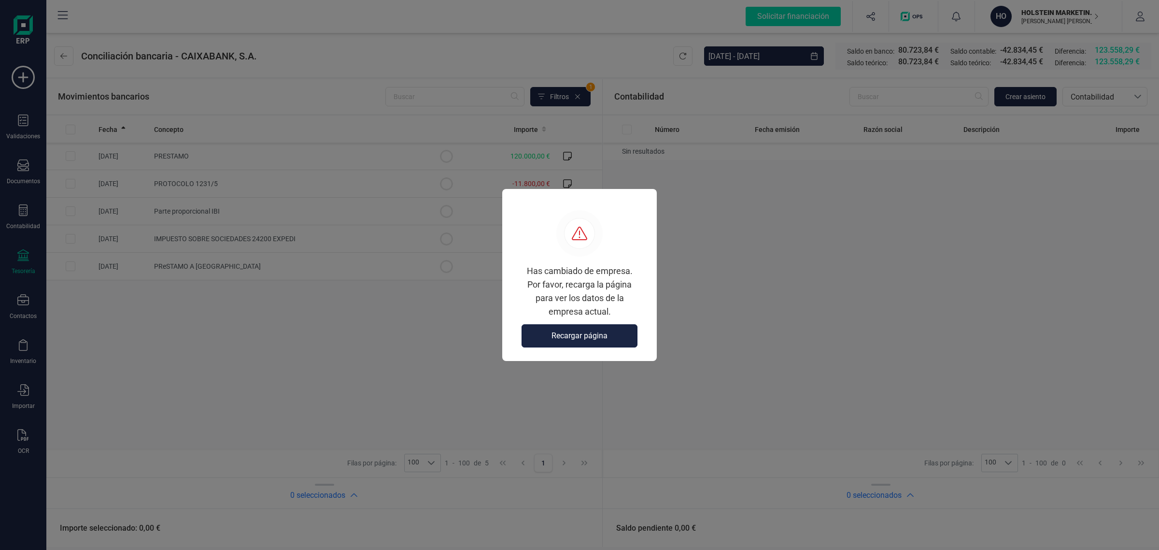
click at [569, 337] on span "Recargar página" at bounding box center [579, 336] width 56 height 12
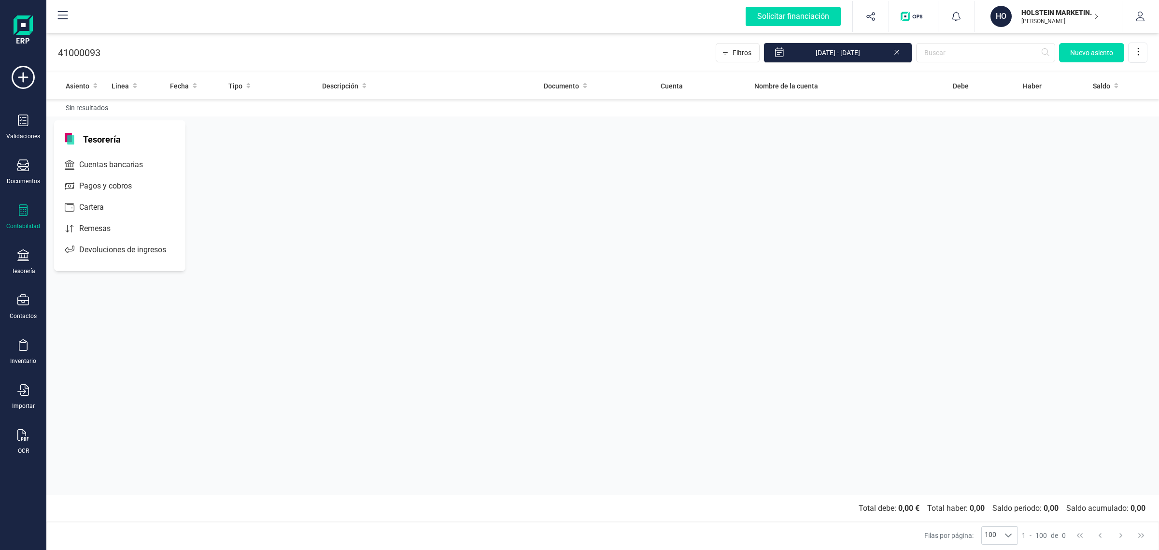
drag, startPoint x: 22, startPoint y: 438, endPoint x: 52, endPoint y: 421, distance: 34.8
click at [23, 438] on icon at bounding box center [23, 435] width 12 height 12
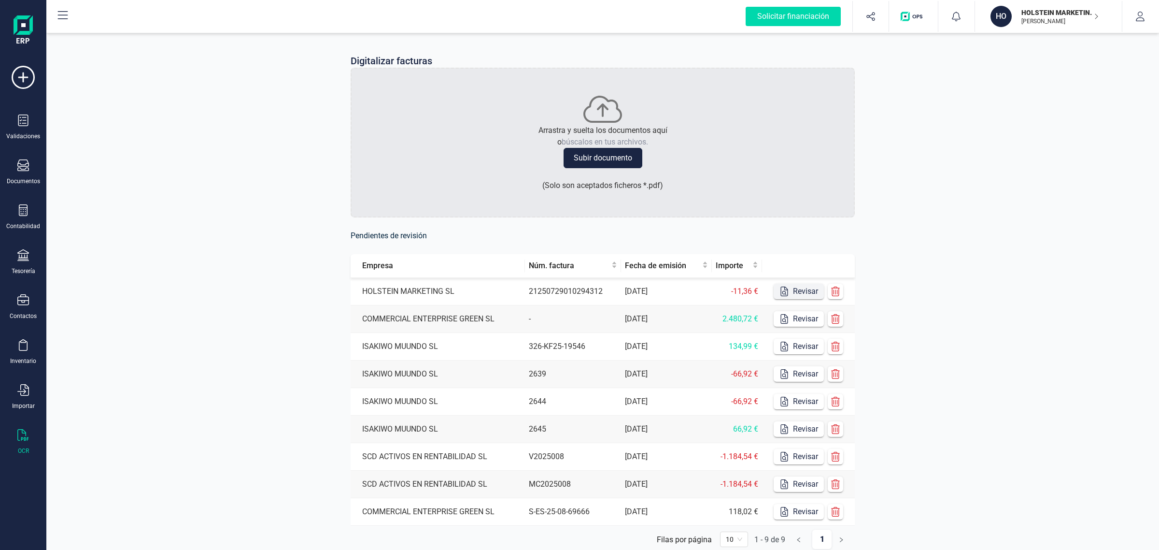
click at [792, 289] on button "Revisar" at bounding box center [799, 290] width 50 height 15
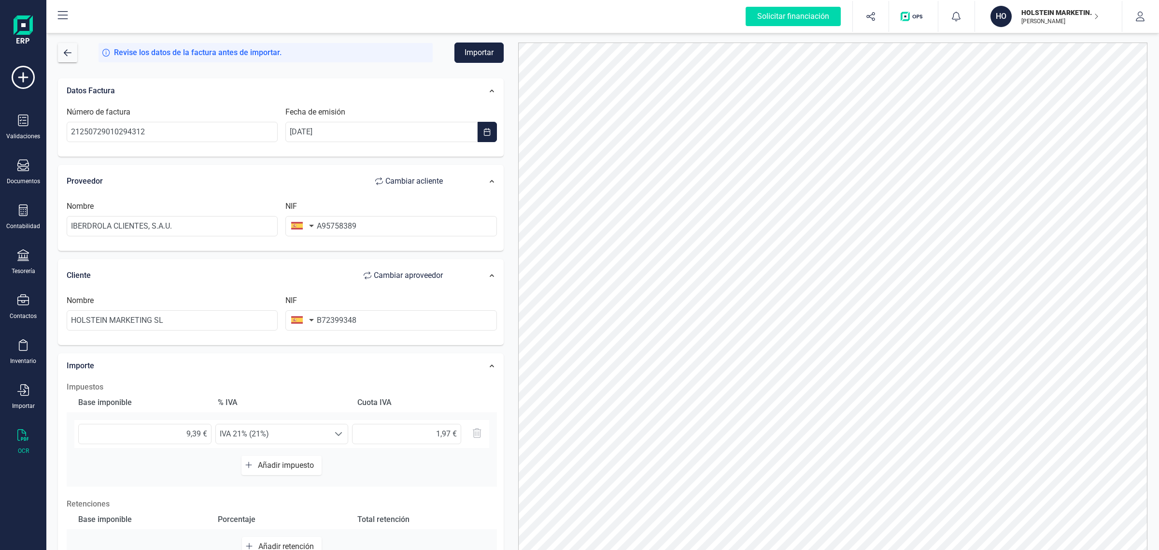
click at [475, 47] on button "Importar" at bounding box center [478, 52] width 49 height 20
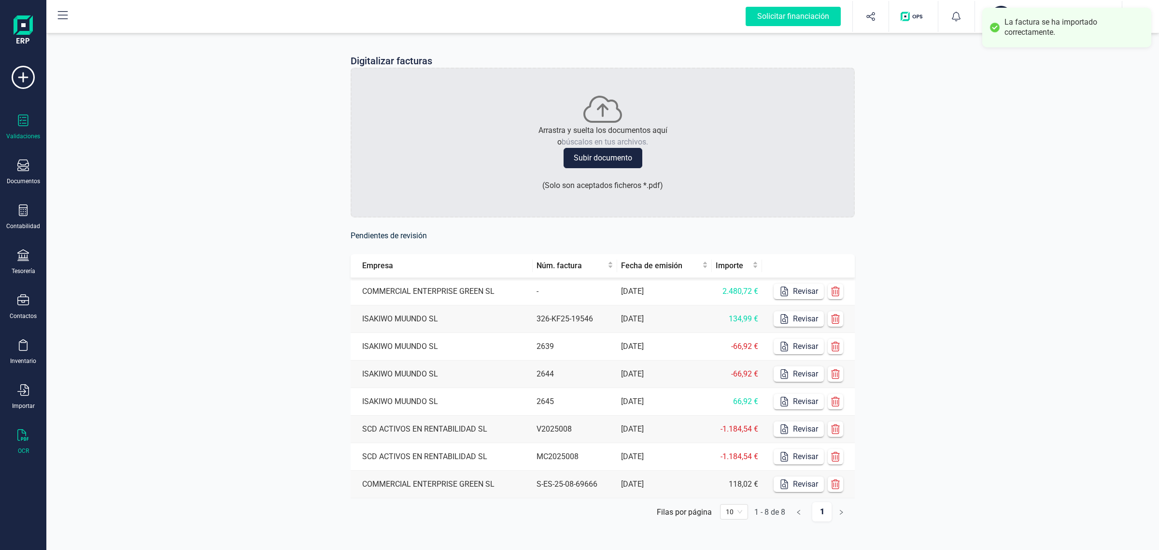
click at [25, 126] on div at bounding box center [23, 121] width 12 height 14
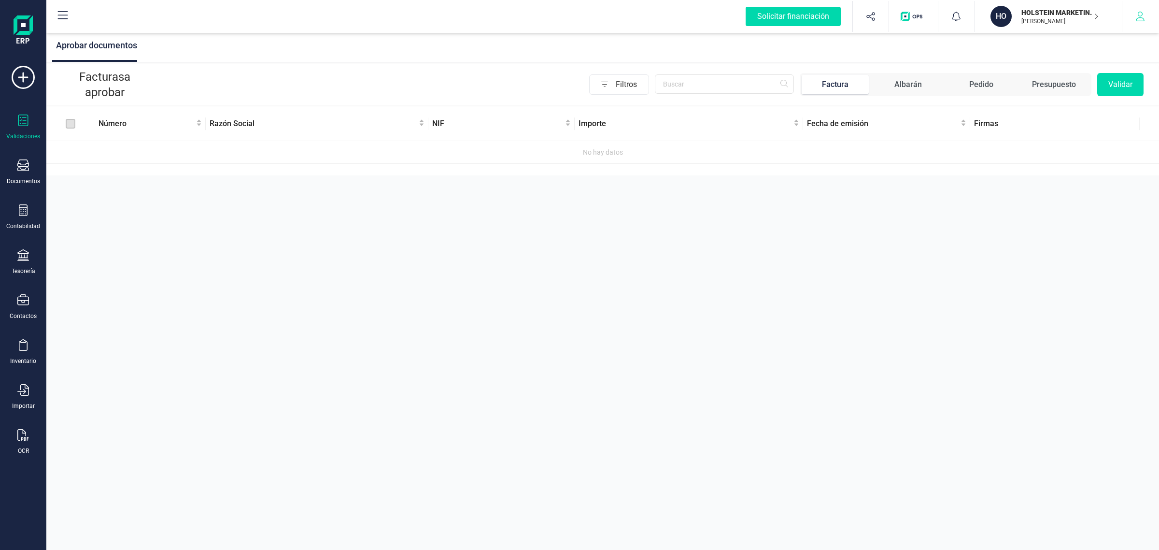
click at [1139, 17] on icon "button" at bounding box center [1140, 17] width 9 height 10
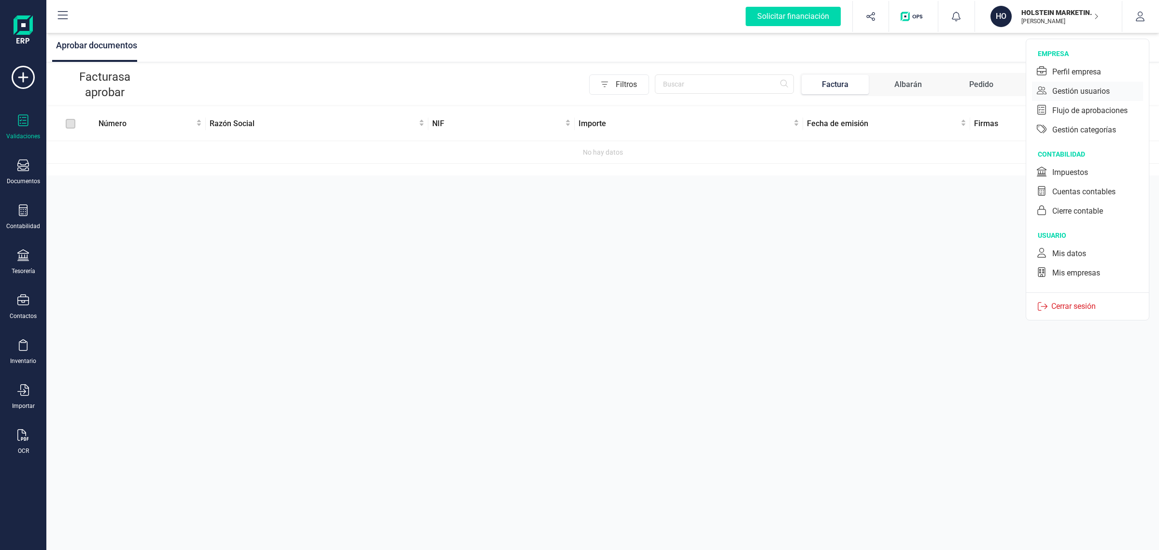
click at [1096, 93] on div "Gestión usuarios" at bounding box center [1080, 91] width 57 height 12
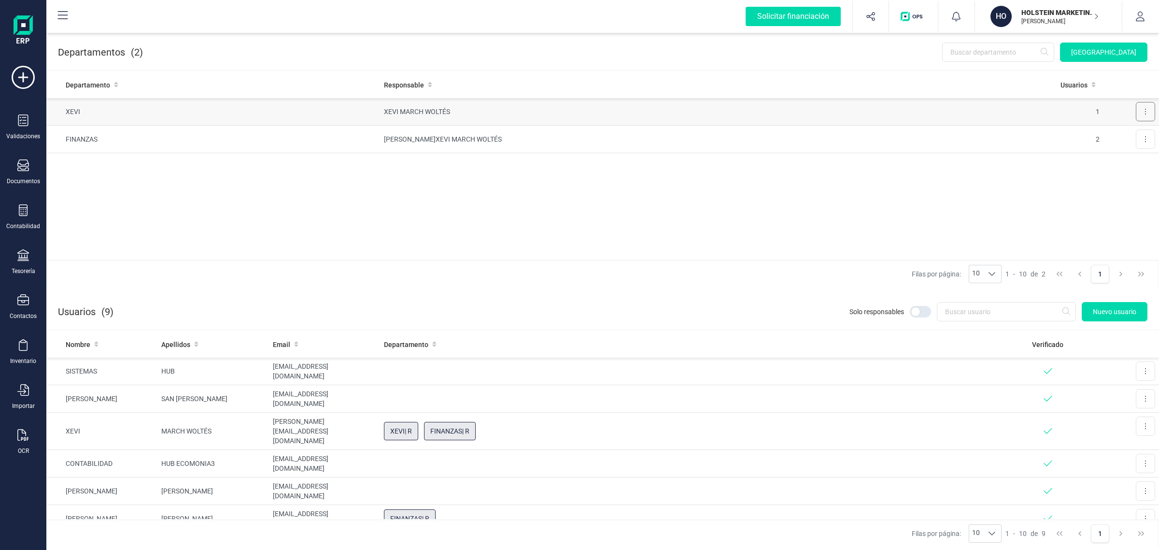
click at [1145, 108] on icon at bounding box center [1145, 112] width 2 height 8
click at [1137, 128] on button "Editar" at bounding box center [1129, 135] width 49 height 19
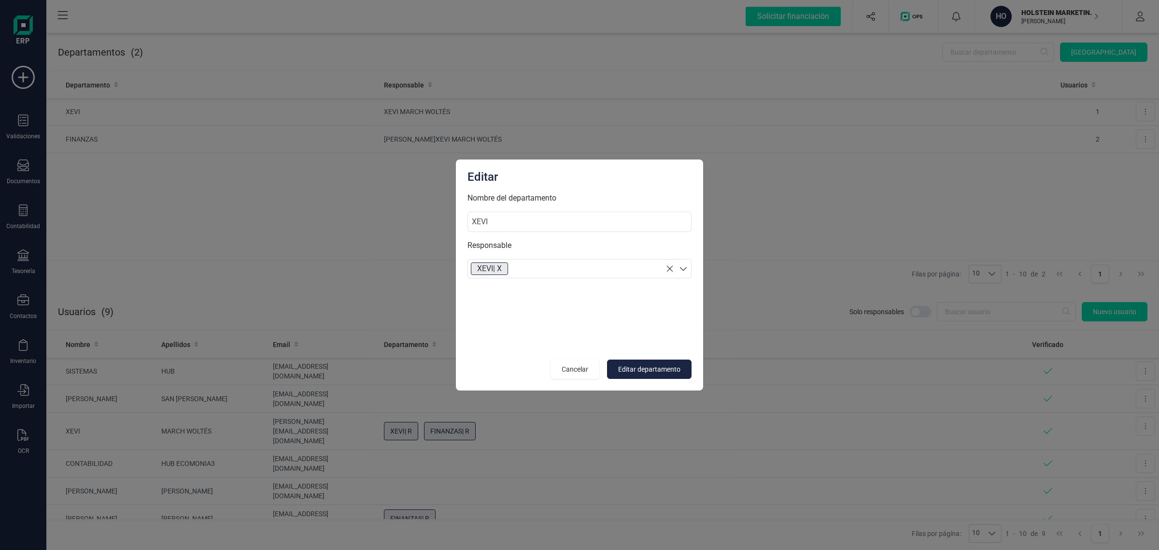
click at [617, 272] on section "[PERSON_NAME] | X" at bounding box center [579, 268] width 224 height 19
click at [549, 341] on p "[PERSON_NAME]" at bounding box center [579, 343] width 223 height 20
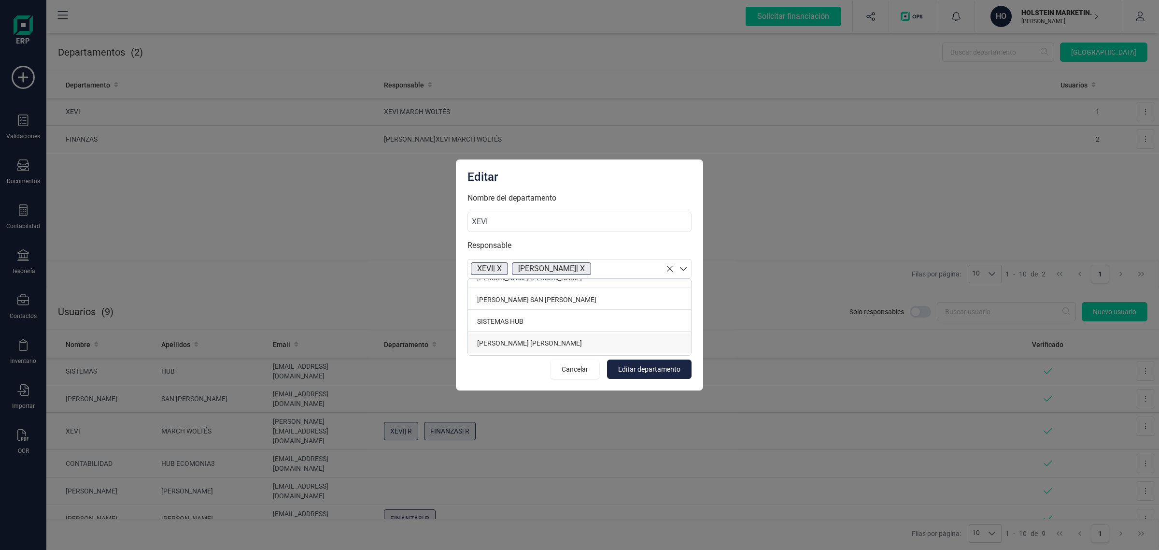
scroll to position [76, 0]
click at [656, 369] on span "Editar departamento" at bounding box center [649, 369] width 62 height 10
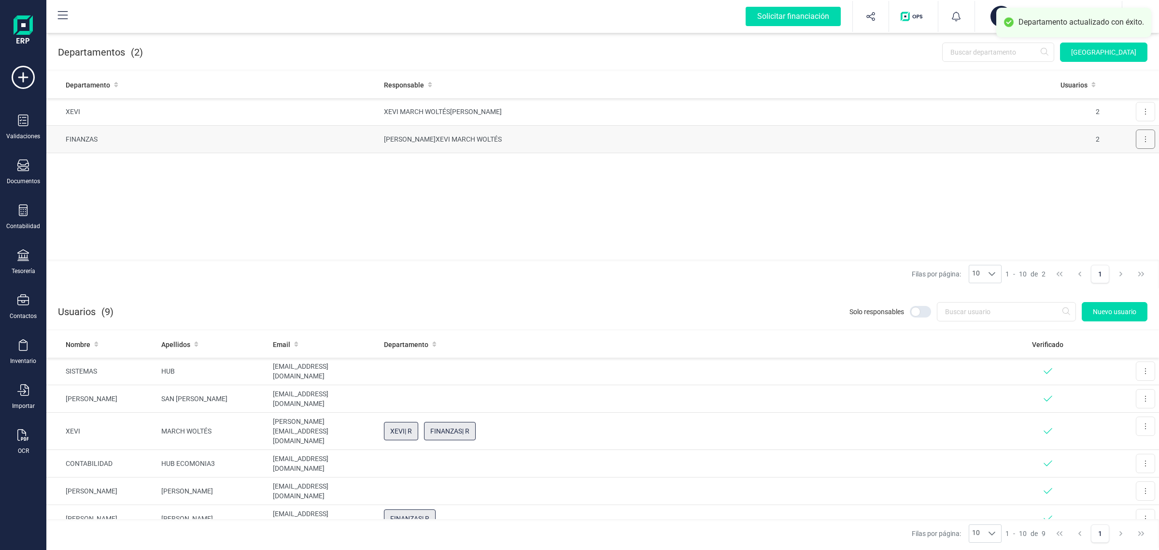
click at [1143, 140] on button at bounding box center [1145, 138] width 19 height 19
click at [1126, 162] on span "Editar" at bounding box center [1132, 163] width 18 height 10
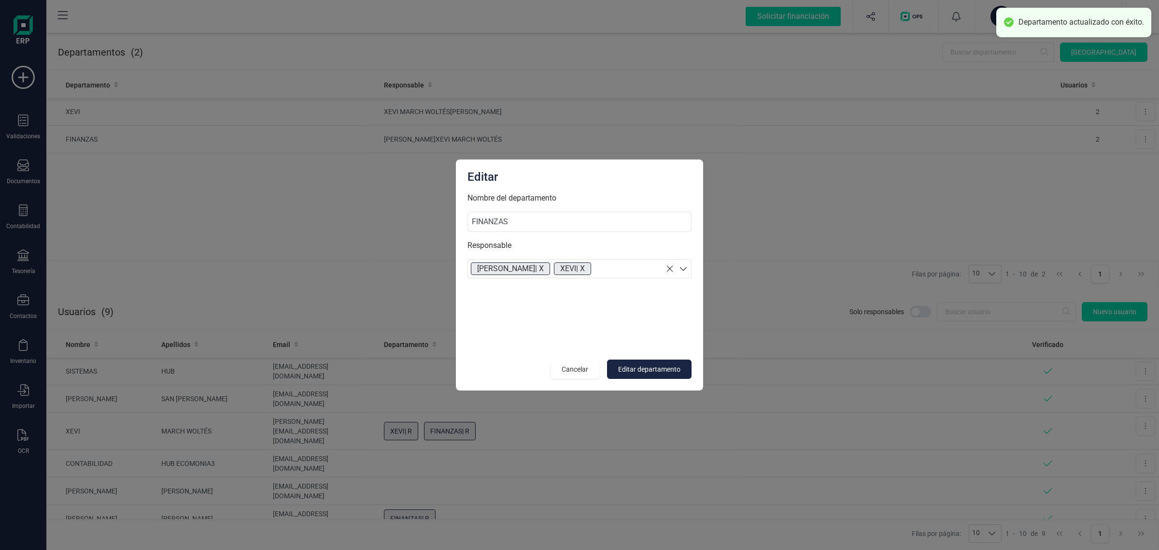
click at [588, 267] on section "SUSANA | X XEVI | X" at bounding box center [579, 268] width 224 height 19
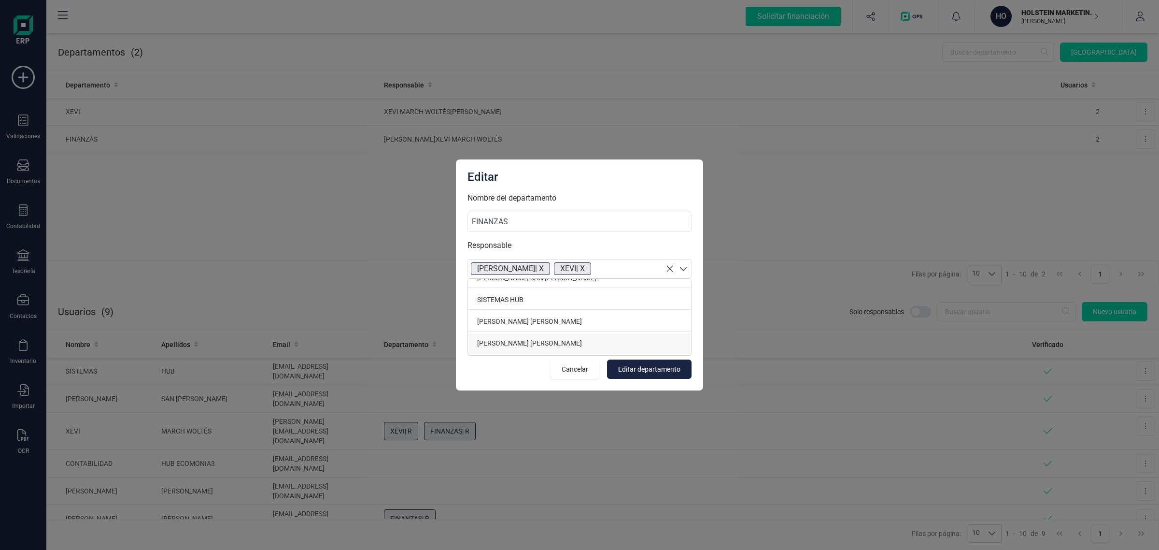
click at [513, 344] on p "ISABEL PALOP MARTÍ" at bounding box center [579, 343] width 223 height 20
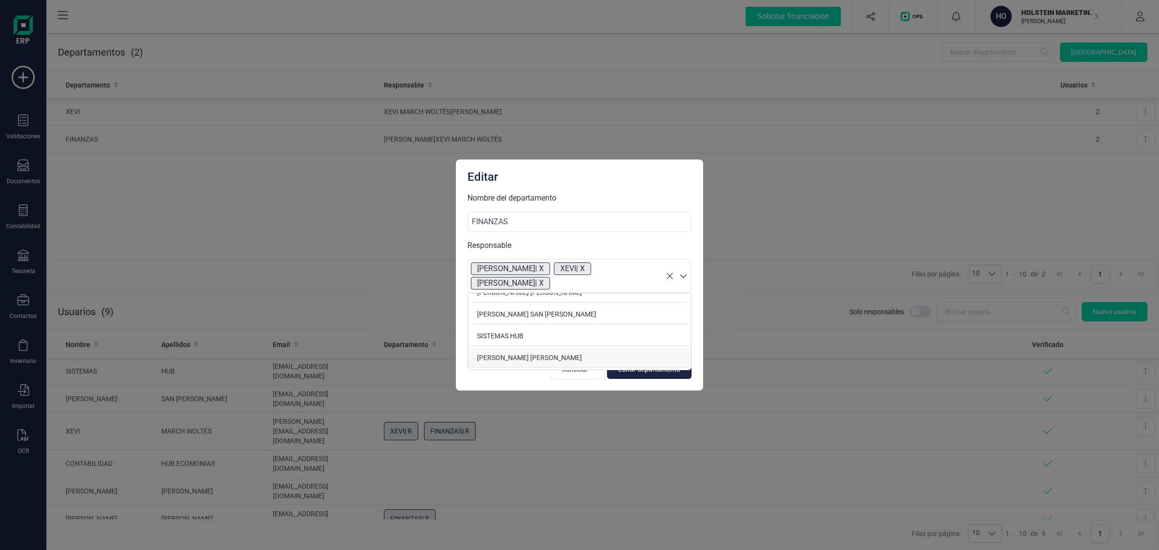
scroll to position [55, 0]
click at [639, 372] on span "Editar departamento" at bounding box center [649, 369] width 62 height 10
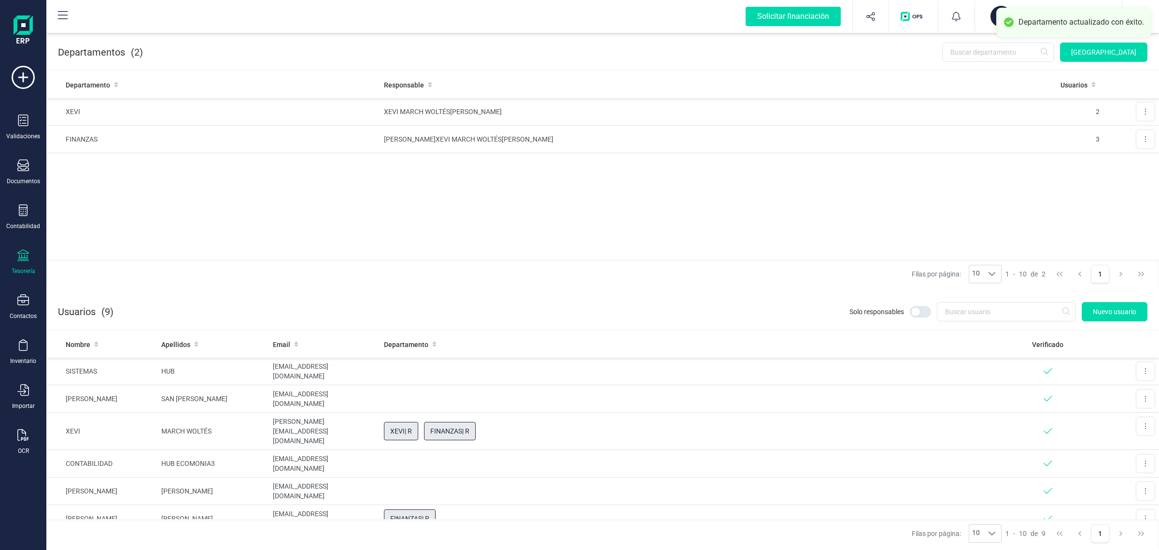
click at [33, 260] on div "Tesorería" at bounding box center [23, 262] width 39 height 26
click at [110, 159] on span "Cuentas bancarias" at bounding box center [117, 165] width 85 height 12
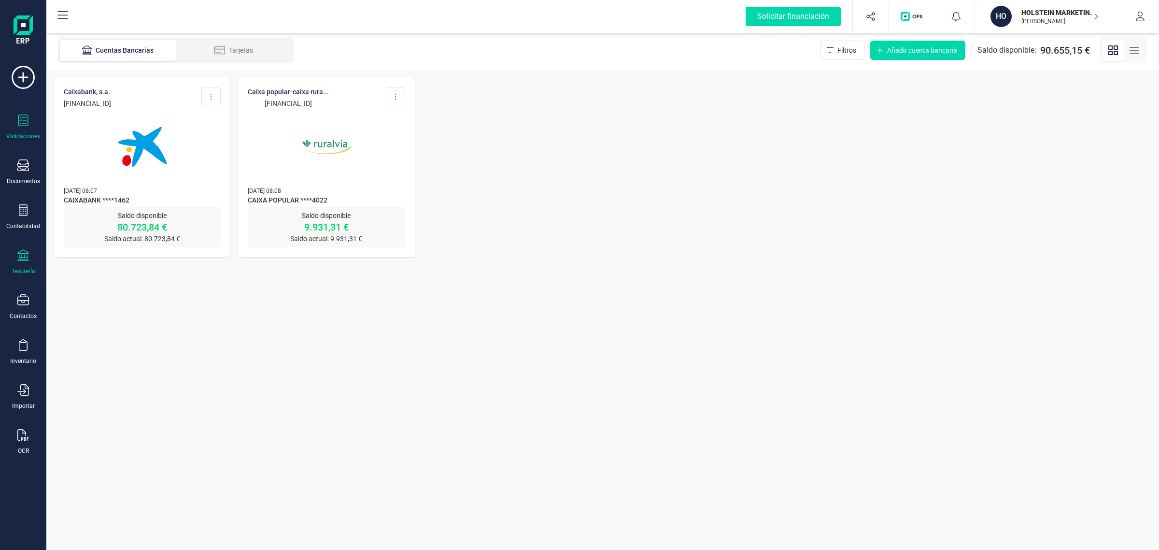
click at [24, 124] on icon at bounding box center [23, 120] width 12 height 12
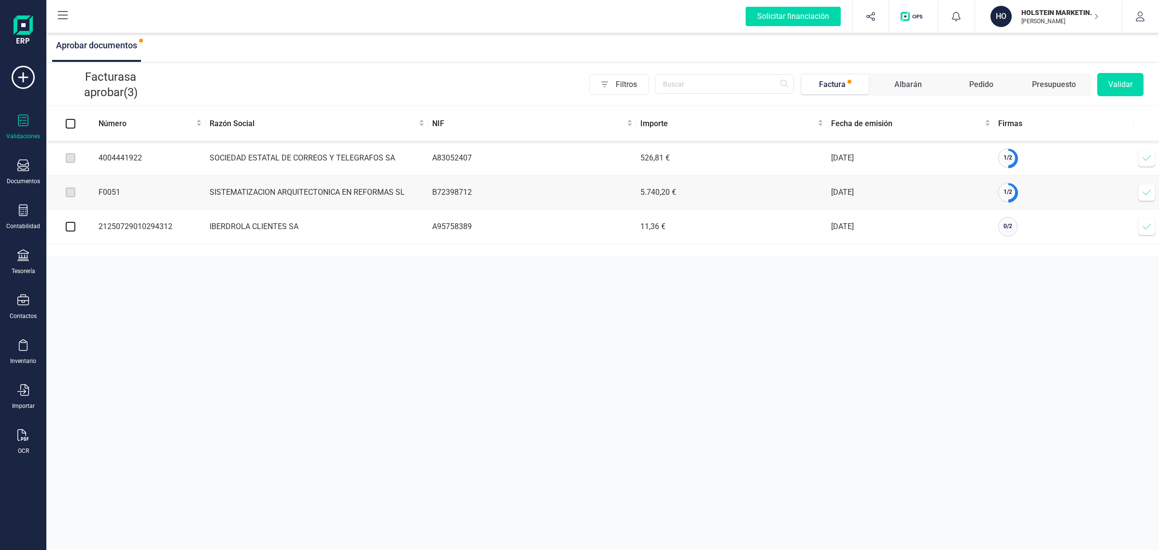
click at [67, 230] on input "checkbox" at bounding box center [71, 227] width 10 height 10
checkbox input "true"
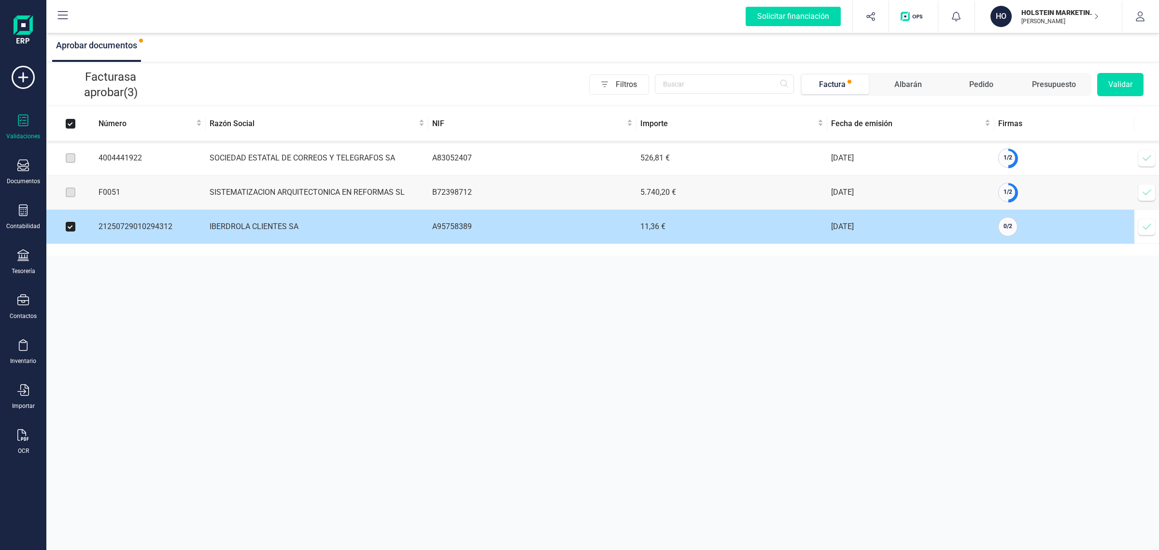
click at [1142, 228] on icon at bounding box center [1147, 227] width 10 height 10
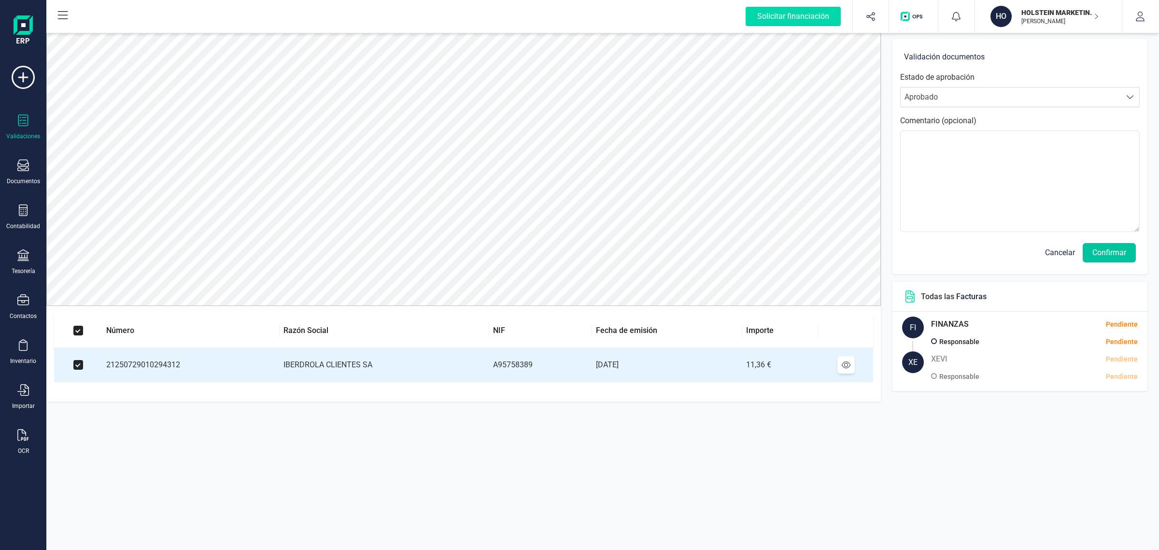
click at [1100, 254] on button "Confirmar" at bounding box center [1109, 252] width 53 height 19
click at [1106, 247] on button "Confirmar" at bounding box center [1109, 252] width 53 height 19
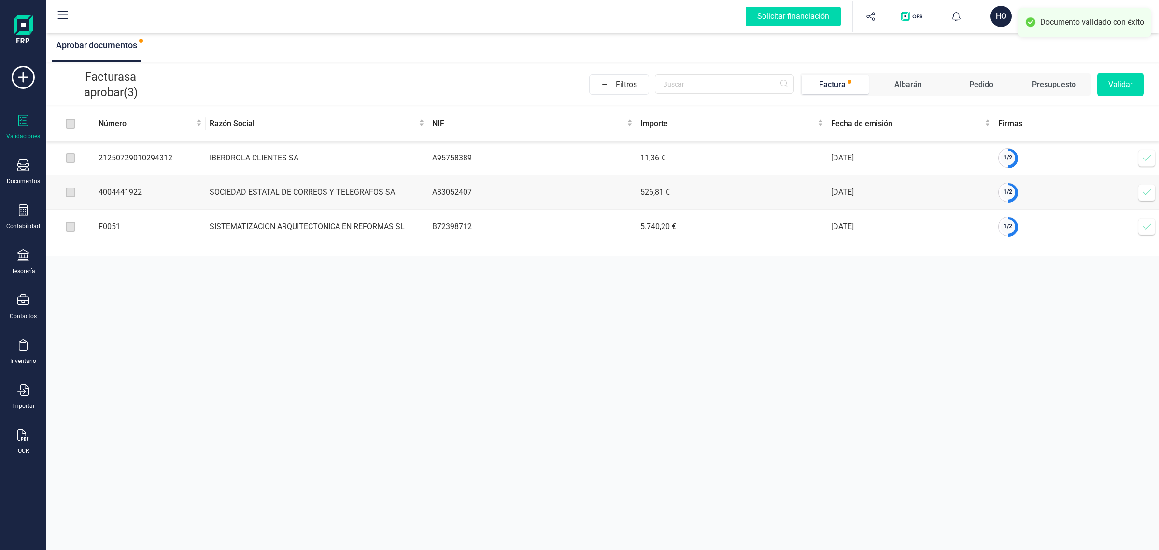
click at [73, 157] on label at bounding box center [71, 158] width 10 height 11
click at [1142, 156] on icon at bounding box center [1147, 158] width 10 height 10
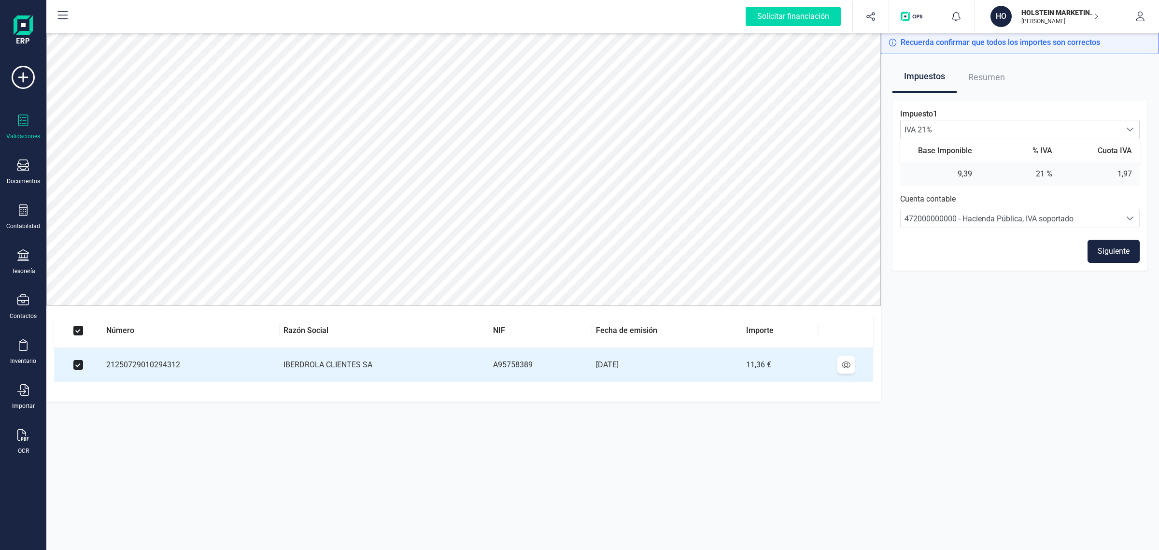
click at [1100, 252] on button "Siguiente" at bounding box center [1113, 251] width 52 height 23
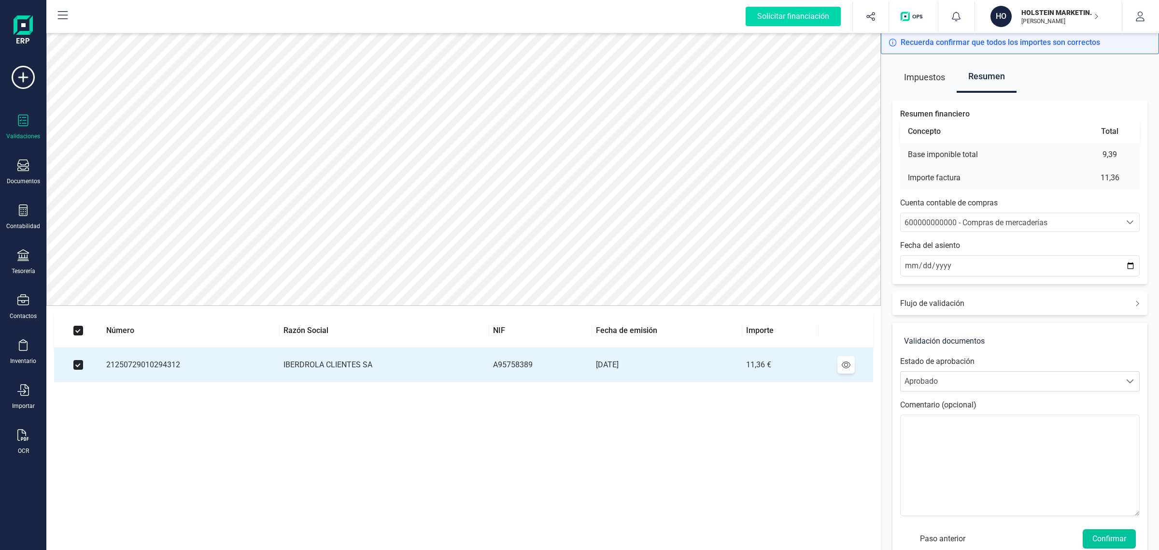
click at [1107, 541] on button "Confirmar" at bounding box center [1109, 538] width 53 height 19
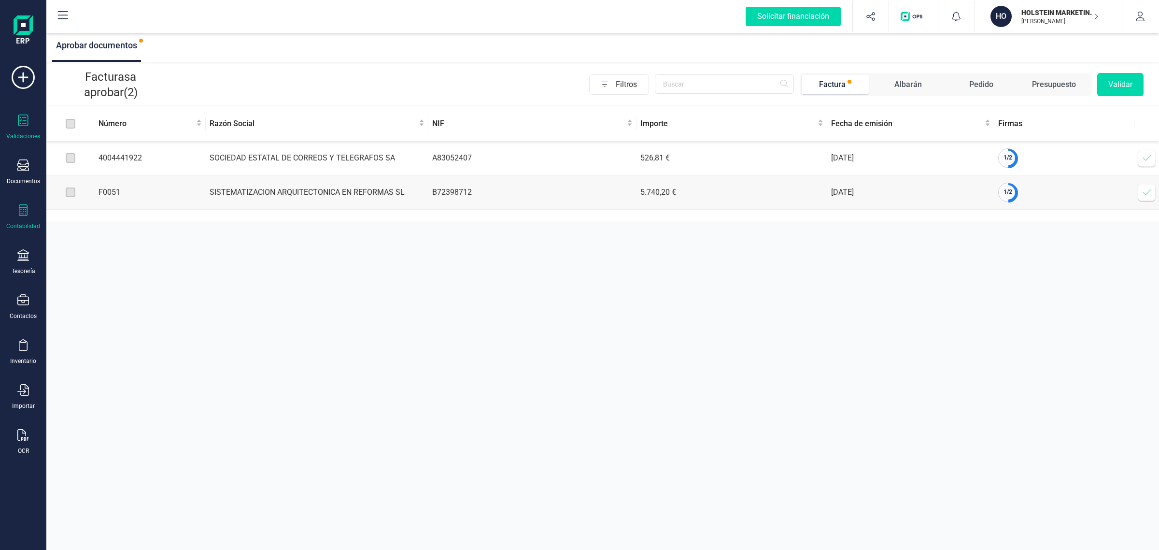
click at [30, 216] on div "Contabilidad" at bounding box center [23, 217] width 39 height 26
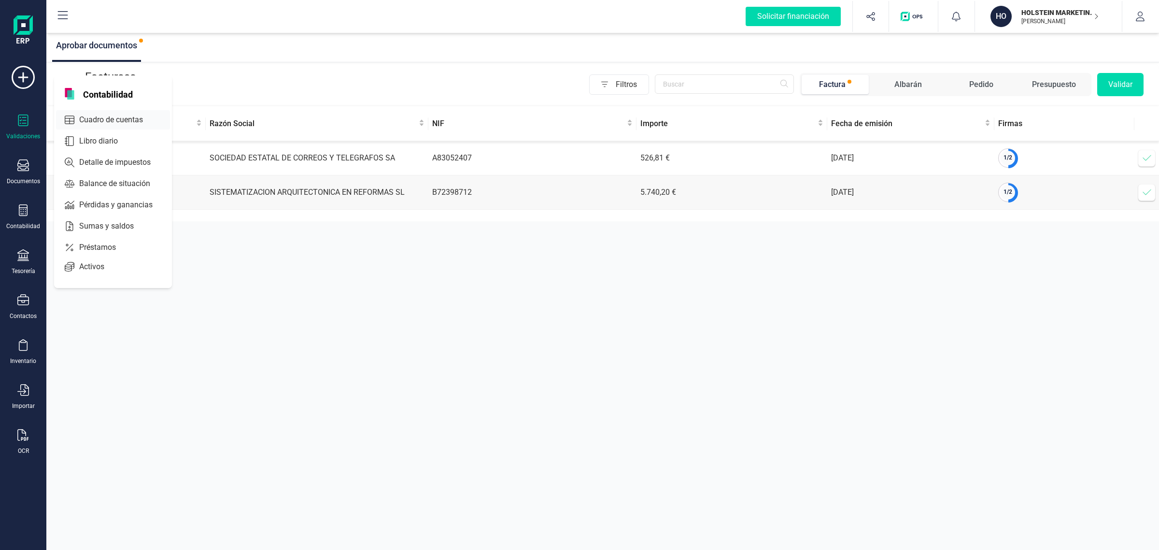
click at [124, 115] on span "Cuadro de cuentas" at bounding box center [117, 120] width 85 height 12
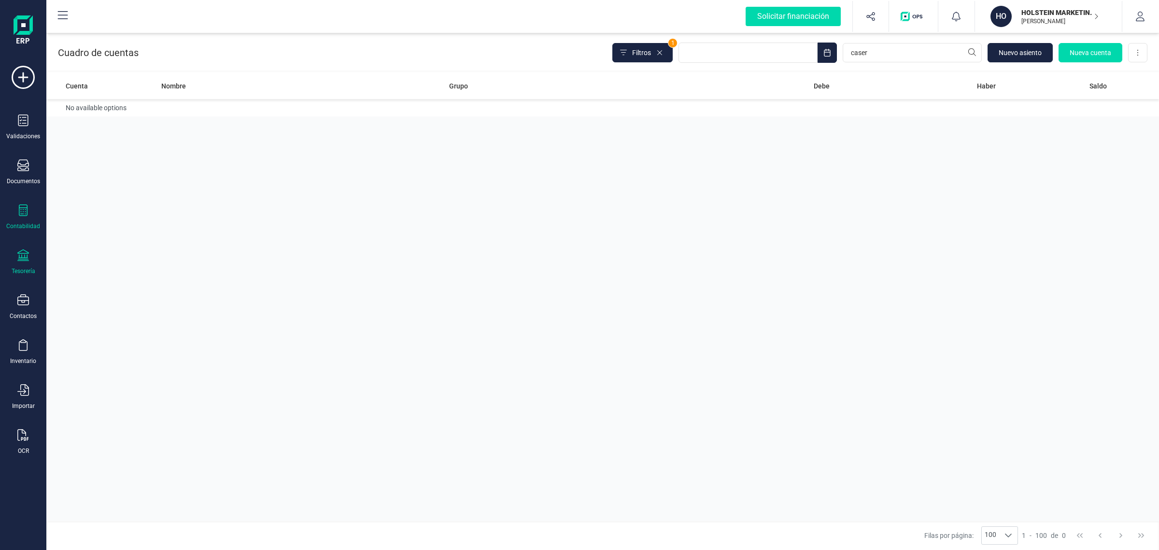
click at [30, 257] on div "Tesorería" at bounding box center [23, 262] width 39 height 26
click at [117, 165] on span "Cuentas bancarias" at bounding box center [117, 165] width 85 height 12
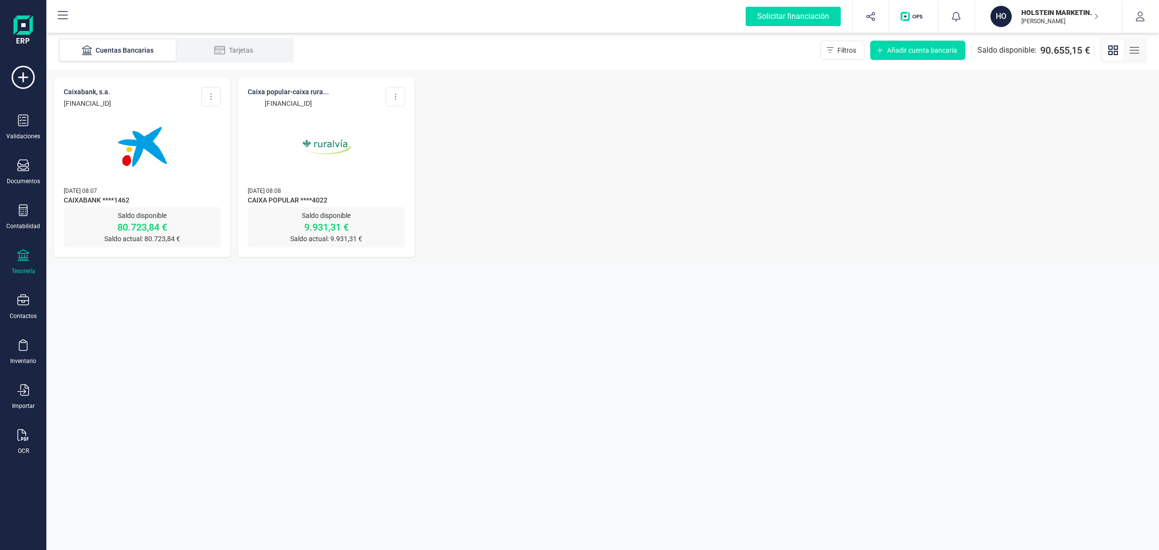
click at [139, 202] on span "CAIXABANK ****1462" at bounding box center [142, 201] width 157 height 12
click at [191, 163] on div at bounding box center [142, 141] width 157 height 66
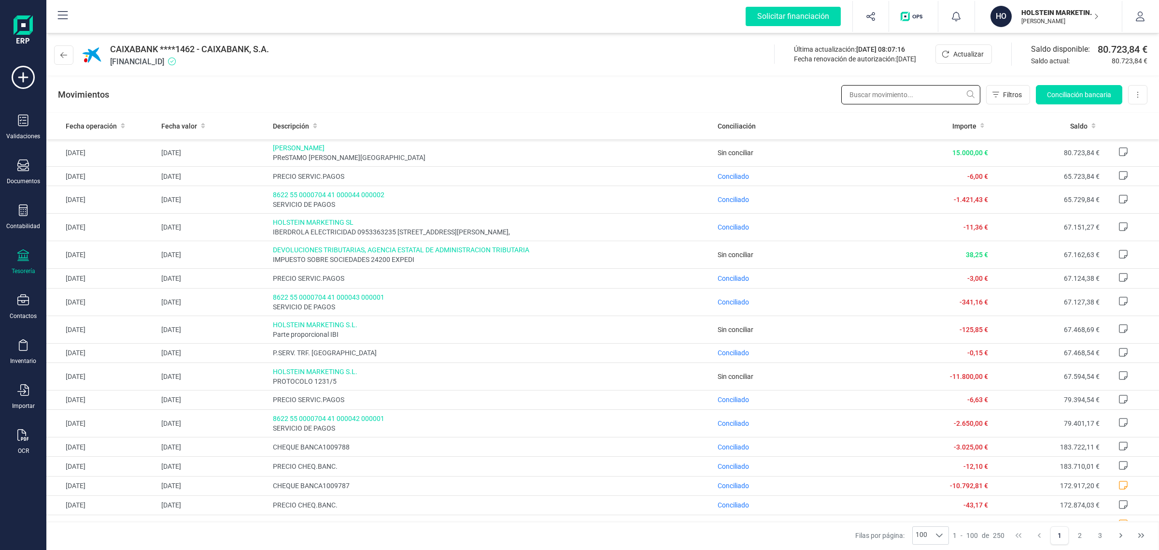
click at [879, 93] on input "text" at bounding box center [910, 94] width 139 height 19
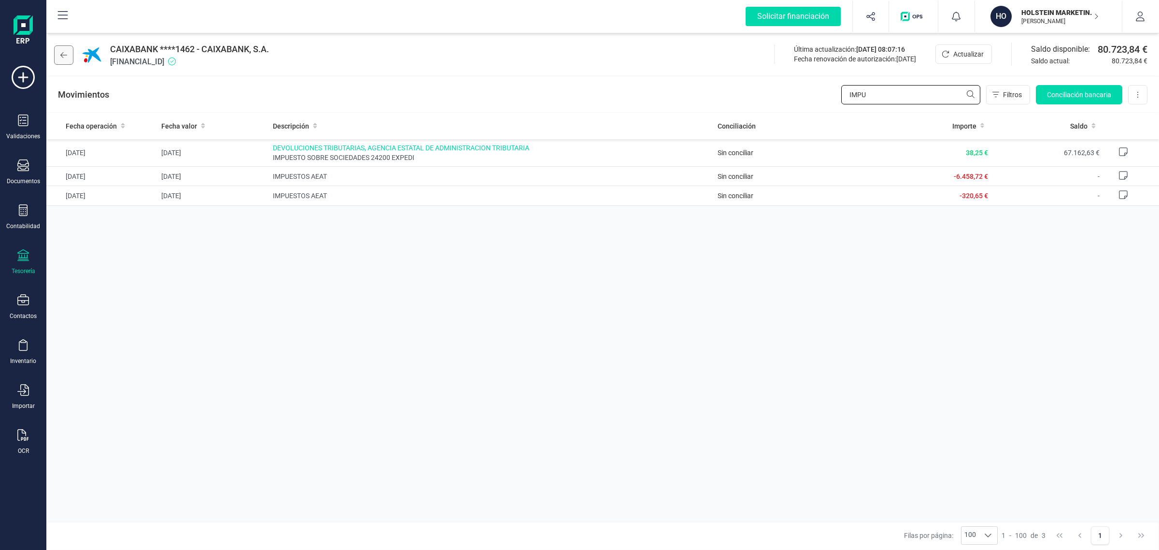
type input "IMPU"
click at [70, 59] on button at bounding box center [63, 54] width 19 height 19
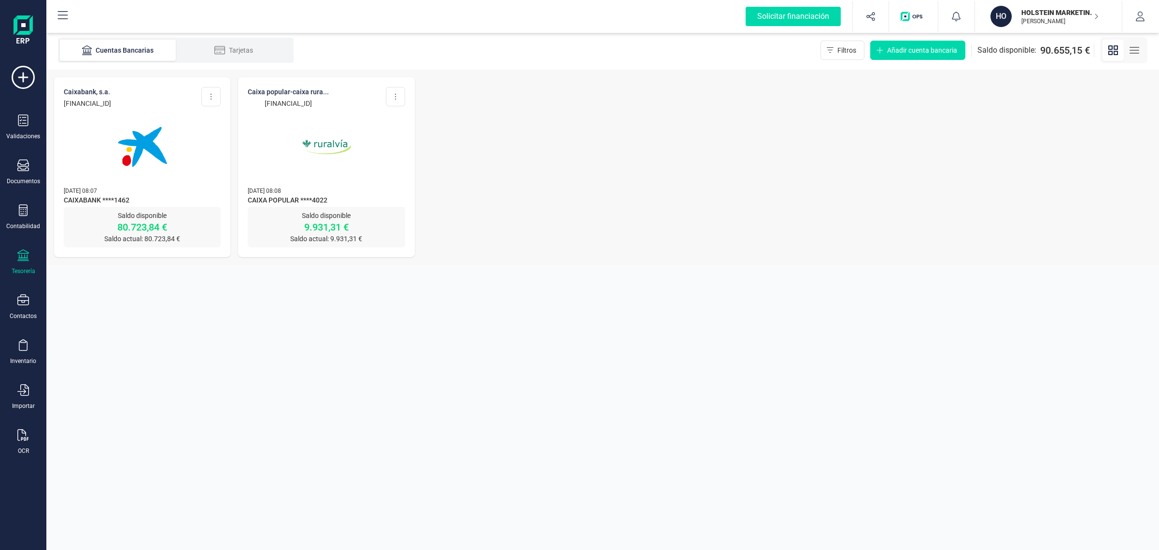
click at [129, 175] on img at bounding box center [142, 146] width 81 height 81
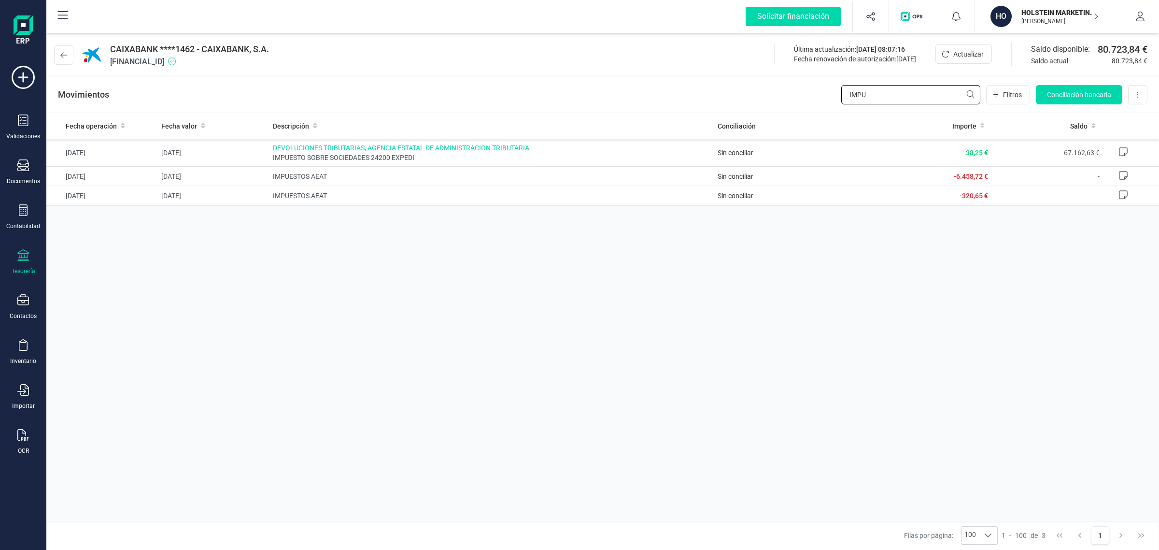
drag, startPoint x: 933, startPoint y: 88, endPoint x: 734, endPoint y: 109, distance: 199.6
click at [735, 109] on div "Movimientos IMPU Filtros Conciliación bancaria Descargar Excel Eliminar cuenta" at bounding box center [602, 94] width 1113 height 35
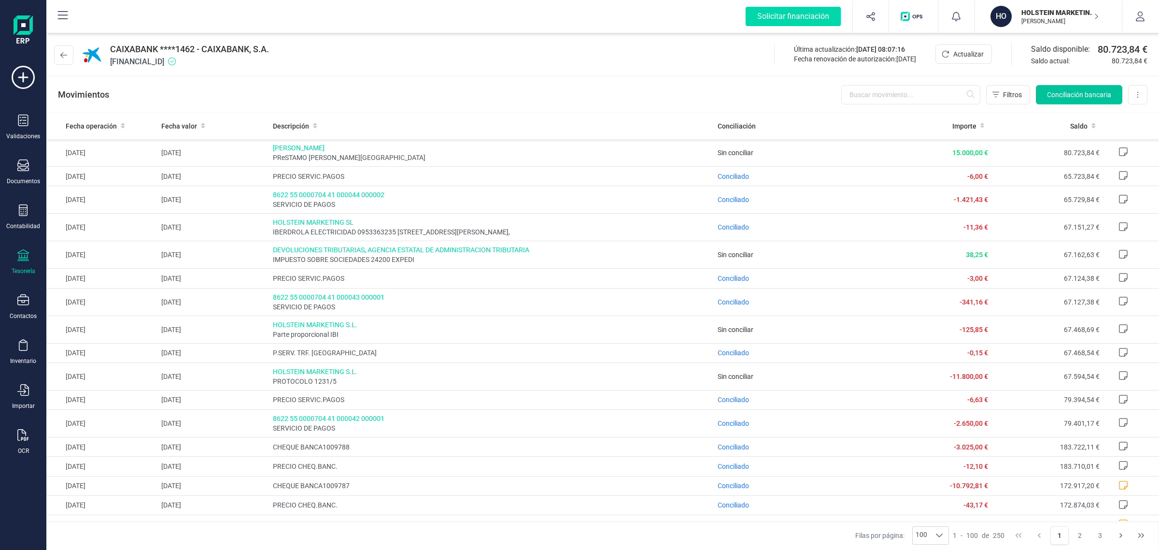
click at [1070, 90] on span "Conciliación bancaria" at bounding box center [1079, 95] width 64 height 10
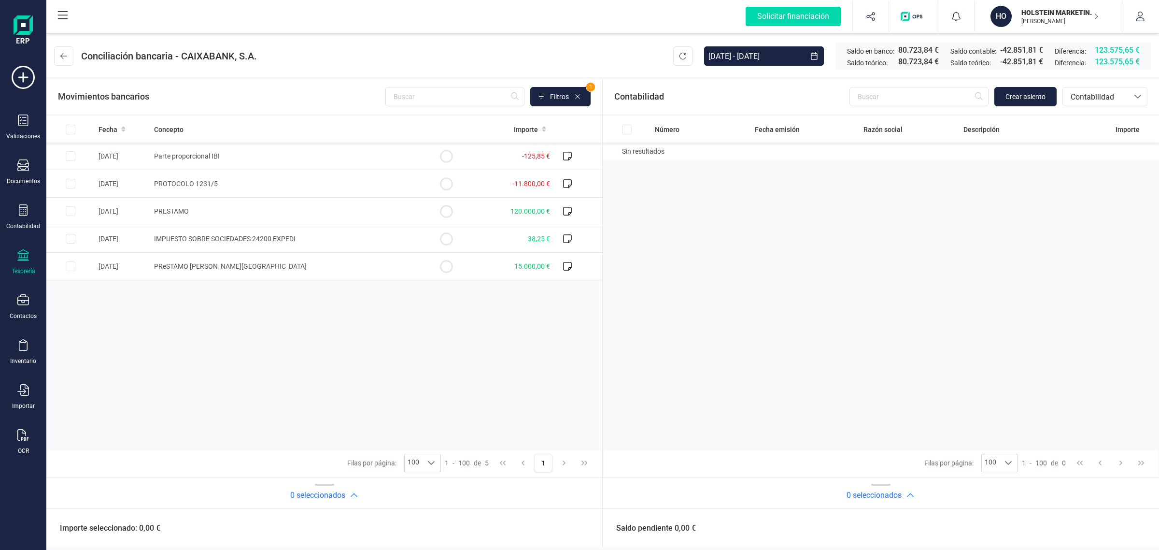
click at [23, 256] on icon at bounding box center [23, 255] width 12 height 12
click at [96, 160] on span "Cuentas bancarias" at bounding box center [115, 165] width 85 height 12
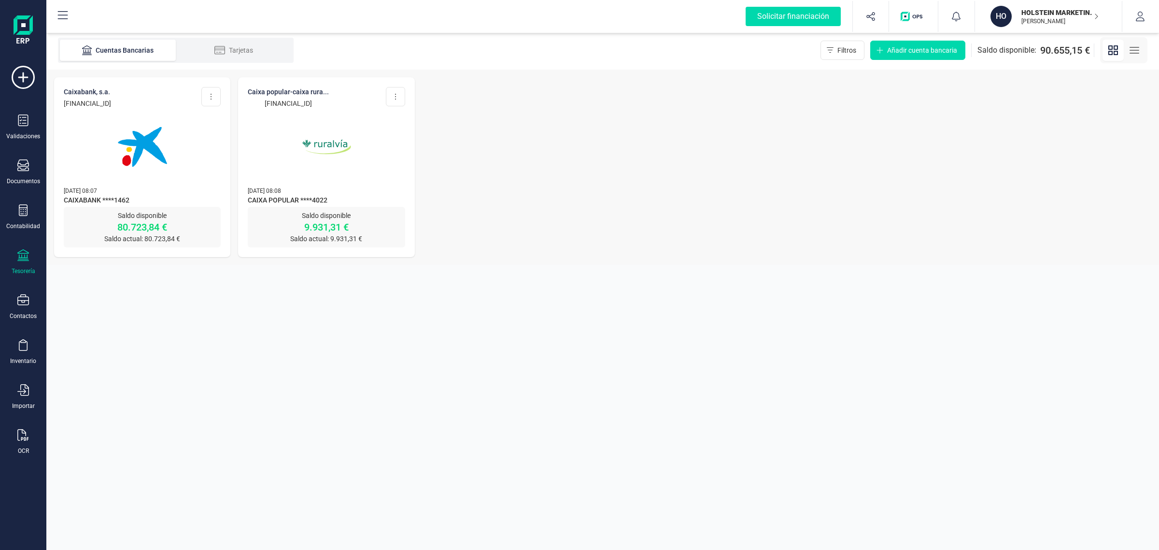
click at [96, 160] on div at bounding box center [142, 141] width 157 height 66
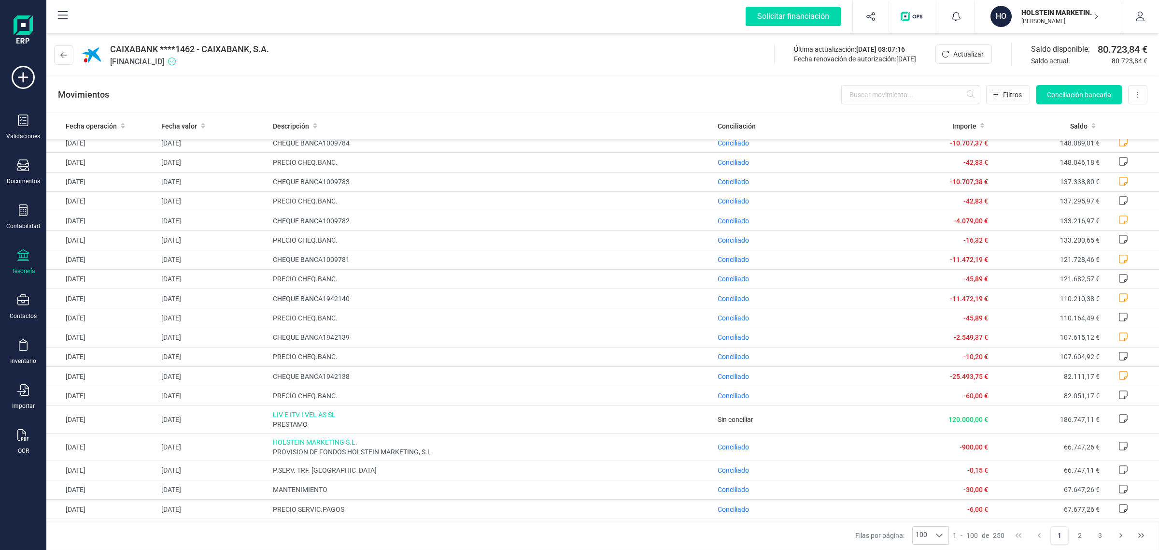
scroll to position [604, 0]
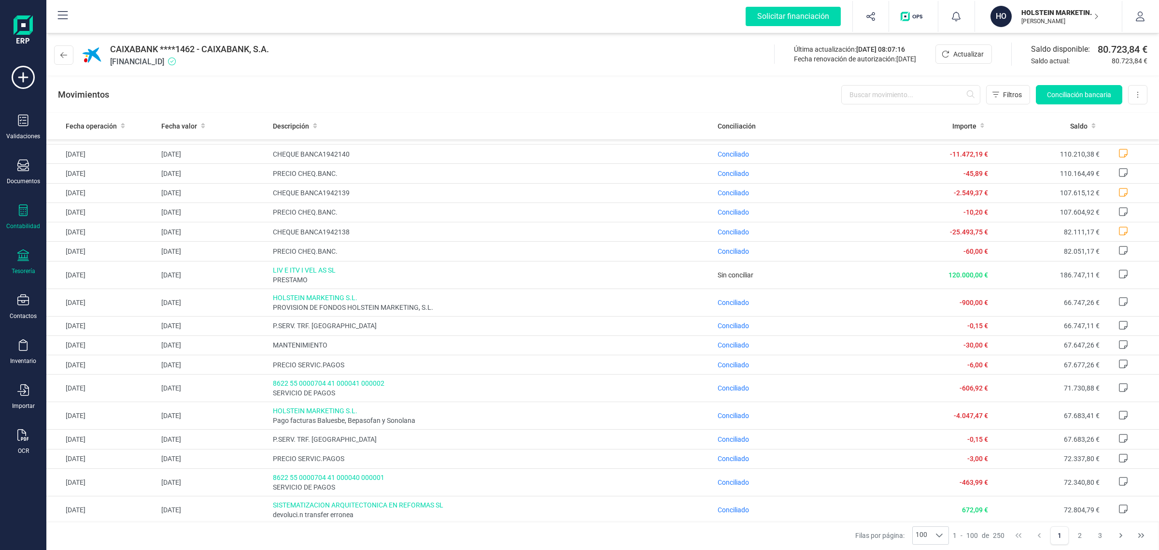
click at [17, 223] on div "Contabilidad" at bounding box center [23, 226] width 34 height 8
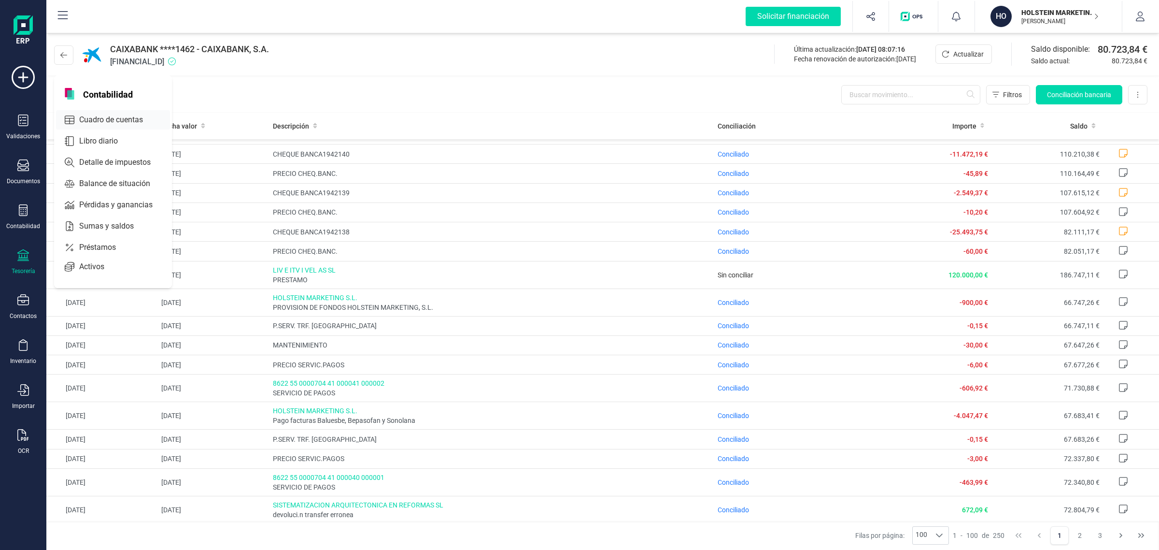
click at [116, 114] on span "Cuadro de cuentas" at bounding box center [117, 120] width 85 height 12
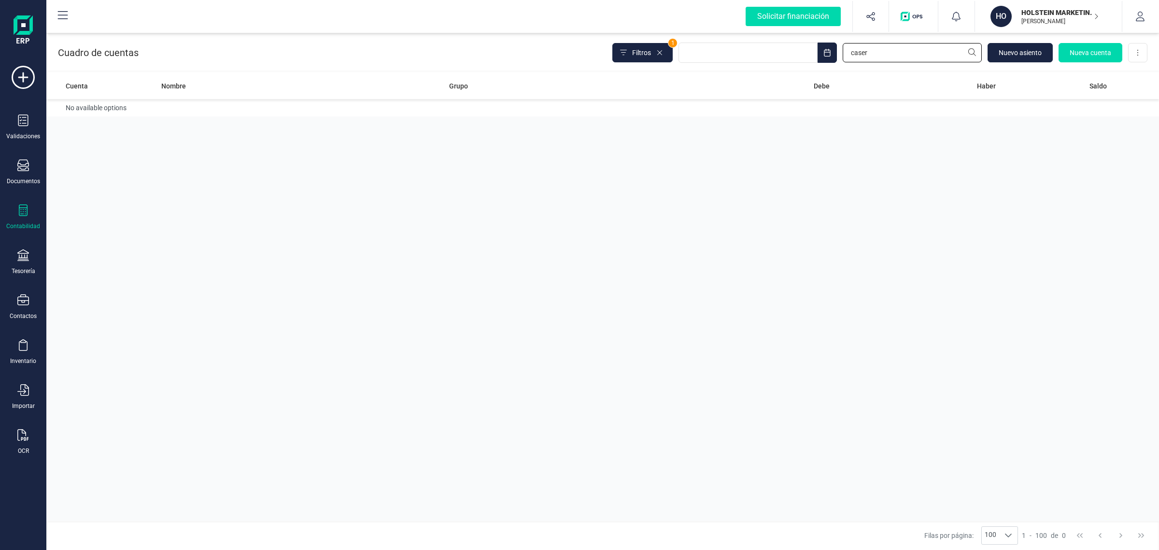
drag, startPoint x: 887, startPoint y: 55, endPoint x: 762, endPoint y: 67, distance: 125.2
click at [768, 66] on div "Cuadro de cuentas Filtros 1 caser Nuevo asiento Nueva cuenta Descargar Excel" at bounding box center [602, 51] width 1113 height 40
type input "L"
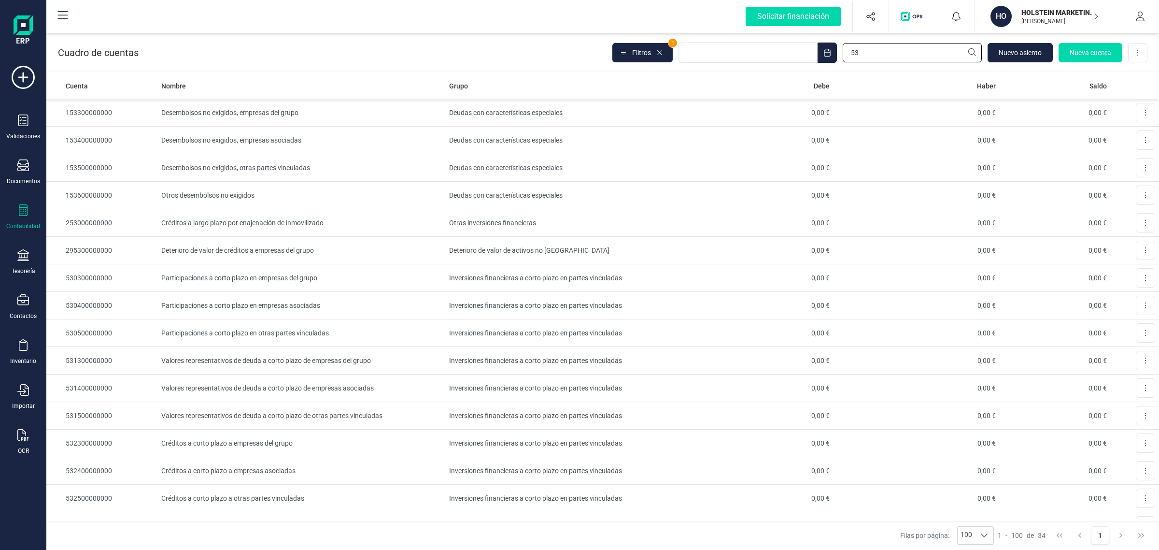
type input "5"
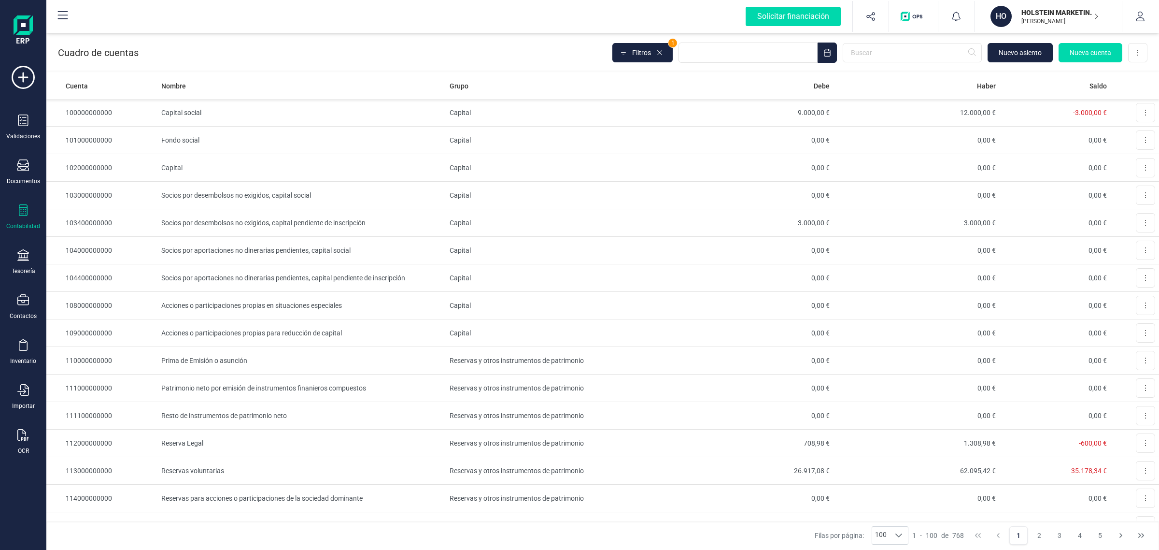
click at [1058, 8] on p "HOLSTEIN MARKETING SL" at bounding box center [1059, 13] width 77 height 10
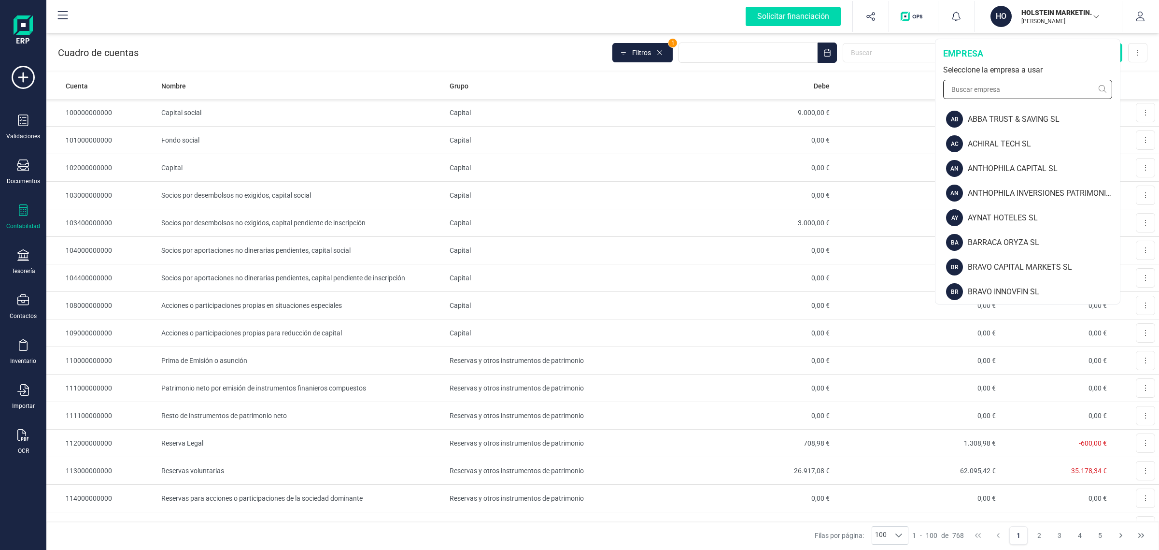
click at [1014, 92] on input "text" at bounding box center [1027, 89] width 169 height 19
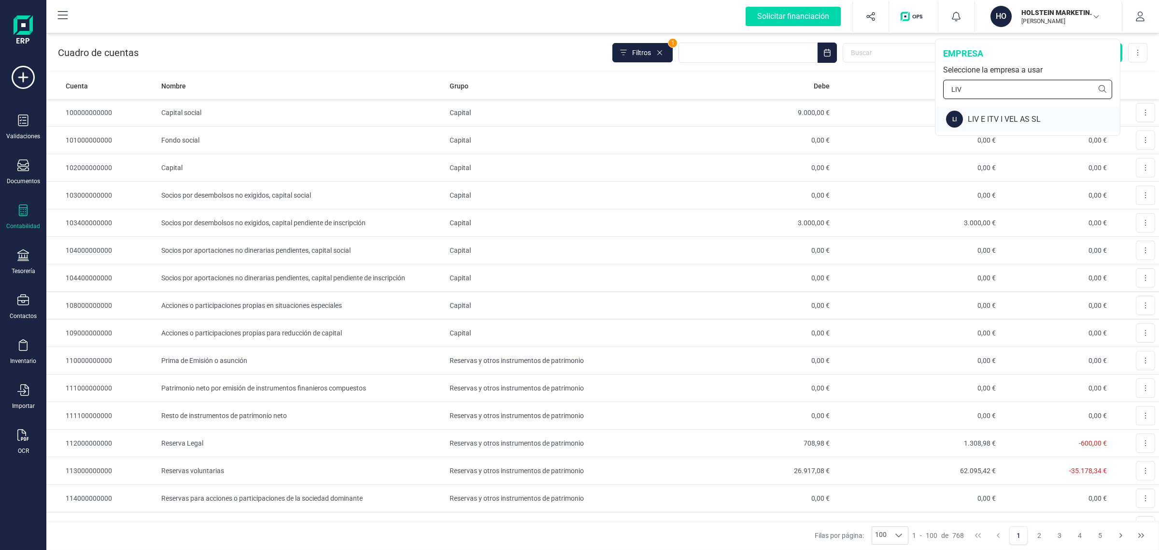
type input "LIV"
click at [1006, 116] on div "LIV E ITV I VEL AS SL" at bounding box center [1044, 119] width 152 height 12
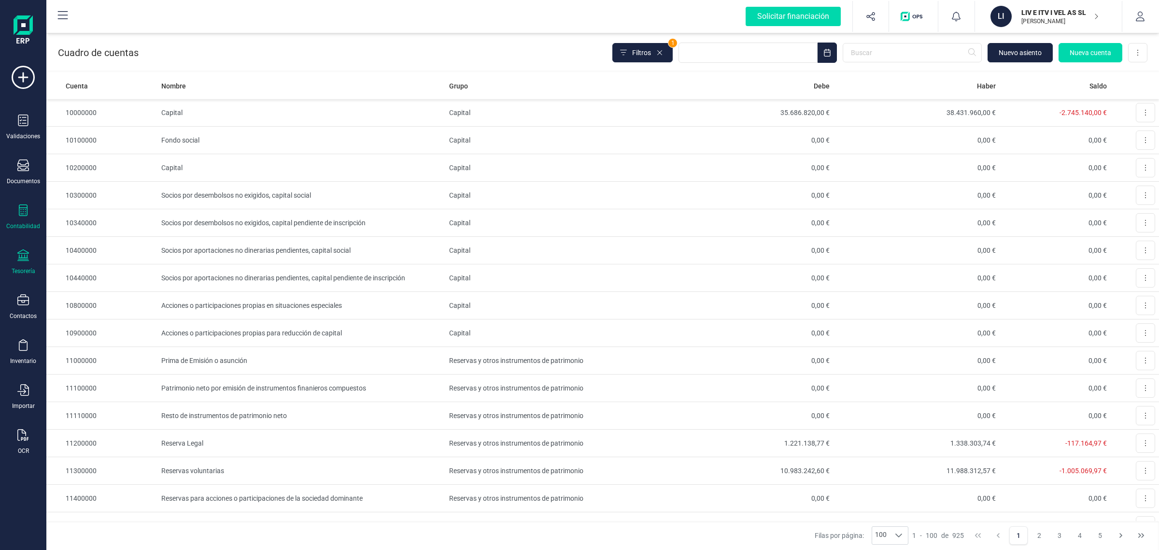
click at [25, 254] on icon at bounding box center [23, 255] width 12 height 12
click at [98, 162] on span "Cuentas bancarias" at bounding box center [117, 165] width 85 height 12
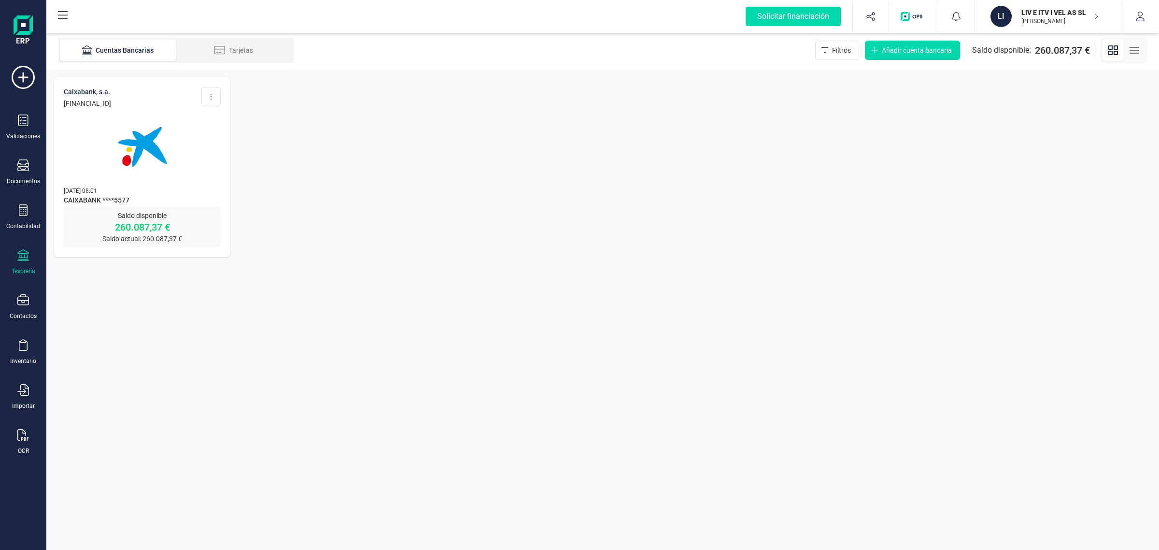
click at [98, 162] on div at bounding box center [142, 141] width 157 height 66
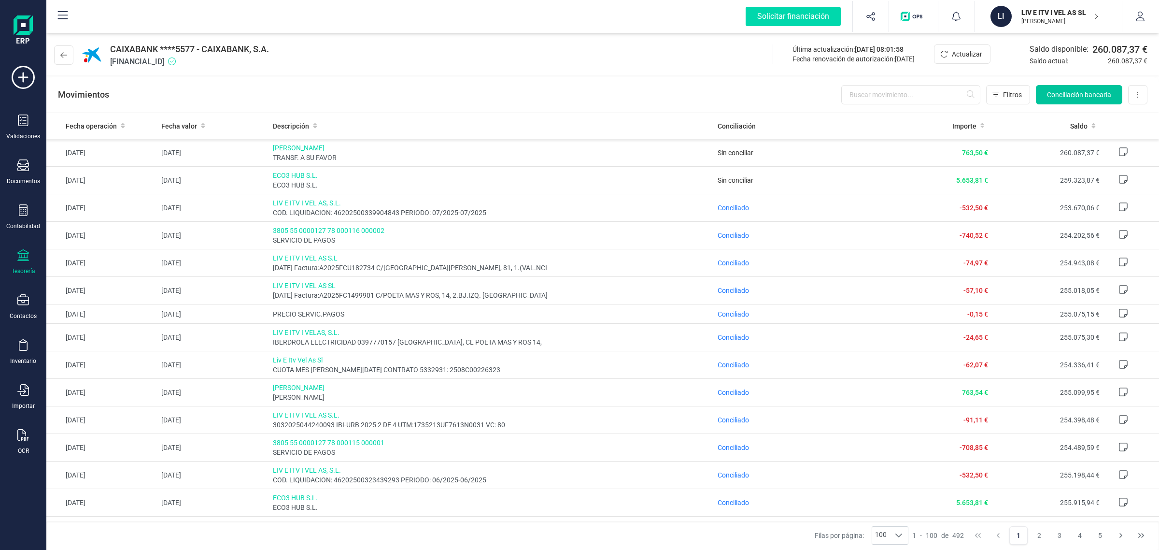
click at [1076, 92] on span "Conciliación bancaria" at bounding box center [1079, 95] width 64 height 10
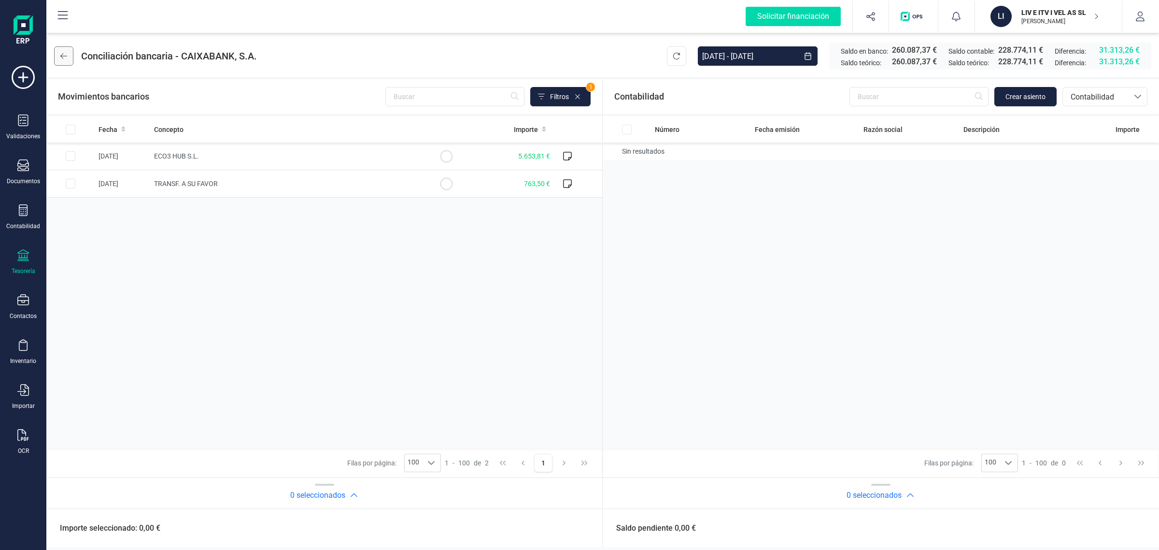
click at [64, 57] on icon at bounding box center [63, 56] width 7 height 8
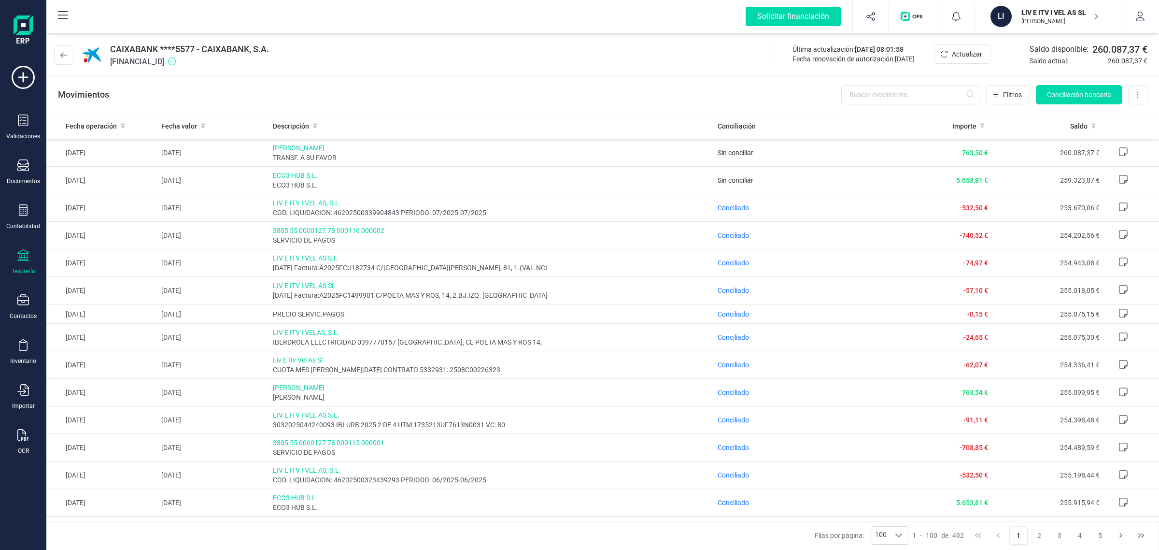
scroll to position [302, 0]
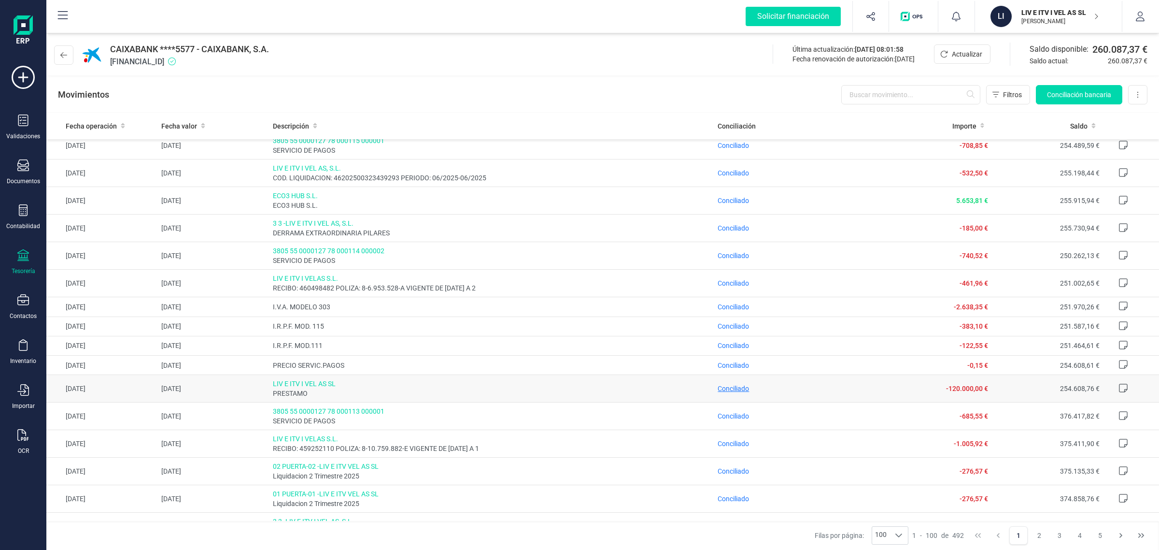
click at [732, 390] on span "Conciliado" at bounding box center [733, 388] width 31 height 8
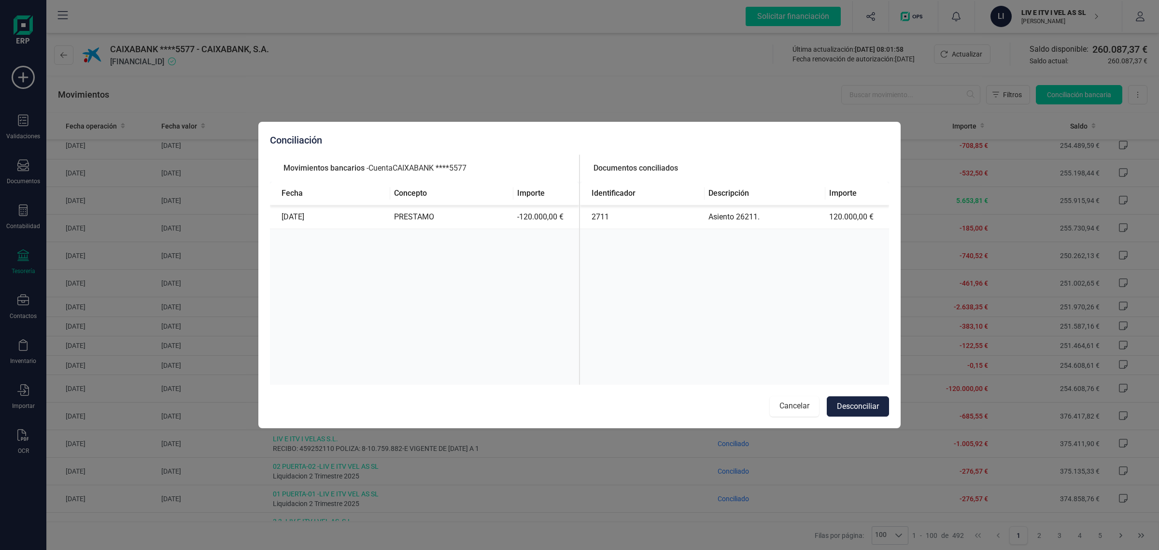
click at [786, 406] on button "Cancelar" at bounding box center [794, 406] width 49 height 20
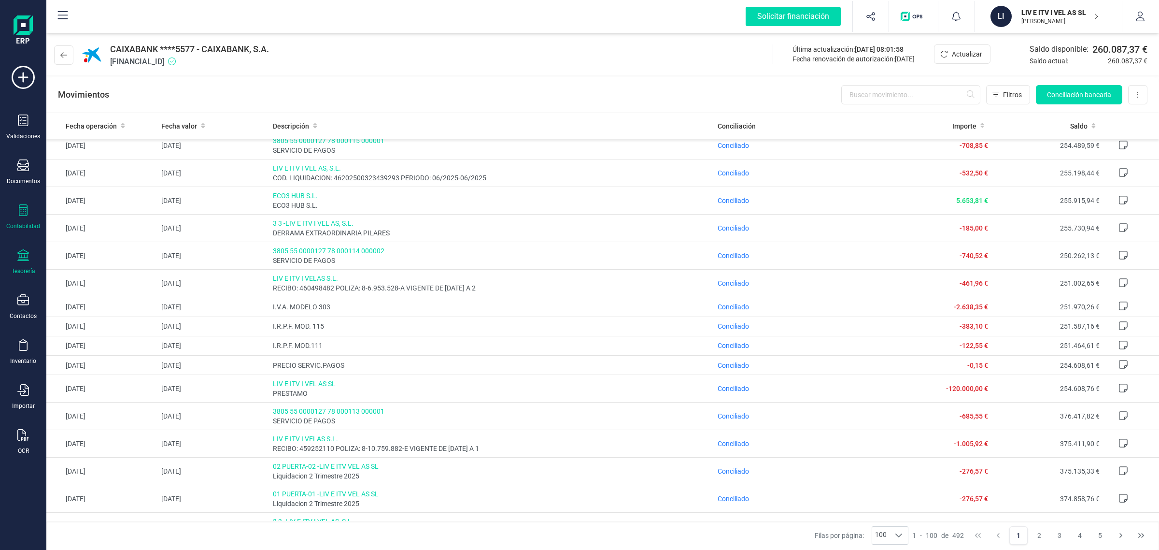
click at [29, 211] on div "Contabilidad" at bounding box center [23, 217] width 39 height 26
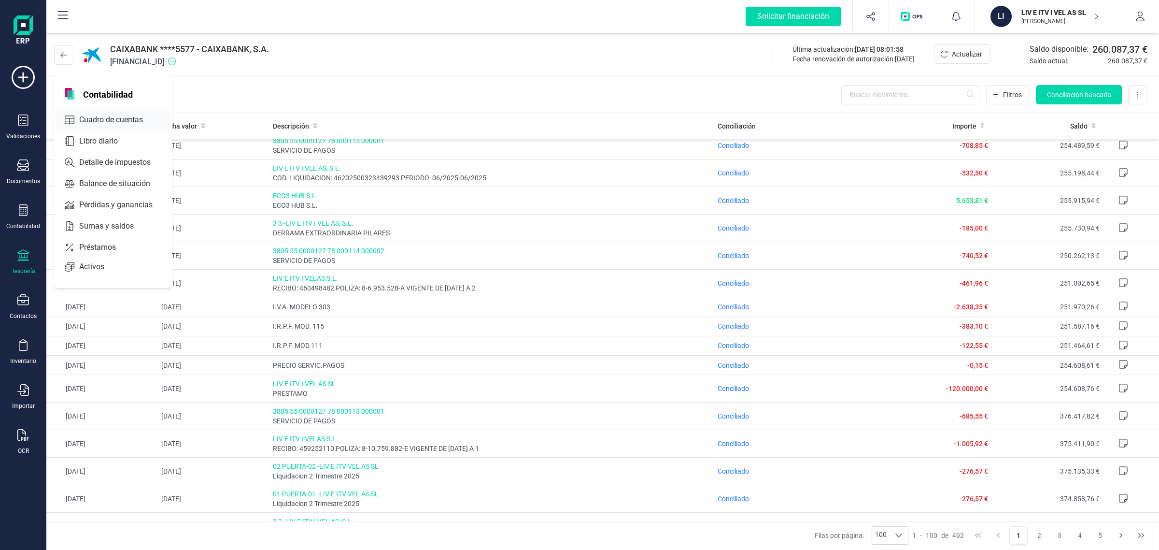
click at [109, 119] on span "Cuadro de cuentas" at bounding box center [117, 120] width 85 height 12
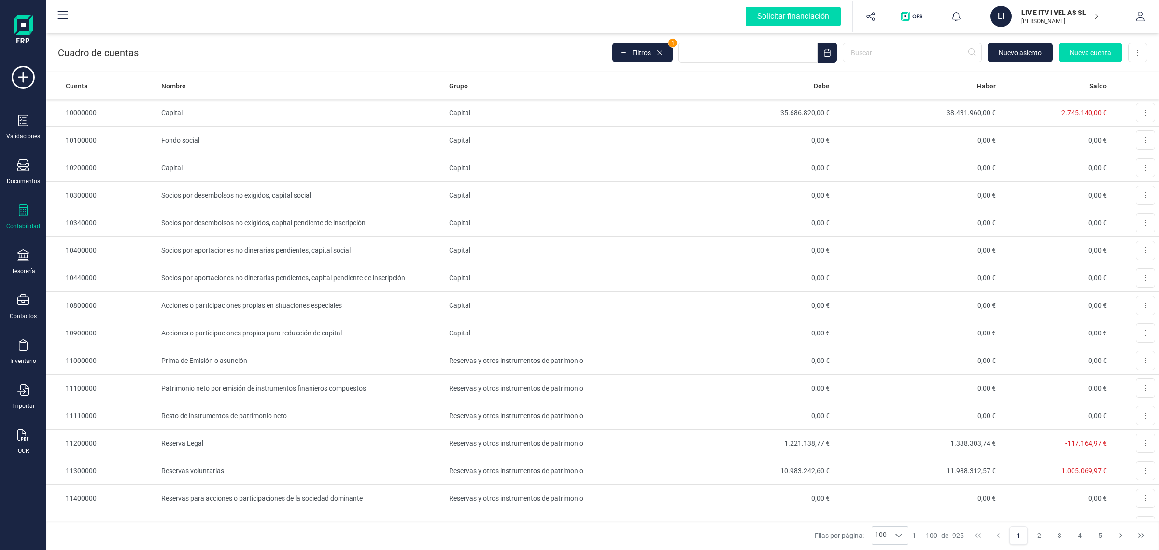
click at [23, 223] on div "Contabilidad" at bounding box center [23, 226] width 34 height 8
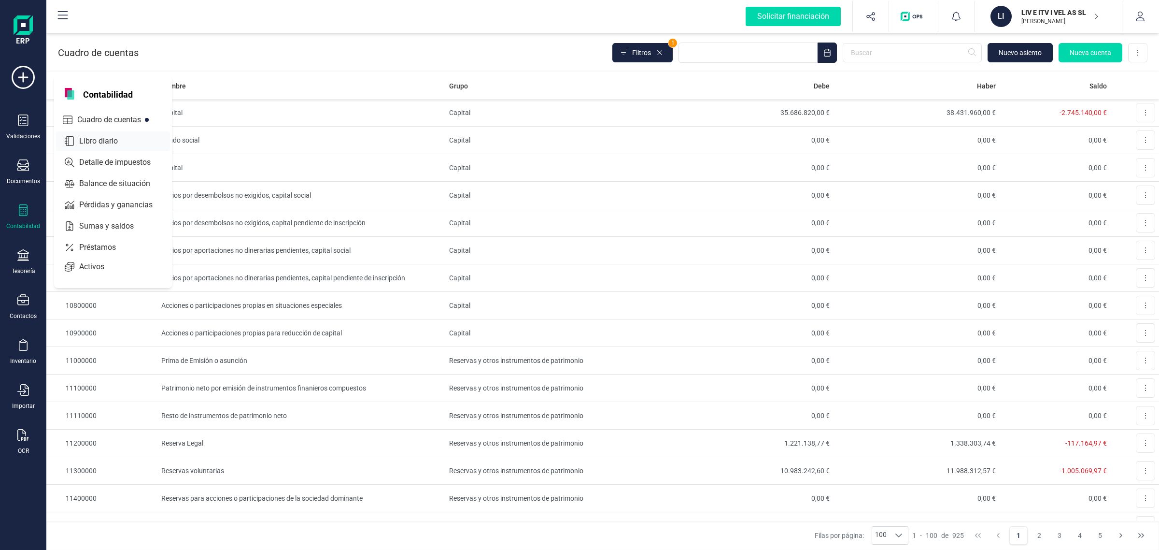
click at [124, 141] on span "Libro diario" at bounding box center [105, 141] width 60 height 12
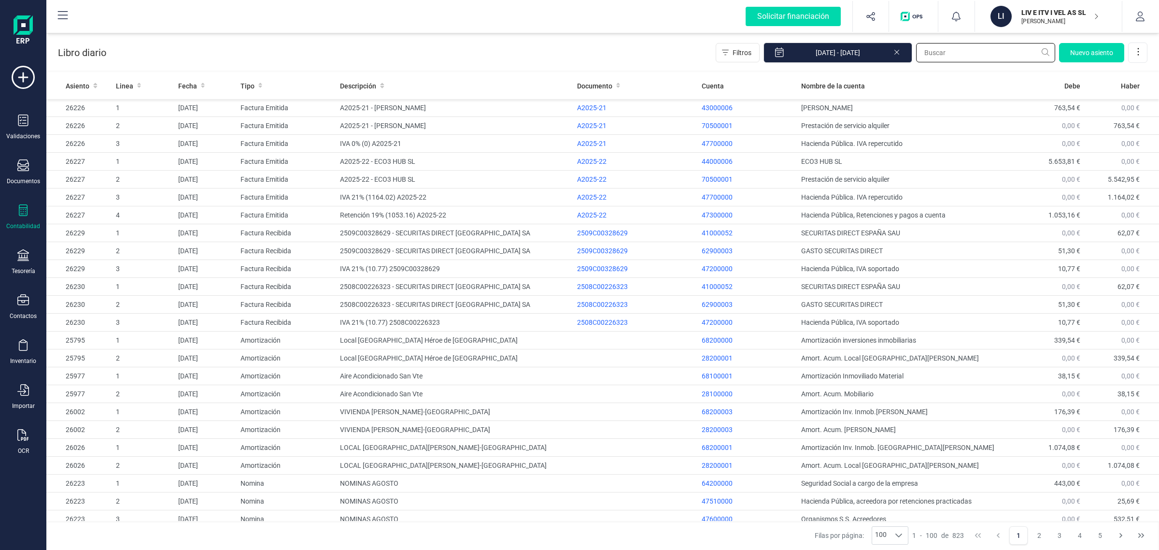
click at [960, 51] on input "text" at bounding box center [985, 52] width 139 height 19
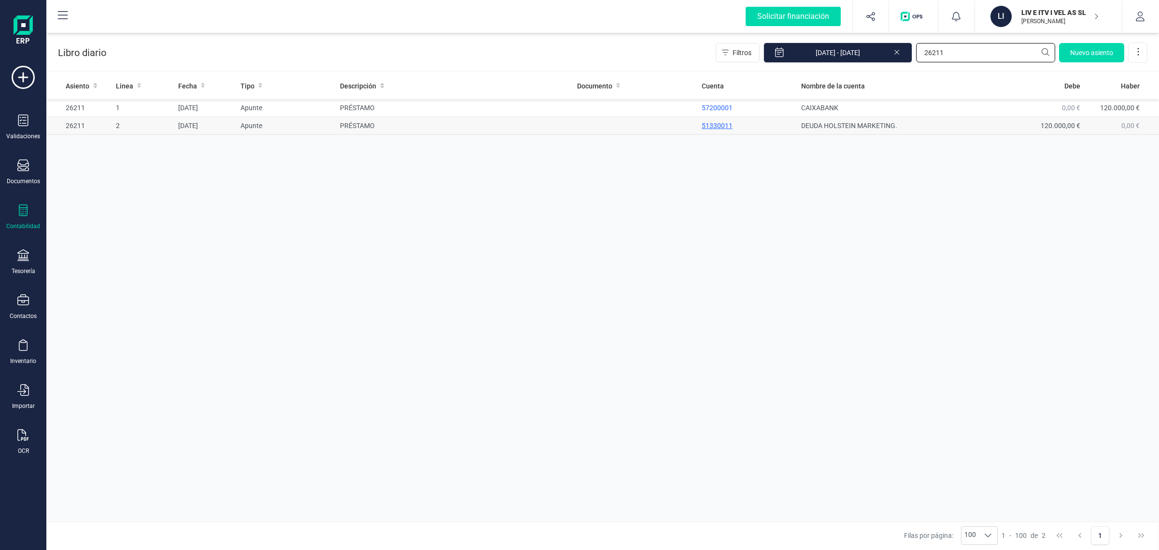
type input "26211"
click at [724, 127] on p "51330011" at bounding box center [748, 126] width 92 height 10
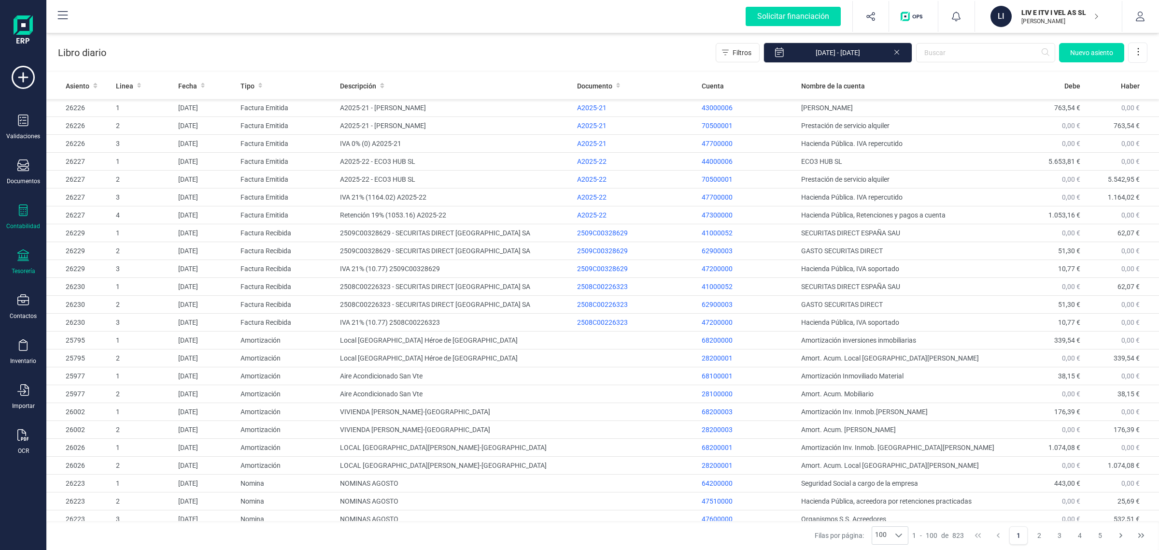
click at [19, 256] on icon at bounding box center [23, 255] width 12 height 12
click at [74, 160] on icon at bounding box center [70, 165] width 10 height 10
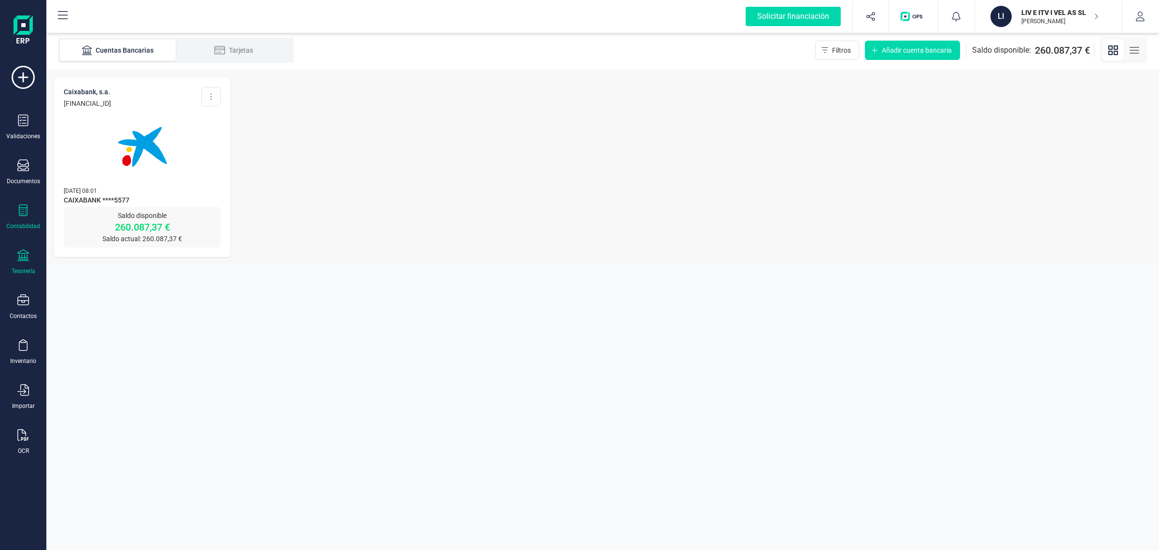
click at [21, 211] on icon at bounding box center [23, 210] width 12 height 12
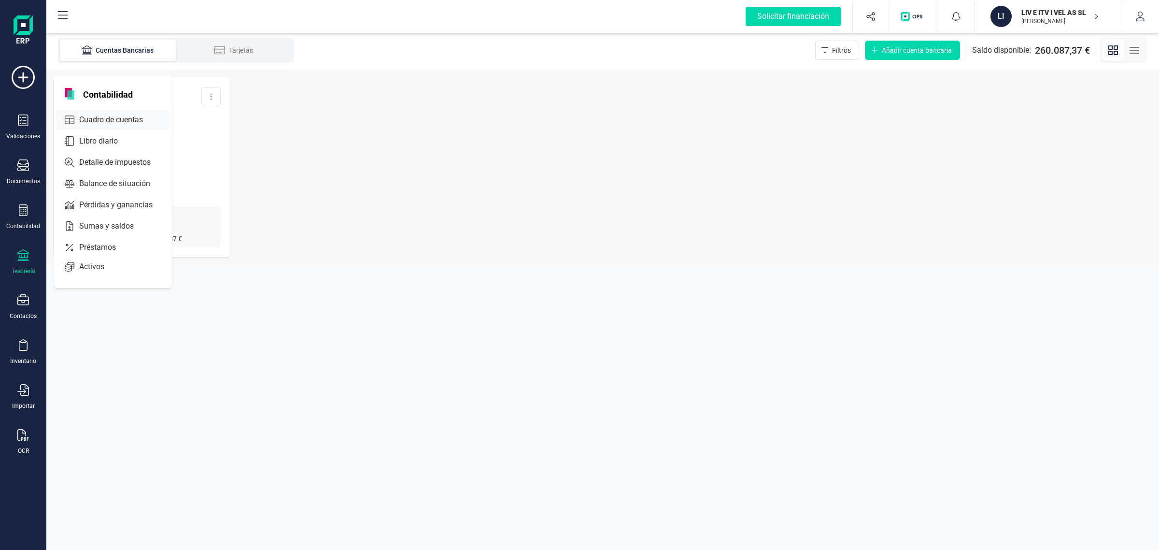
click at [98, 117] on span "Cuadro de cuentas" at bounding box center [117, 120] width 85 height 12
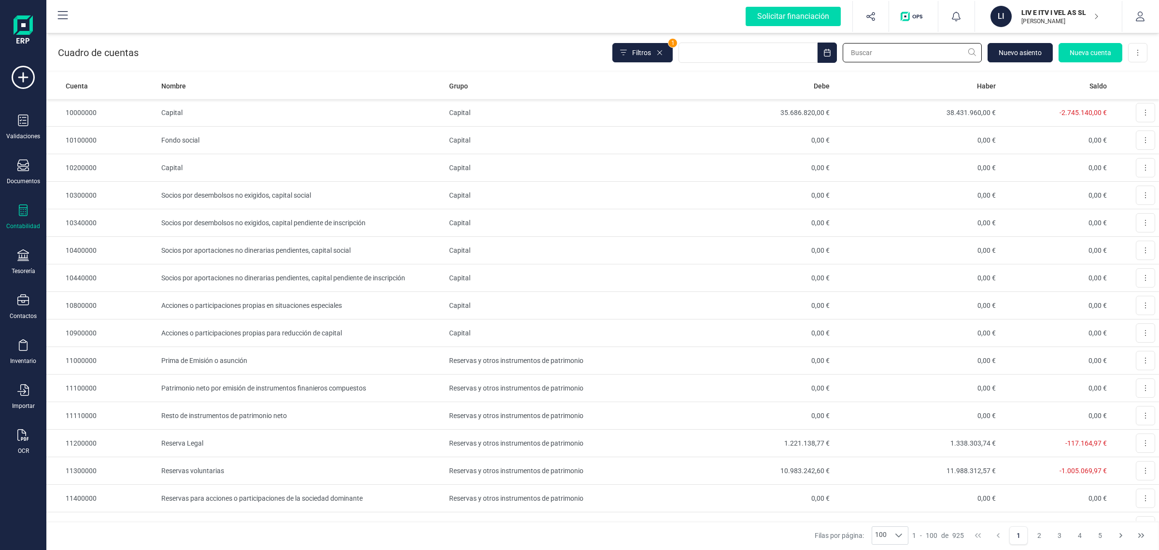
click at [942, 55] on input "text" at bounding box center [912, 52] width 139 height 19
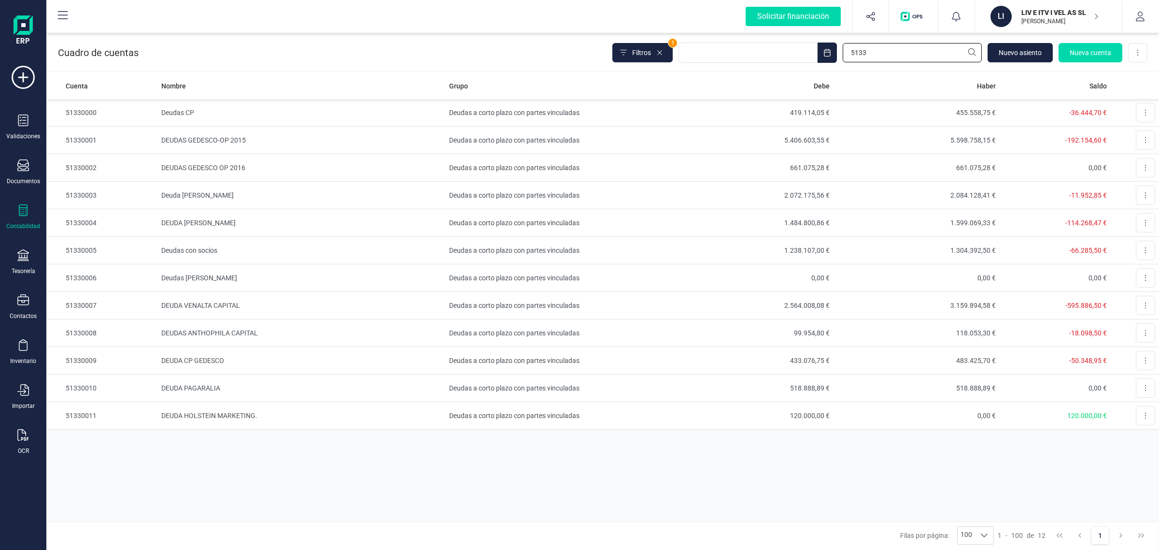
type input "5133"
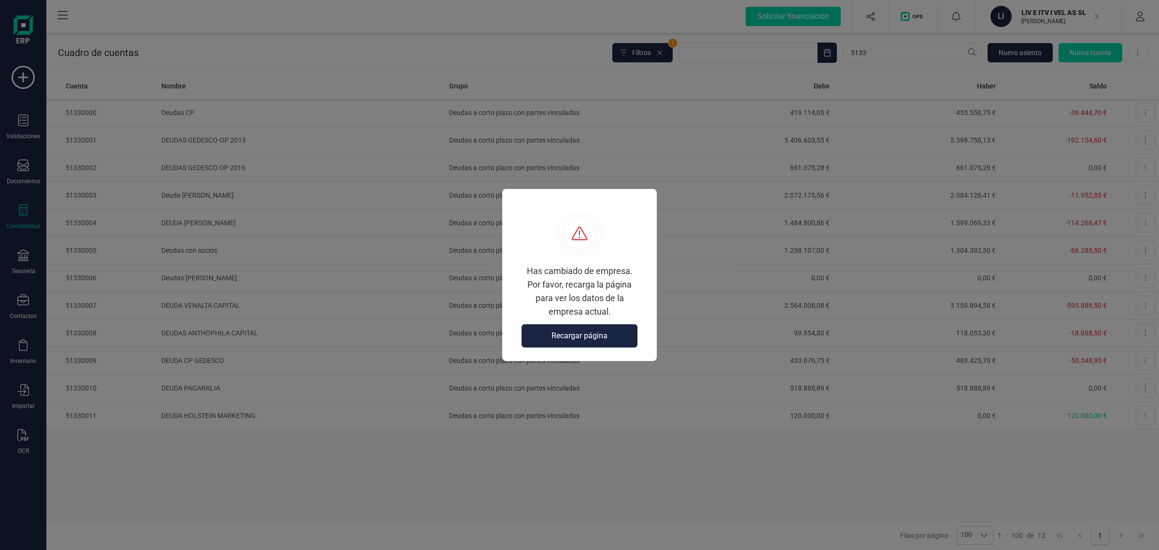
click at [600, 332] on span "Recargar página" at bounding box center [579, 336] width 56 height 12
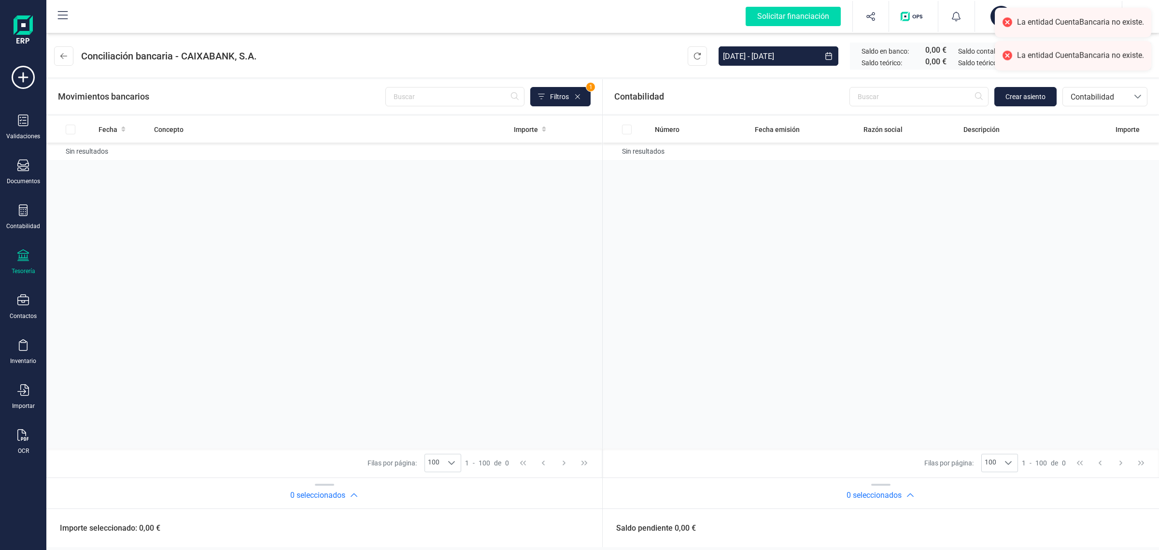
click at [1054, 11] on div "La entidad CuentaBancaria no existe." at bounding box center [1073, 22] width 156 height 29
click at [870, 302] on div "Número Fecha emisión Razón social Descripción Importe Sin resultados" at bounding box center [881, 282] width 556 height 332
click at [1034, 20] on p "[PERSON_NAME] [PERSON_NAME]" at bounding box center [1059, 21] width 77 height 8
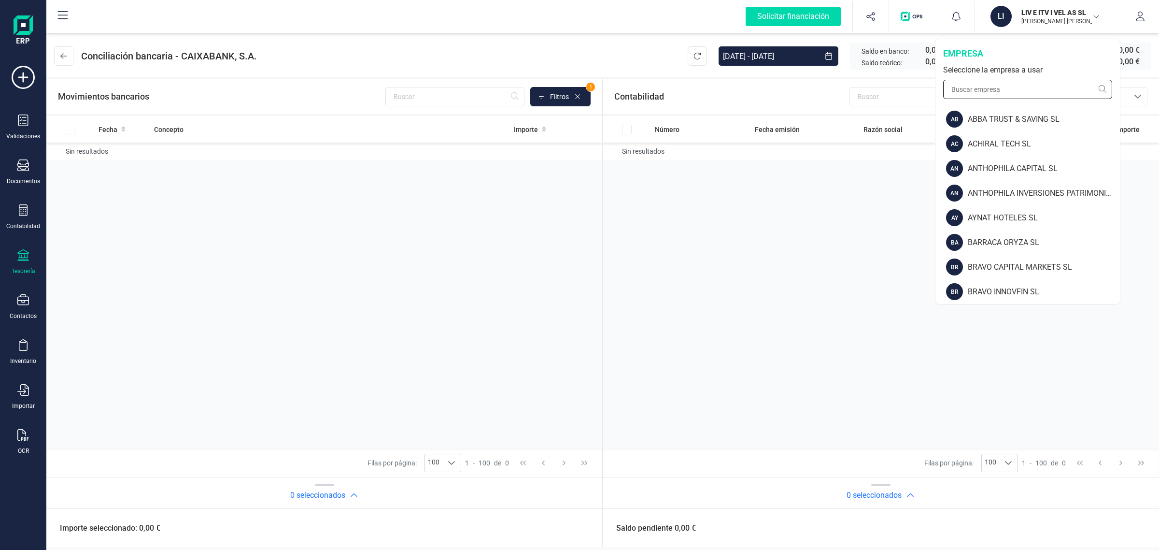
click at [1015, 89] on input "text" at bounding box center [1027, 89] width 169 height 19
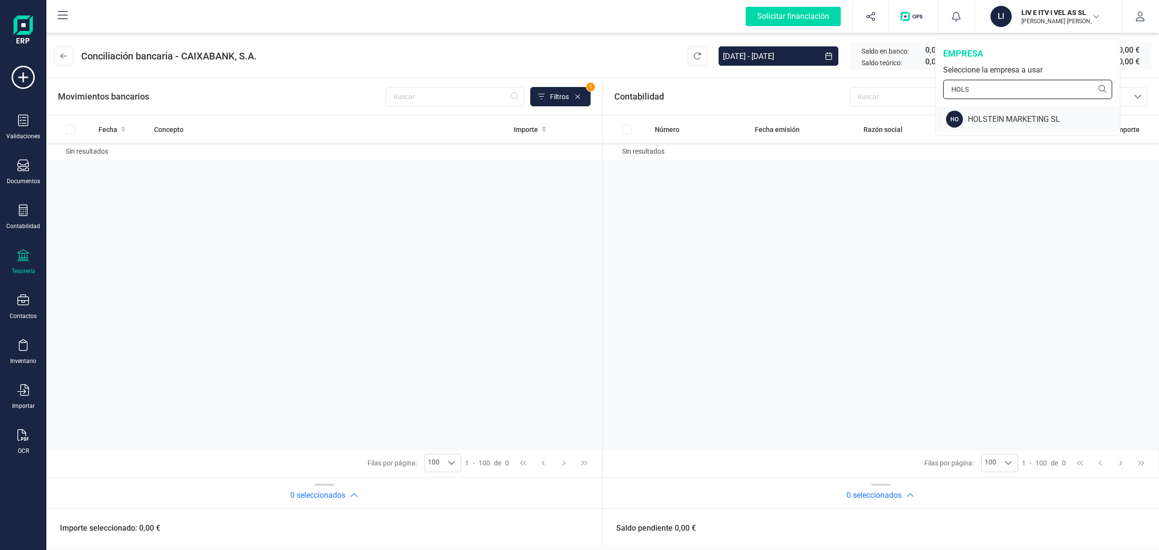
type input "HOLS"
click at [961, 128] on div "HO" at bounding box center [954, 119] width 17 height 25
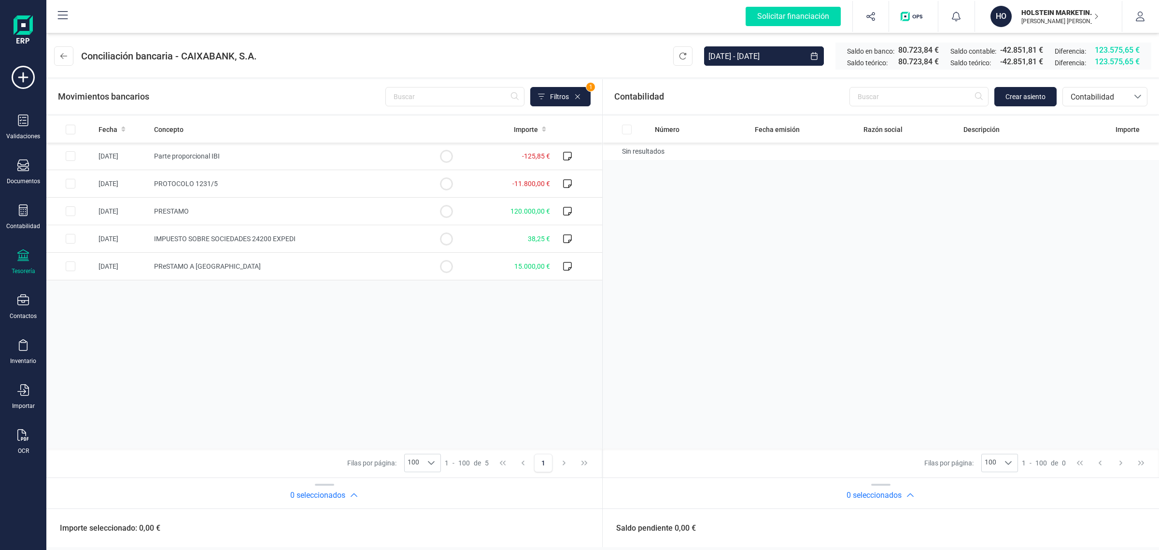
drag, startPoint x: 27, startPoint y: 212, endPoint x: 62, endPoint y: 173, distance: 52.7
click at [27, 212] on icon at bounding box center [23, 210] width 9 height 12
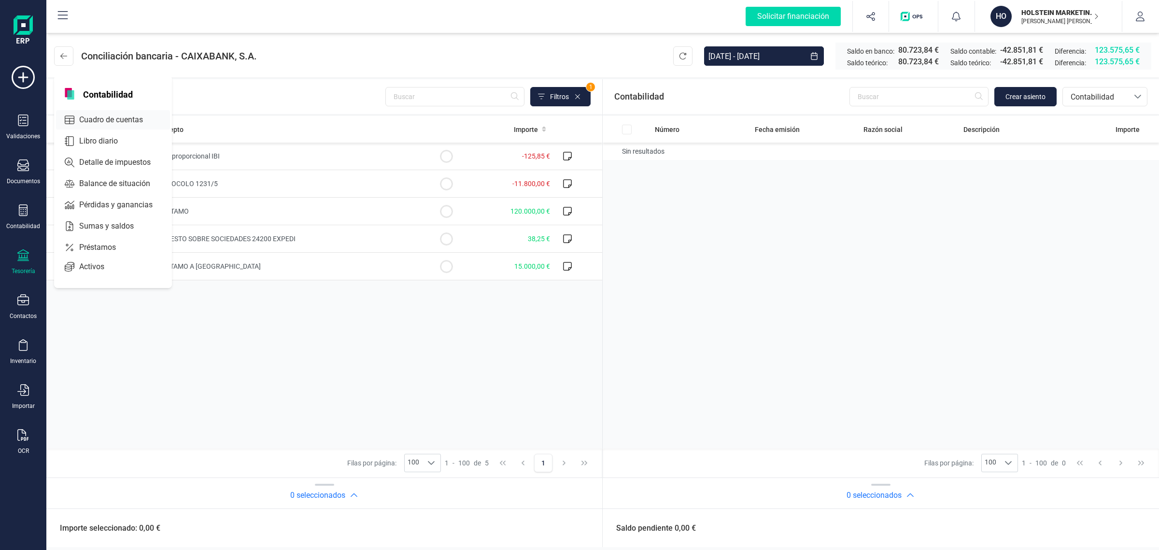
click at [102, 121] on span "Cuadro de cuentas" at bounding box center [117, 120] width 85 height 12
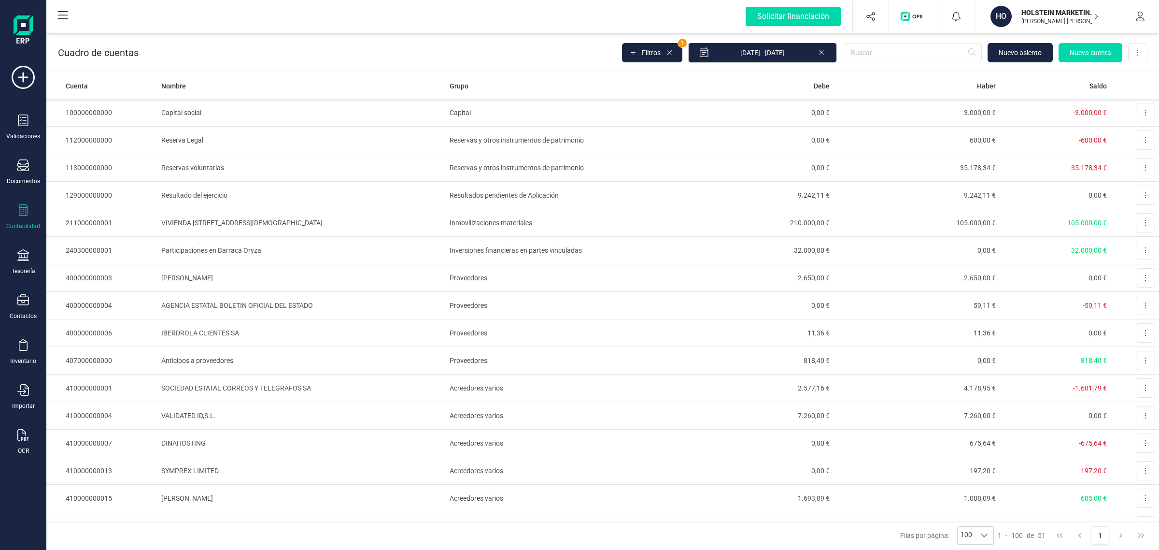
click at [822, 54] on icon at bounding box center [821, 52] width 5 height 5
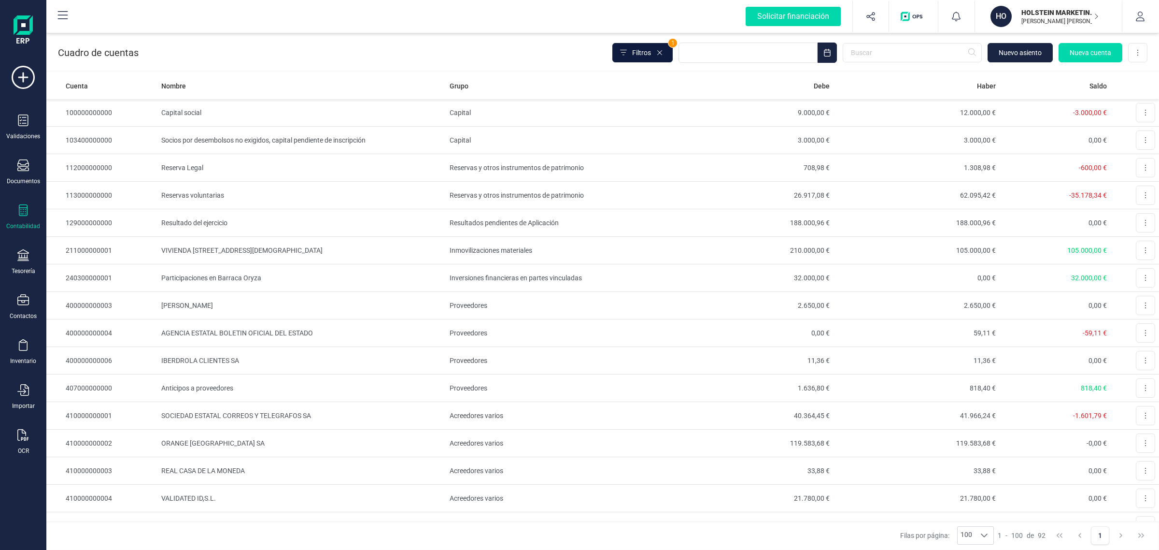
click at [633, 54] on span "Filtros" at bounding box center [641, 53] width 19 height 10
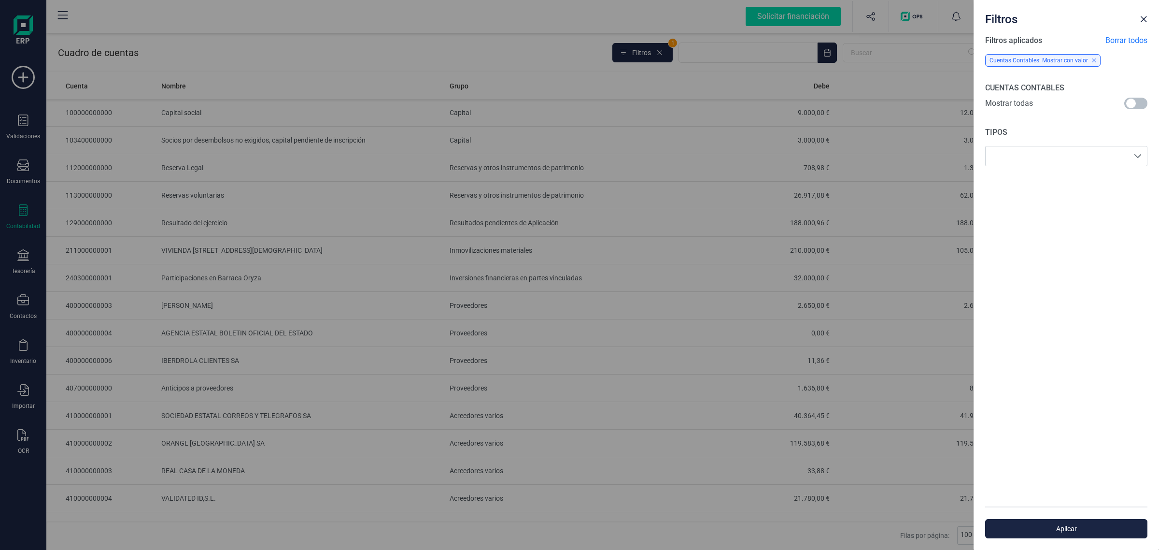
click at [1137, 101] on span at bounding box center [1135, 104] width 23 height 12
click at [1065, 529] on span "Aplicar" at bounding box center [1066, 528] width 140 height 10
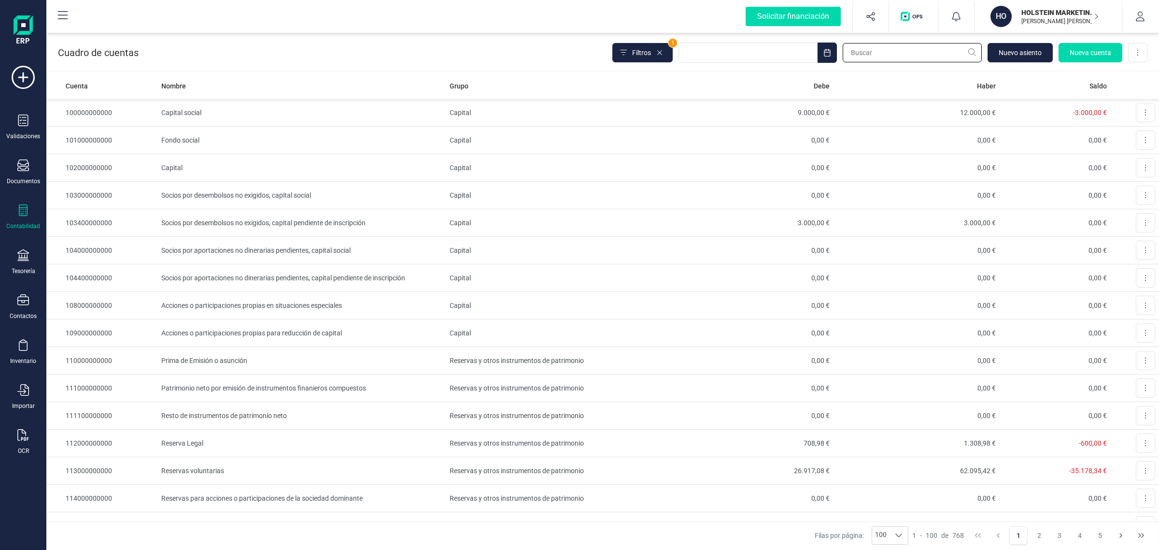
click at [855, 49] on input "text" at bounding box center [912, 52] width 139 height 19
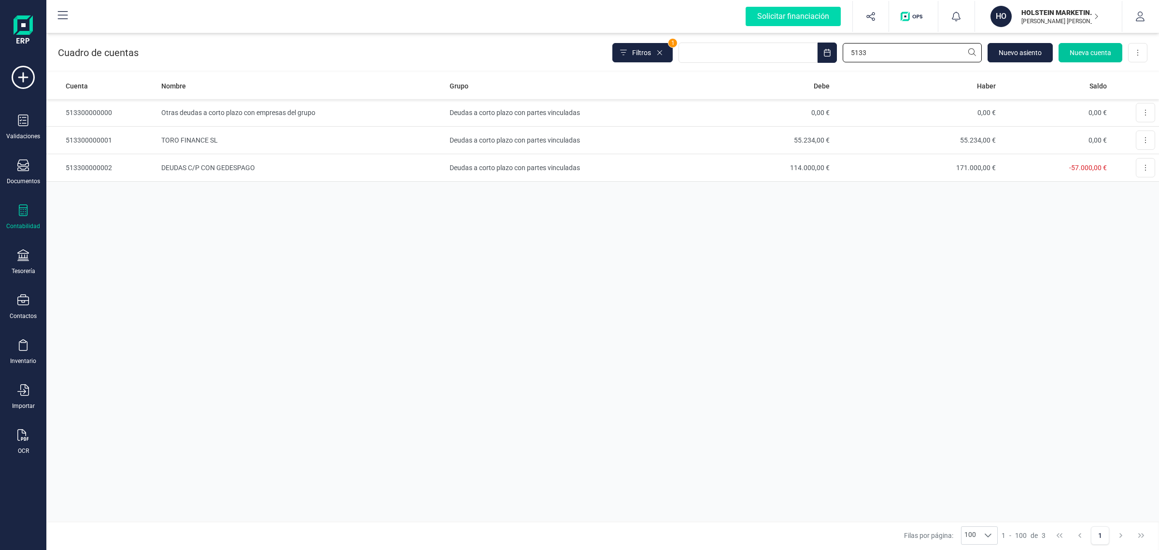
type input "5133"
click at [1078, 51] on span "Nueva cuenta" at bounding box center [1091, 53] width 42 height 10
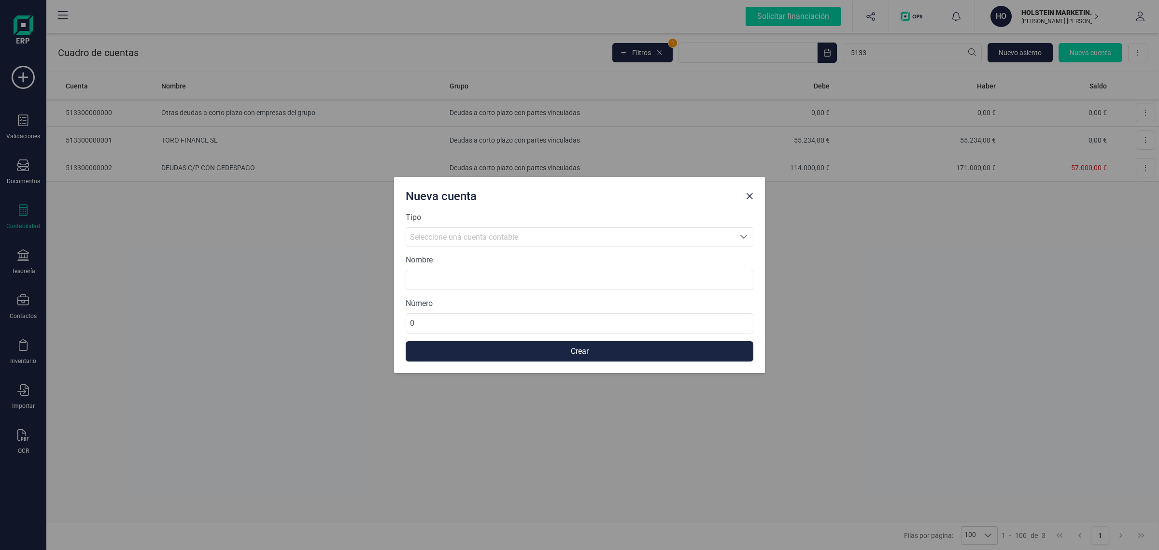
click at [515, 230] on span "Seleccione una cuenta contable" at bounding box center [570, 236] width 328 height 18
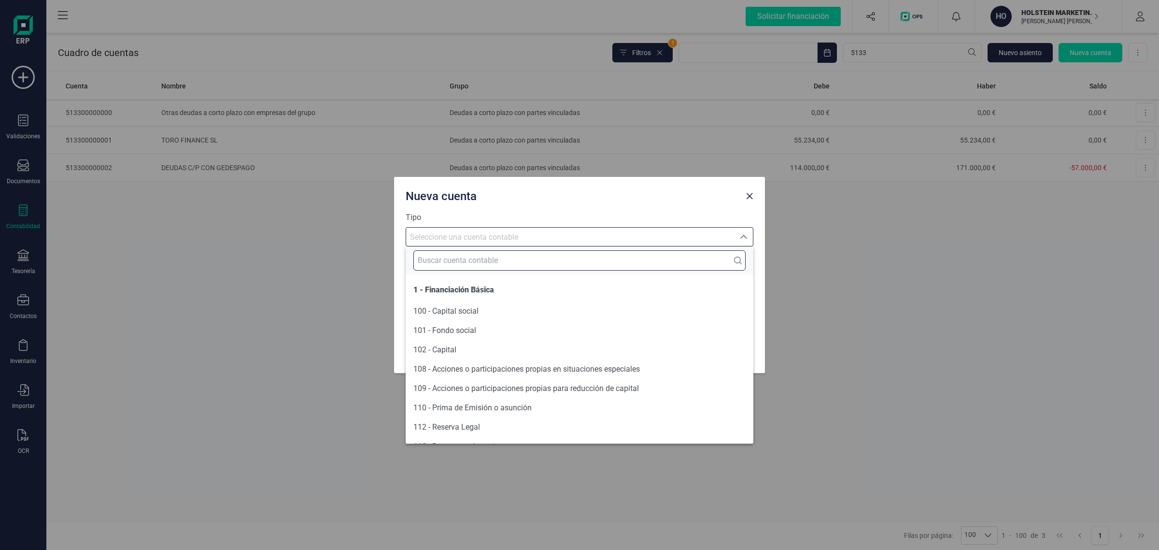
click at [440, 262] on input "text" at bounding box center [579, 260] width 332 height 20
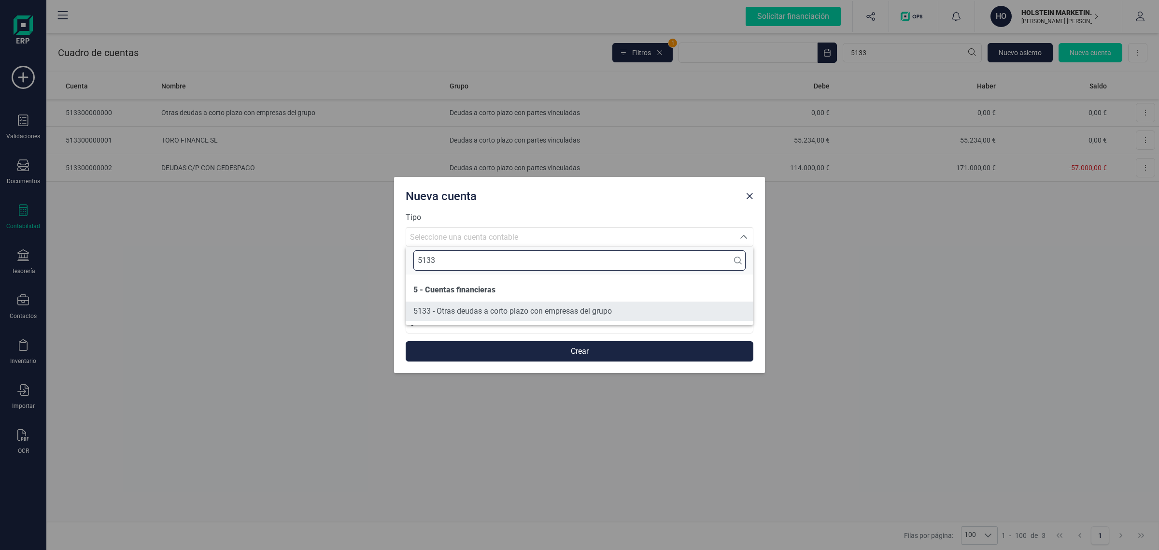
type input "5133"
click at [502, 317] on li "5133 - Otras deudas a corto plazo con empresas del grupo" at bounding box center [580, 310] width 348 height 19
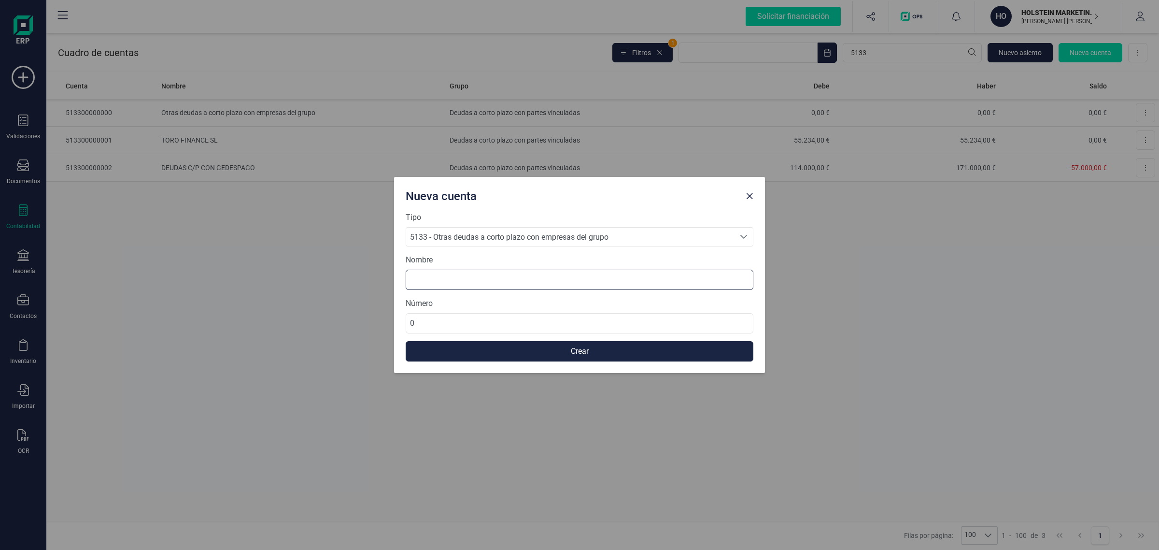
click at [444, 280] on input at bounding box center [580, 279] width 348 height 20
type input "d"
type input "DEUDA LIV E ITV"
click at [464, 330] on input "0" at bounding box center [580, 323] width 348 height 20
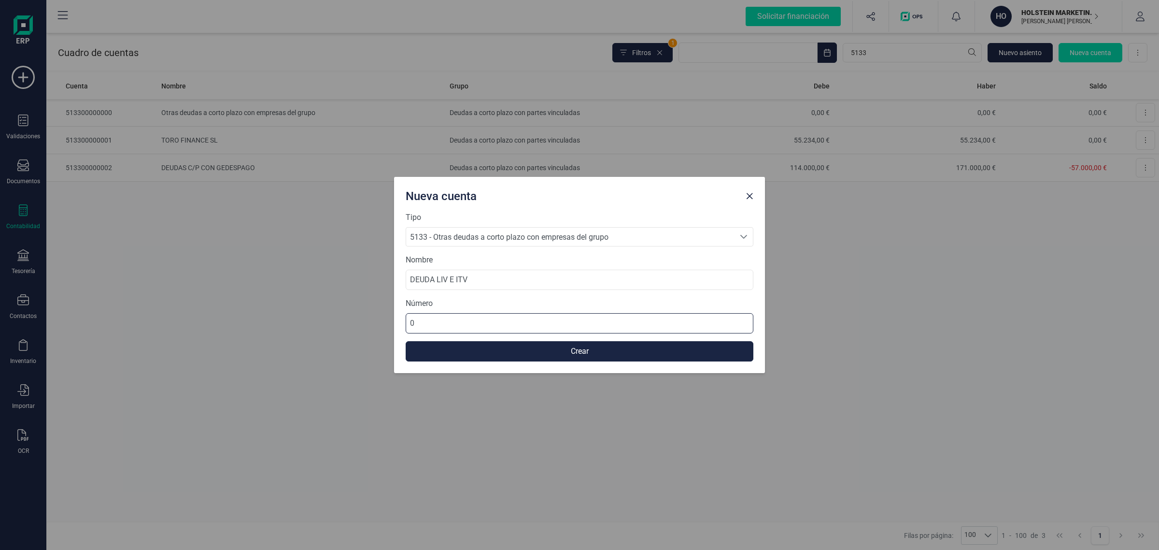
drag, startPoint x: 462, startPoint y: 329, endPoint x: 332, endPoint y: 333, distance: 130.5
click at [332, 333] on div "Nueva cuenta Tipo 5133 - Otras deudas a corto plazo con empresas del grupo 5133…" at bounding box center [579, 275] width 1159 height 550
type input "513300000003"
click at [468, 346] on button "Crear" at bounding box center [580, 351] width 348 height 20
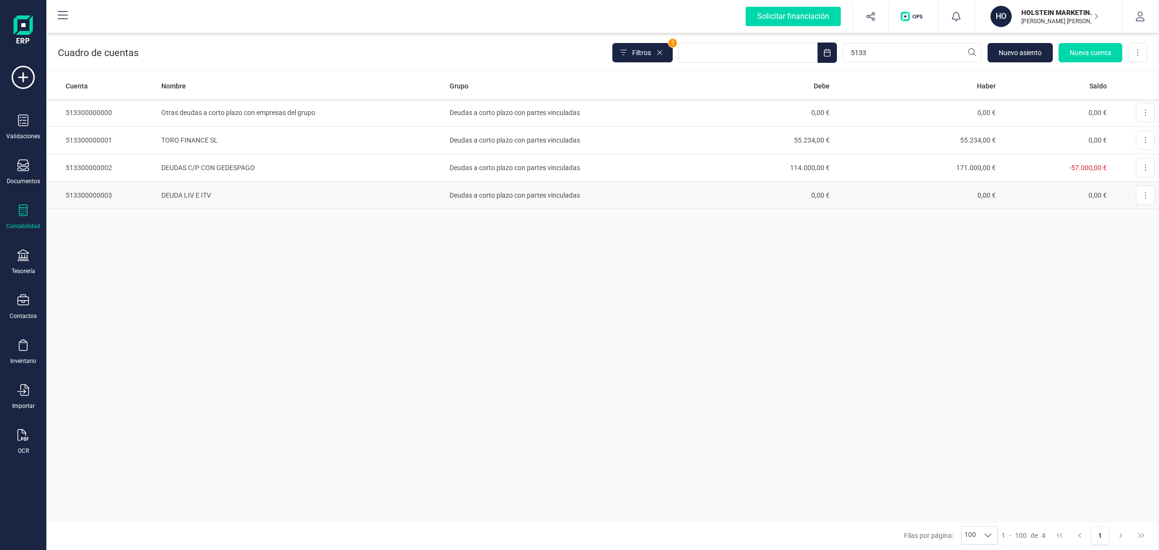
click at [250, 191] on td "DEUDA LIV E ITV" at bounding box center [301, 196] width 288 height 28
click at [19, 262] on div "Tesorería" at bounding box center [23, 262] width 39 height 26
click at [85, 147] on div "Tesorería" at bounding box center [119, 136] width 131 height 33
click at [87, 162] on span "Cuentas bancarias" at bounding box center [117, 165] width 85 height 12
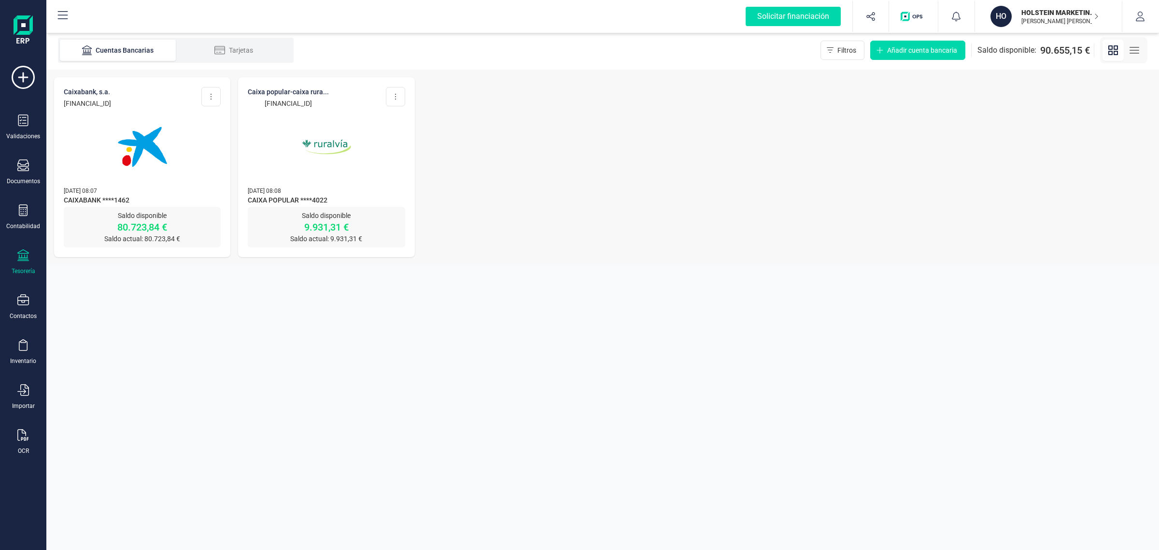
click at [157, 189] on p "[DATE] 08:07" at bounding box center [142, 190] width 157 height 10
click at [43, 179] on div "Solicitar financiación Validaciones Documentos Documentos Presupuestos Pedidos …" at bounding box center [23, 275] width 46 height 550
click at [118, 167] on img at bounding box center [142, 146] width 81 height 81
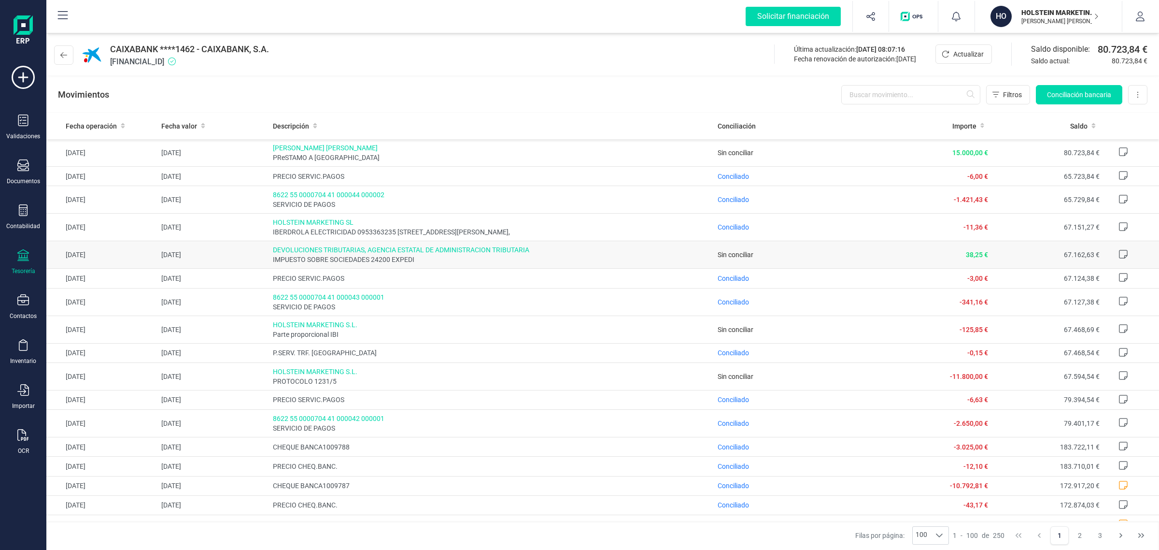
scroll to position [60, 0]
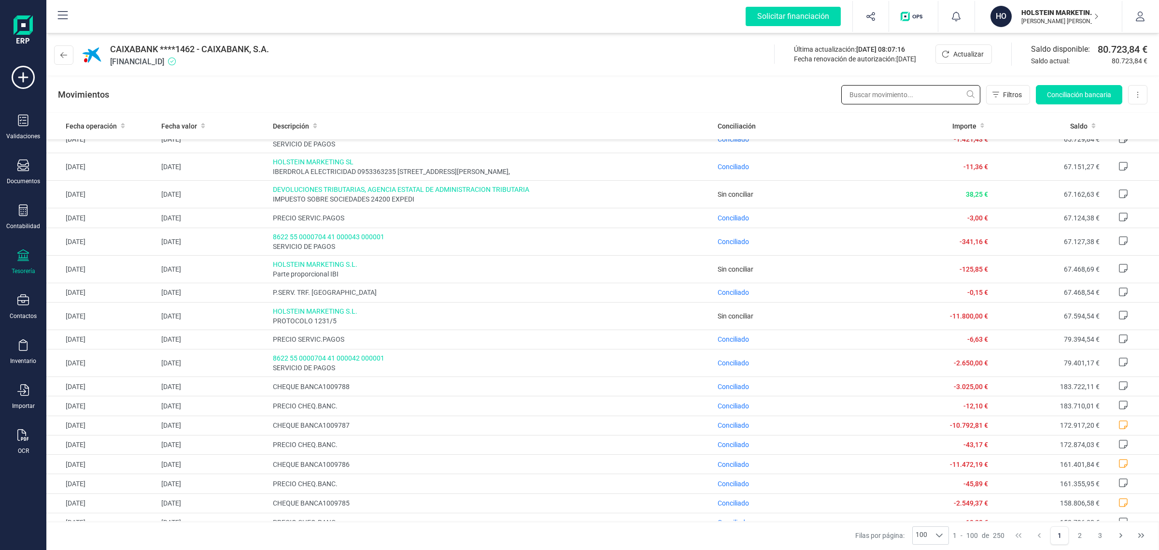
click at [889, 95] on input "text" at bounding box center [910, 94] width 139 height 19
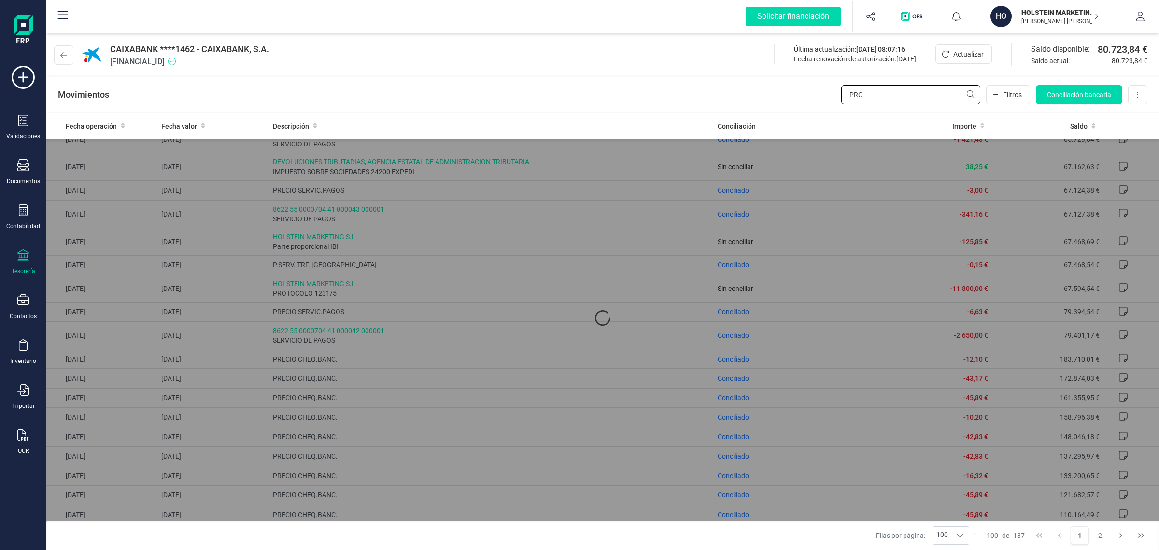
scroll to position [0, 0]
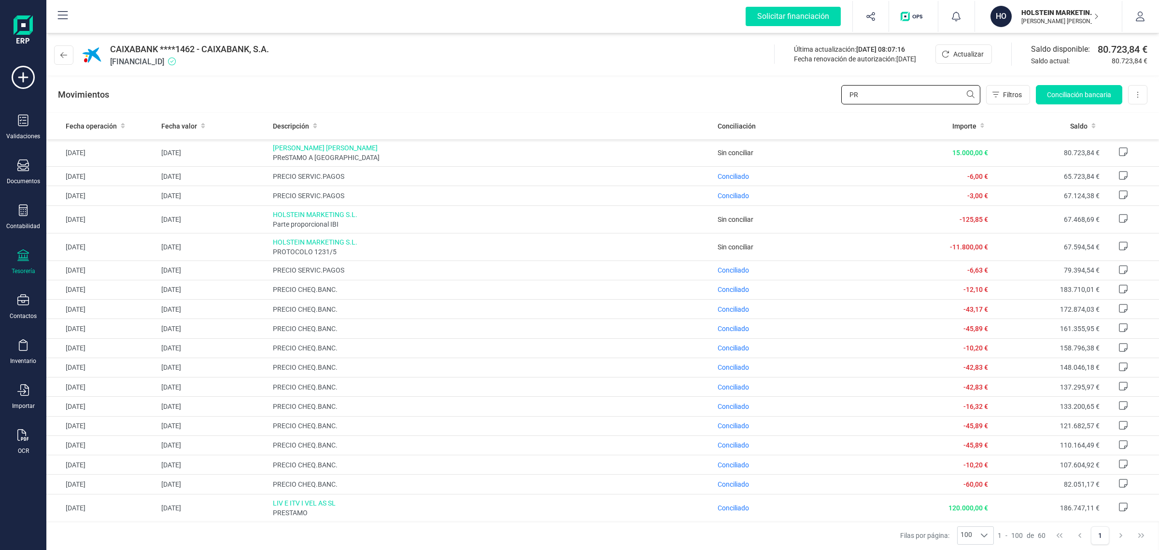
type input "P"
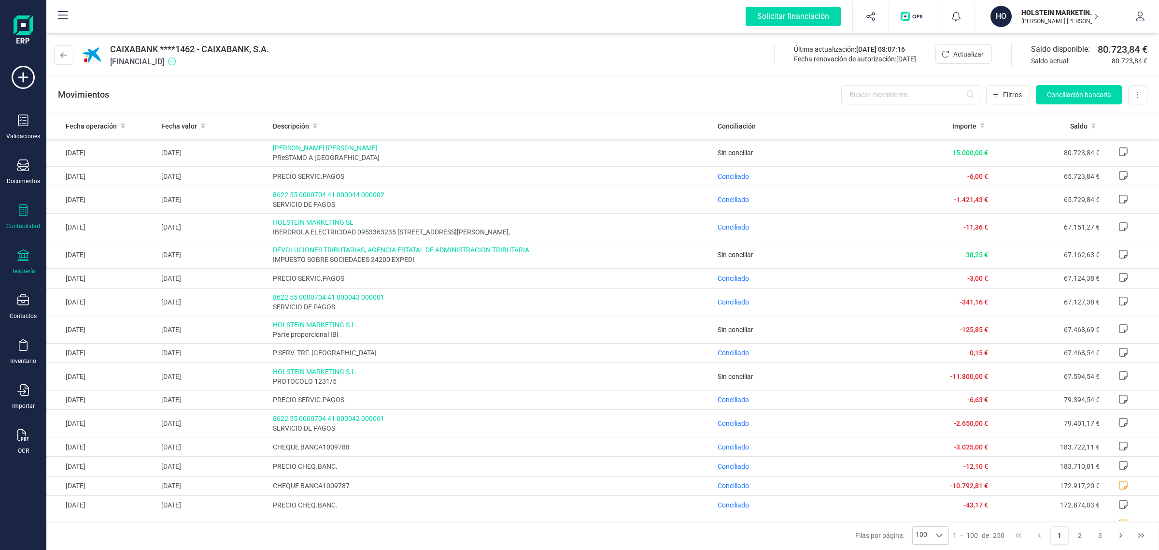
click at [27, 215] on icon at bounding box center [23, 210] width 12 height 12
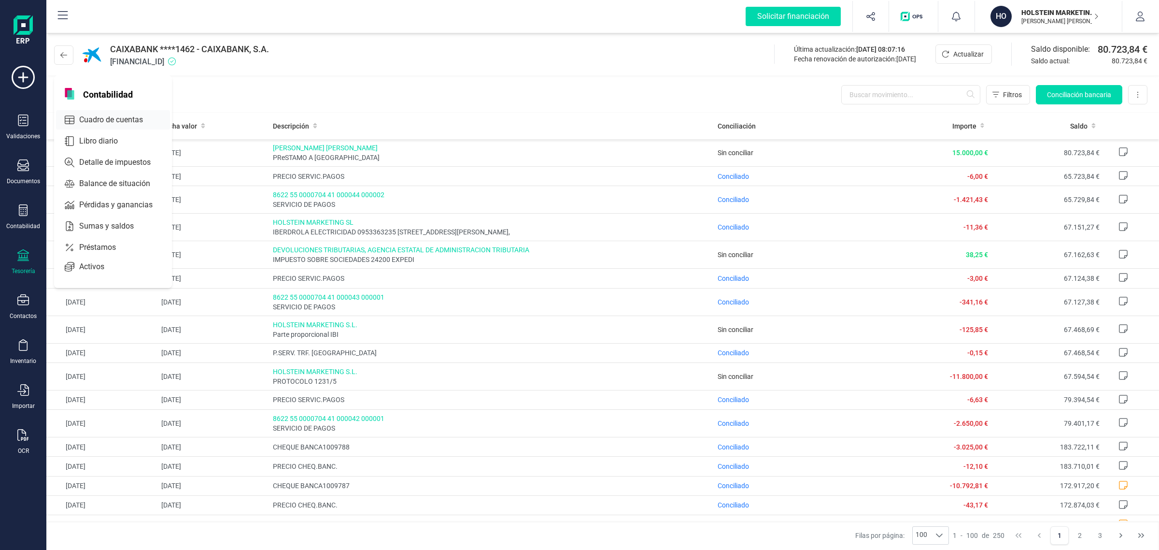
click at [119, 115] on span "Cuadro de cuentas" at bounding box center [117, 120] width 85 height 12
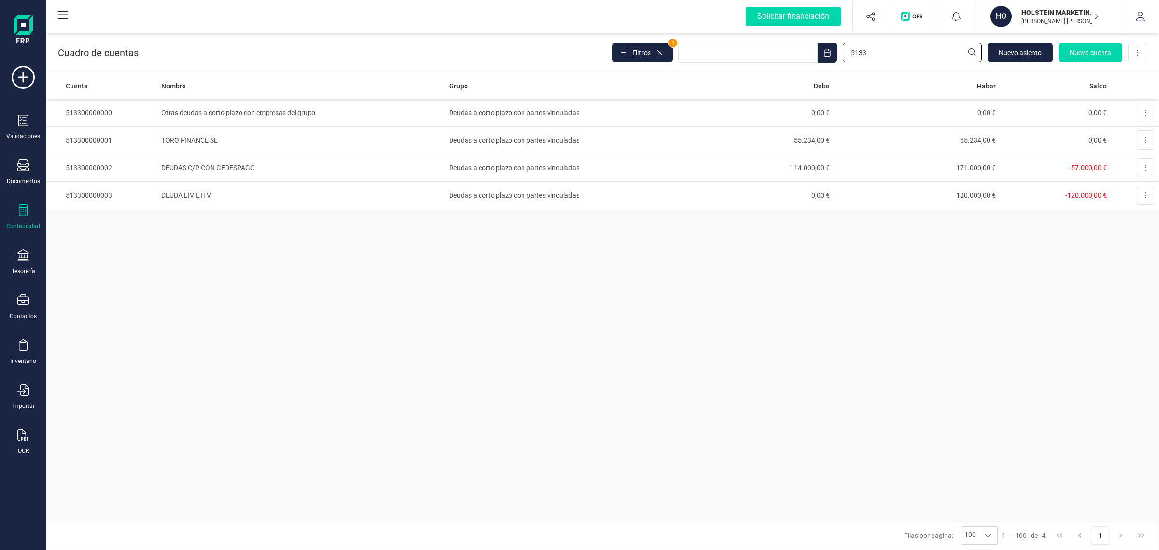
drag, startPoint x: 884, startPoint y: 51, endPoint x: 765, endPoint y: 67, distance: 119.8
click at [762, 68] on div "Cuadro de cuentas Filtros 1 5133 Nuevo asiento Nueva cuenta Descargar Excel" at bounding box center [602, 51] width 1113 height 40
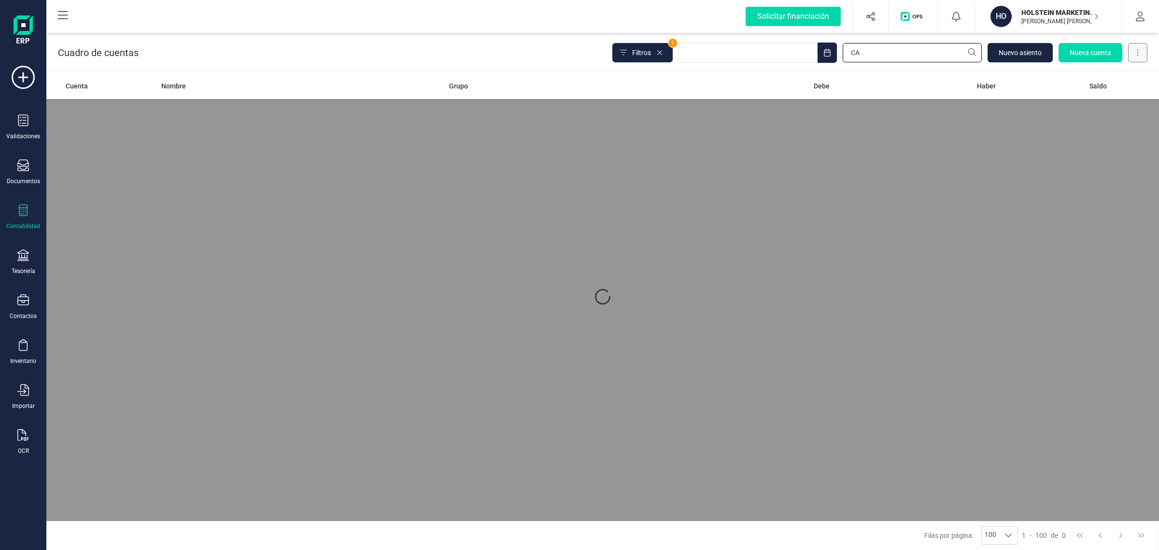
type input "C"
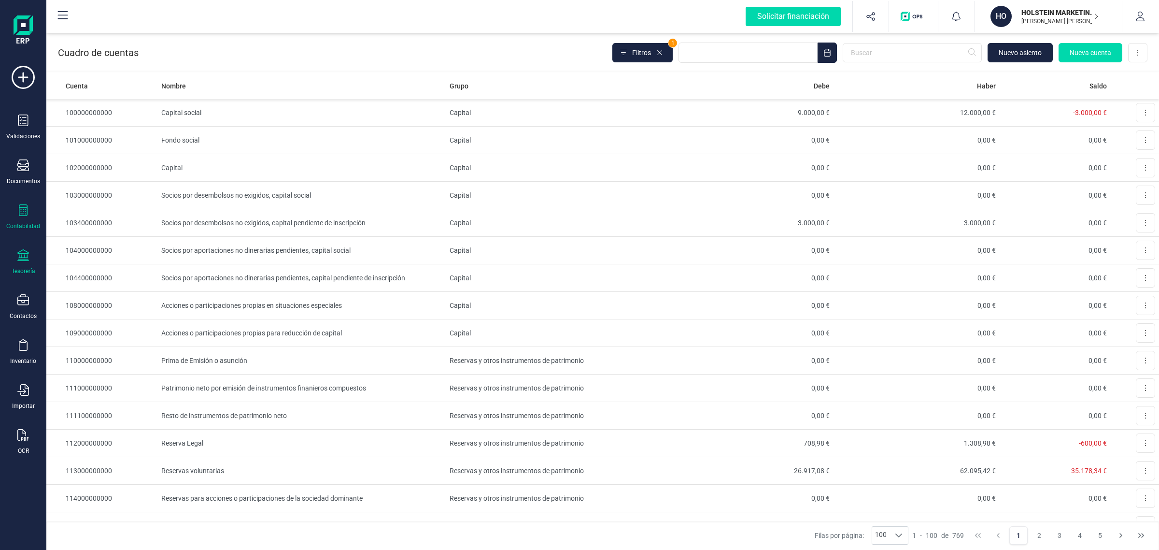
click at [4, 259] on div "Tesorería" at bounding box center [23, 262] width 39 height 26
click at [87, 159] on span "Cuentas bancarias" at bounding box center [117, 165] width 85 height 12
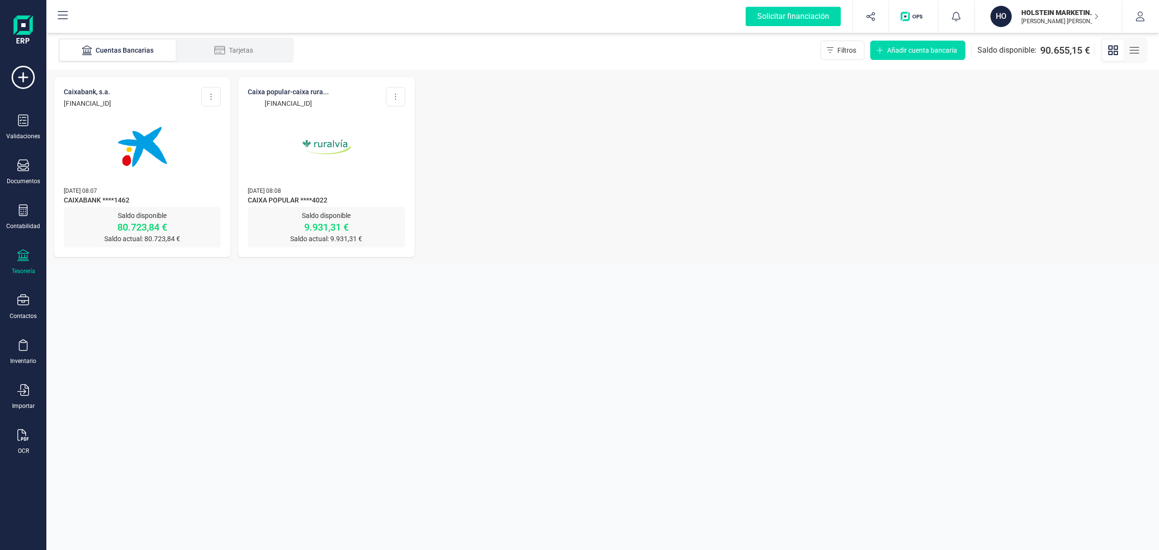
click at [110, 182] on img at bounding box center [142, 146] width 81 height 81
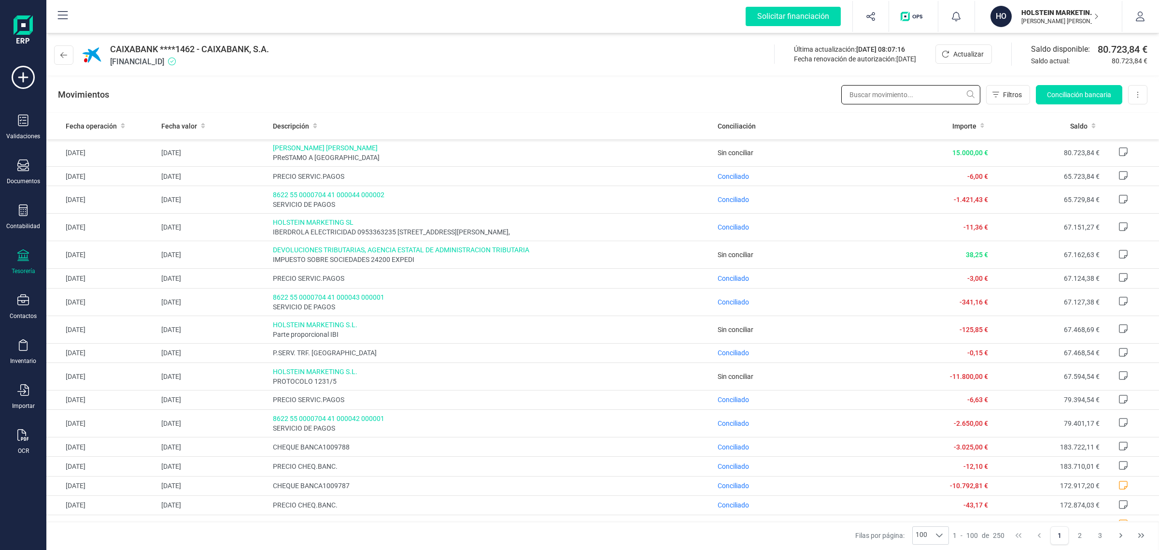
click at [880, 97] on input "text" at bounding box center [910, 94] width 139 height 19
type input "IBI"
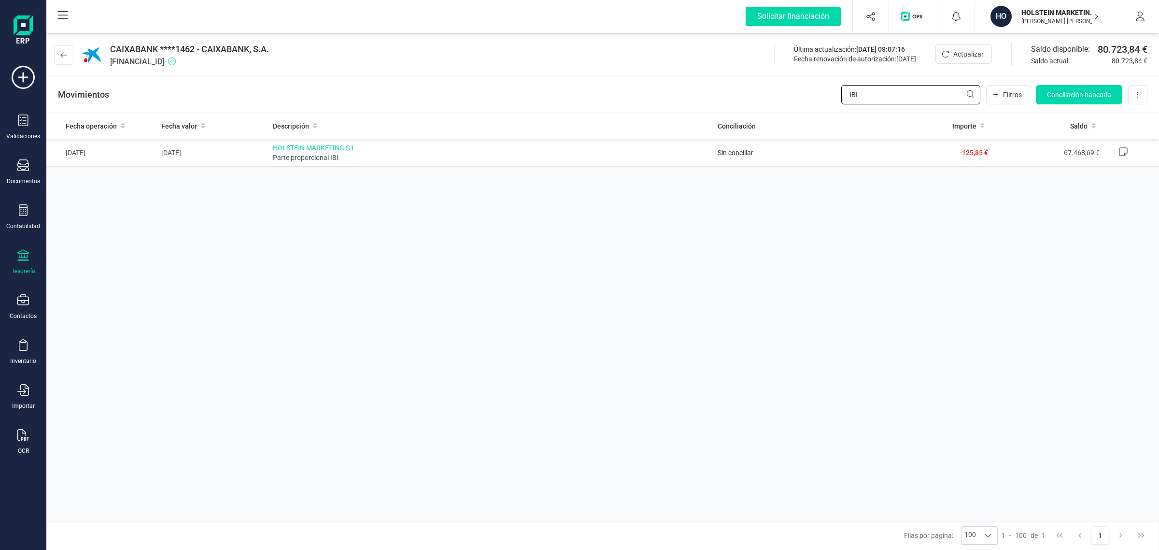
drag, startPoint x: 883, startPoint y: 93, endPoint x: 755, endPoint y: 98, distance: 128.0
click at [755, 98] on div "Movimientos IBI Filtros Conciliación bancaria Descargar Excel Eliminar cuenta" at bounding box center [602, 94] width 1113 height 35
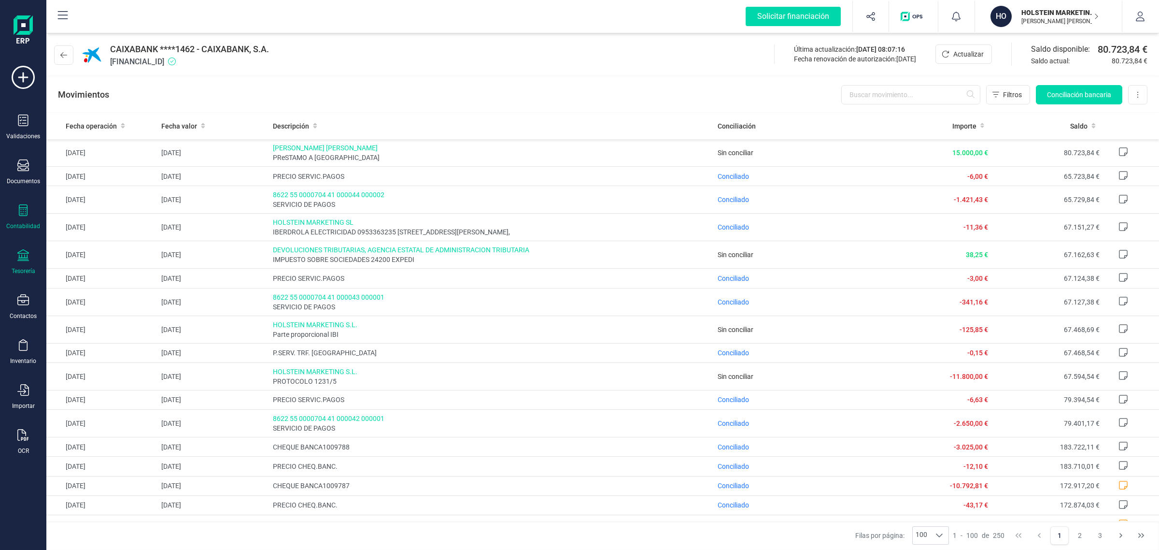
click at [16, 210] on div "Contabilidad" at bounding box center [23, 217] width 39 height 26
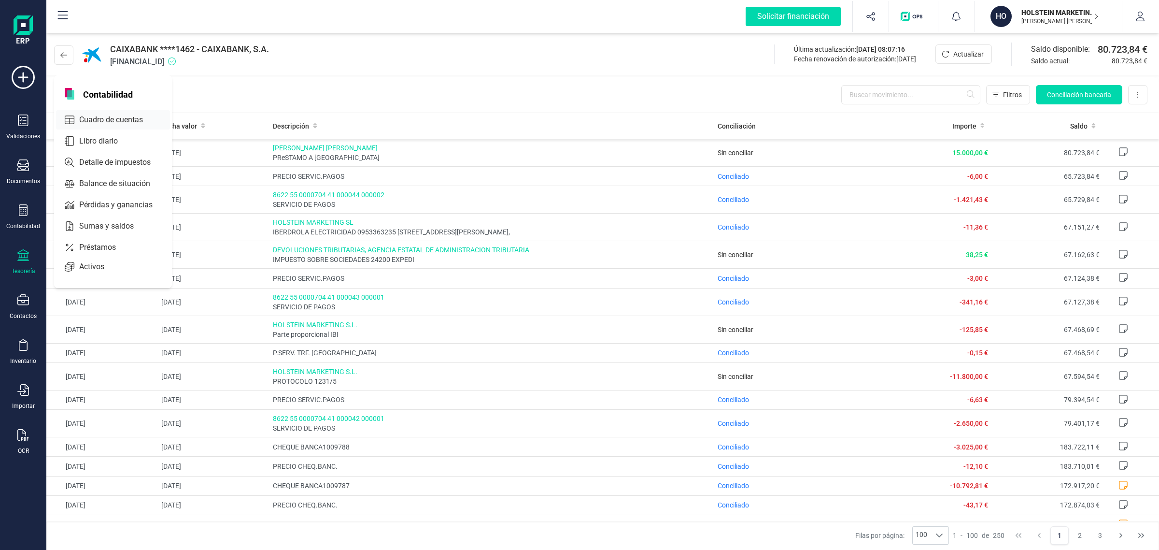
click at [98, 110] on div "Cuadro de cuentas" at bounding box center [113, 119] width 114 height 19
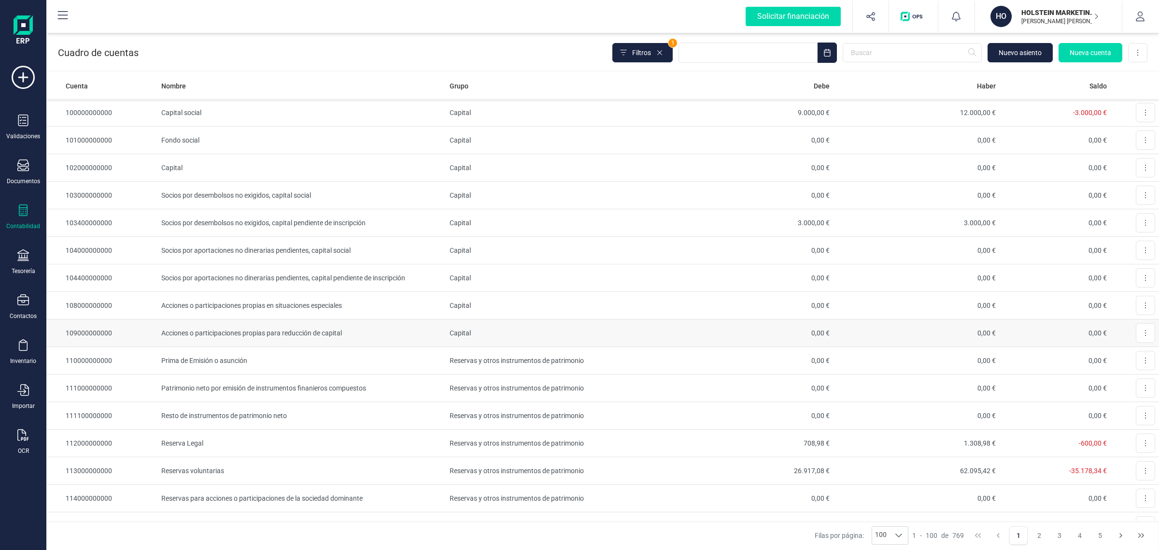
scroll to position [181, 0]
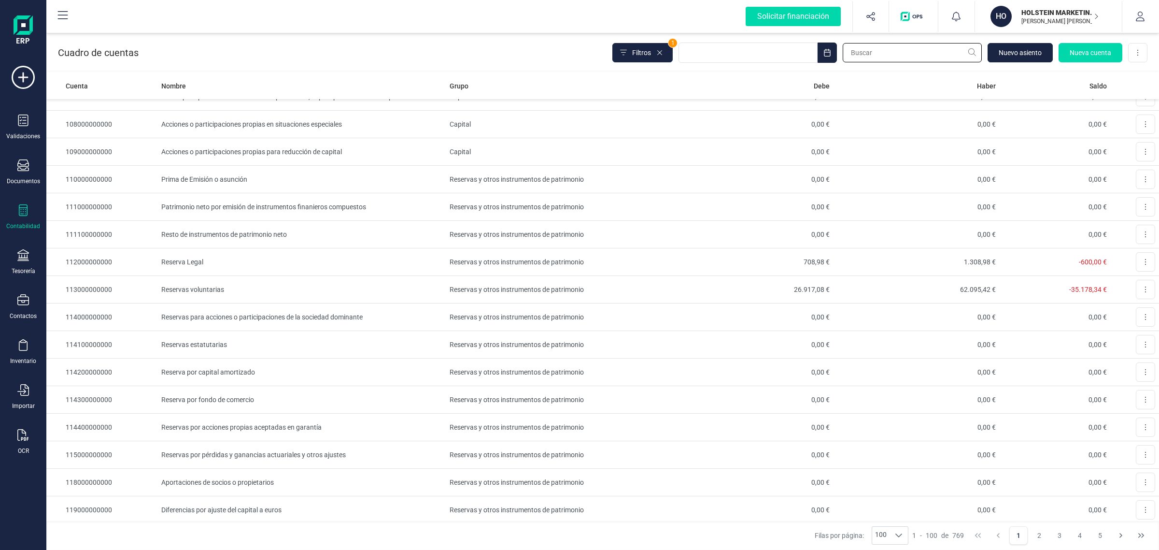
click at [886, 50] on input "text" at bounding box center [912, 52] width 139 height 19
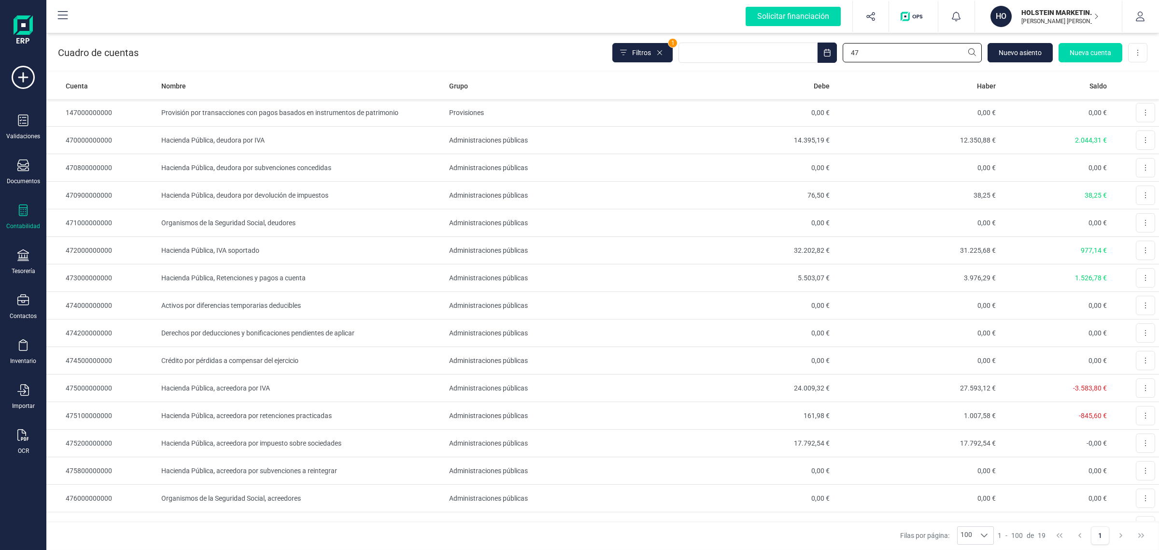
type input "47"
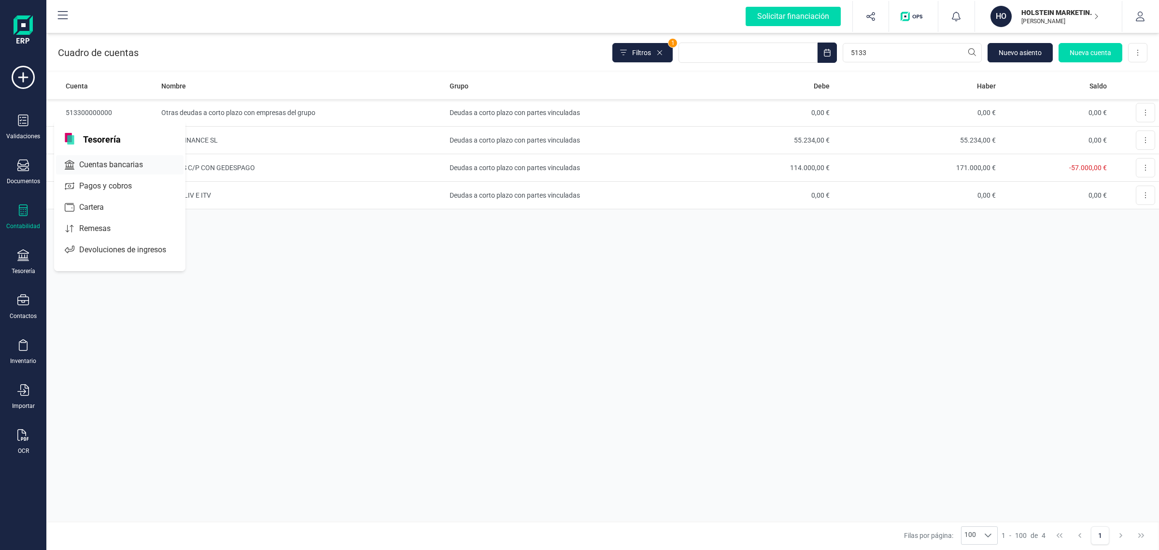
click at [90, 162] on span "Cuentas bancarias" at bounding box center [117, 165] width 85 height 12
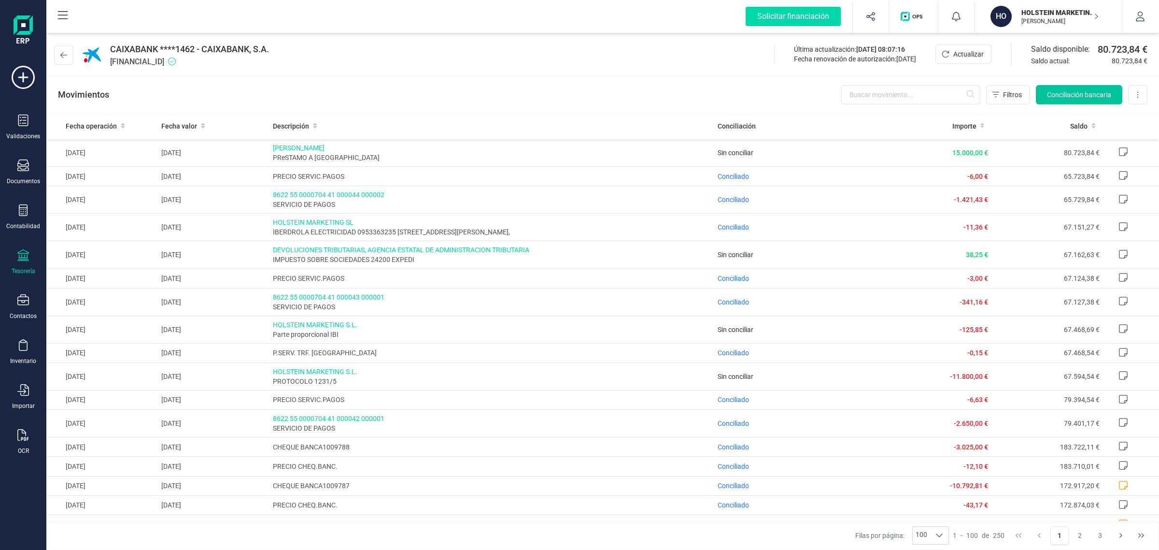
click at [1077, 97] on span "Conciliación bancaria" at bounding box center [1079, 95] width 64 height 10
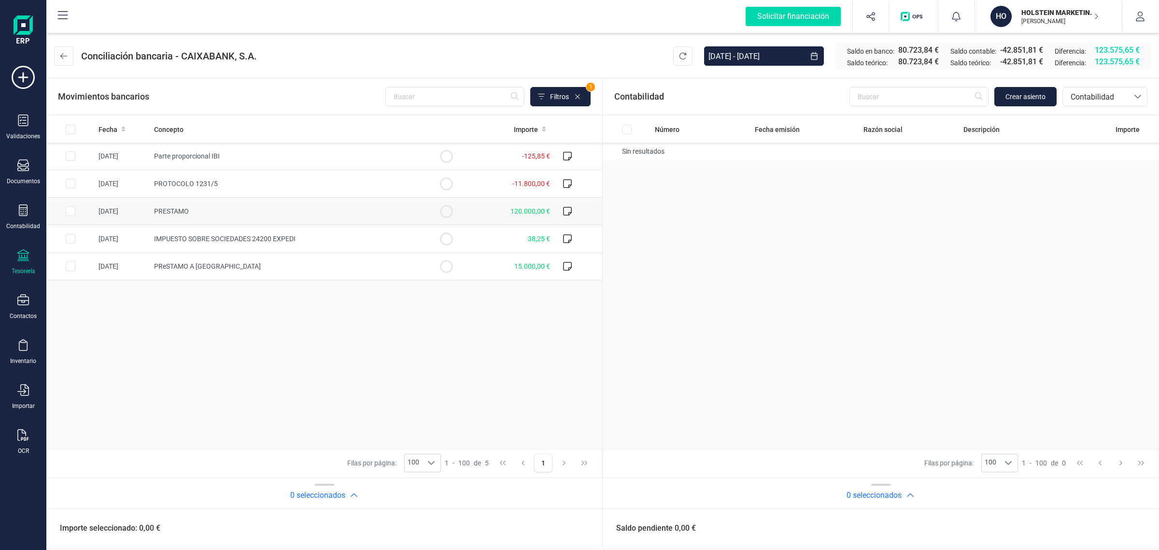
click at [479, 212] on td "120.000,00 €" at bounding box center [512, 212] width 84 height 28
checkbox input "true"
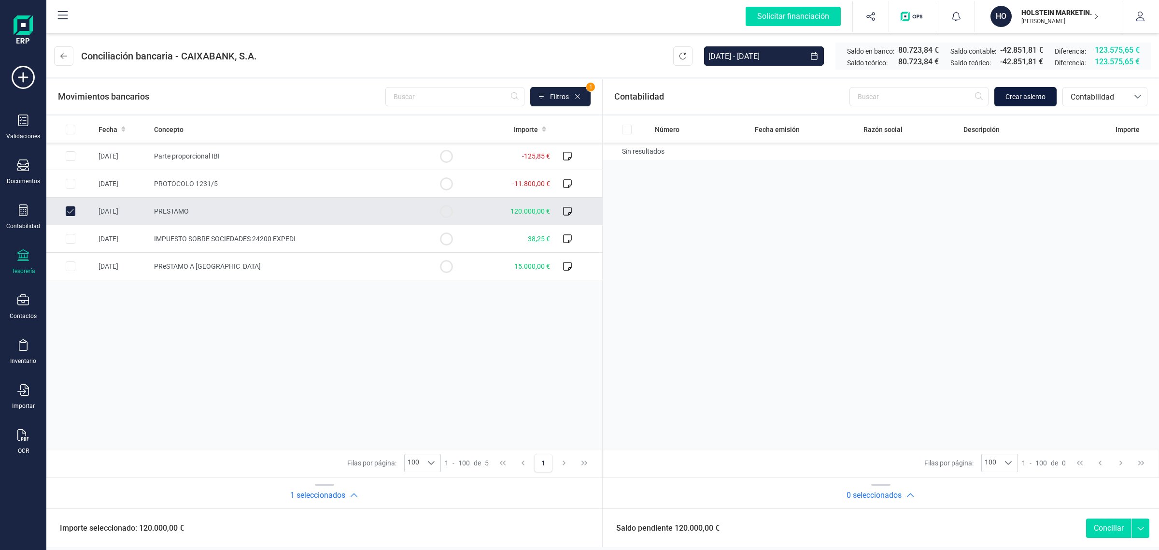
click at [1016, 101] on button "Crear asiento" at bounding box center [1025, 96] width 62 height 19
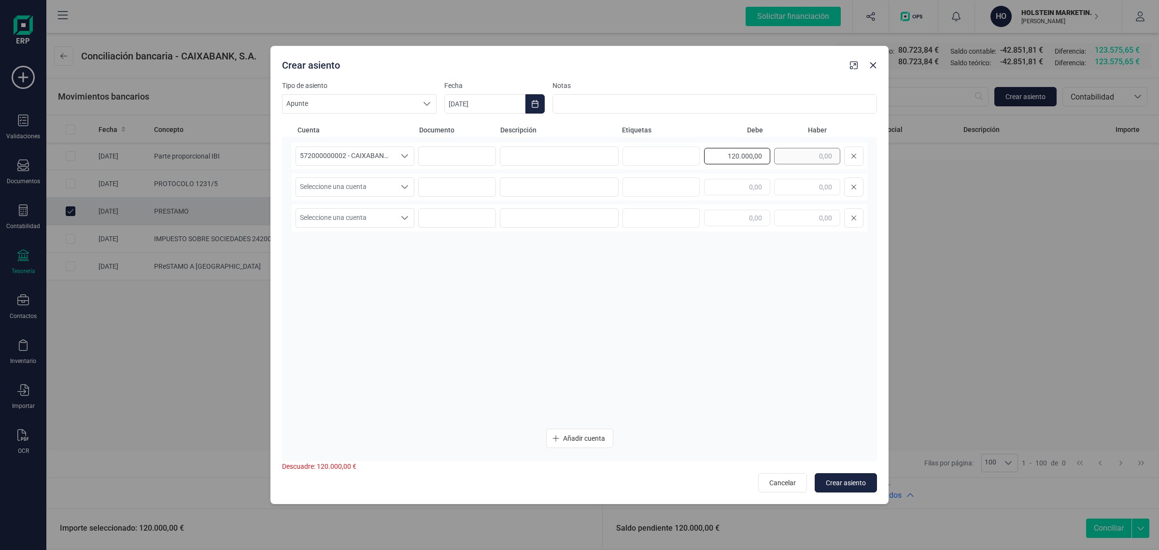
click at [785, 158] on div "120.000,00" at bounding box center [783, 155] width 159 height 19
click at [808, 177] on div at bounding box center [783, 186] width 159 height 19
click at [813, 190] on input "text" at bounding box center [807, 187] width 66 height 16
paste input "120.000,00"
type input "120.000,00"
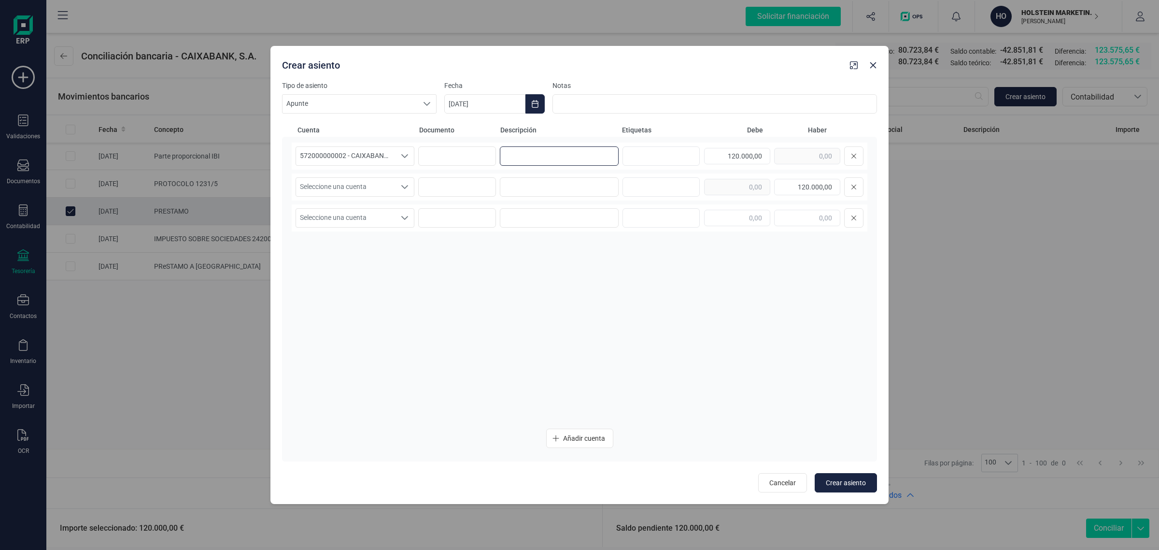
click at [554, 151] on input at bounding box center [559, 155] width 119 height 19
drag, startPoint x: 556, startPoint y: 160, endPoint x: 453, endPoint y: 177, distance: 104.3
click at [453, 177] on div "572000000002 - CAIXABANK ****1462 572000000002 - CAIXABANK ****1462 PRESTAMO 12…" at bounding box center [580, 281] width 576 height 278
type input "PRESTAMO"
click at [527, 182] on input at bounding box center [559, 186] width 119 height 19
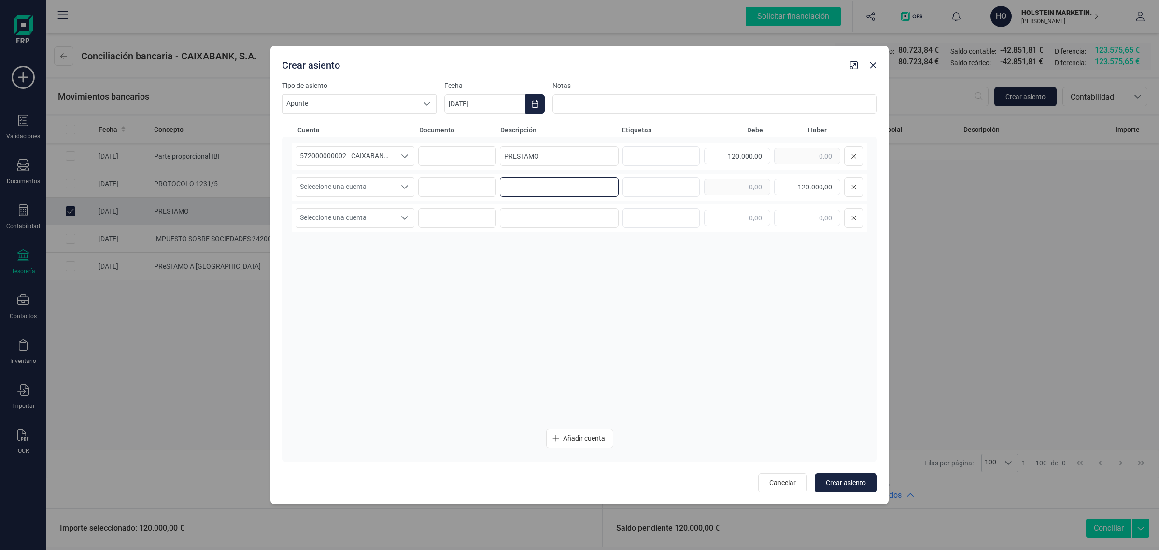
paste input "PRESTAMO"
type input "PRESTAMO"
click at [385, 187] on span "Seleccione una cuenta" at bounding box center [345, 187] width 99 height 18
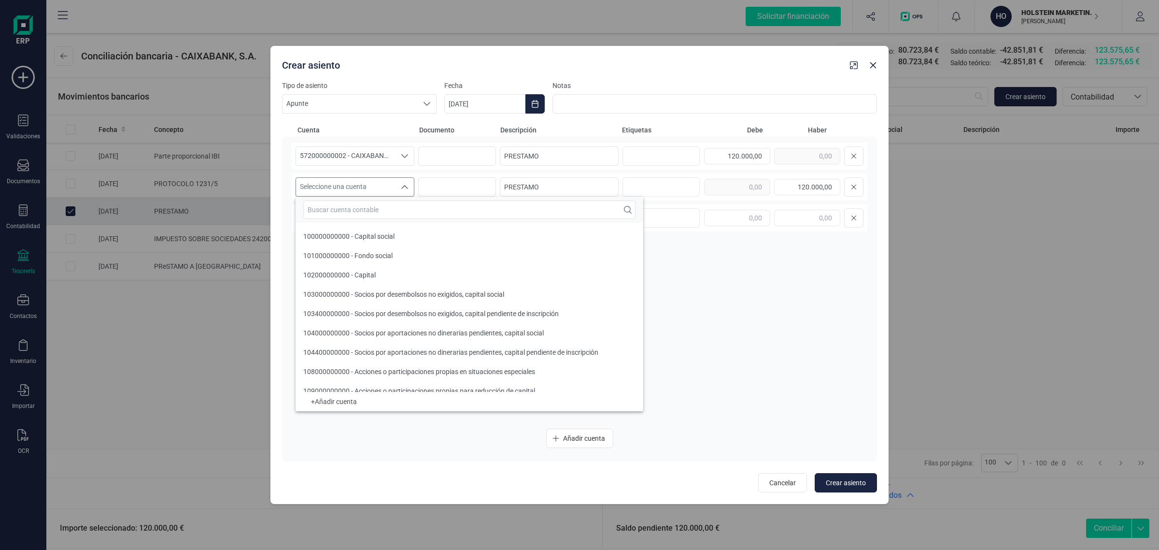
click at [336, 212] on input "text" at bounding box center [469, 209] width 332 height 18
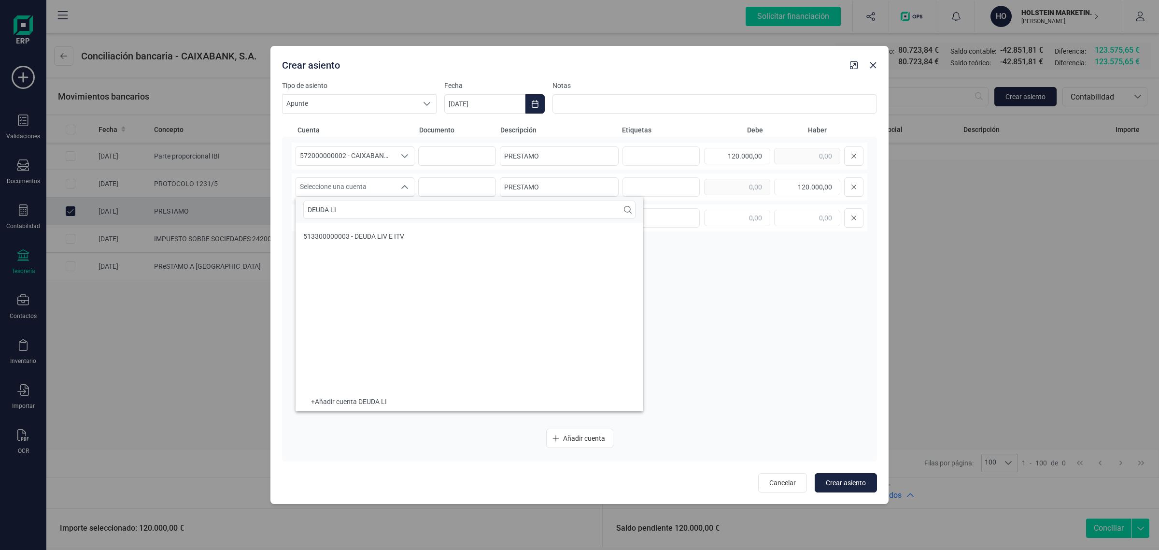
type input "DEUDA LI"
click at [387, 242] on li "513300000003 - DEUDA LIV E ITV" at bounding box center [470, 235] width 348 height 19
click at [532, 104] on icon "Choose Date" at bounding box center [535, 104] width 6 height 8
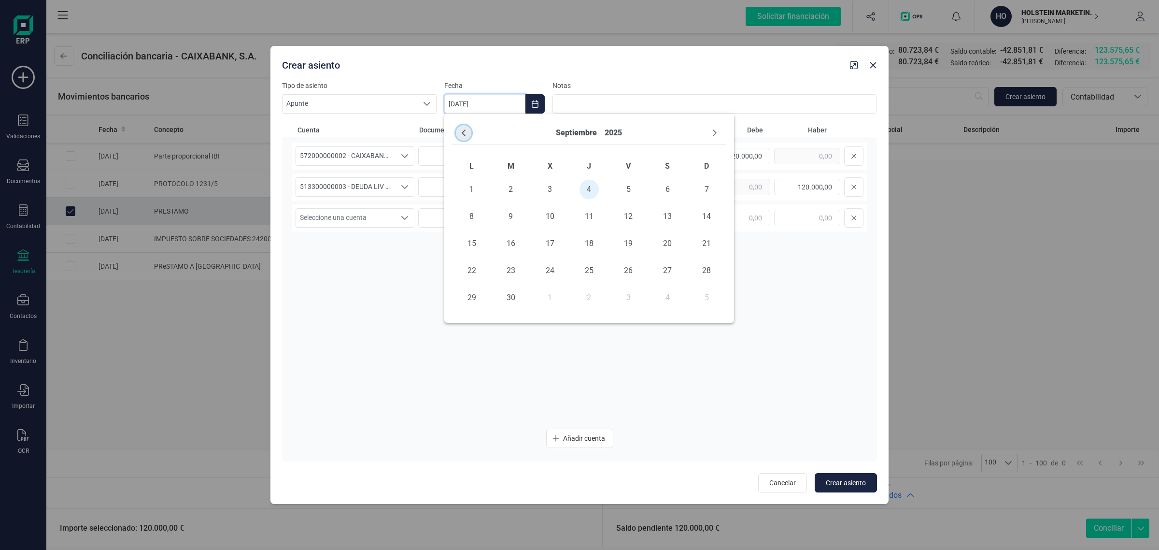
click at [467, 130] on icon "Previous Month" at bounding box center [464, 133] width 8 height 8
click at [477, 218] on span "7" at bounding box center [471, 216] width 19 height 19
click at [527, 100] on button "Choose Date" at bounding box center [534, 103] width 19 height 19
click at [505, 213] on span "8" at bounding box center [510, 216] width 19 height 19
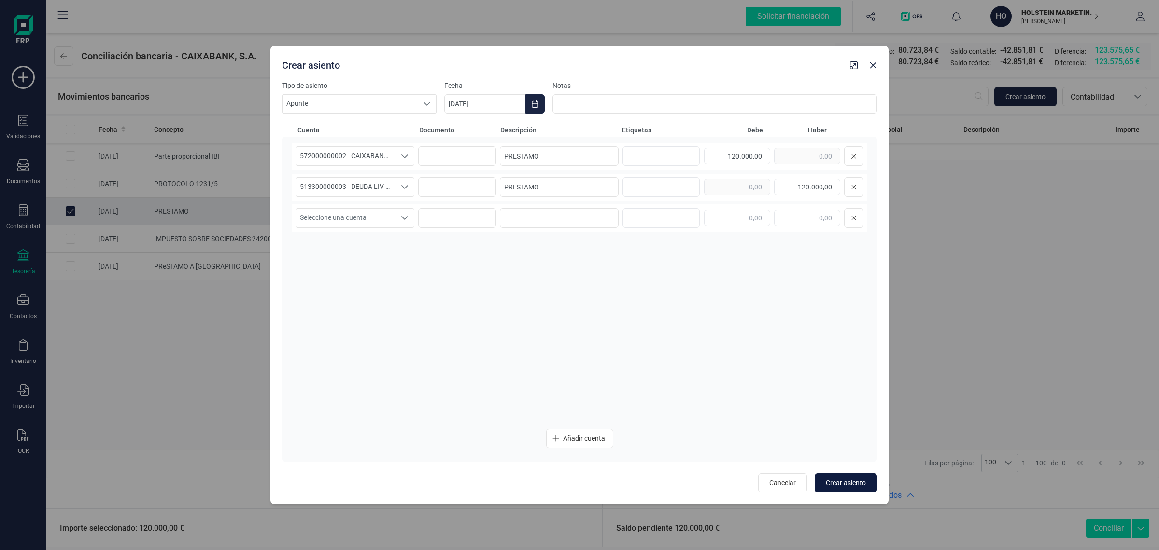
click at [836, 484] on span "Crear asiento" at bounding box center [846, 483] width 40 height 10
type input "[DATE]"
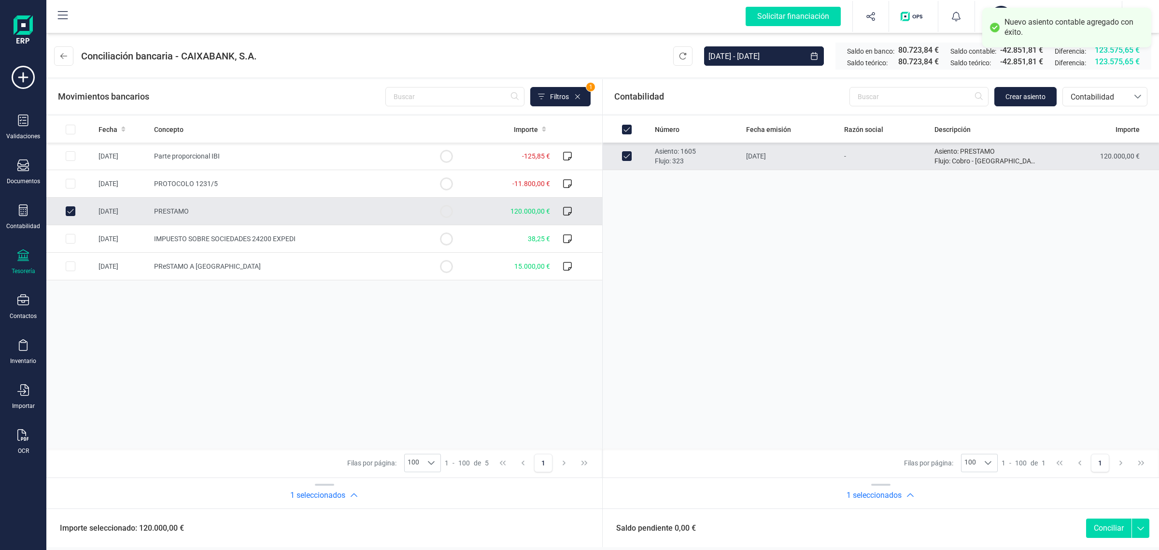
click at [1106, 522] on button "Conciliar" at bounding box center [1108, 527] width 45 height 19
checkbox input "false"
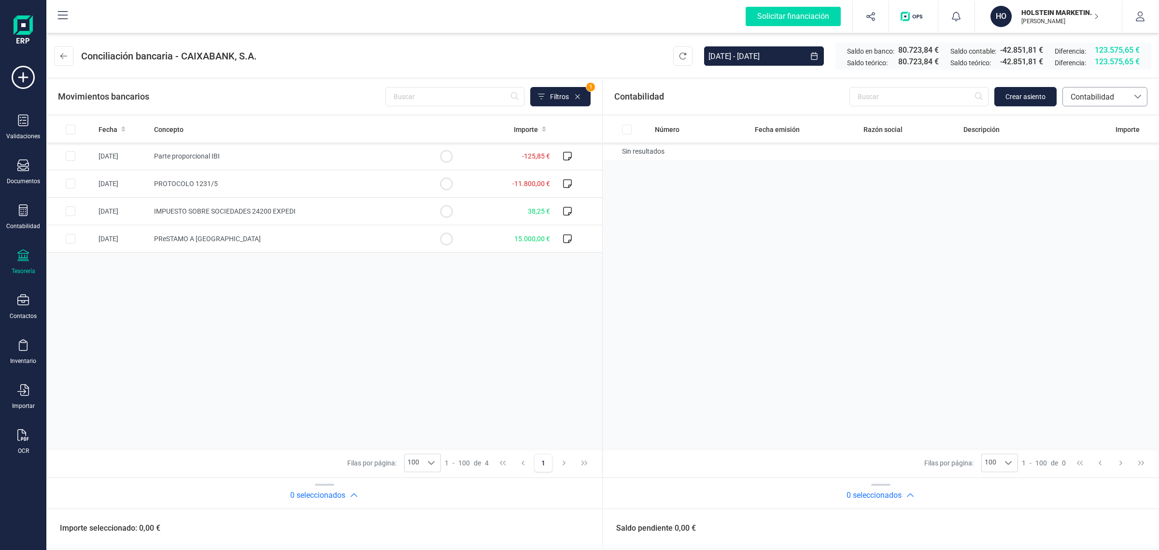
click at [1093, 100] on span "Contabilidad" at bounding box center [1096, 97] width 58 height 12
click at [1077, 163] on span "Facturas" at bounding box center [1085, 162] width 30 height 12
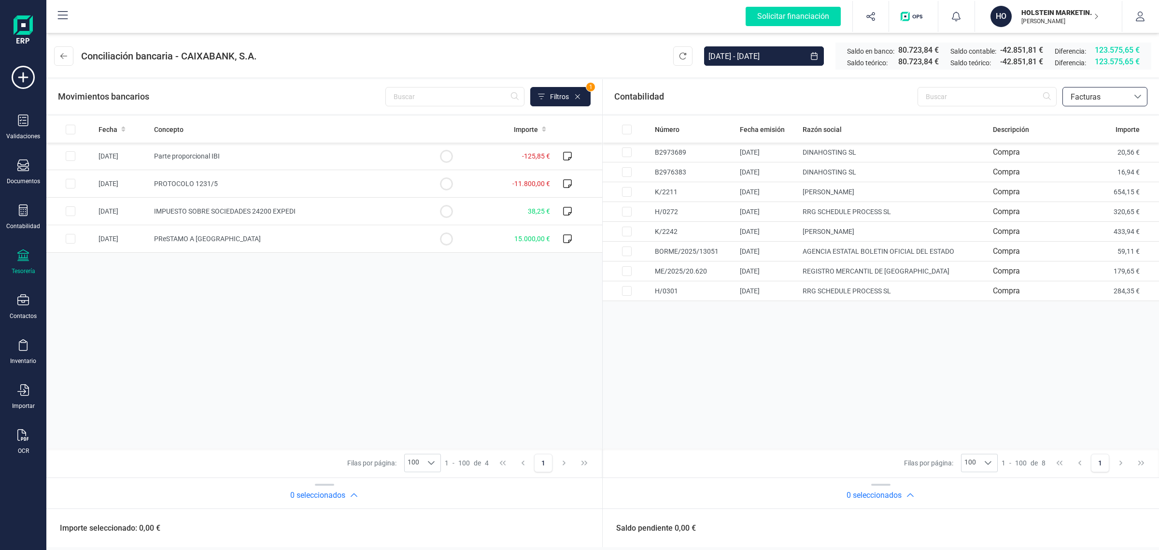
drag, startPoint x: 1104, startPoint y: 95, endPoint x: 1101, endPoint y: 103, distance: 8.3
click at [1104, 96] on span "Facturas" at bounding box center [1096, 97] width 58 height 12
click at [1086, 115] on span "Contabilidad" at bounding box center [1091, 120] width 43 height 12
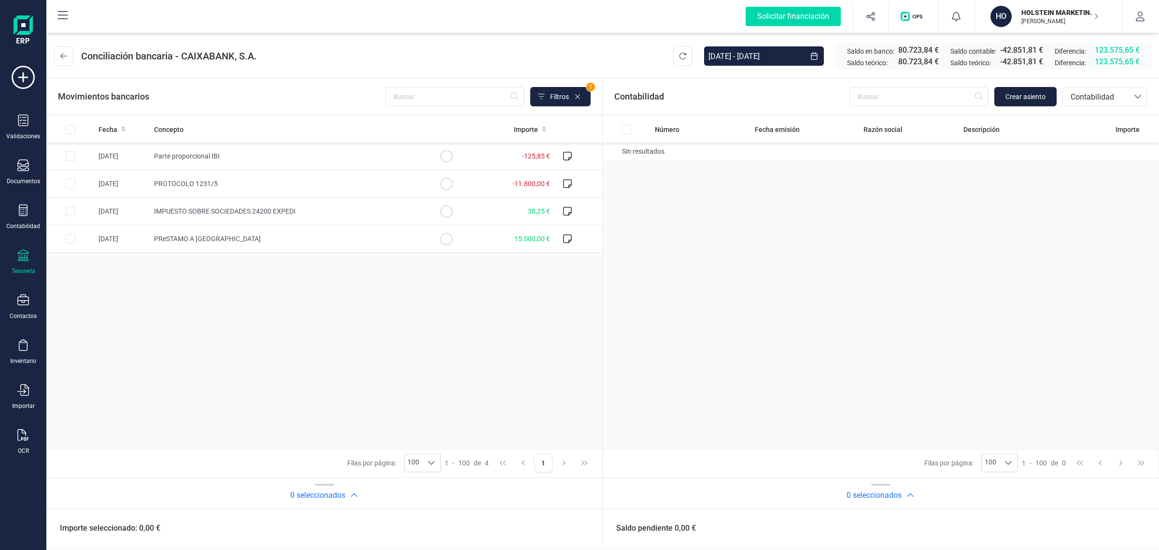
click at [255, 308] on div "Fecha Concepto Importe [DATE] Parte proporcional IBI -125,85 € [DATE] PROTOCOLO…" at bounding box center [324, 282] width 556 height 332
click at [310, 211] on td "IMPUESTO SOBRE SOCIEDADES 24200 EXPEDI" at bounding box center [286, 212] width 272 height 28
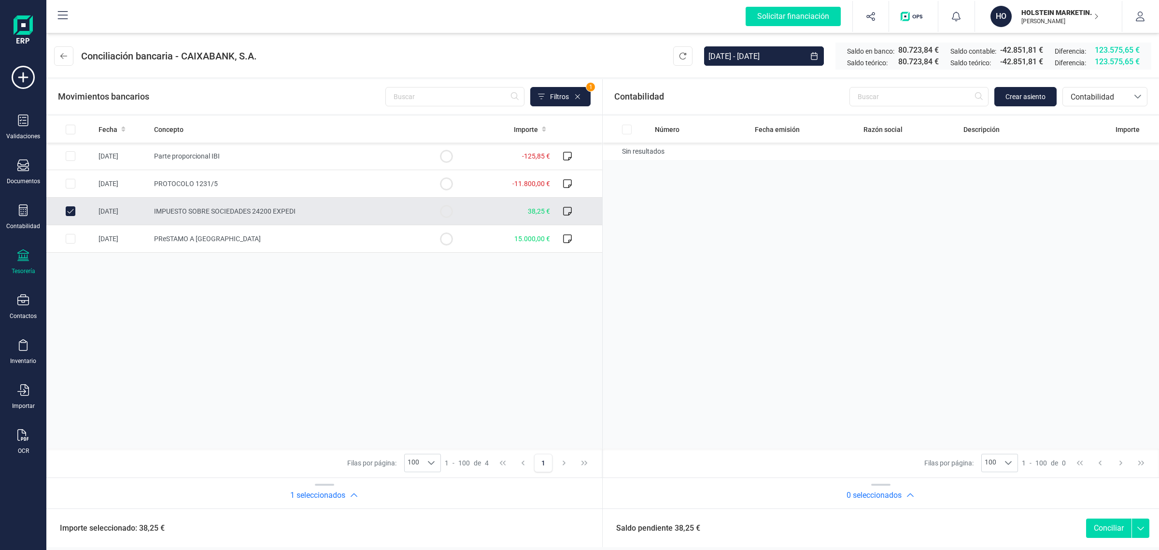
click at [302, 206] on td "IMPUESTO SOBRE SOCIEDADES 24200 EXPEDI" at bounding box center [286, 212] width 272 height 28
checkbox input "false"
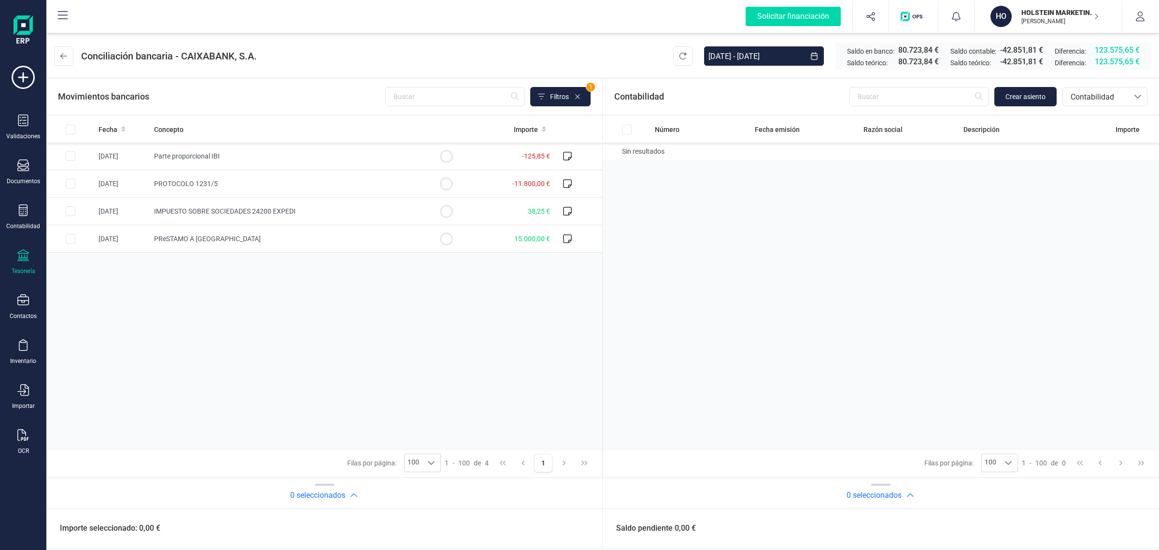
click at [353, 346] on div "Fecha Concepto Importe [DATE] Parte proporcional IBI -125,85 € [DATE] PROTOCOLO…" at bounding box center [324, 282] width 556 height 332
click at [1021, 27] on div "HOLSTEIN MARKETING SL [PERSON_NAME]" at bounding box center [1054, 16] width 74 height 21
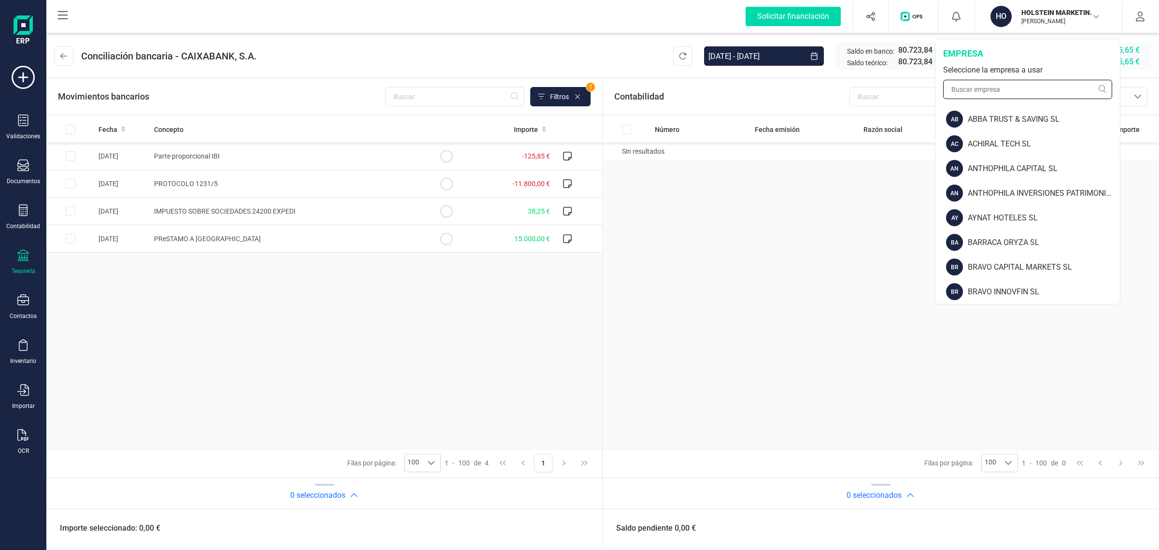
click at [976, 91] on input "text" at bounding box center [1027, 89] width 169 height 19
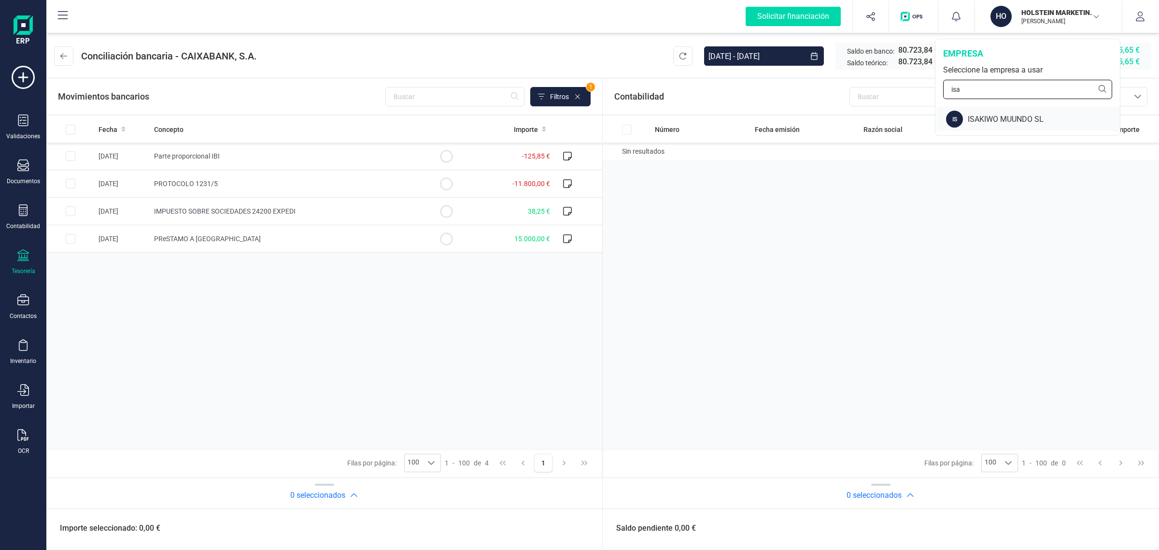
type input "isa"
click at [968, 116] on div "ISAKIWO MUUNDO SL" at bounding box center [1044, 119] width 152 height 12
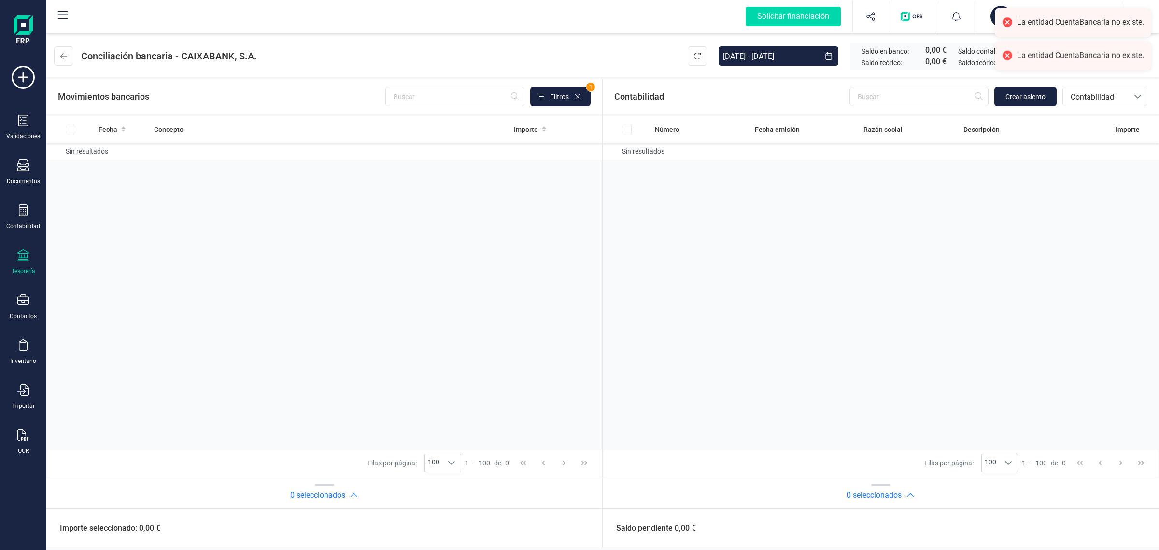
click at [26, 256] on icon at bounding box center [23, 255] width 12 height 12
click at [116, 163] on span "Cuentas bancarias" at bounding box center [115, 165] width 85 height 12
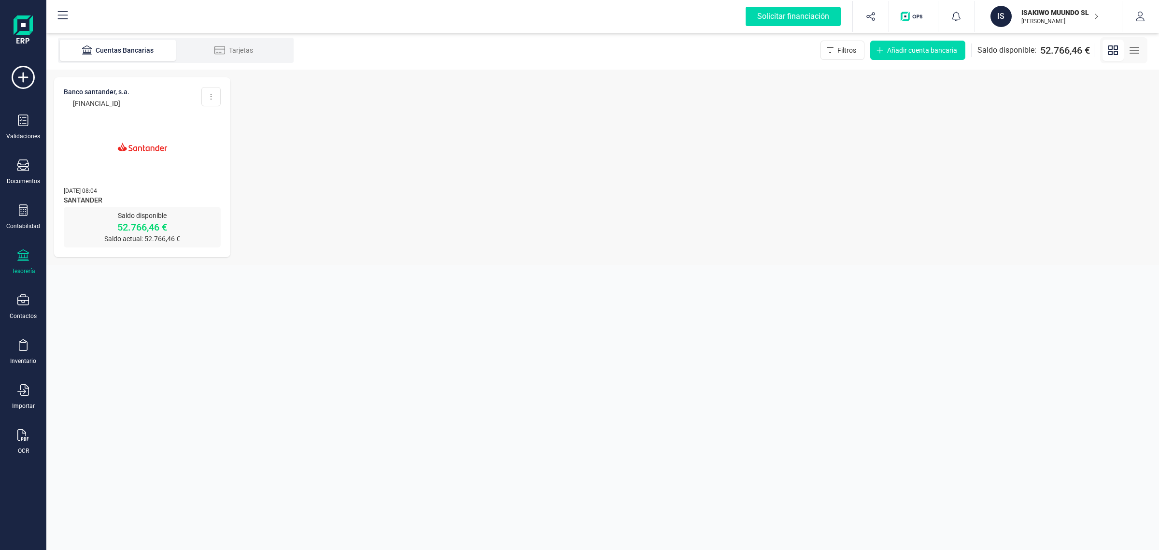
click at [159, 155] on img at bounding box center [142, 146] width 81 height 81
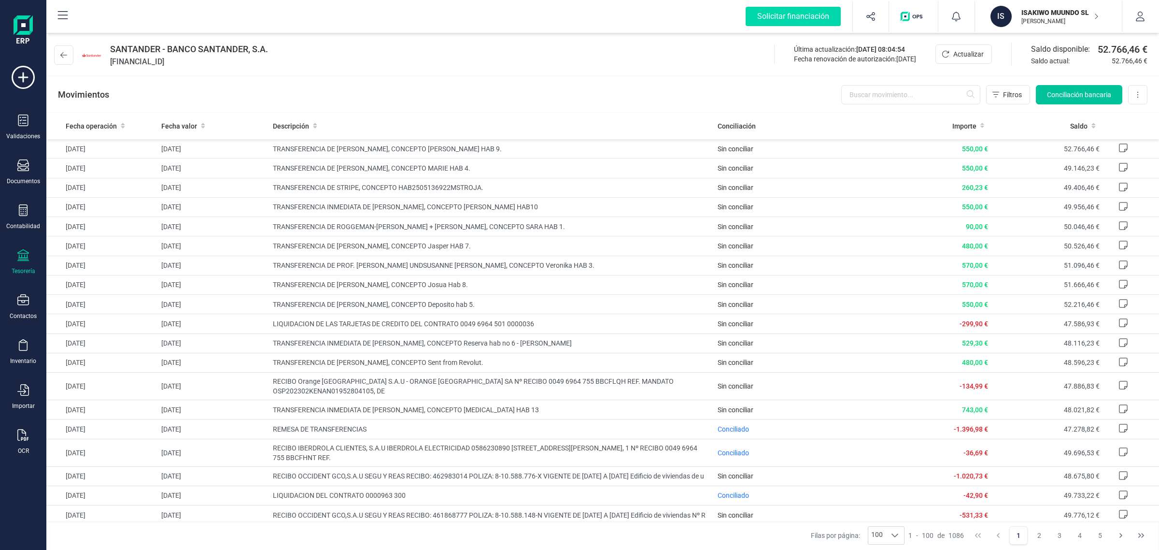
click at [1080, 97] on span "Conciliación bancaria" at bounding box center [1079, 95] width 64 height 10
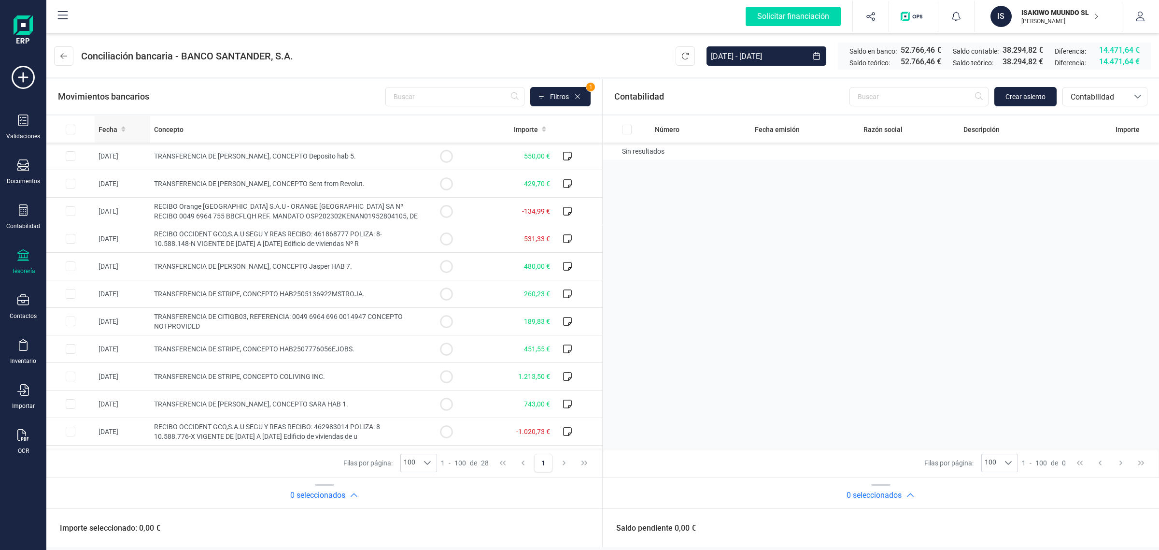
click at [110, 126] on span "Fecha" at bounding box center [108, 130] width 19 height 10
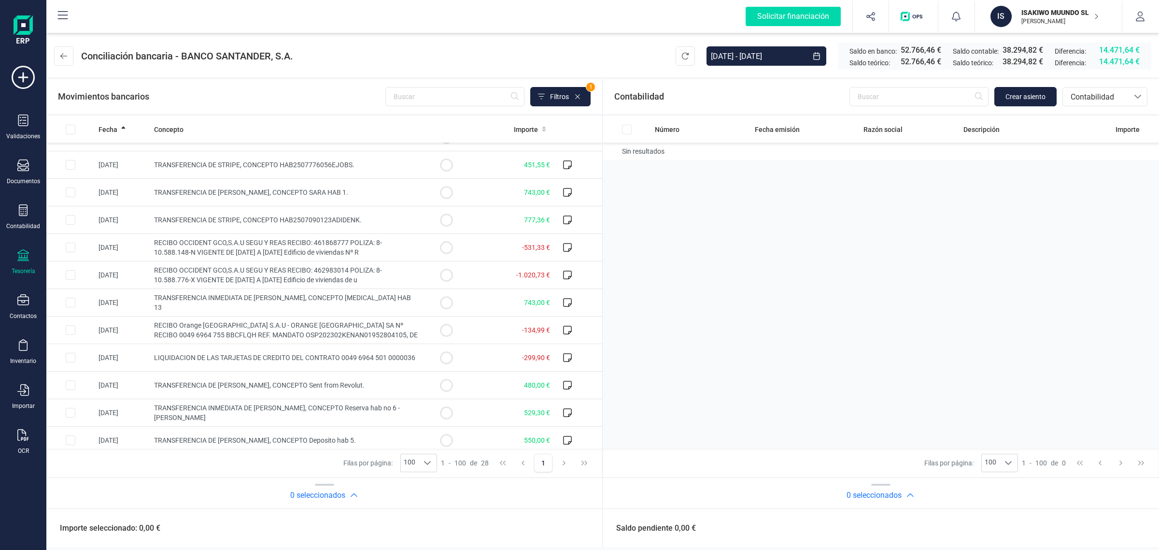
scroll to position [241, 0]
click at [1092, 92] on span "Contabilidad" at bounding box center [1096, 97] width 58 height 12
click at [1088, 165] on span "Facturas" at bounding box center [1085, 162] width 30 height 12
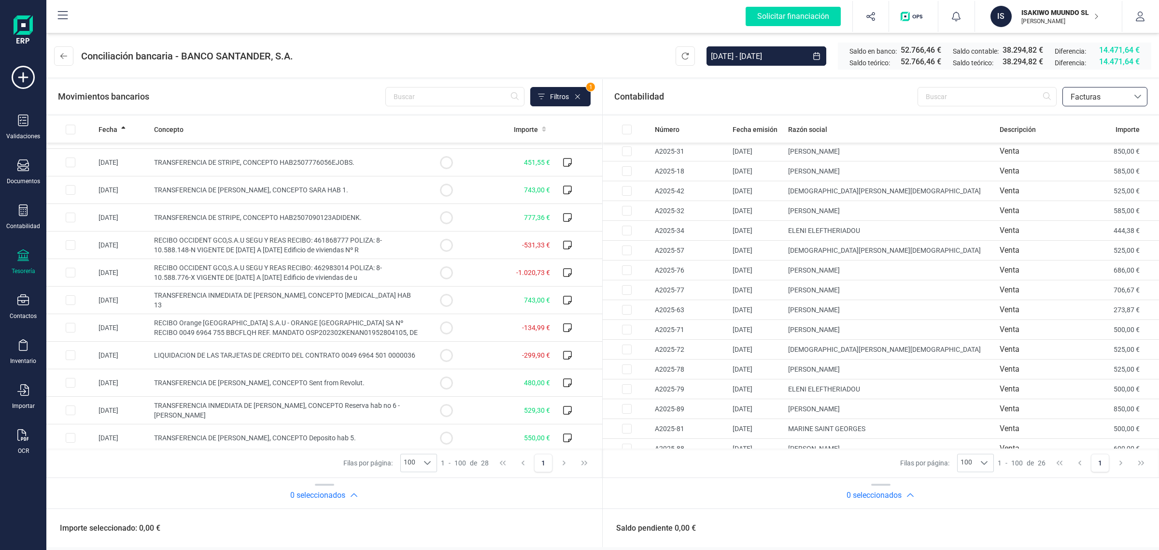
scroll to position [211, 0]
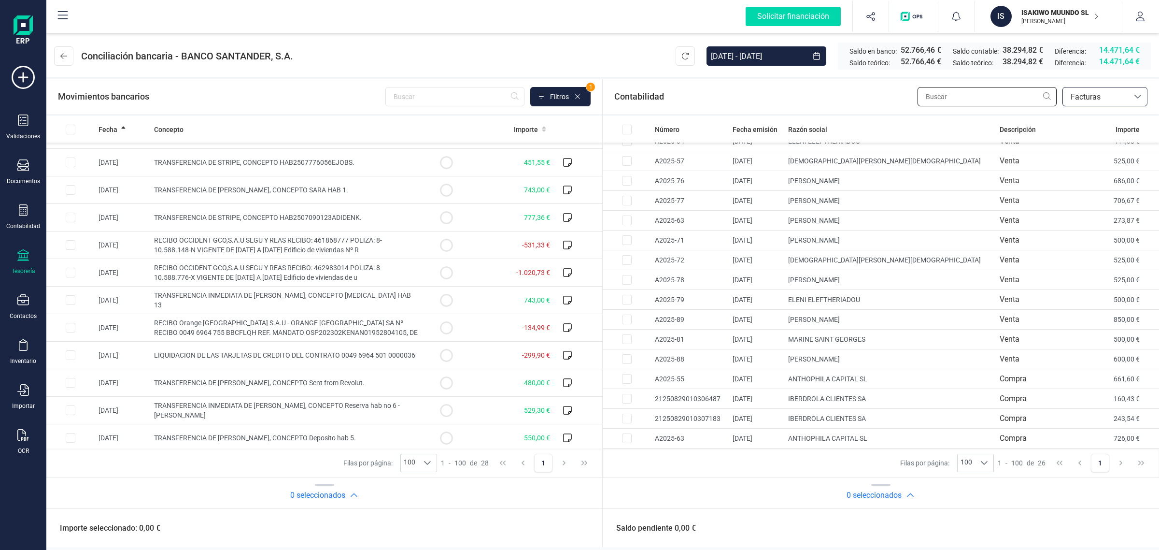
click at [1007, 96] on input "text" at bounding box center [987, 96] width 139 height 19
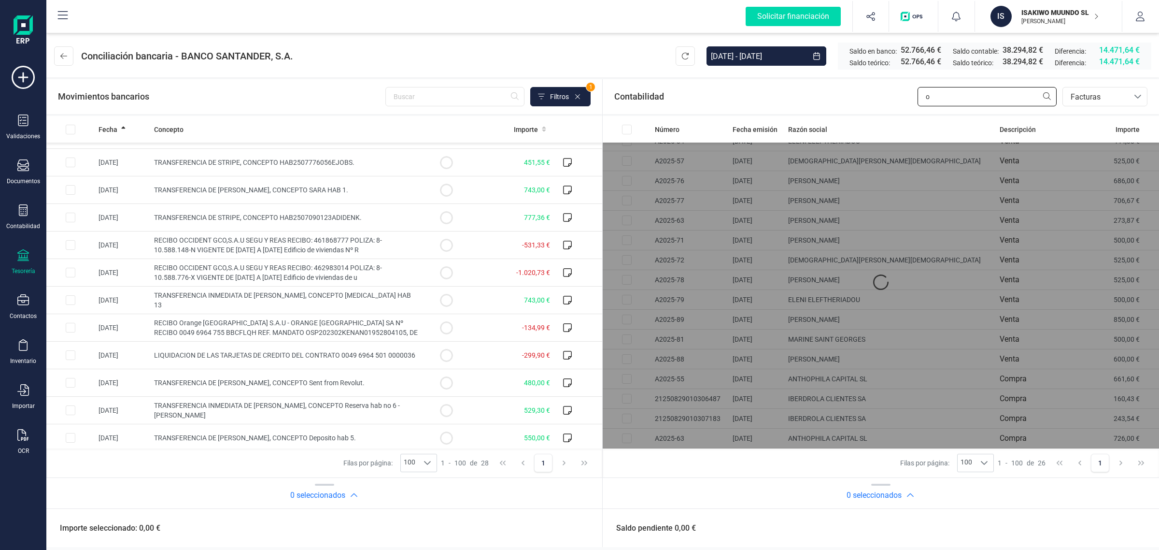
scroll to position [0, 0]
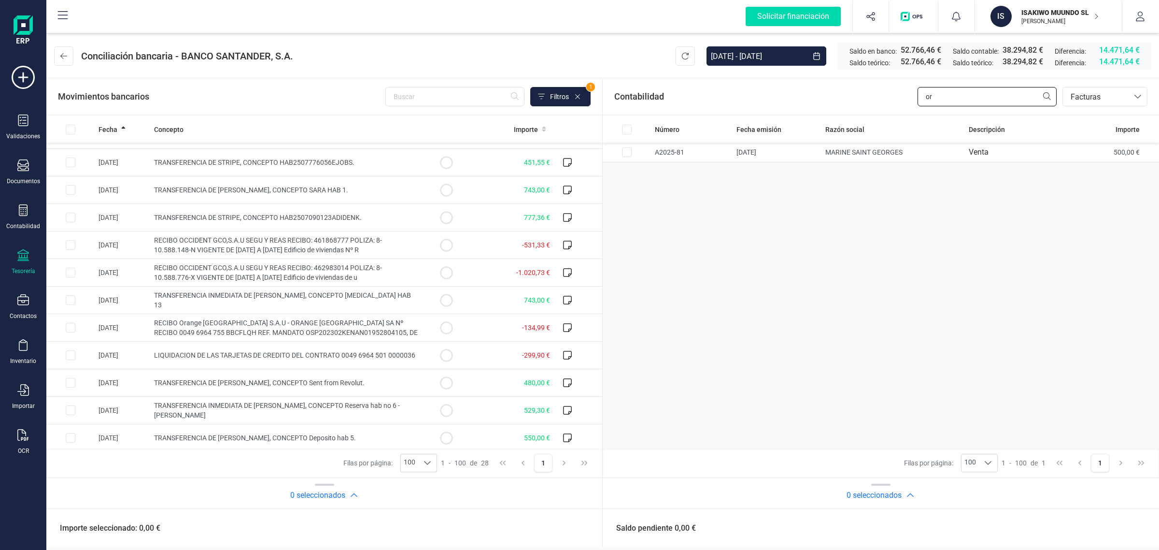
type input "o"
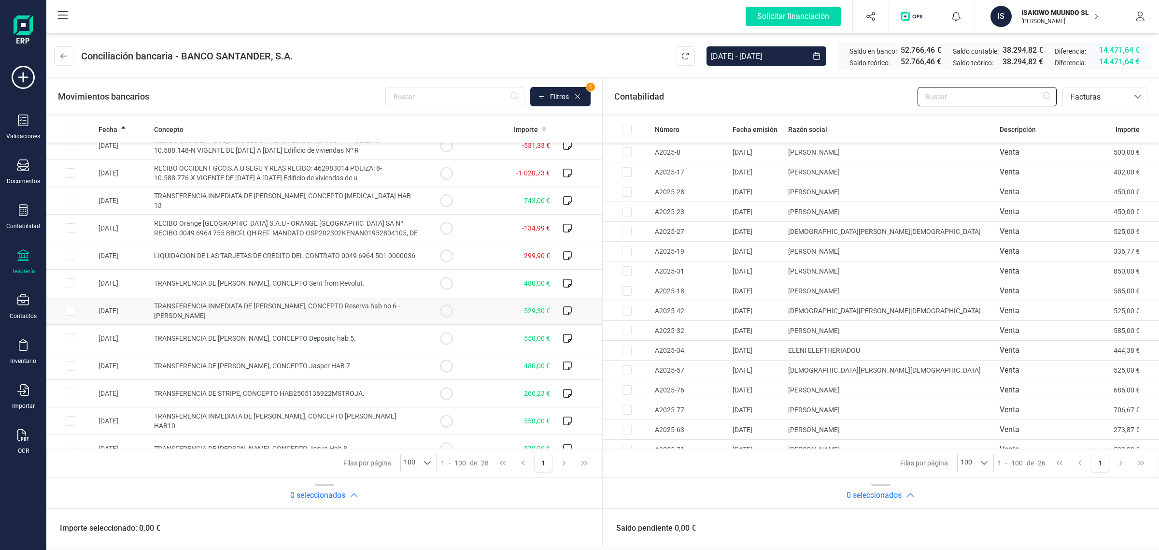
scroll to position [241, 0]
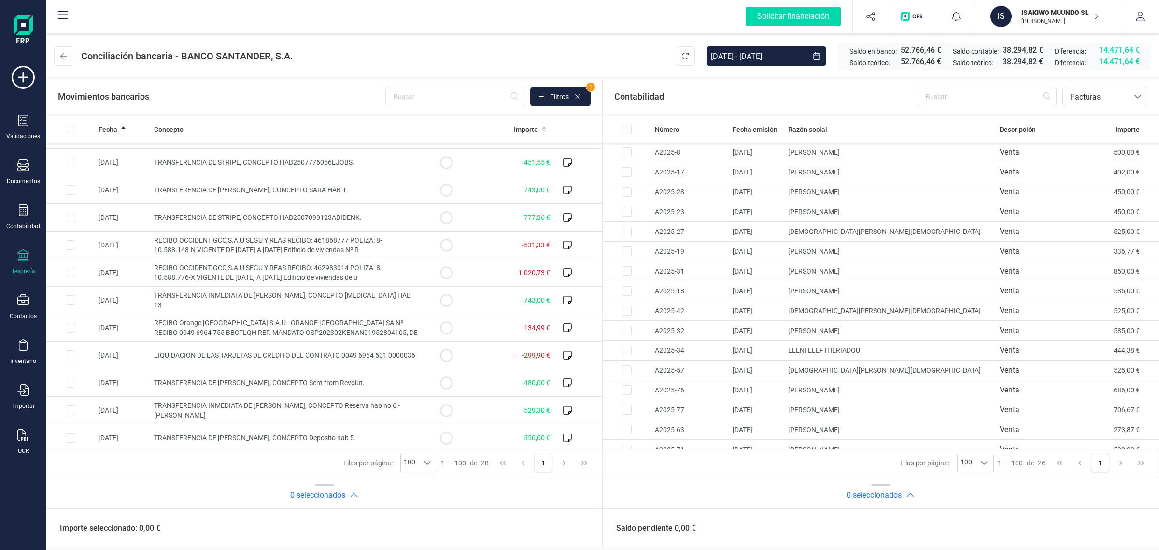
drag, startPoint x: 1042, startPoint y: 10, endPoint x: 1031, endPoint y: 42, distance: 33.6
click at [1042, 10] on p "ISAKIWO MUUNDO SL" at bounding box center [1059, 13] width 77 height 10
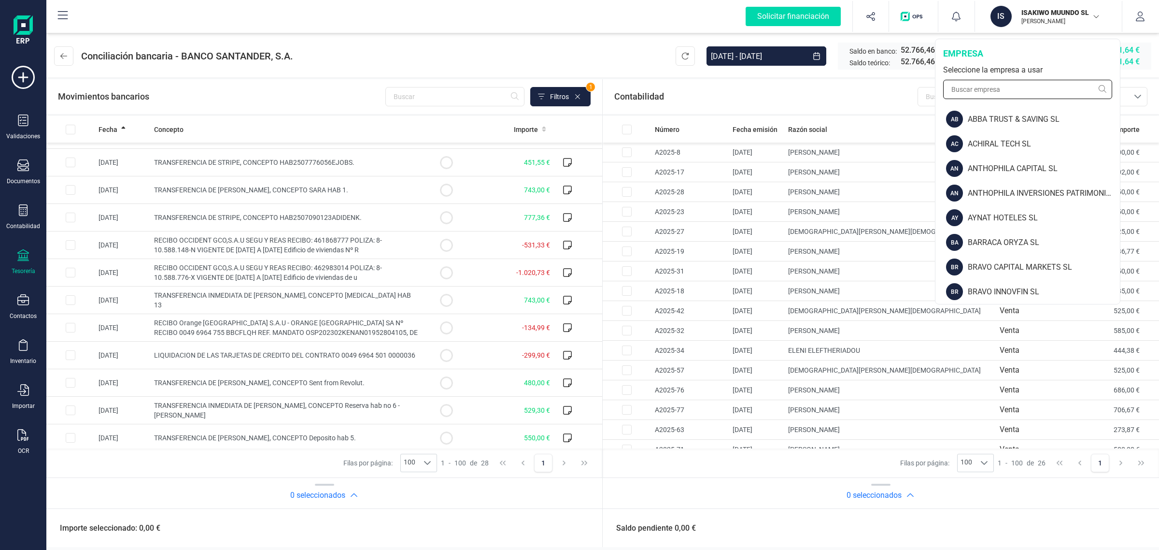
click at [995, 89] on input "text" at bounding box center [1027, 89] width 169 height 19
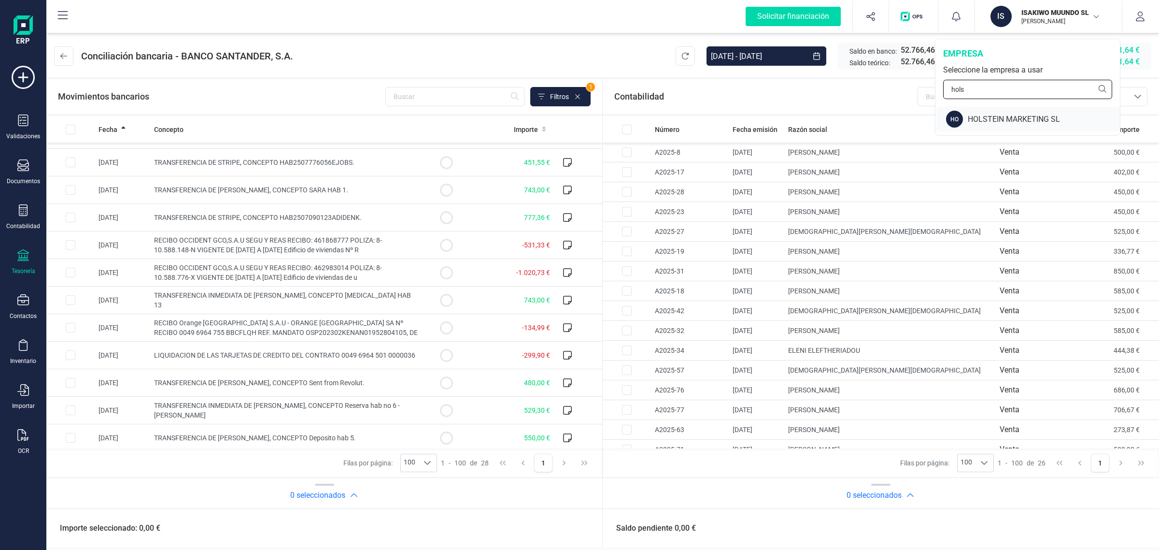
type input "hols"
click at [1000, 117] on div "HOLSTEIN MARKETING SL" at bounding box center [1044, 119] width 152 height 12
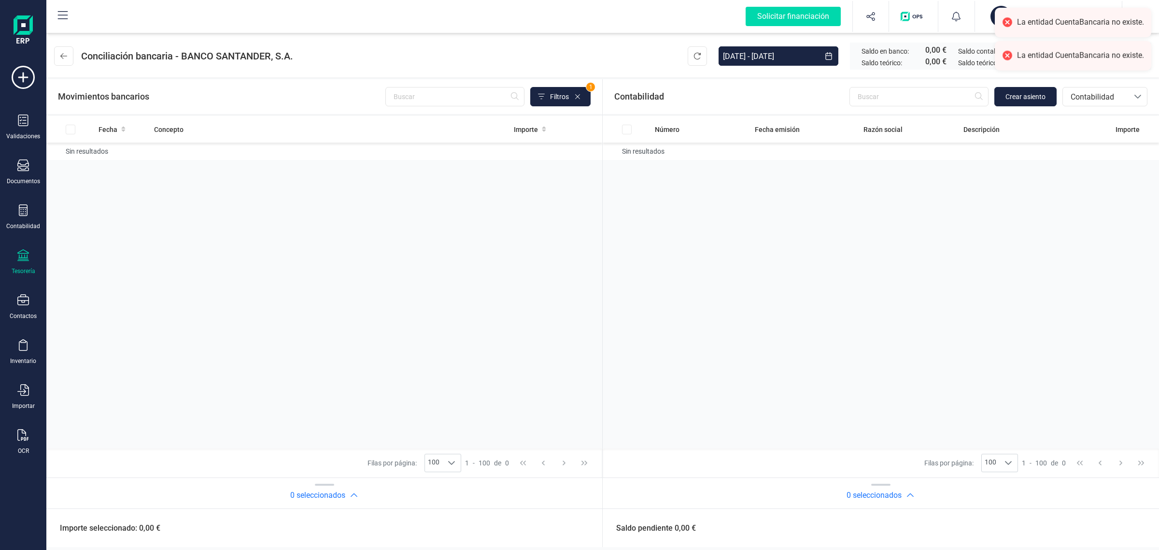
click at [23, 255] on icon at bounding box center [23, 255] width 12 height 12
click at [106, 166] on span "Cuentas bancarias" at bounding box center [115, 165] width 85 height 12
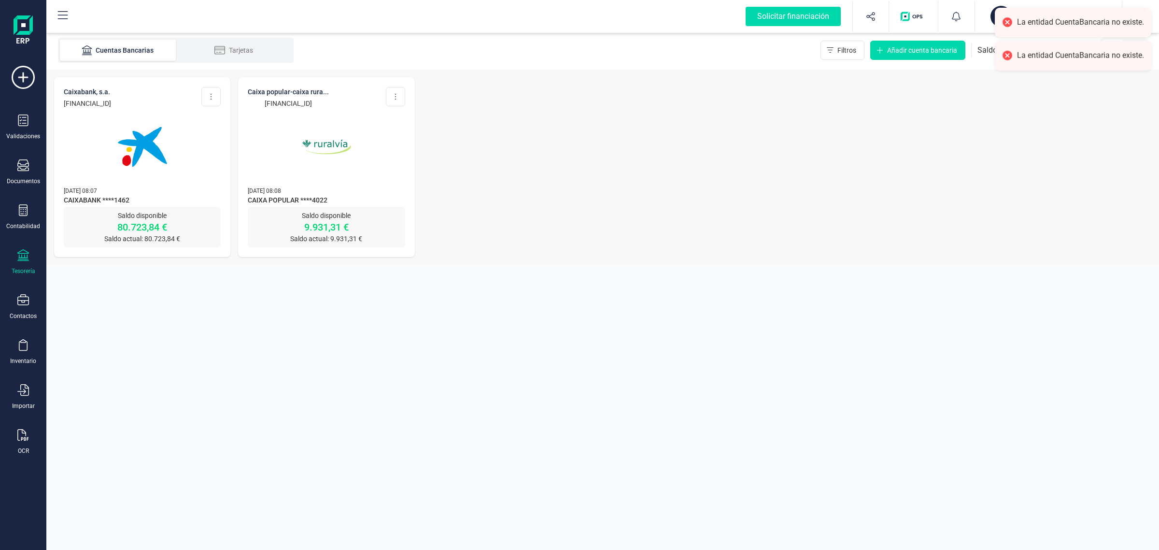
click at [106, 166] on img at bounding box center [142, 146] width 81 height 81
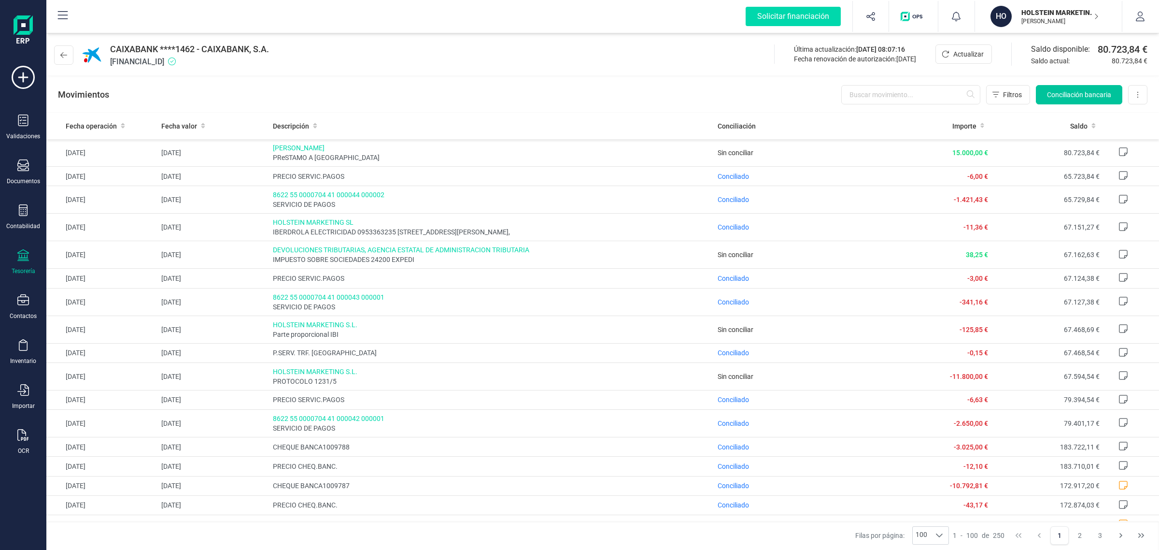
click at [1069, 88] on button "Conciliación bancaria" at bounding box center [1079, 94] width 86 height 19
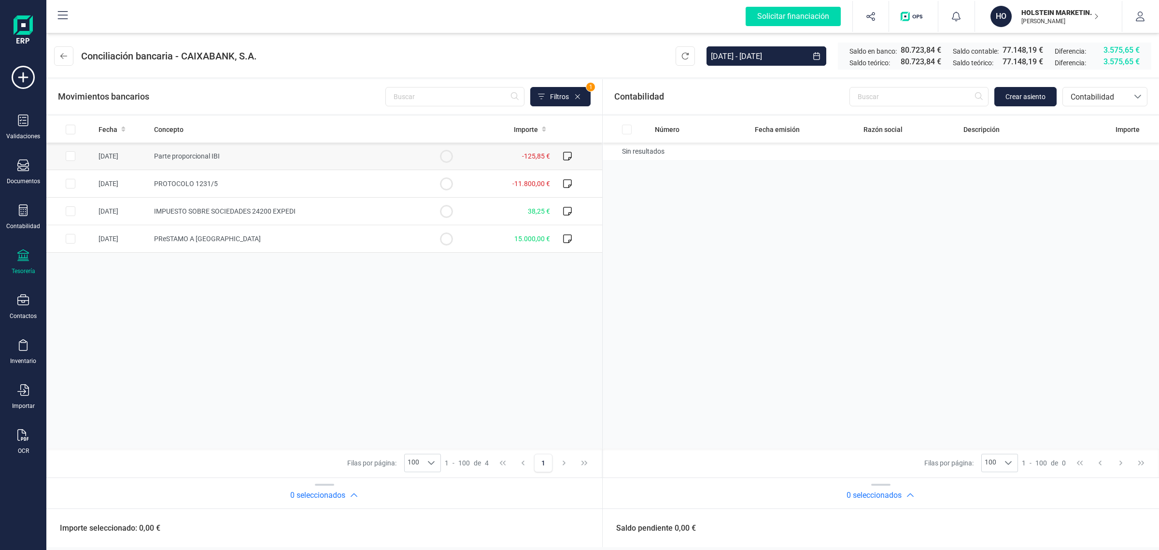
click at [256, 155] on td "Parte proporcional IBI" at bounding box center [286, 156] width 272 height 28
checkbox input "true"
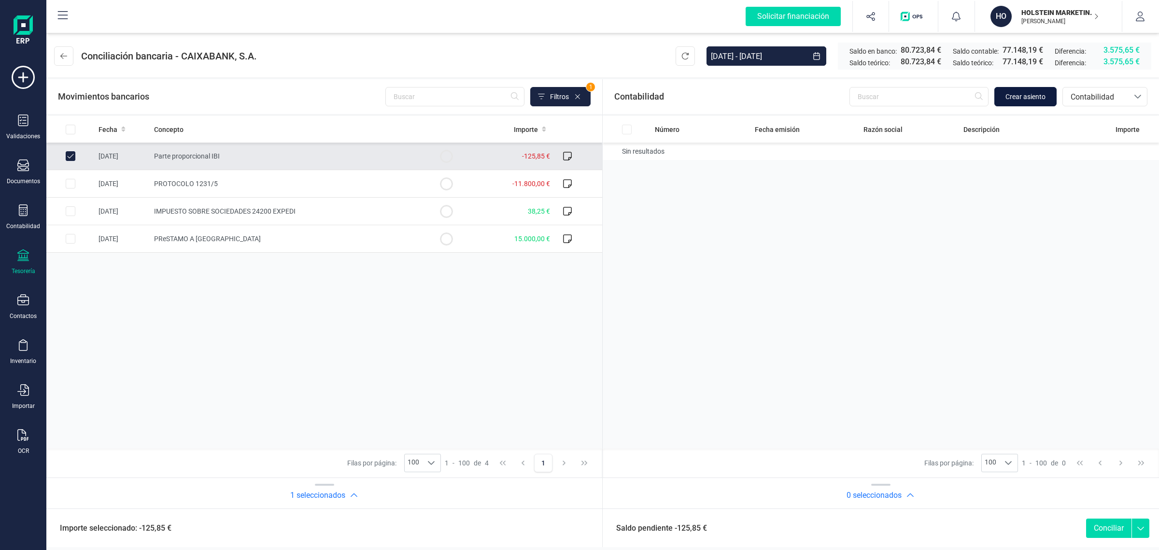
click at [1037, 96] on span "Crear asiento" at bounding box center [1025, 97] width 40 height 10
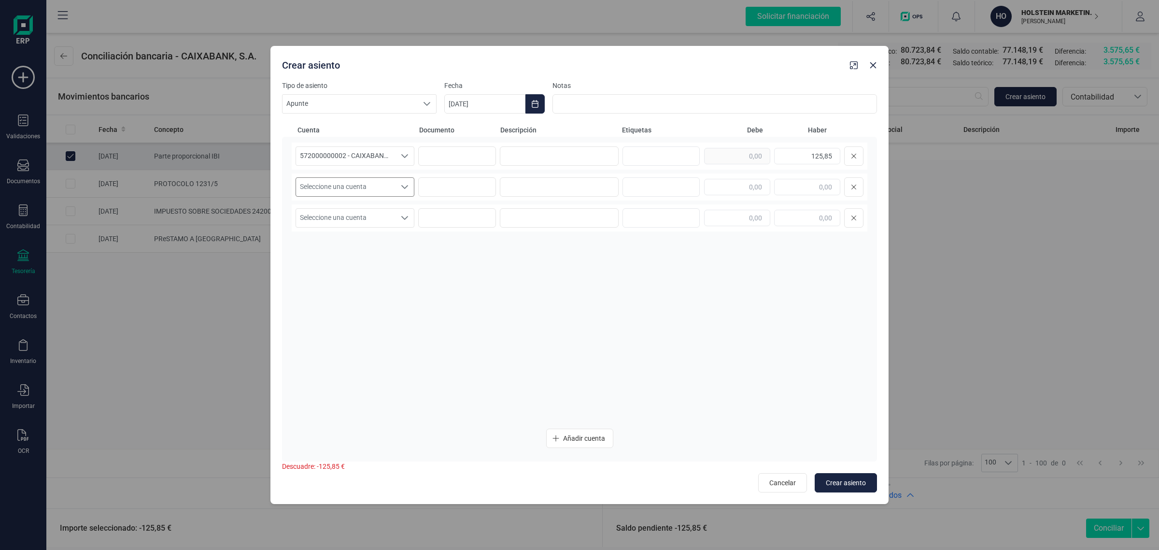
click at [317, 188] on span "Seleccione una cuenta" at bounding box center [345, 187] width 99 height 18
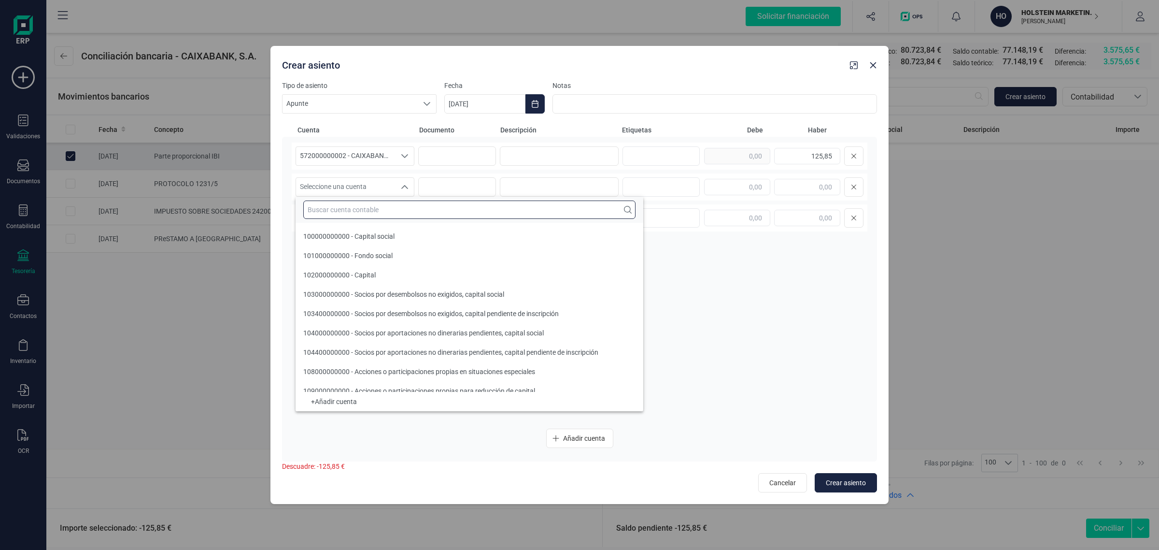
click at [318, 211] on input "text" at bounding box center [469, 209] width 332 height 18
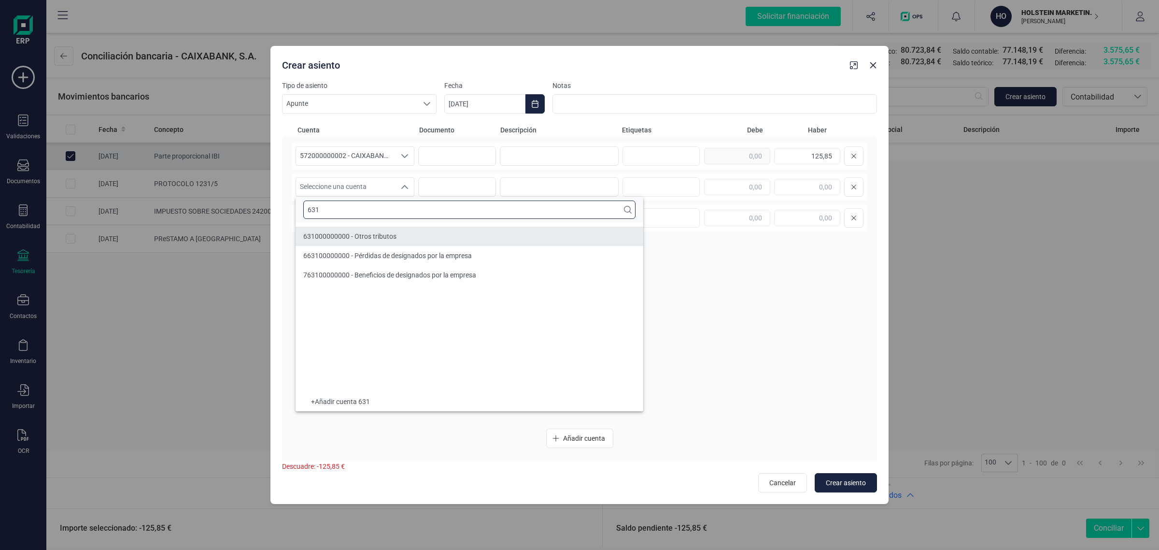
type input "631"
click at [334, 234] on span "631000000000 - Otros tributos" at bounding box center [349, 236] width 93 height 8
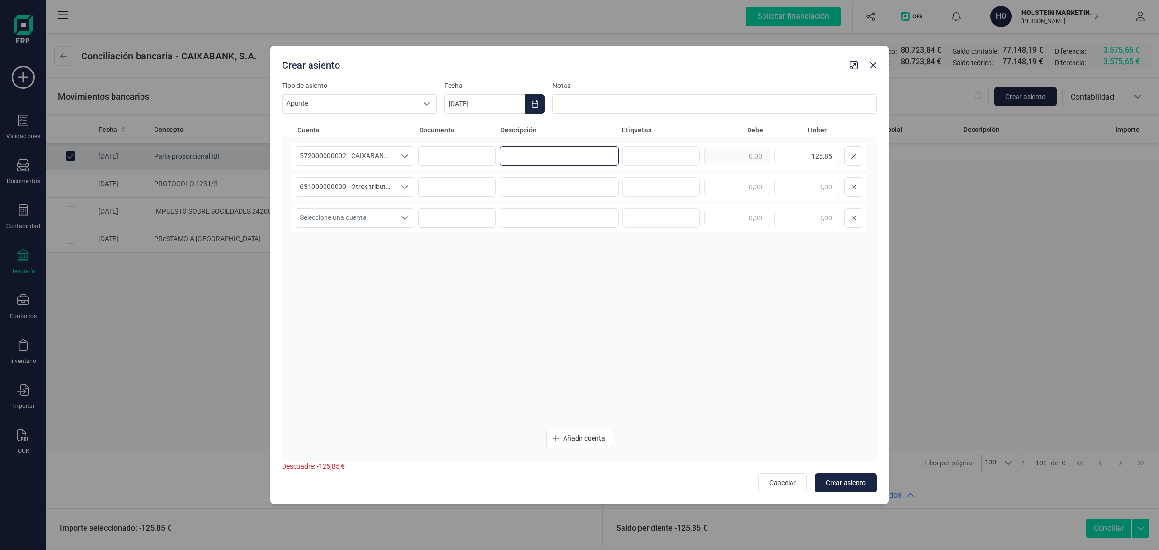
click at [540, 153] on input at bounding box center [559, 155] width 119 height 19
drag, startPoint x: 582, startPoint y: 148, endPoint x: 483, endPoint y: 162, distance: 99.5
click at [483, 162] on div "572000000002 - CAIXABANK ****1462 572000000002 - CAIXABANK ****1462 parte propo…" at bounding box center [580, 155] width 576 height 27
type input "parte proporcional ibi"
click at [534, 182] on input at bounding box center [559, 186] width 119 height 19
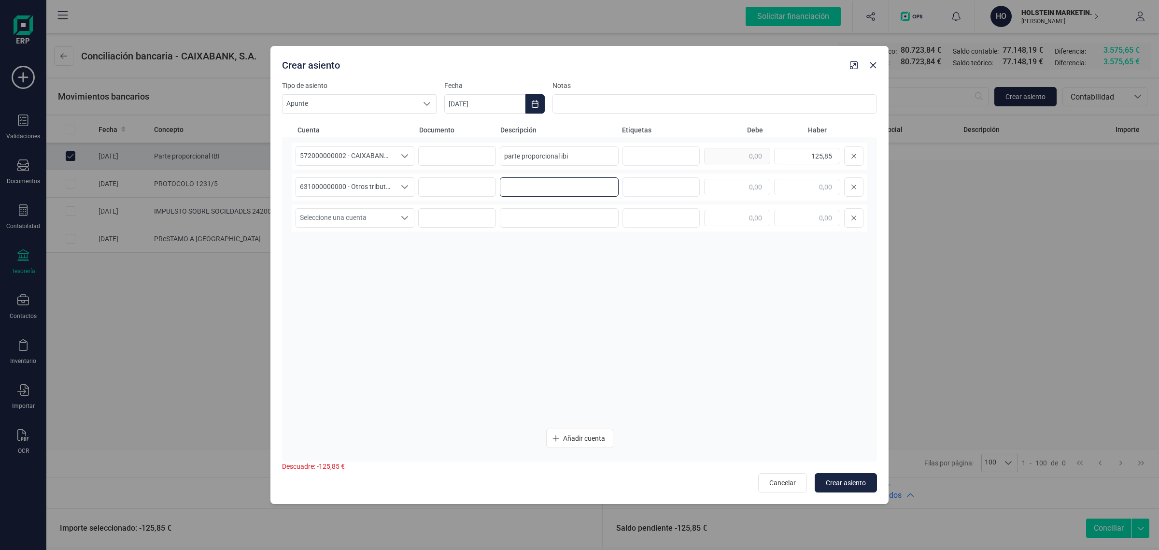
paste input "parte proporcional ibi"
type input "parte proporcional ibi"
drag, startPoint x: 797, startPoint y: 155, endPoint x: 861, endPoint y: 161, distance: 64.0
click at [861, 161] on div "125,85" at bounding box center [783, 155] width 159 height 19
click at [751, 180] on input "text" at bounding box center [737, 187] width 66 height 16
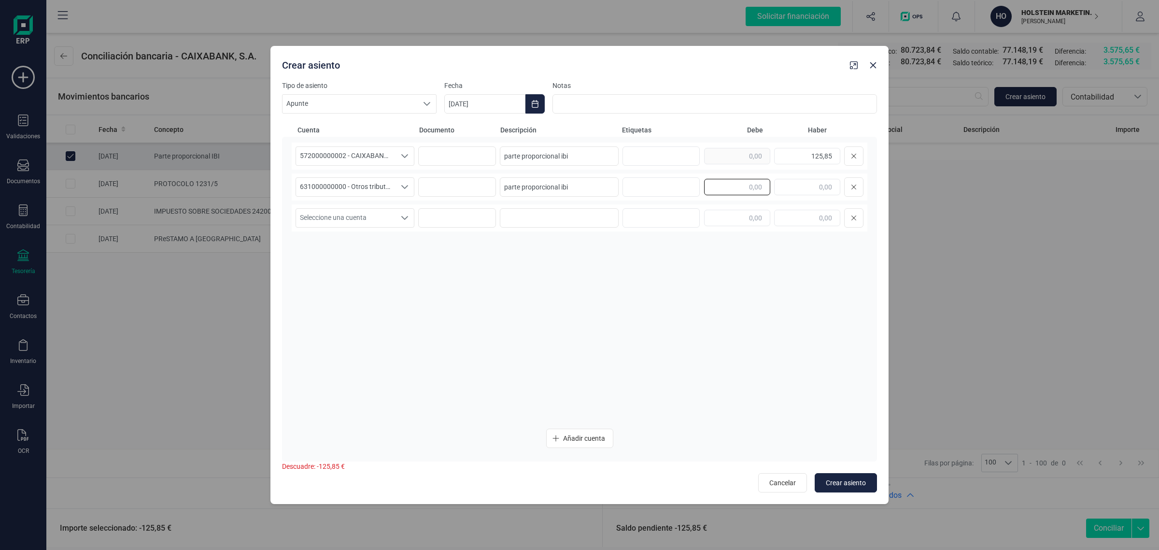
paste input "125,85"
type input "125,85"
click at [540, 101] on button "Choose Date" at bounding box center [534, 103] width 19 height 19
click at [459, 128] on button "Previous Month" at bounding box center [463, 132] width 15 height 15
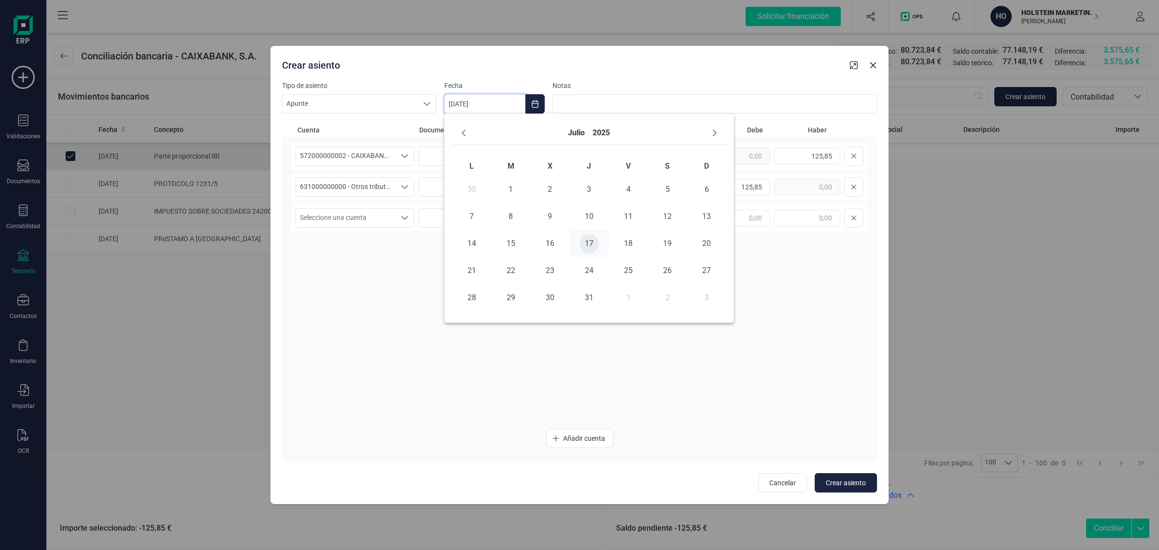
click at [590, 240] on span "17" at bounding box center [588, 243] width 19 height 19
click at [848, 484] on span "Crear asiento" at bounding box center [846, 483] width 40 height 10
type input "[DATE]"
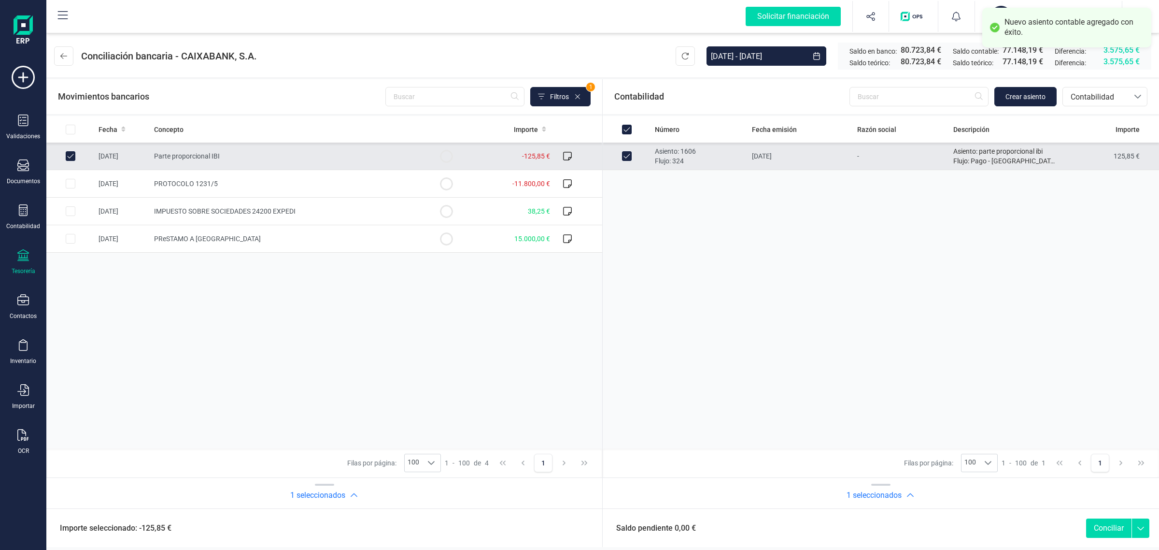
click at [1102, 525] on button "Conciliar" at bounding box center [1108, 527] width 45 height 19
checkbox input "false"
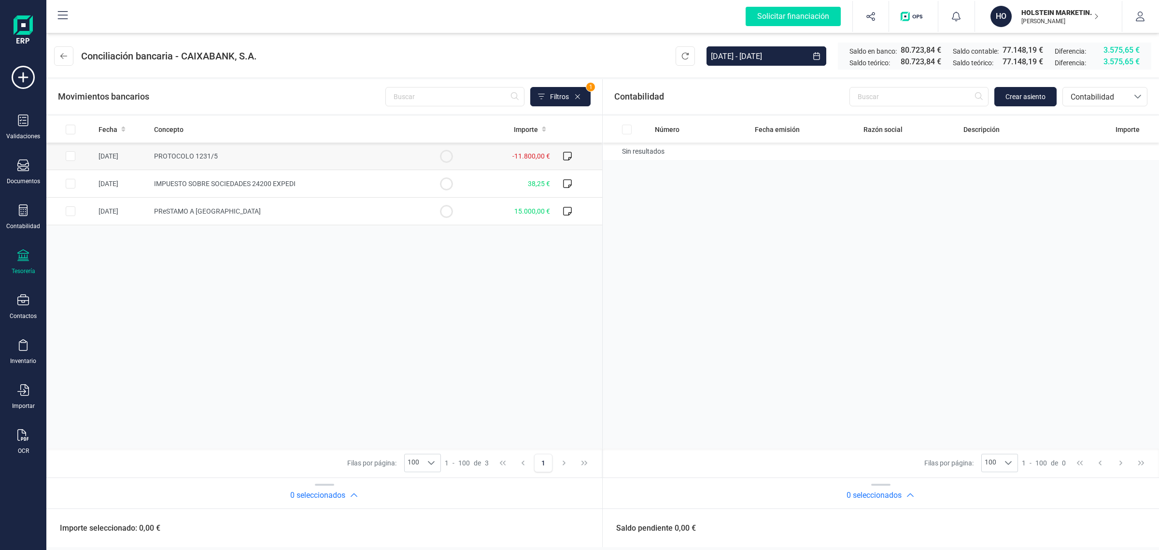
click at [255, 156] on td "PROTOCOLO 1231/5" at bounding box center [286, 156] width 272 height 28
checkbox input "true"
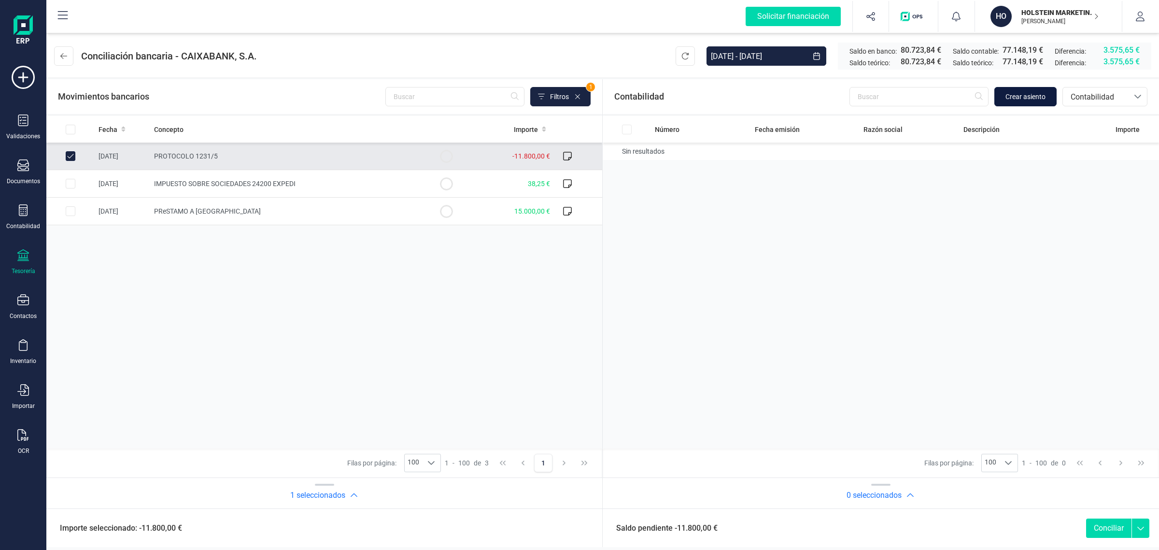
click at [1039, 90] on button "Crear asiento" at bounding box center [1025, 96] width 62 height 19
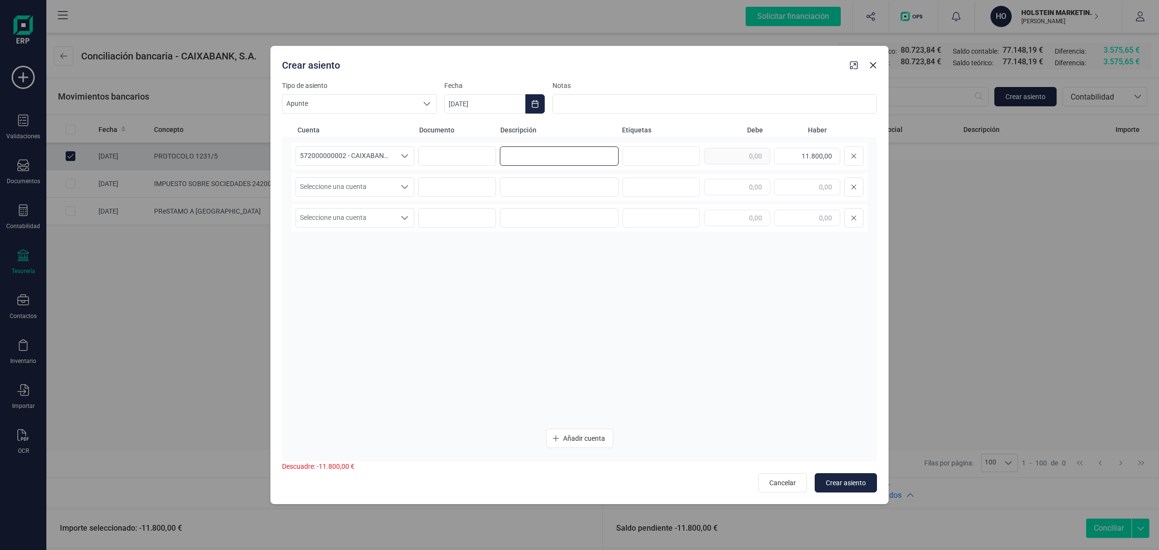
click at [506, 155] on input at bounding box center [559, 155] width 119 height 19
type input "p"
type input "PROTOCOLO 1231/5"
drag, startPoint x: 798, startPoint y: 157, endPoint x: 847, endPoint y: 166, distance: 50.5
click at [847, 166] on div "572000000002 - CAIXABANK ****1462 572000000002 - CAIXABANK ****1462 57200000000…" at bounding box center [580, 155] width 576 height 27
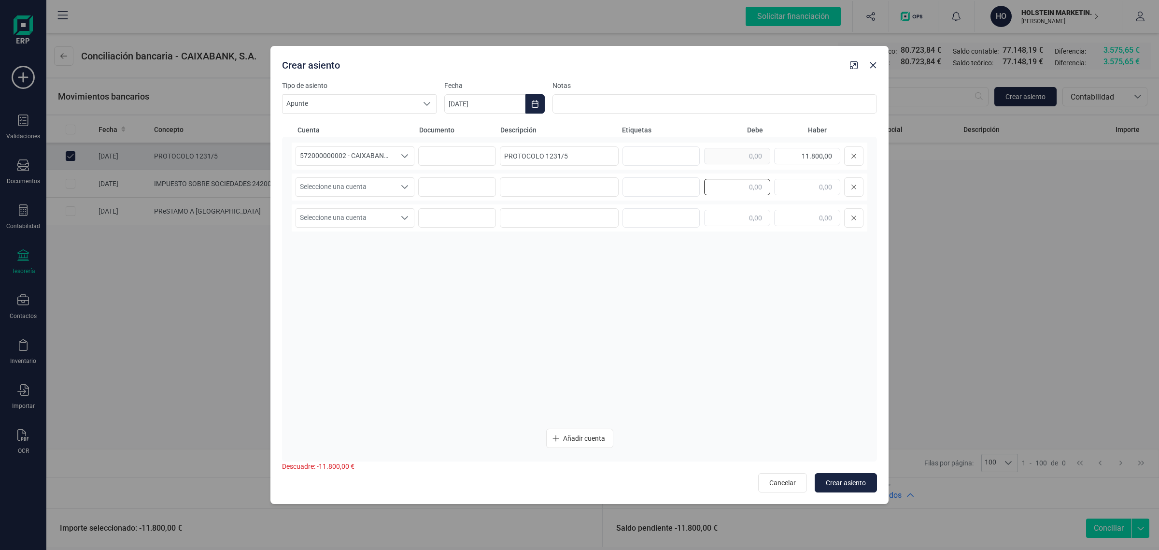
click at [736, 183] on input "text" at bounding box center [737, 187] width 66 height 16
paste input "11.800,00"
type input "11.800,00"
drag, startPoint x: 530, startPoint y: 153, endPoint x: 454, endPoint y: 155, distance: 76.3
click at [454, 155] on div "572000000002 - CAIXABANK ****1462 572000000002 - CAIXABANK ****1462 57200000000…" at bounding box center [580, 155] width 576 height 27
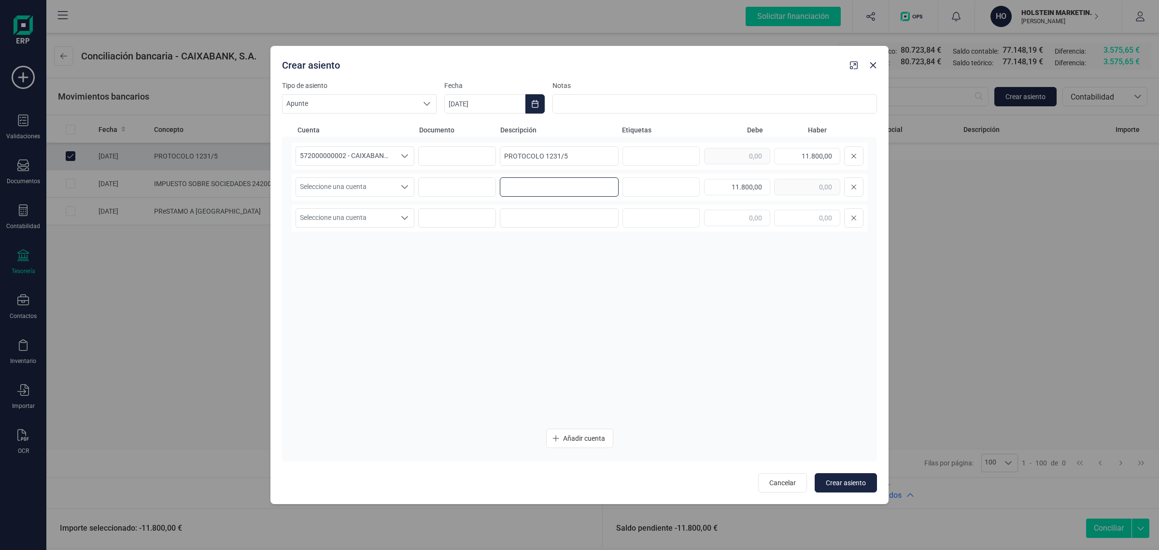
click at [555, 189] on input at bounding box center [559, 186] width 119 height 19
paste input "PROTOCOLO 1231/5"
type input "PROTOCOLO 1231/5"
click at [353, 186] on span "Seleccione una cuenta" at bounding box center [345, 187] width 99 height 18
type input "MONLL"
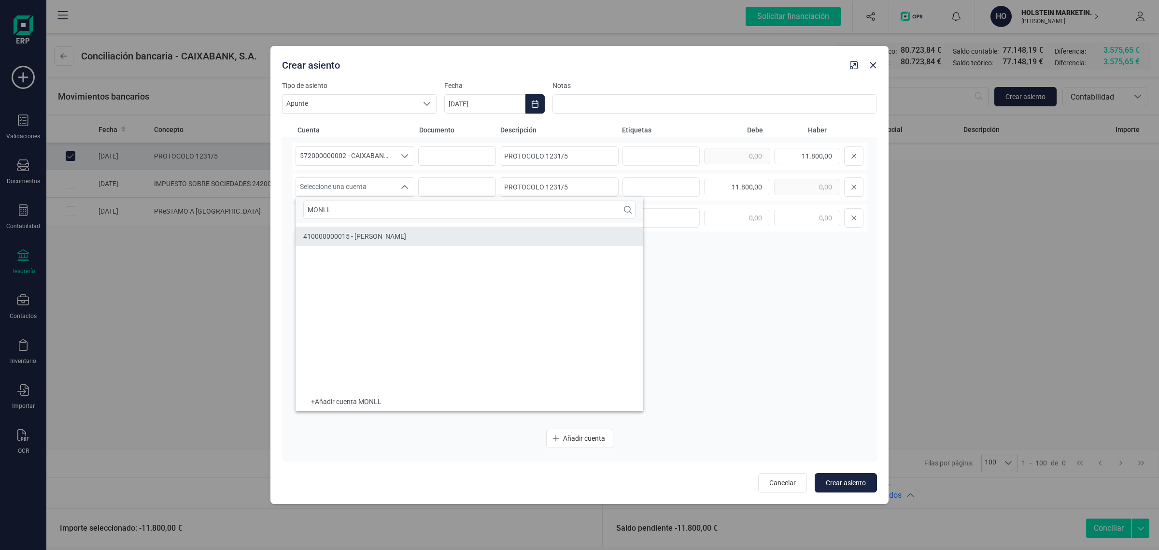
click at [342, 240] on span "410000000015 - [PERSON_NAME]" at bounding box center [354, 236] width 103 height 8
click at [533, 105] on icon "Choose Date" at bounding box center [535, 104] width 8 height 8
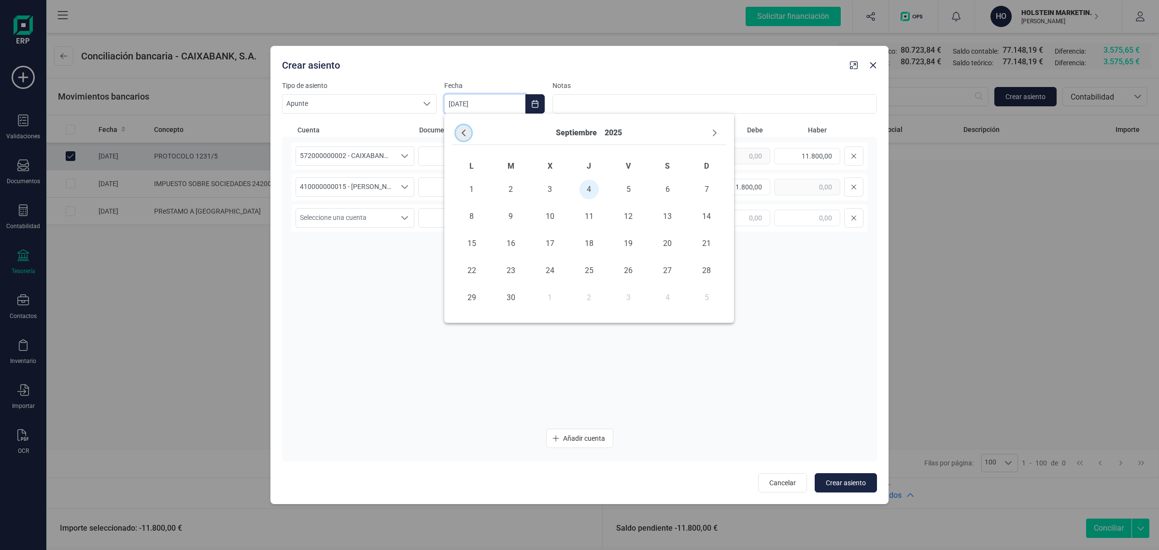
click at [461, 133] on icon "Previous Month" at bounding box center [464, 133] width 8 height 8
click at [518, 244] on span "15" at bounding box center [510, 243] width 19 height 19
drag, startPoint x: 415, startPoint y: 269, endPoint x: 515, endPoint y: 295, distance: 102.7
click at [418, 270] on div "572000000002 - CAIXABANK ****1462 572000000002 - CAIXABANK ****1462 57200000000…" at bounding box center [580, 281] width 576 height 278
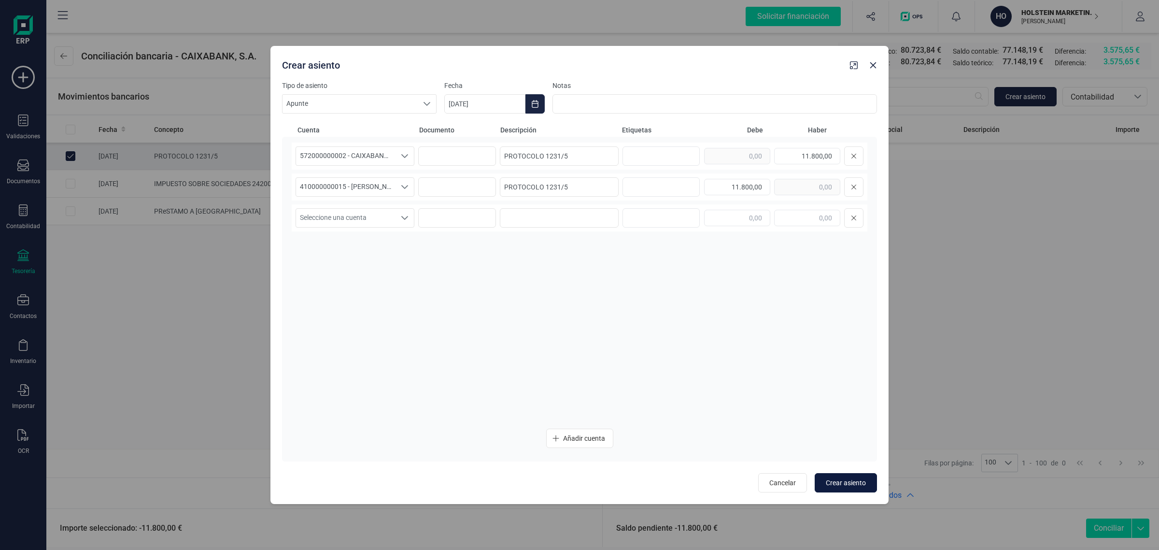
click at [846, 478] on span "Crear asiento" at bounding box center [846, 483] width 40 height 10
type input "[DATE]"
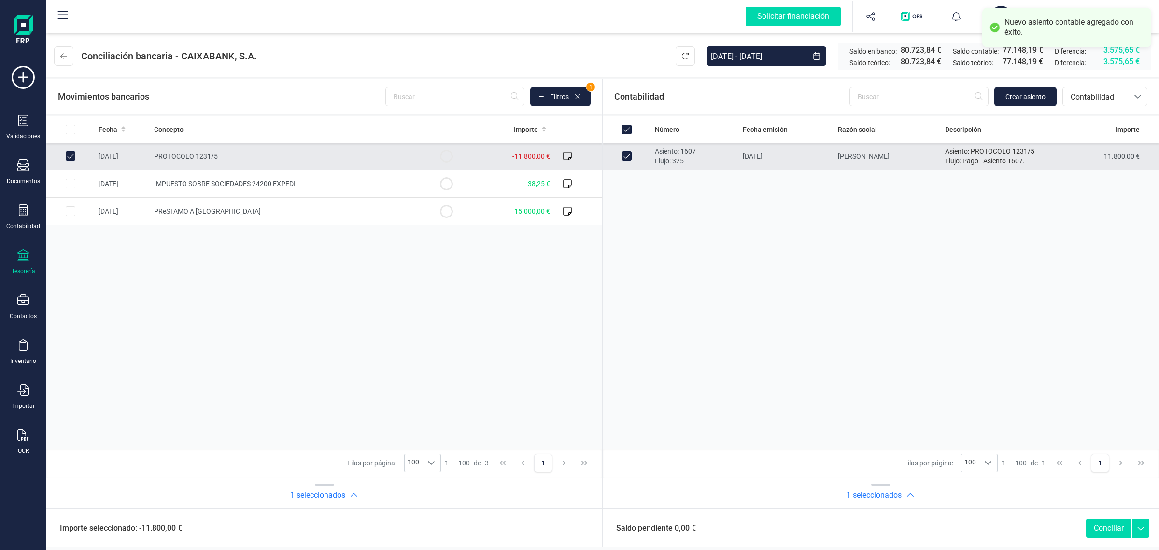
click at [1097, 531] on button "Conciliar" at bounding box center [1108, 527] width 45 height 19
checkbox input "false"
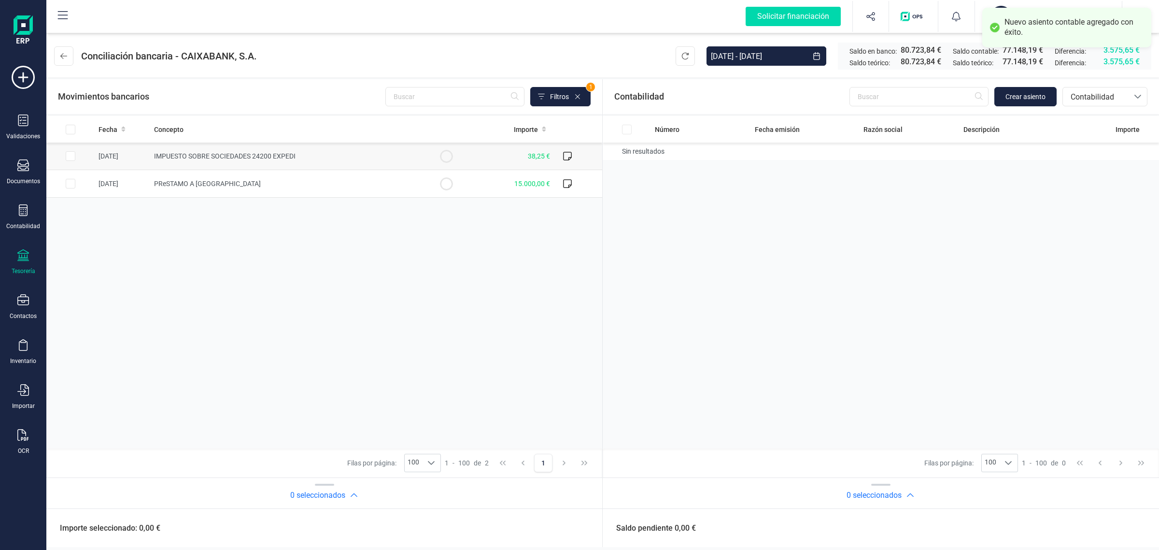
click at [310, 150] on td "IMPUESTO SOBRE SOCIEDADES 24200 EXPEDI" at bounding box center [286, 156] width 272 height 28
checkbox input "true"
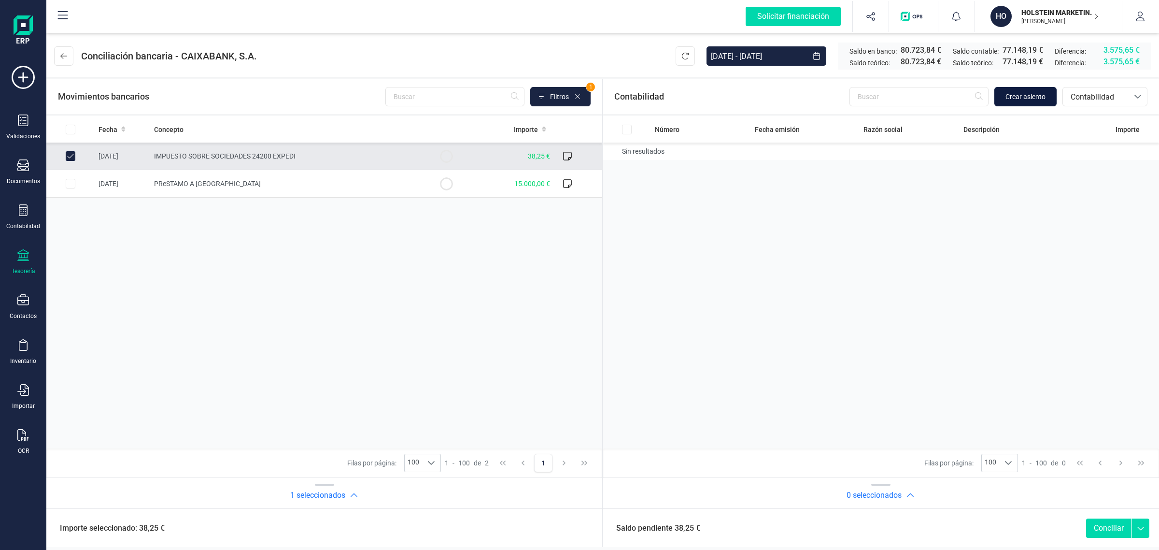
click at [1015, 95] on span "Crear asiento" at bounding box center [1025, 97] width 40 height 10
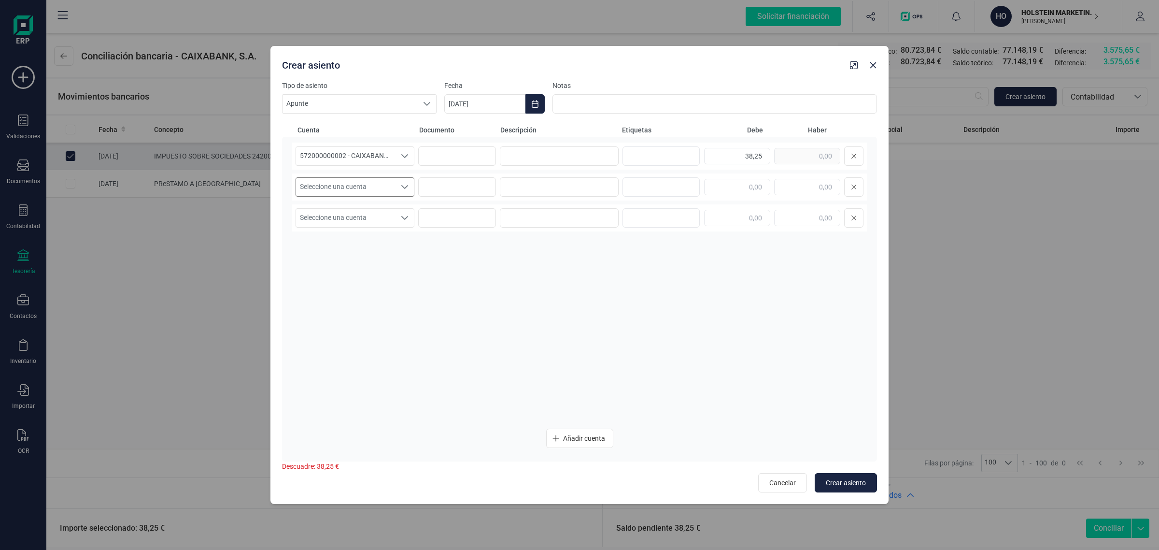
click at [353, 184] on span "Seleccione una cuenta" at bounding box center [345, 187] width 99 height 18
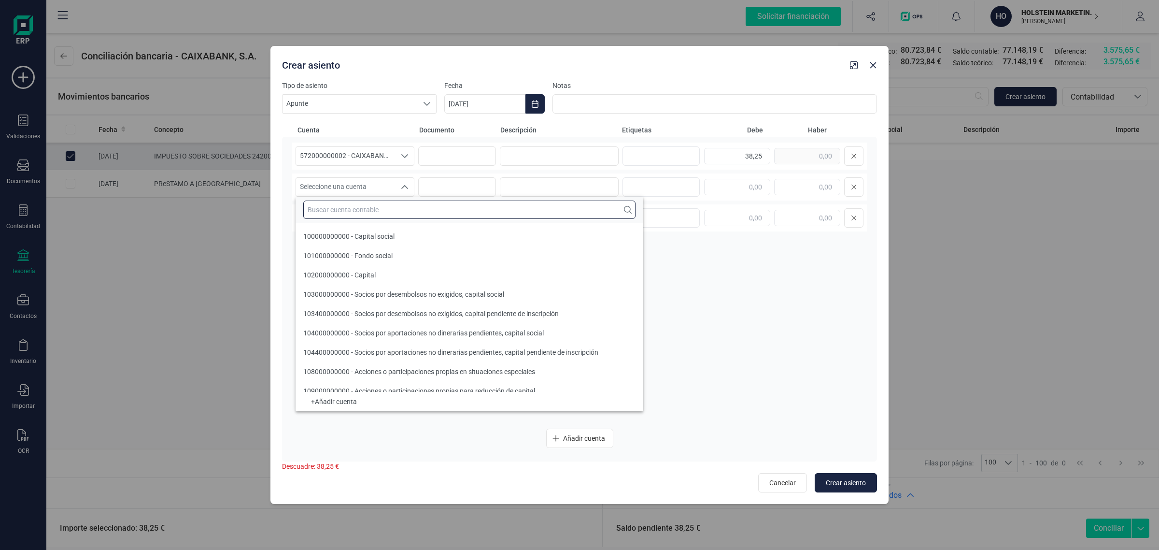
click at [351, 208] on input "text" at bounding box center [469, 209] width 332 height 18
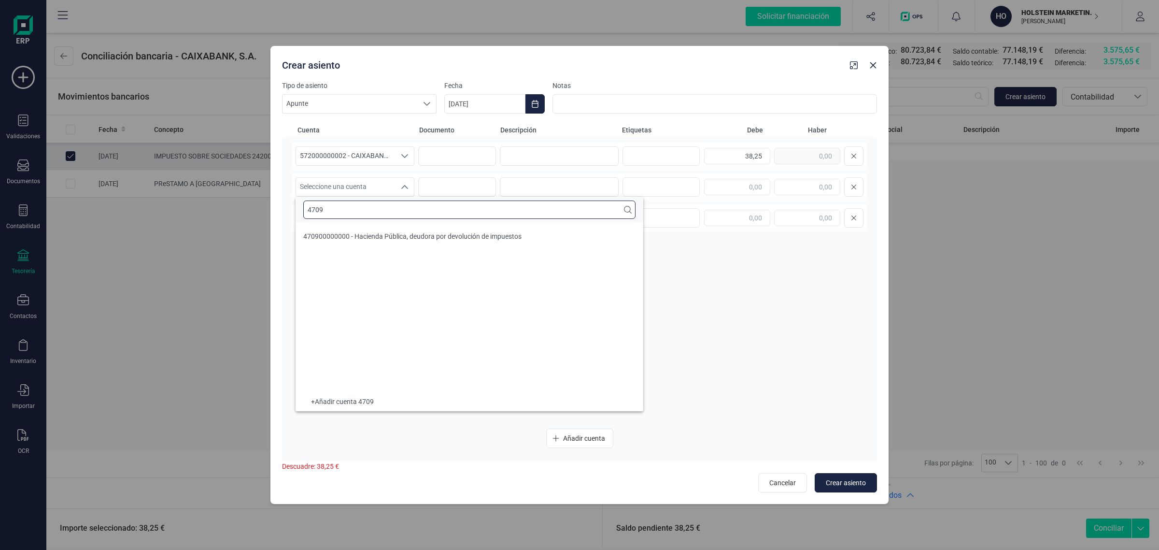
type input "4709"
click at [364, 237] on span "470900000000 - Hacienda Pública, deudora por devolución de impuestos" at bounding box center [412, 236] width 218 height 8
click at [788, 162] on div "38,25" at bounding box center [783, 155] width 159 height 19
click at [800, 185] on input "text" at bounding box center [807, 187] width 66 height 16
paste input "38,25"
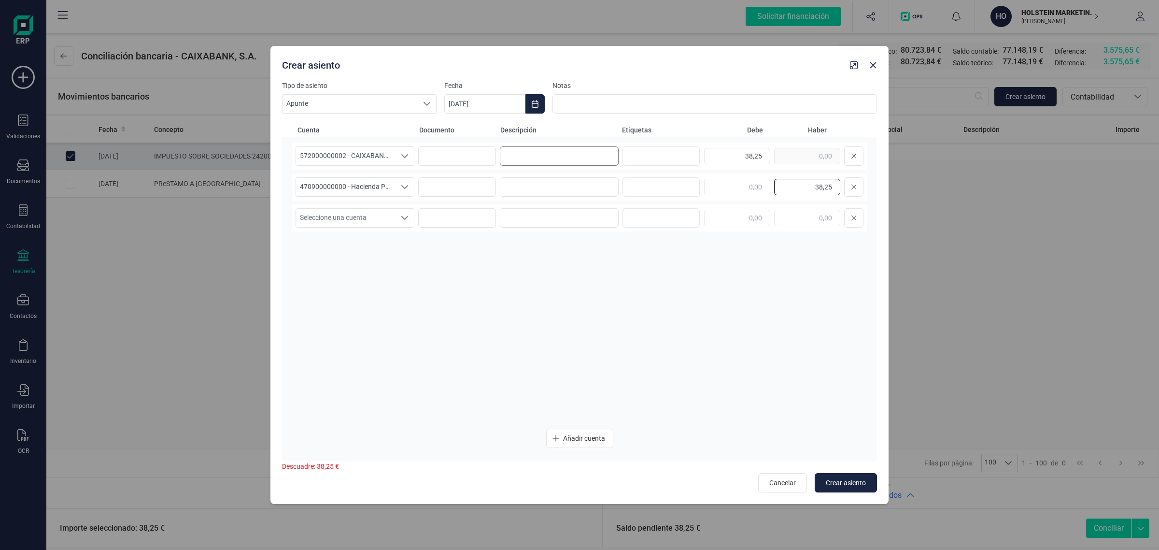
type input "38,25"
click at [537, 157] on input at bounding box center [559, 155] width 119 height 19
type input "IS"
click at [573, 180] on input at bounding box center [559, 186] width 119 height 19
type input "IS"
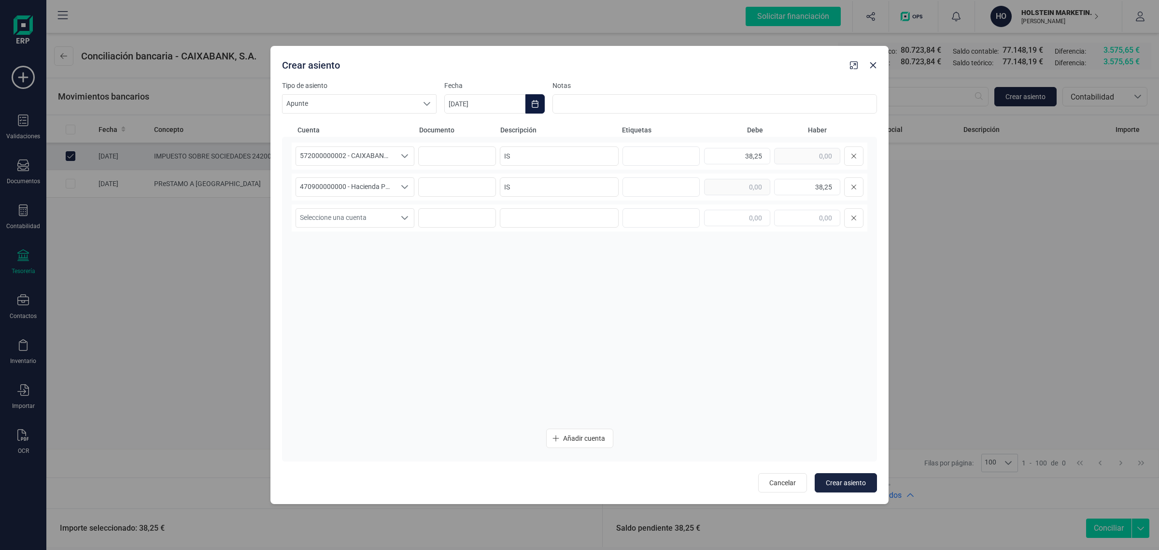
click at [535, 103] on icon "Choose Date" at bounding box center [535, 104] width 6 height 8
click at [467, 133] on icon "Previous Month" at bounding box center [464, 133] width 8 height 8
click at [583, 302] on span "31" at bounding box center [588, 297] width 19 height 19
click at [418, 307] on div "572000000002 - CAIXABANK ****1462 572000000002 - CAIXABANK ****1462 57200000000…" at bounding box center [580, 281] width 576 height 278
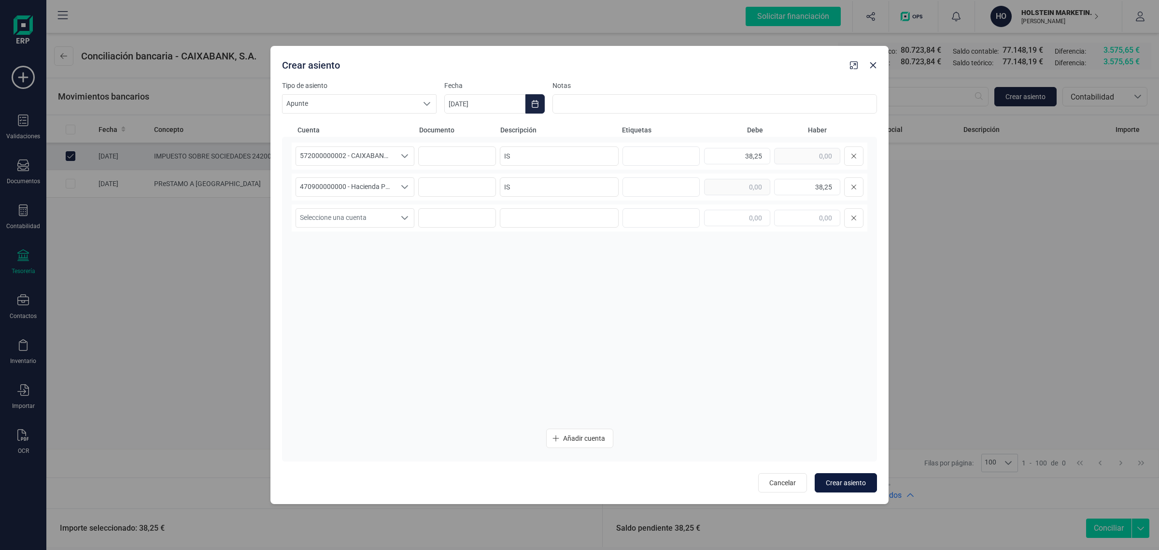
click at [844, 480] on span "Crear asiento" at bounding box center [846, 483] width 40 height 10
type input "[DATE]"
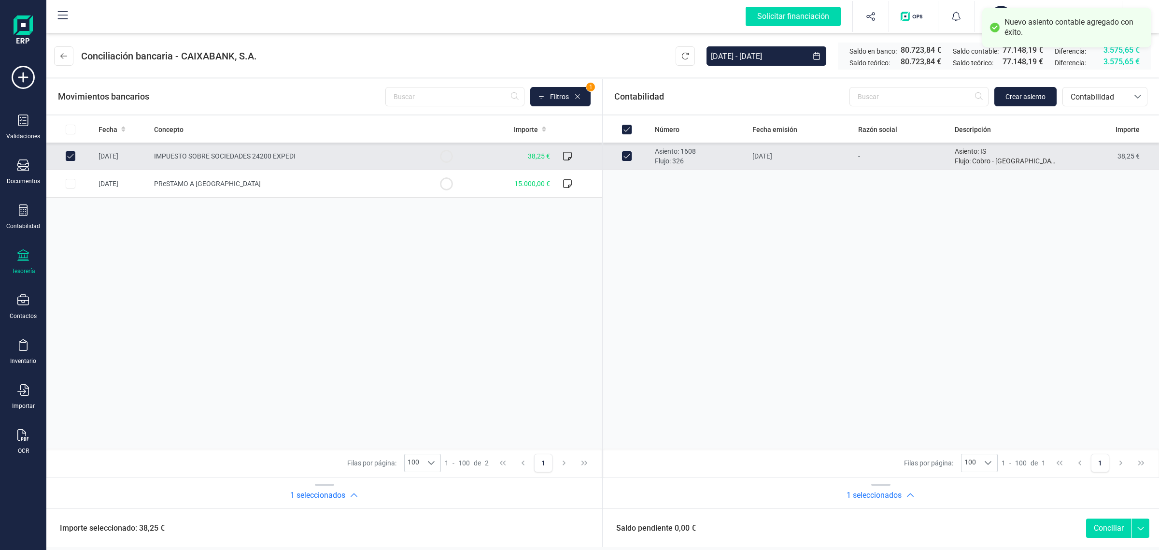
click at [1112, 527] on button "Conciliar" at bounding box center [1108, 527] width 45 height 19
checkbox input "false"
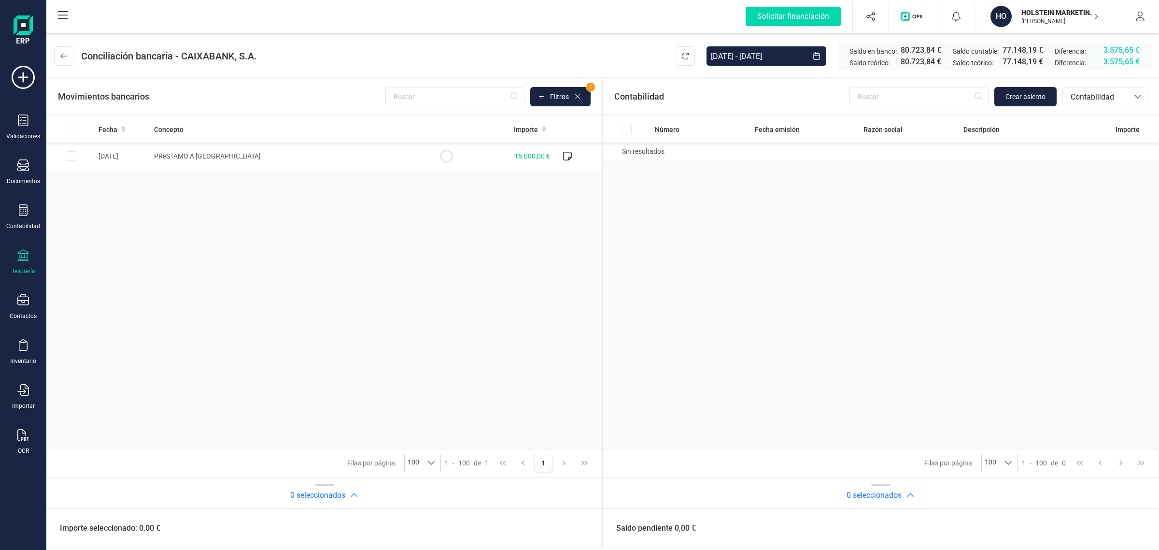
drag, startPoint x: 396, startPoint y: 325, endPoint x: 469, endPoint y: 311, distance: 73.9
click at [403, 325] on div "Fecha Concepto Importe [DATE] PReSTAMO A HOLSTEIN 15.000,00 €" at bounding box center [324, 282] width 556 height 332
click at [985, 189] on div "Número Fecha emisión Razón social Descripción Importe Sin resultados" at bounding box center [881, 282] width 556 height 332
click at [66, 65] on button at bounding box center [63, 55] width 19 height 19
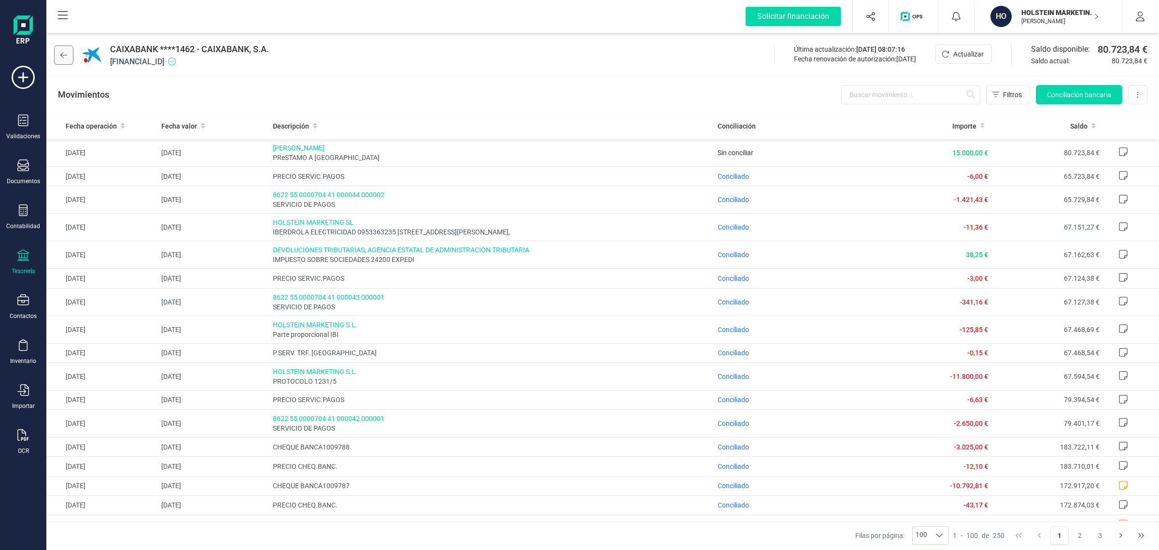
click at [71, 59] on button at bounding box center [63, 54] width 19 height 19
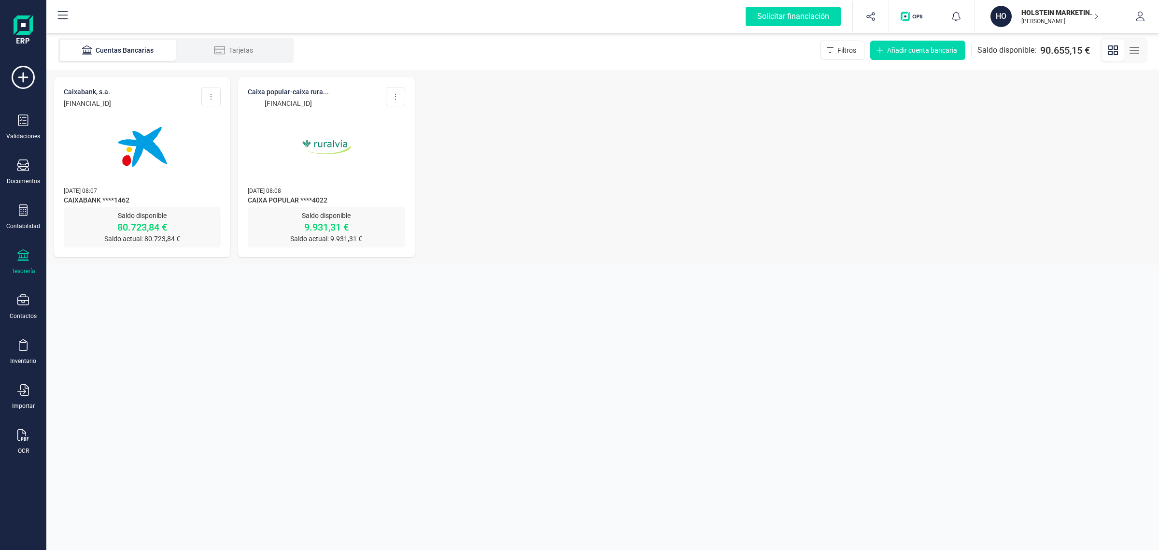
click at [338, 172] on img at bounding box center [326, 146] width 81 height 81
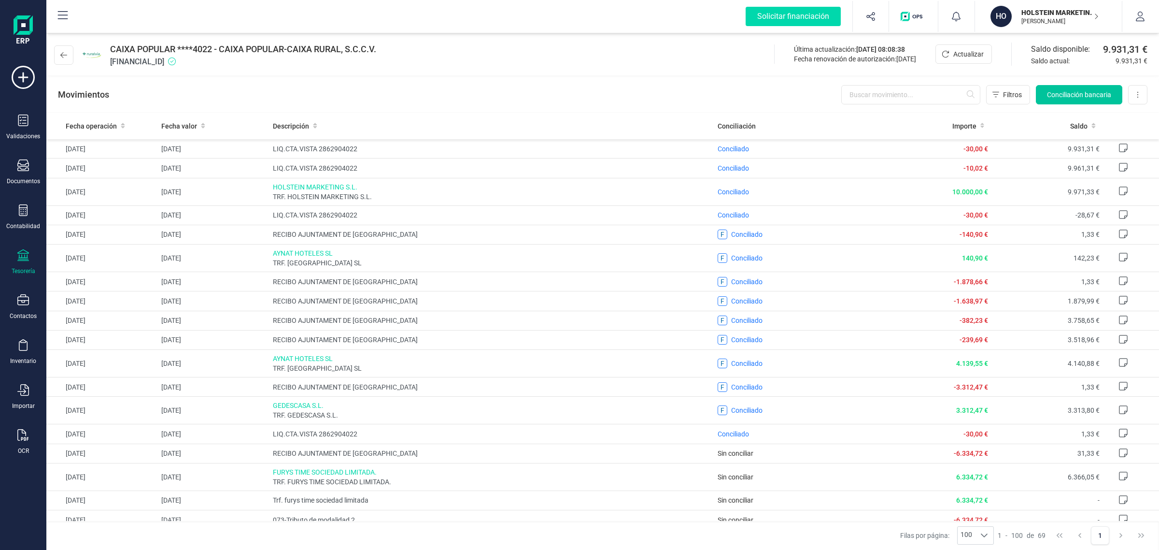
click at [1083, 93] on span "Conciliación bancaria" at bounding box center [1079, 95] width 64 height 10
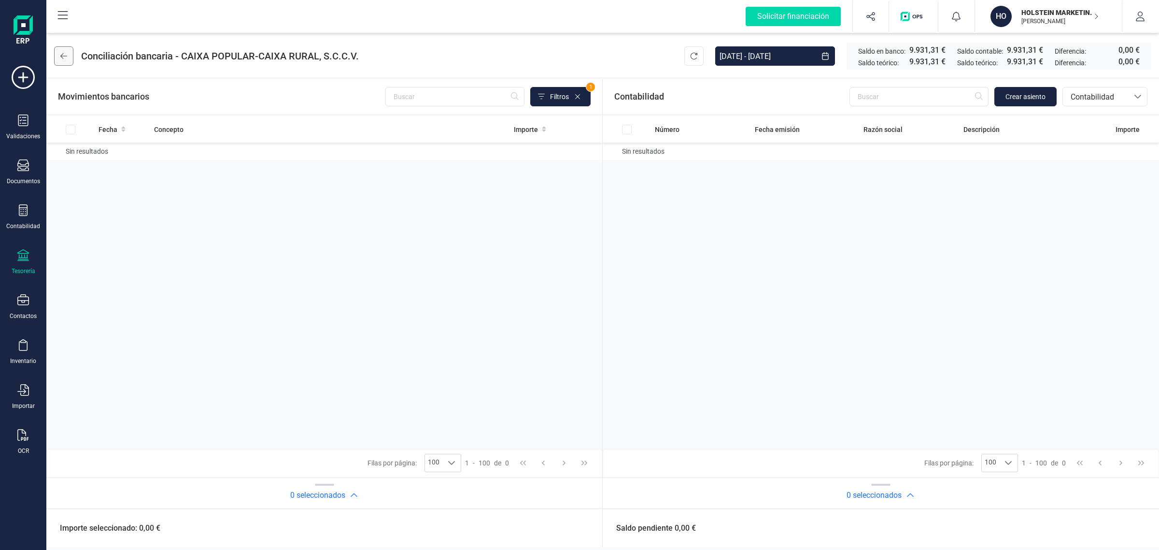
click at [71, 54] on button at bounding box center [63, 55] width 19 height 19
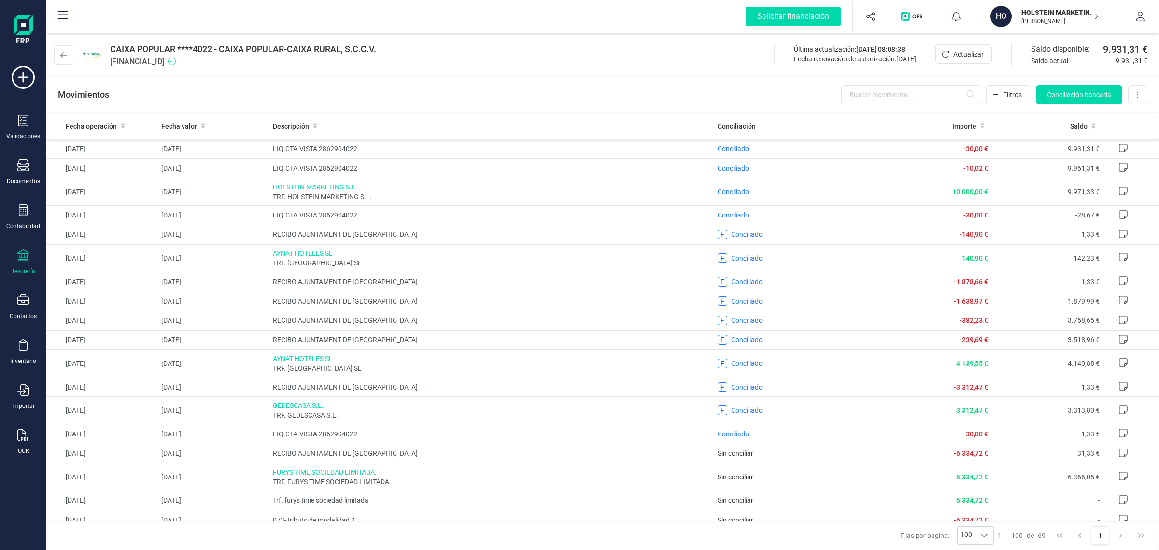
drag, startPoint x: 1044, startPoint y: 10, endPoint x: 1041, endPoint y: 62, distance: 51.8
click at [1044, 10] on p "HOLSTEIN MARKETING SL" at bounding box center [1059, 13] width 77 height 10
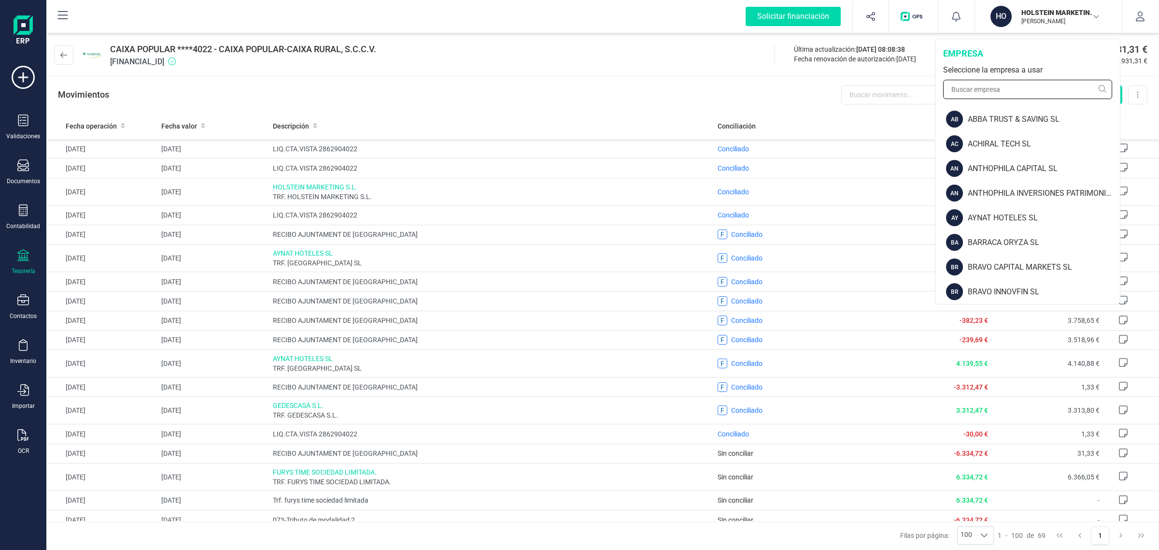
click at [1000, 87] on input "text" at bounding box center [1027, 89] width 169 height 19
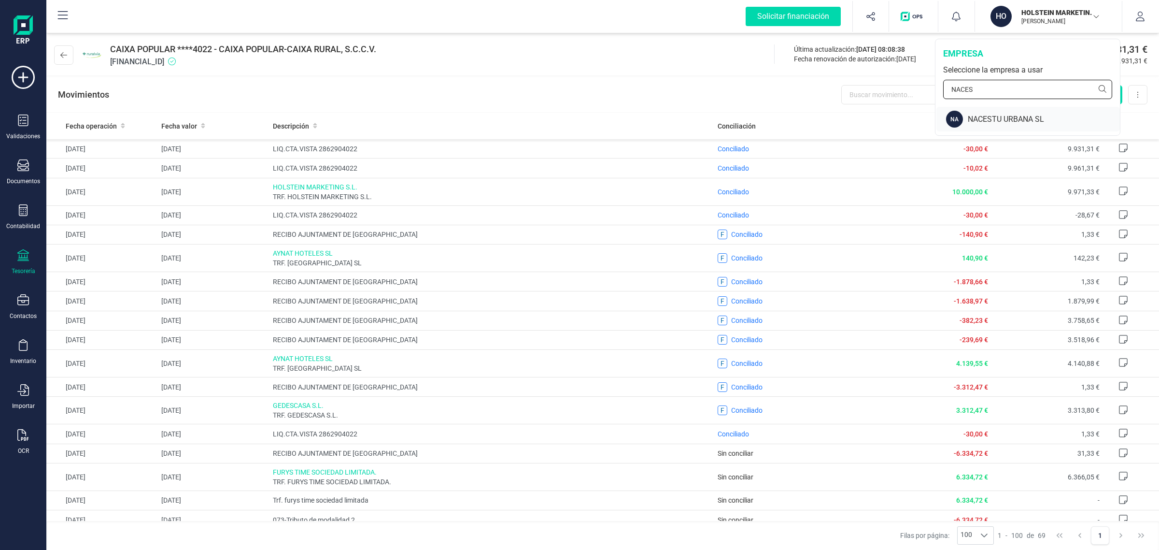
type input "NACES"
click at [1000, 122] on div "NACESTU URBANA SL" at bounding box center [1044, 119] width 152 height 12
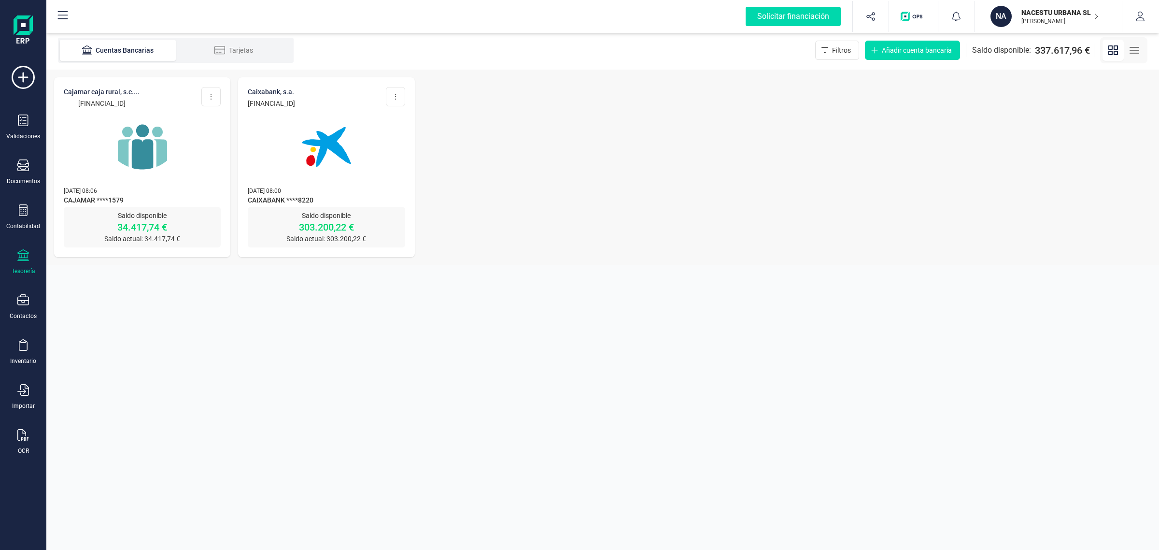
click at [167, 165] on img at bounding box center [142, 146] width 81 height 81
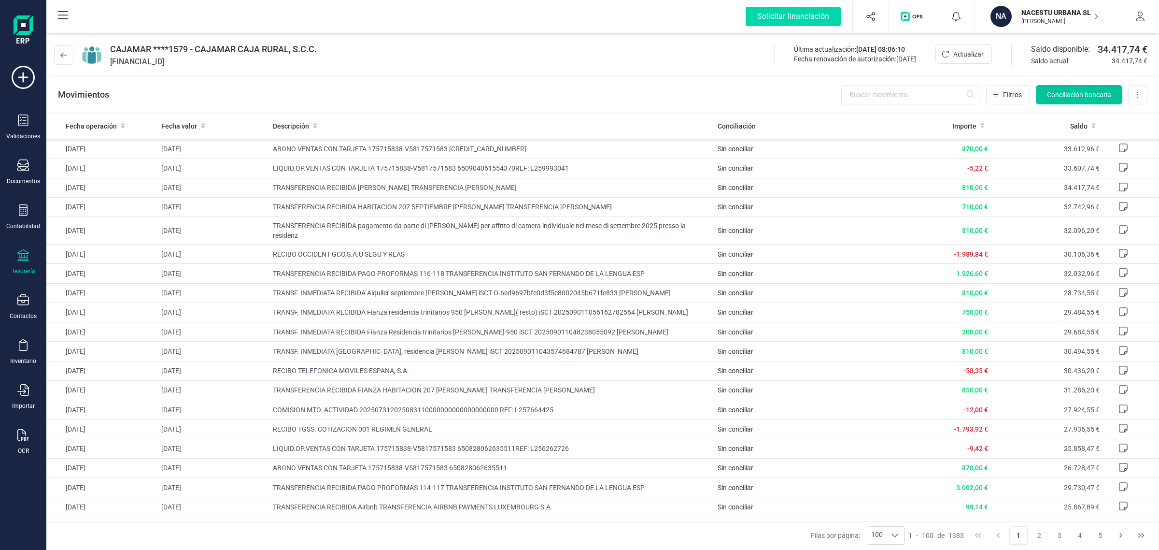
click at [1090, 91] on span "Conciliación bancaria" at bounding box center [1079, 95] width 64 height 10
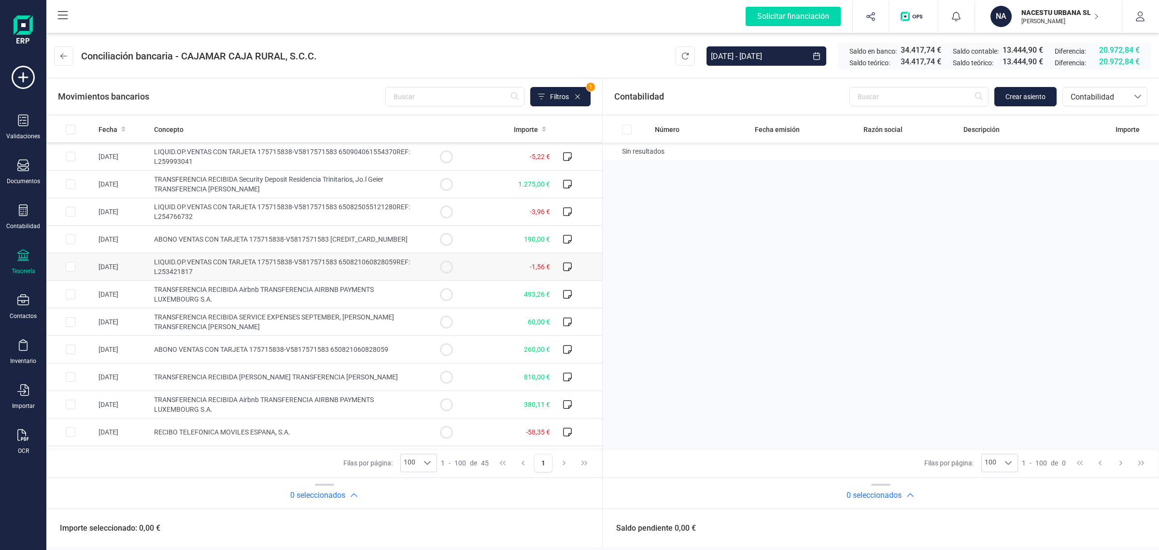
scroll to position [121, 0]
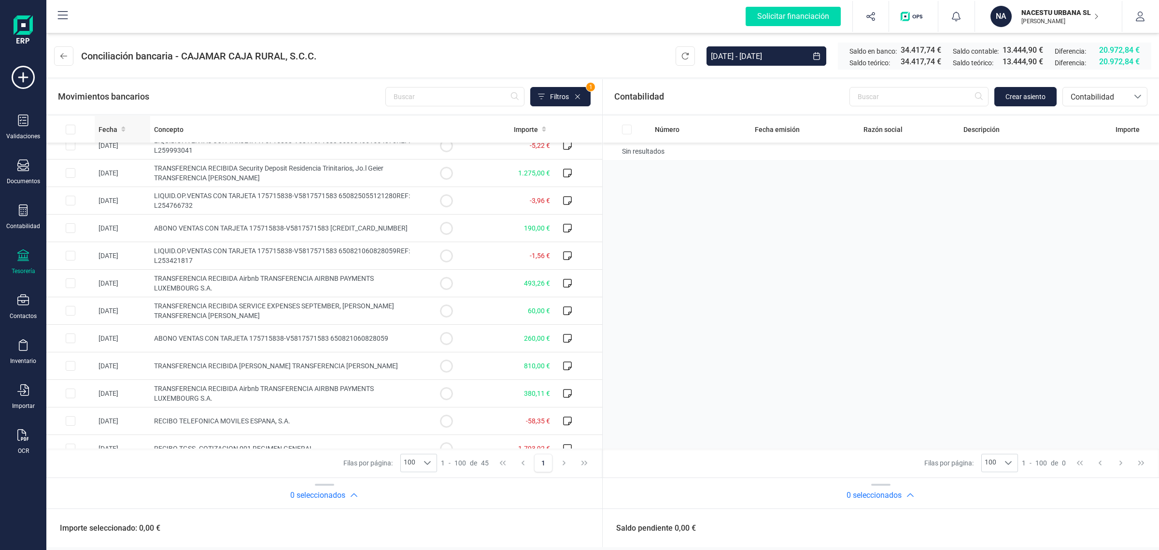
click at [117, 129] on div "Fecha" at bounding box center [123, 130] width 48 height 10
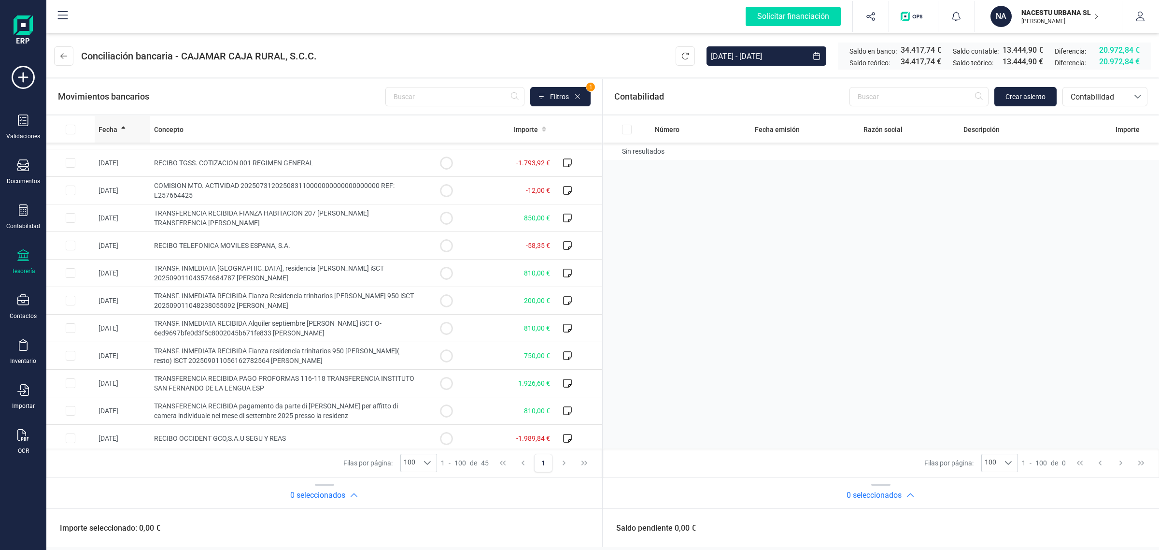
scroll to position [635, 0]
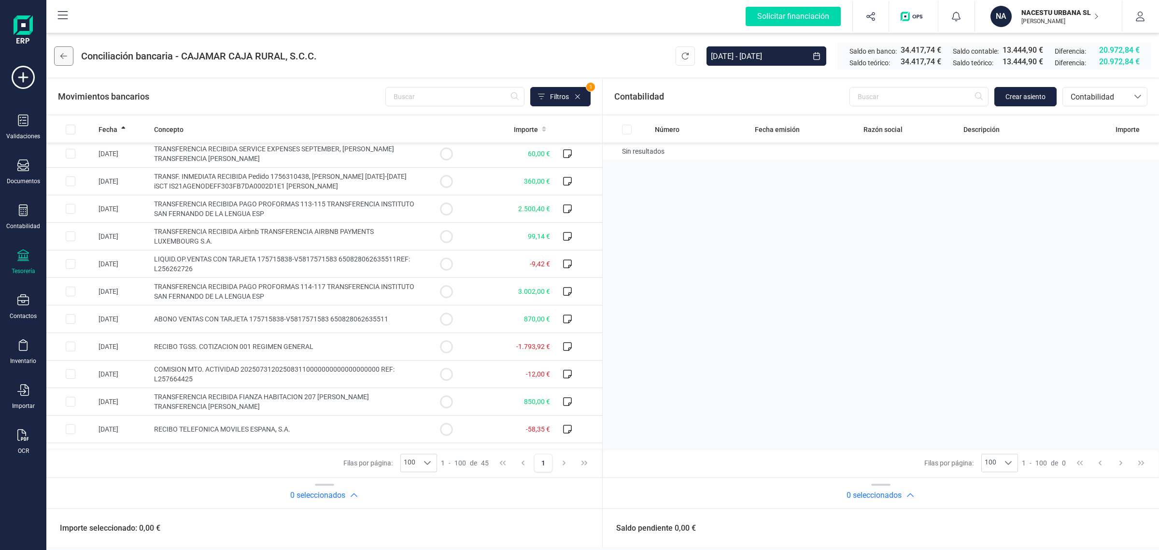
click at [67, 56] on icon at bounding box center [63, 56] width 7 height 8
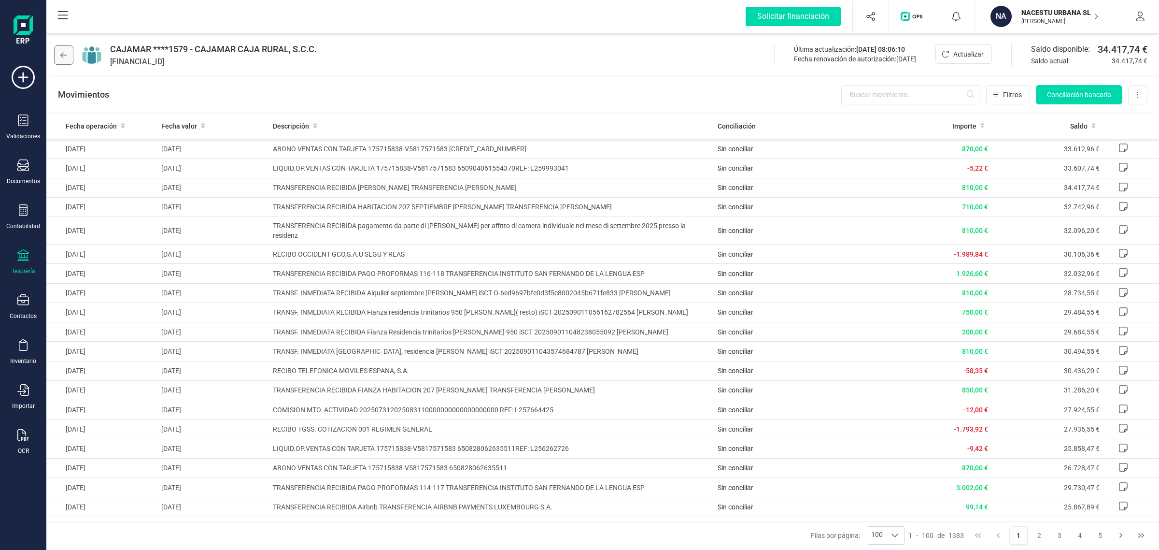
click at [66, 53] on icon at bounding box center [63, 55] width 7 height 8
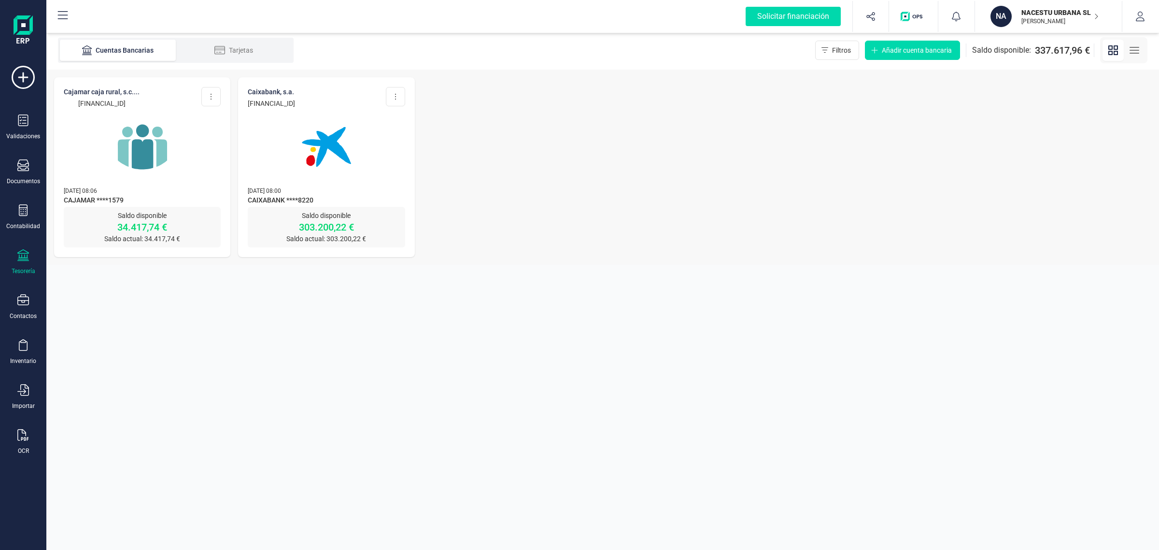
click at [366, 150] on img at bounding box center [326, 146] width 81 height 81
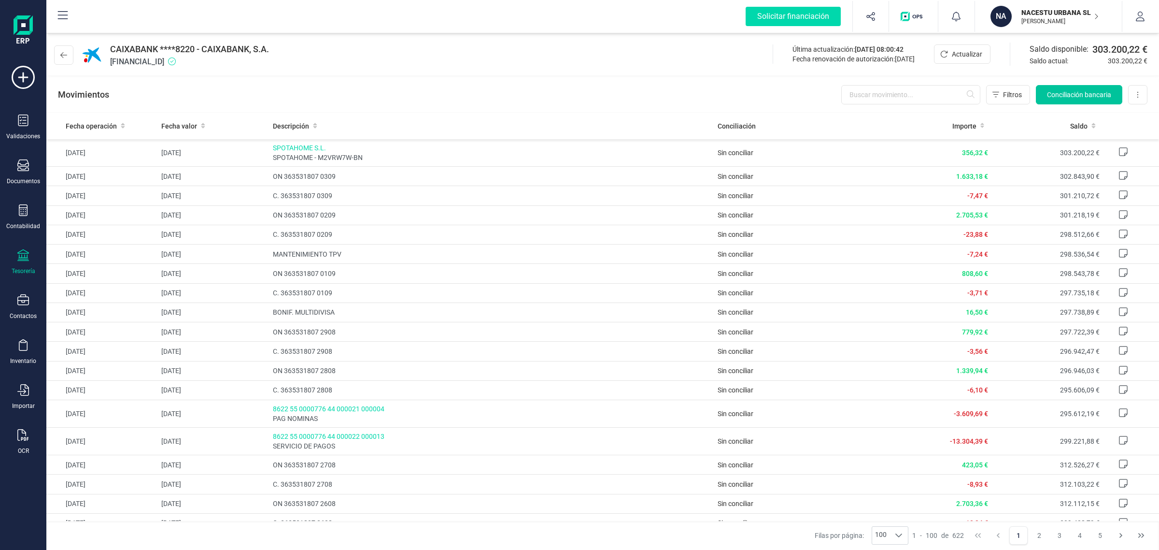
click at [1101, 90] on span "Conciliación bancaria" at bounding box center [1079, 95] width 64 height 10
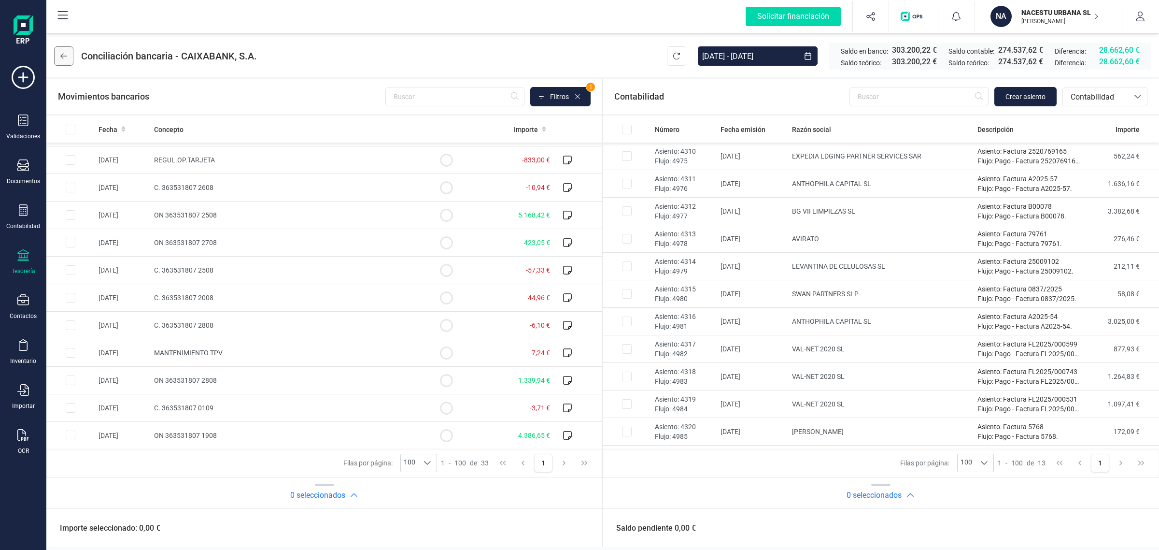
click at [63, 55] on icon at bounding box center [63, 56] width 7 height 8
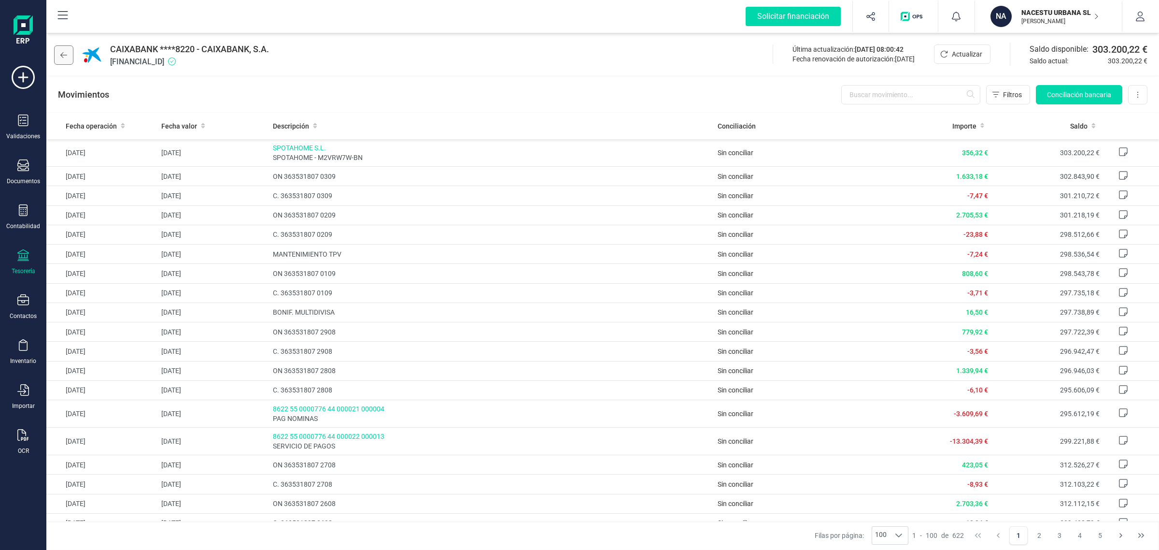
click at [63, 62] on button at bounding box center [63, 54] width 19 height 19
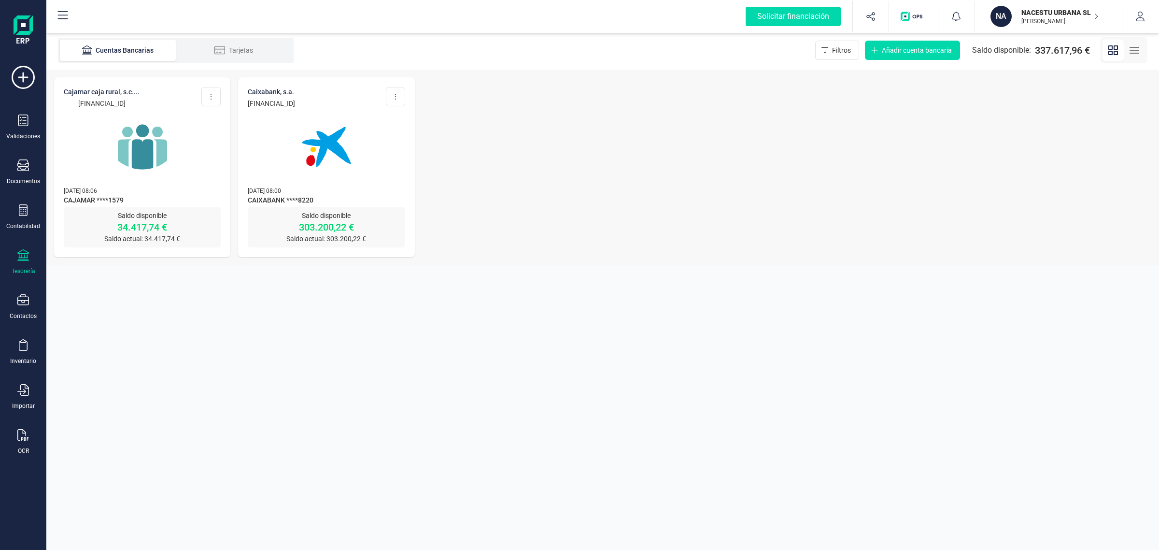
click at [167, 170] on img at bounding box center [142, 146] width 81 height 81
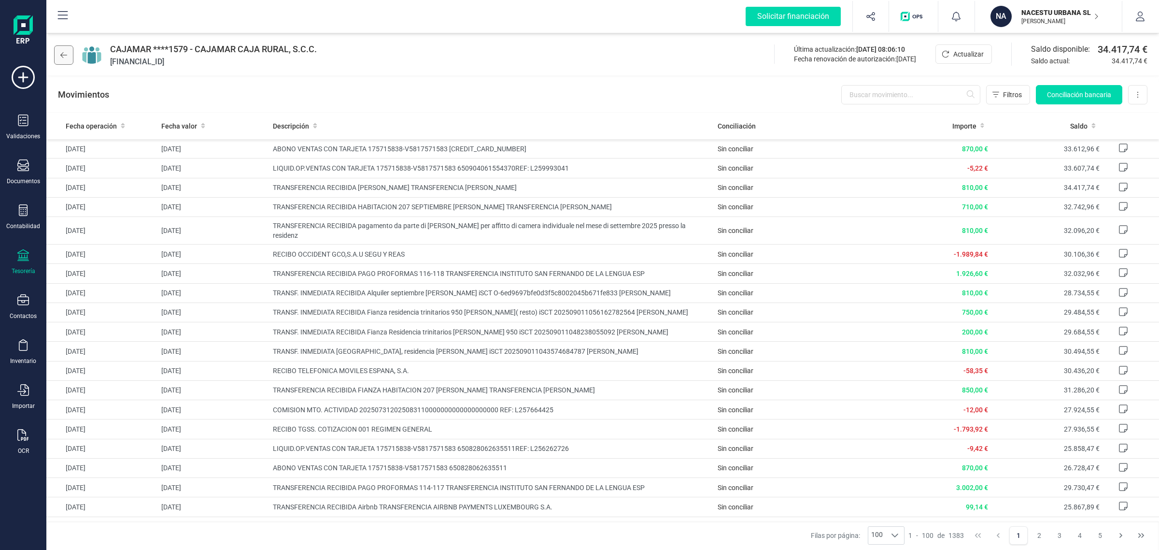
click at [68, 51] on button at bounding box center [63, 54] width 19 height 19
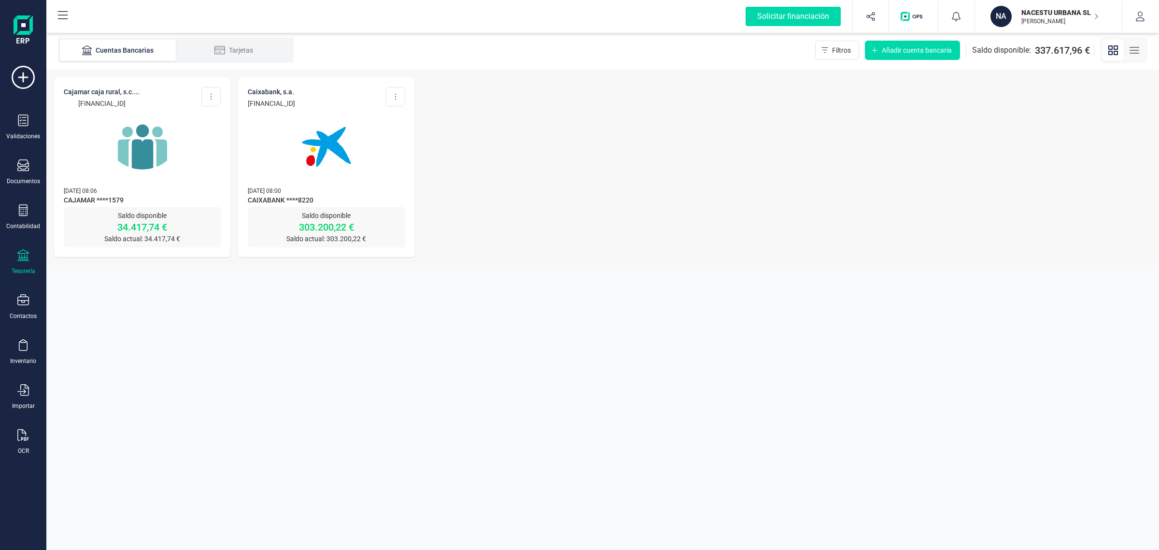
click at [339, 194] on p "[DATE] 08:00" at bounding box center [326, 190] width 157 height 10
click at [346, 146] on img at bounding box center [326, 146] width 81 height 81
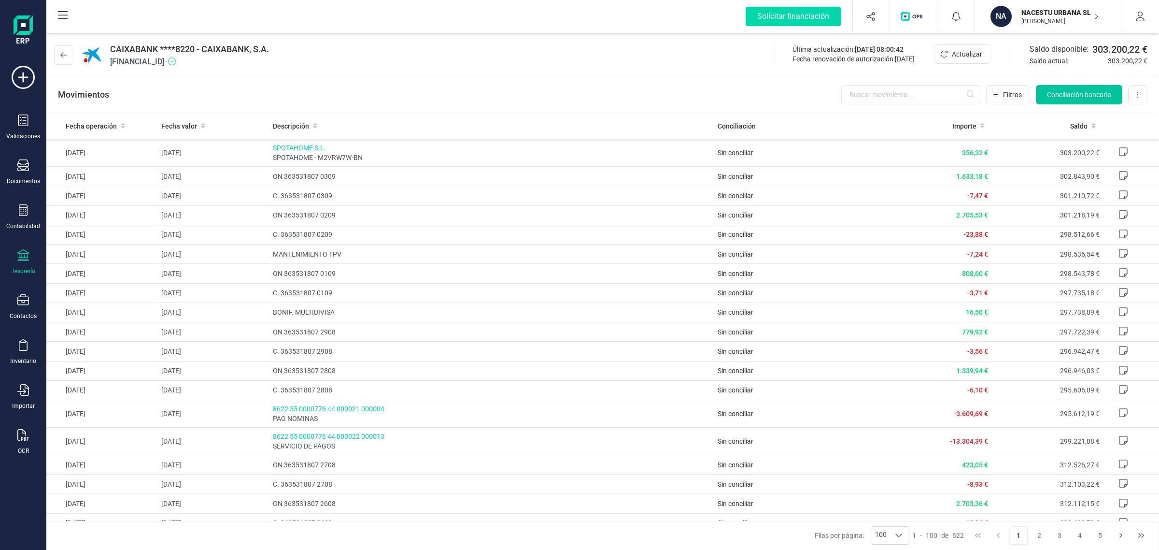
click at [1090, 102] on button "Conciliación bancaria" at bounding box center [1079, 94] width 86 height 19
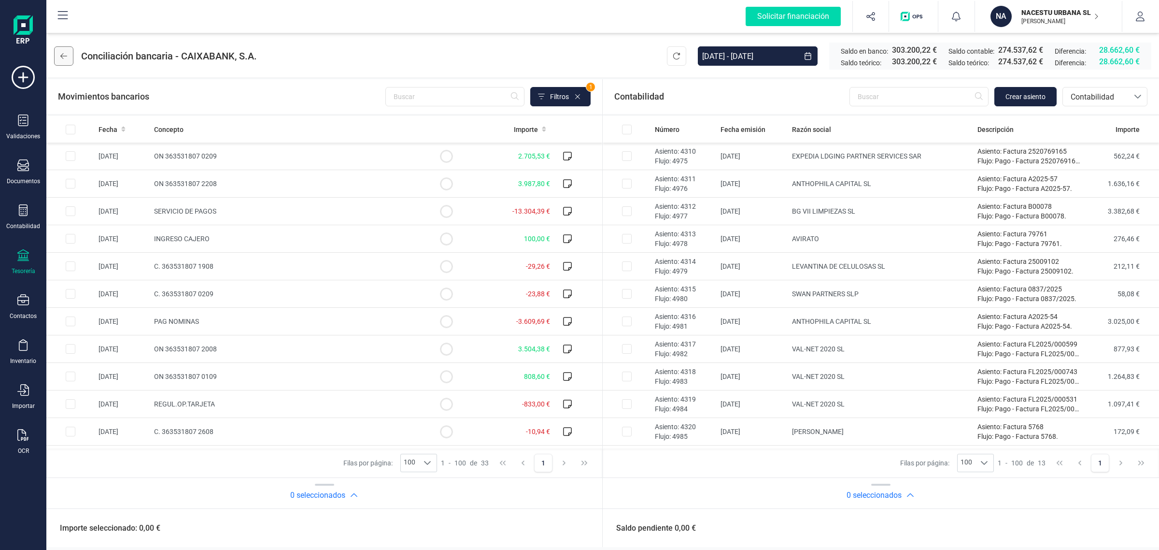
click at [65, 61] on button at bounding box center [63, 55] width 19 height 19
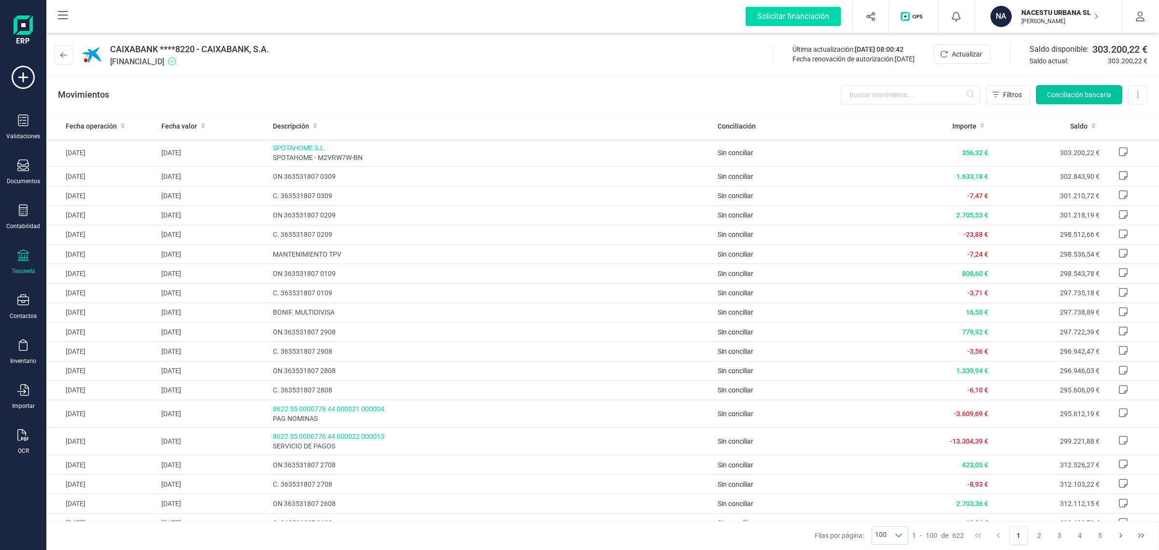
click at [1052, 87] on button "Conciliación bancaria" at bounding box center [1079, 94] width 86 height 19
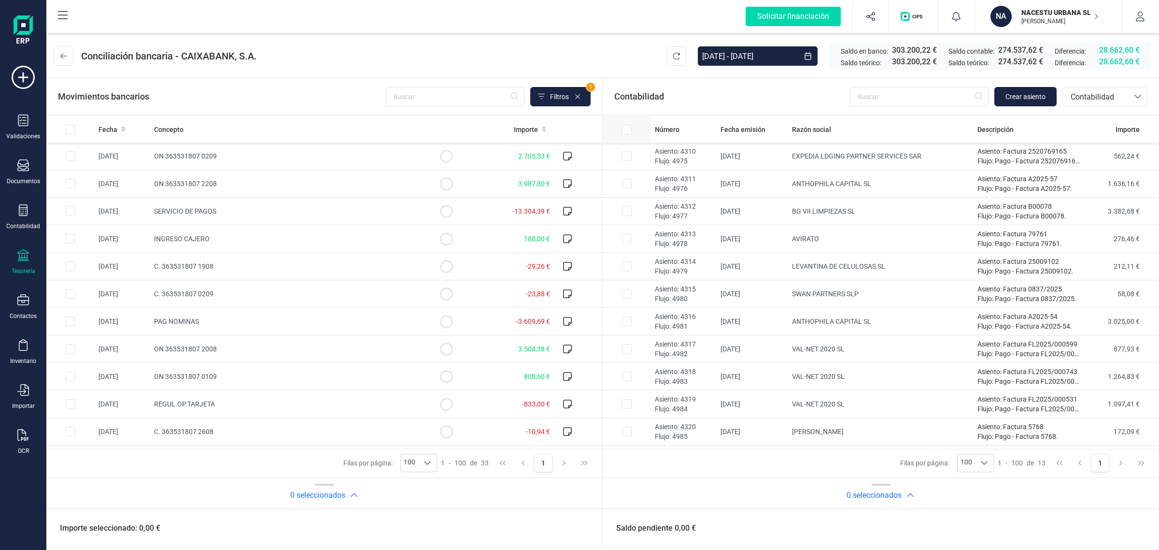
click at [626, 129] on input "All items unselected" at bounding box center [627, 130] width 10 height 10
checkbox input "true"
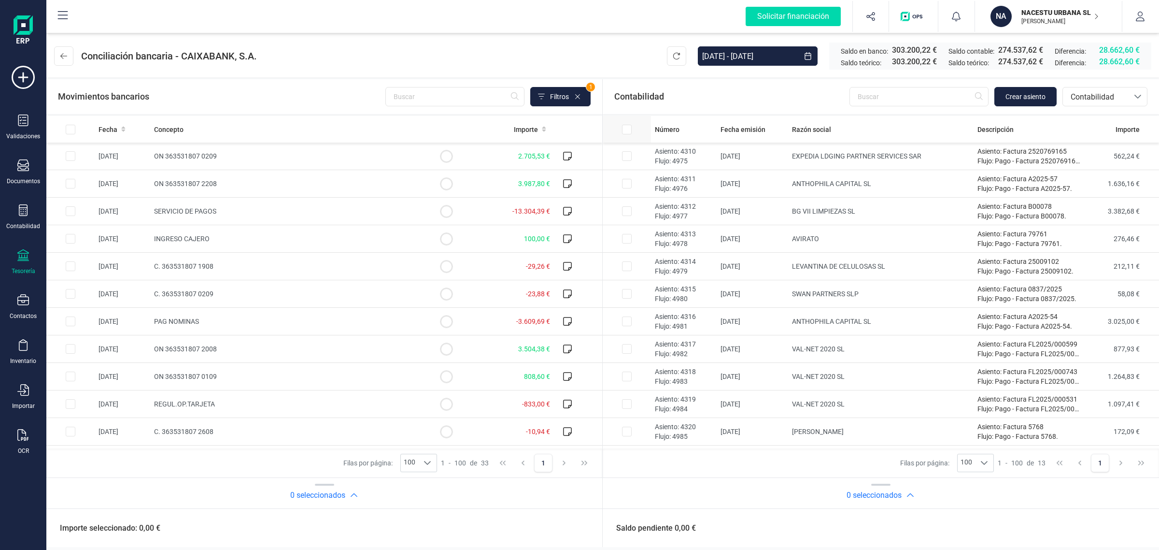
checkbox input "true"
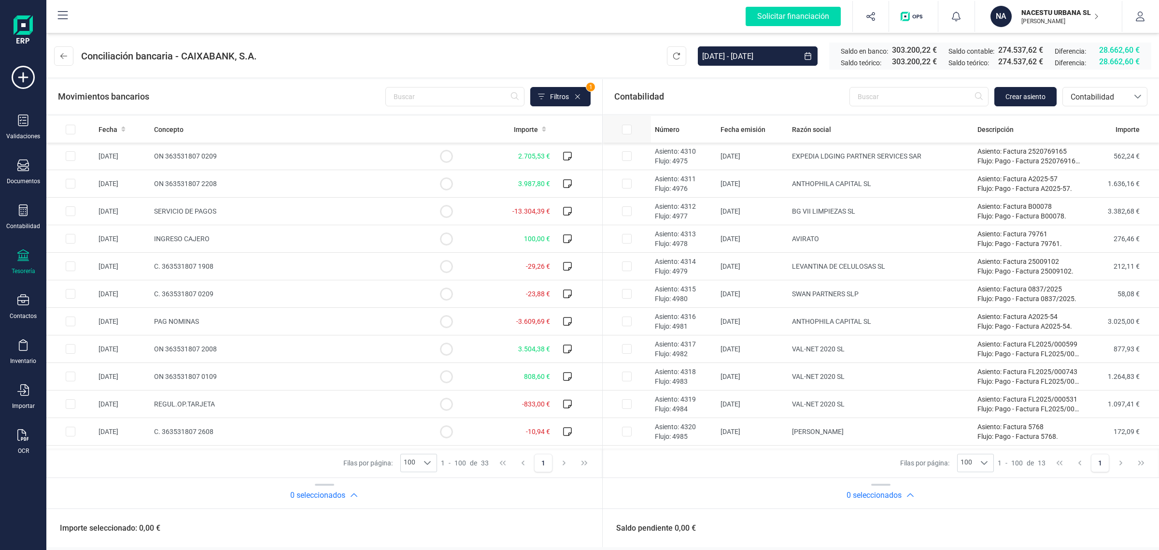
checkbox input "true"
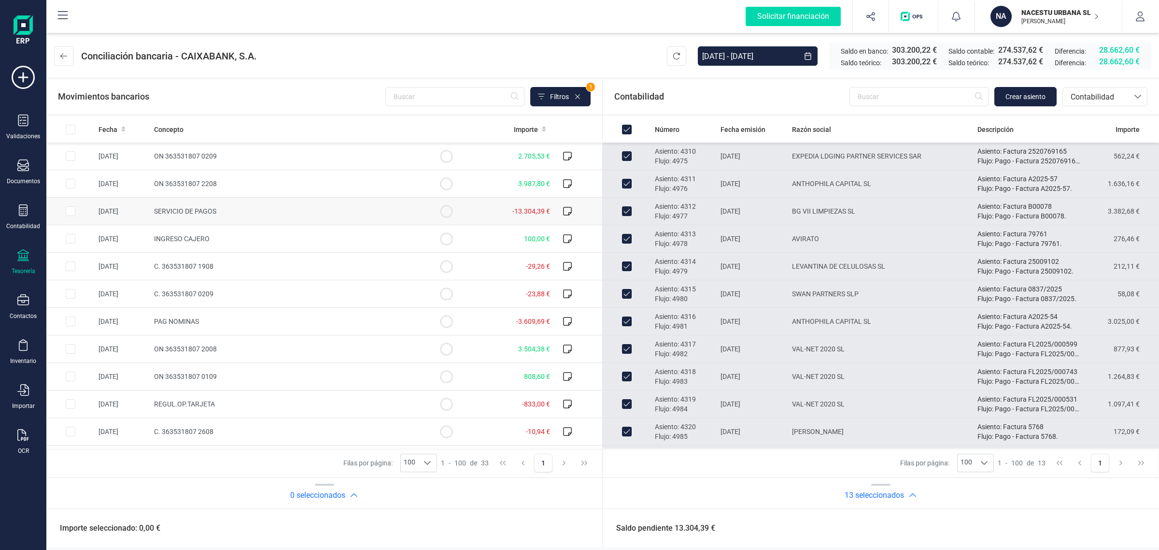
click at [422, 209] on td at bounding box center [446, 212] width 48 height 28
checkbox input "true"
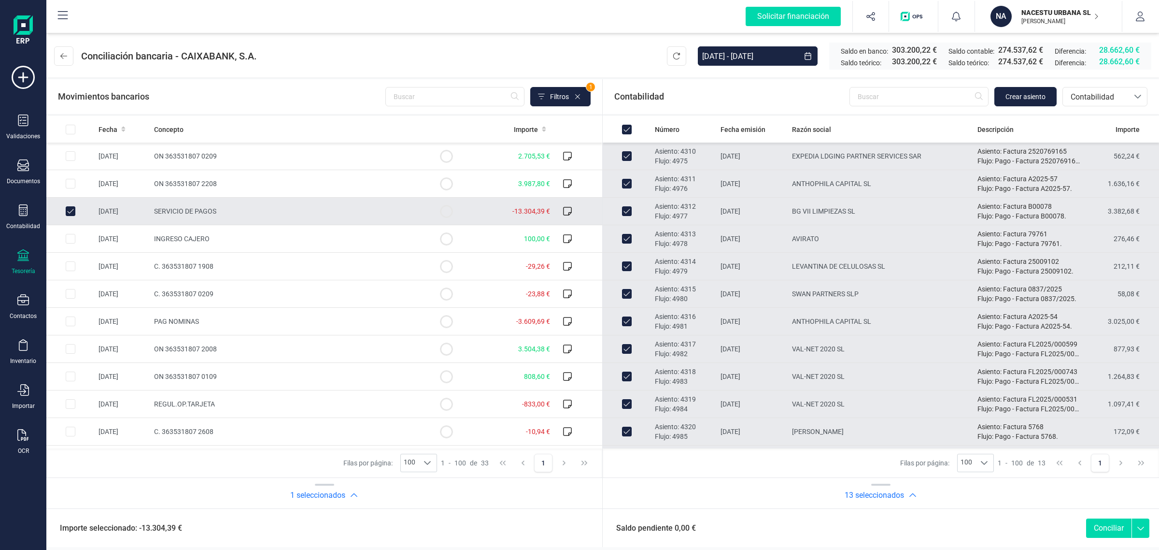
click at [1109, 530] on button "Conciliar" at bounding box center [1108, 527] width 45 height 19
checkbox input "false"
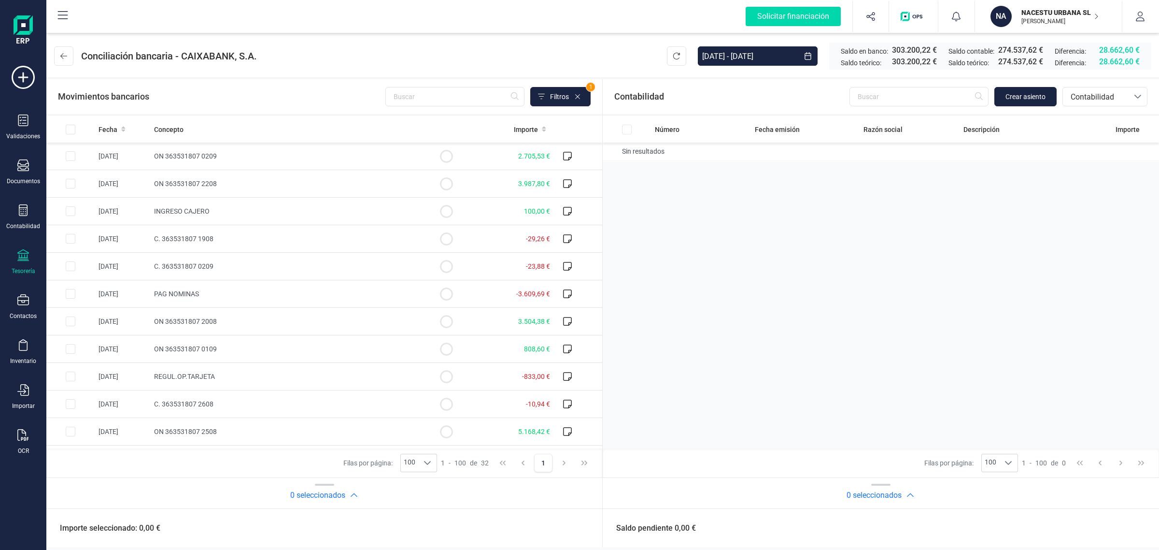
click at [1046, 8] on p "NACESTU URBANA SL" at bounding box center [1059, 13] width 77 height 10
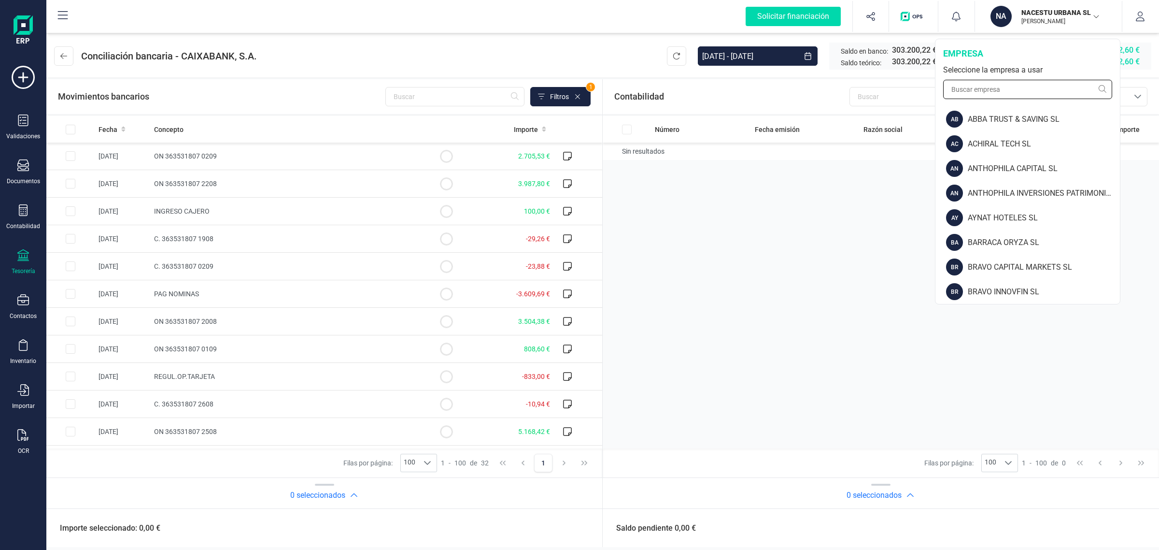
click at [970, 88] on input "text" at bounding box center [1027, 89] width 169 height 19
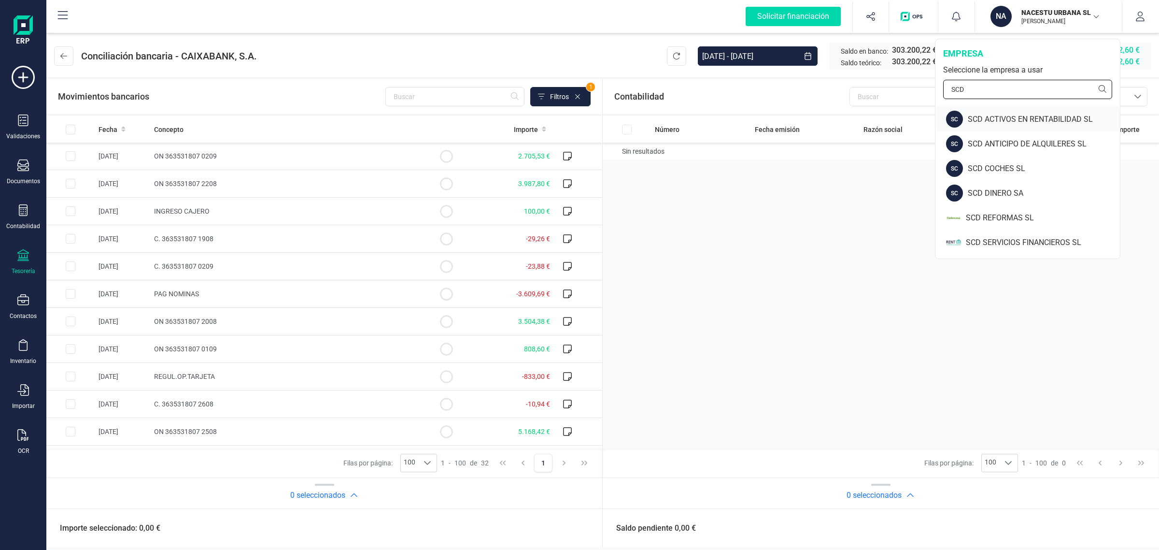
type input "SCD"
click at [1021, 117] on div "SCD ACTIVOS EN RENTABILIDAD SL" at bounding box center [1044, 119] width 152 height 12
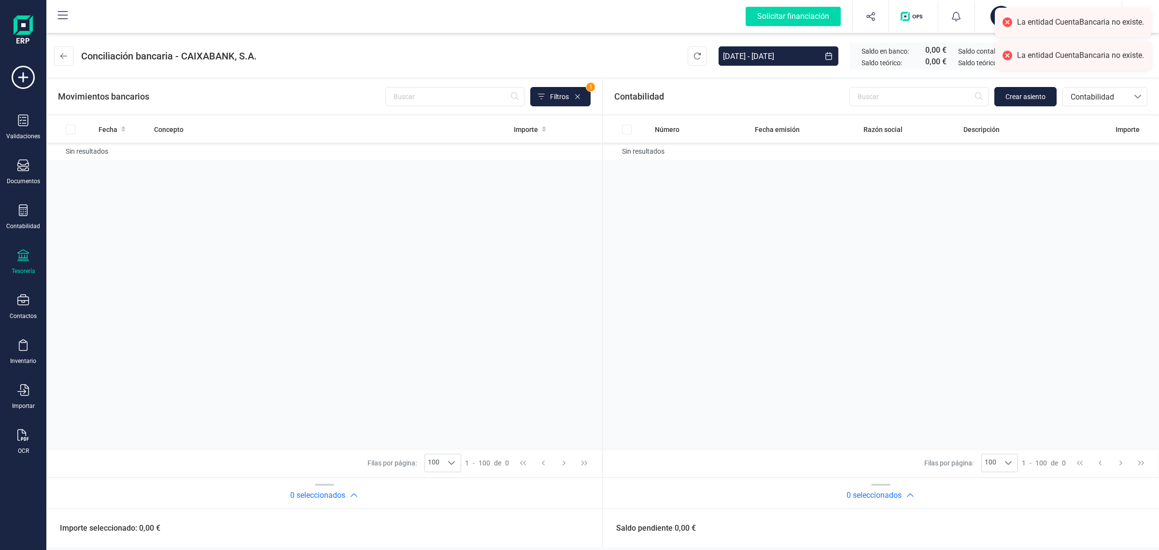
click at [27, 260] on div at bounding box center [23, 256] width 12 height 14
click at [131, 163] on span "Cuentas bancarias" at bounding box center [115, 165] width 85 height 12
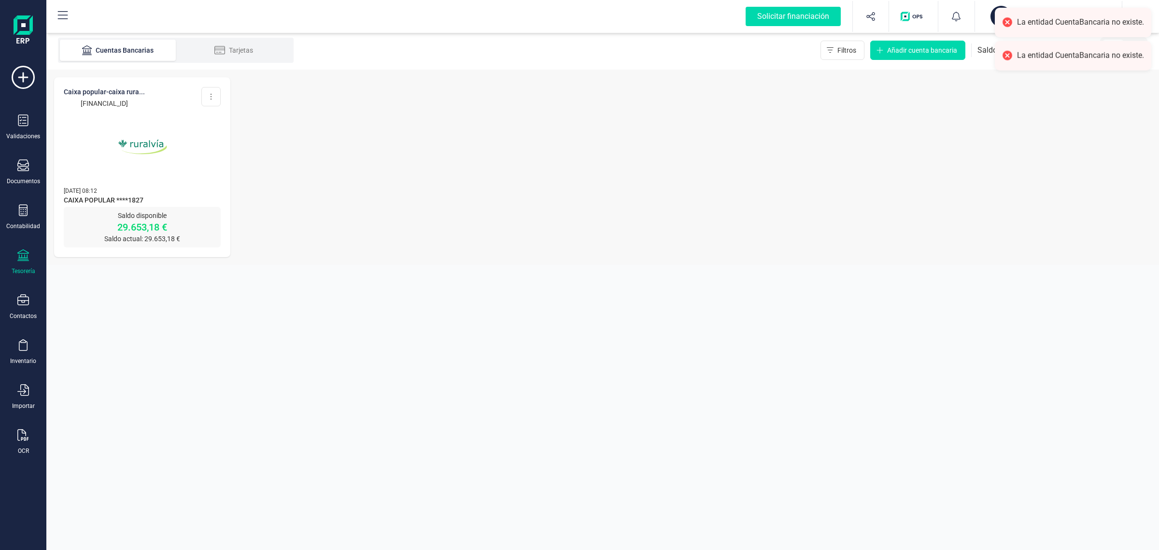
click at [160, 153] on img at bounding box center [142, 146] width 81 height 81
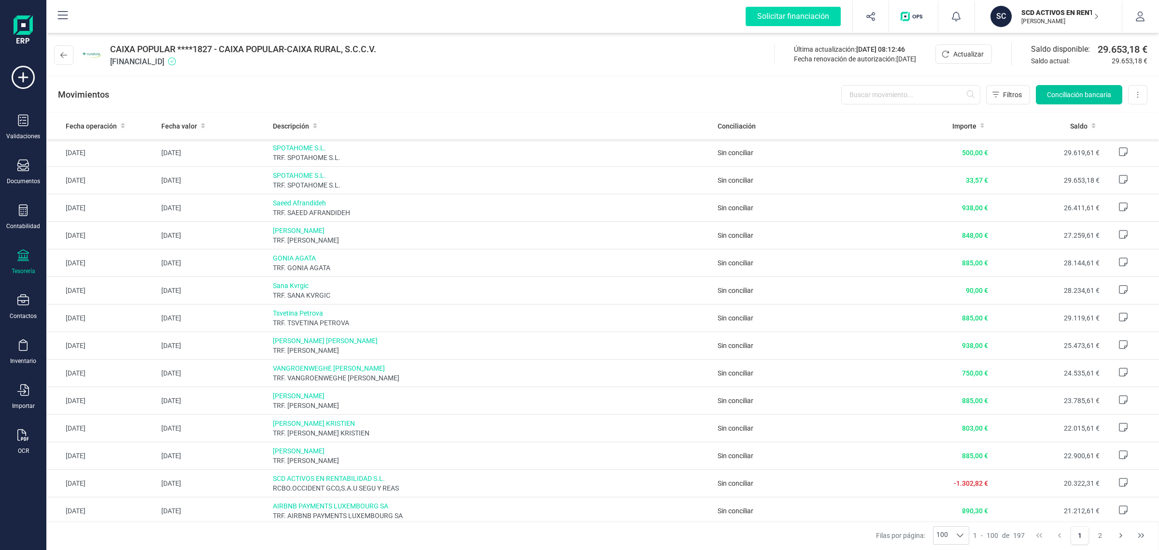
click at [1078, 95] on span "Conciliación bancaria" at bounding box center [1079, 95] width 64 height 10
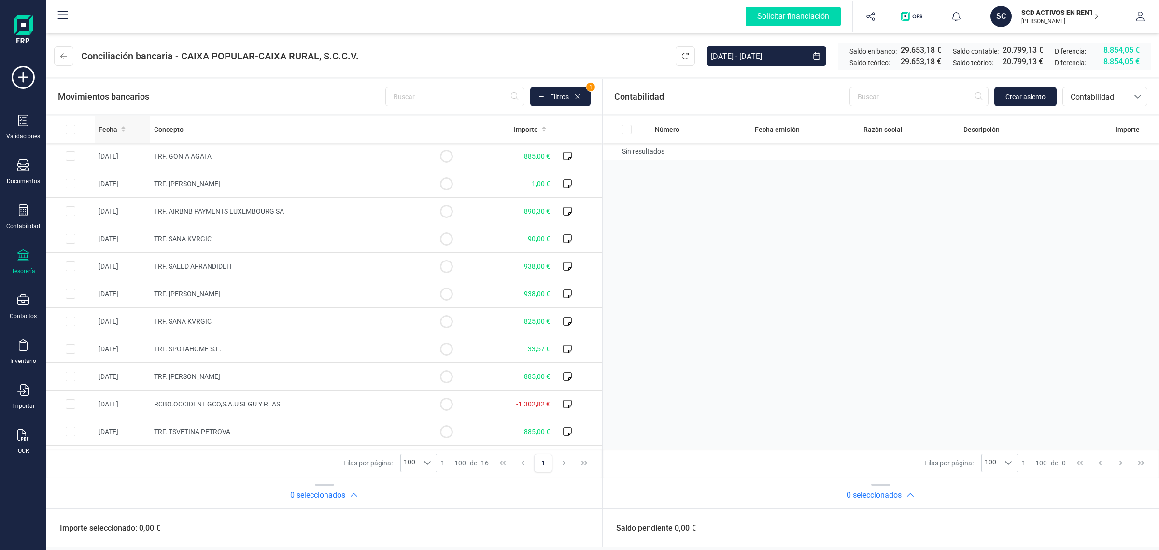
click at [121, 127] on icon at bounding box center [123, 129] width 4 height 7
click at [1091, 92] on span "Contabilidad" at bounding box center [1096, 97] width 58 height 12
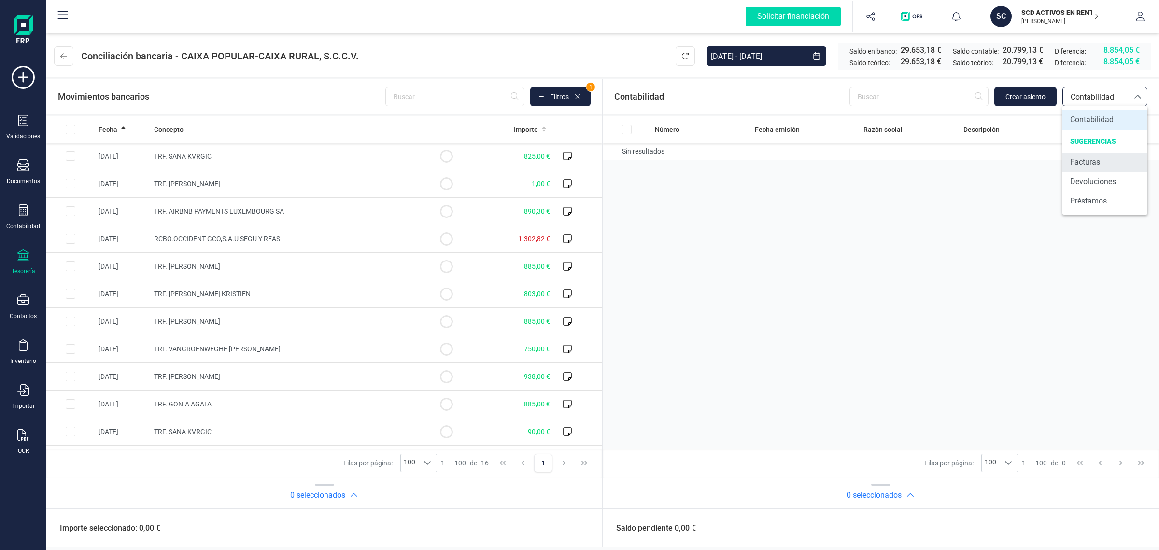
click at [1074, 165] on span "Facturas" at bounding box center [1085, 162] width 30 height 12
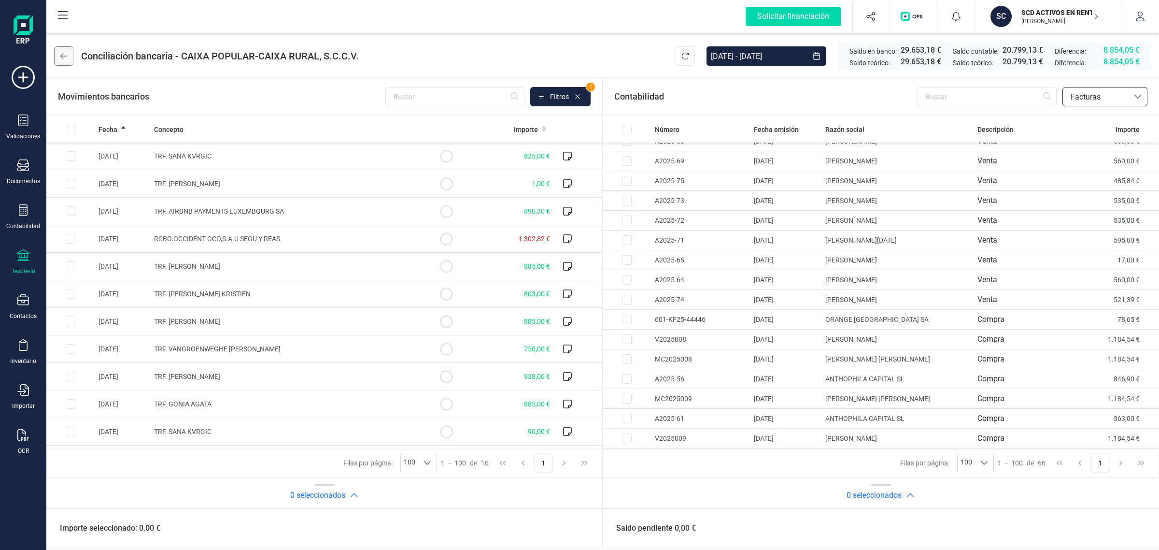
click at [71, 54] on button at bounding box center [63, 55] width 19 height 19
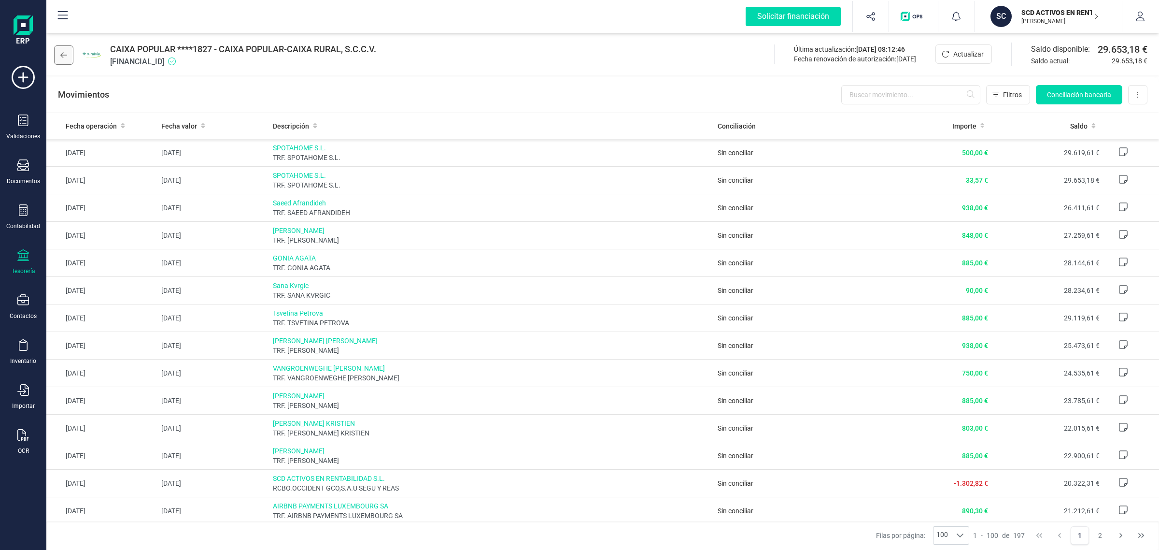
click at [68, 52] on button at bounding box center [63, 54] width 19 height 19
